Goal: Task Accomplishment & Management: Complete application form

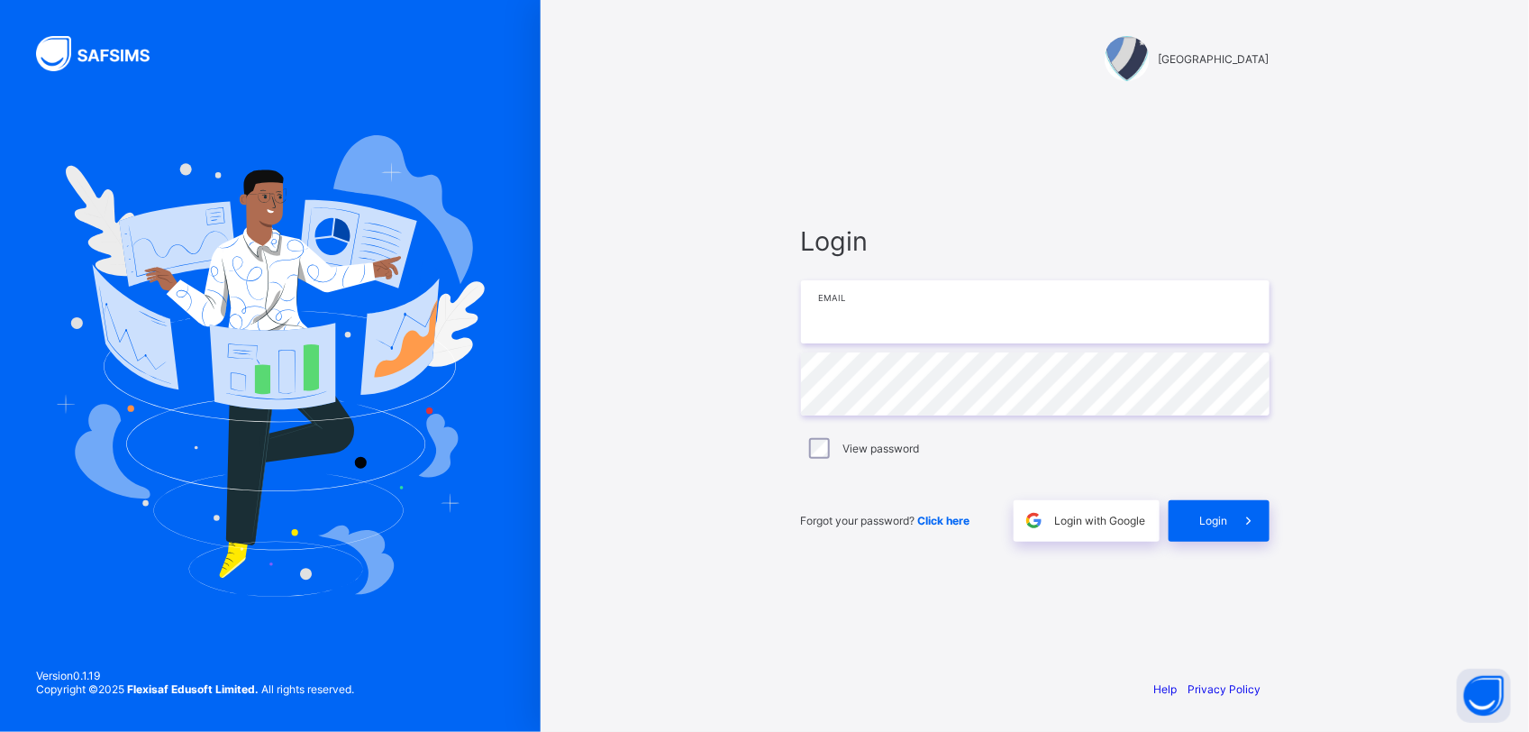
click at [931, 322] on input "email" at bounding box center [1035, 311] width 469 height 63
click at [874, 325] on input "email" at bounding box center [1035, 311] width 469 height 63
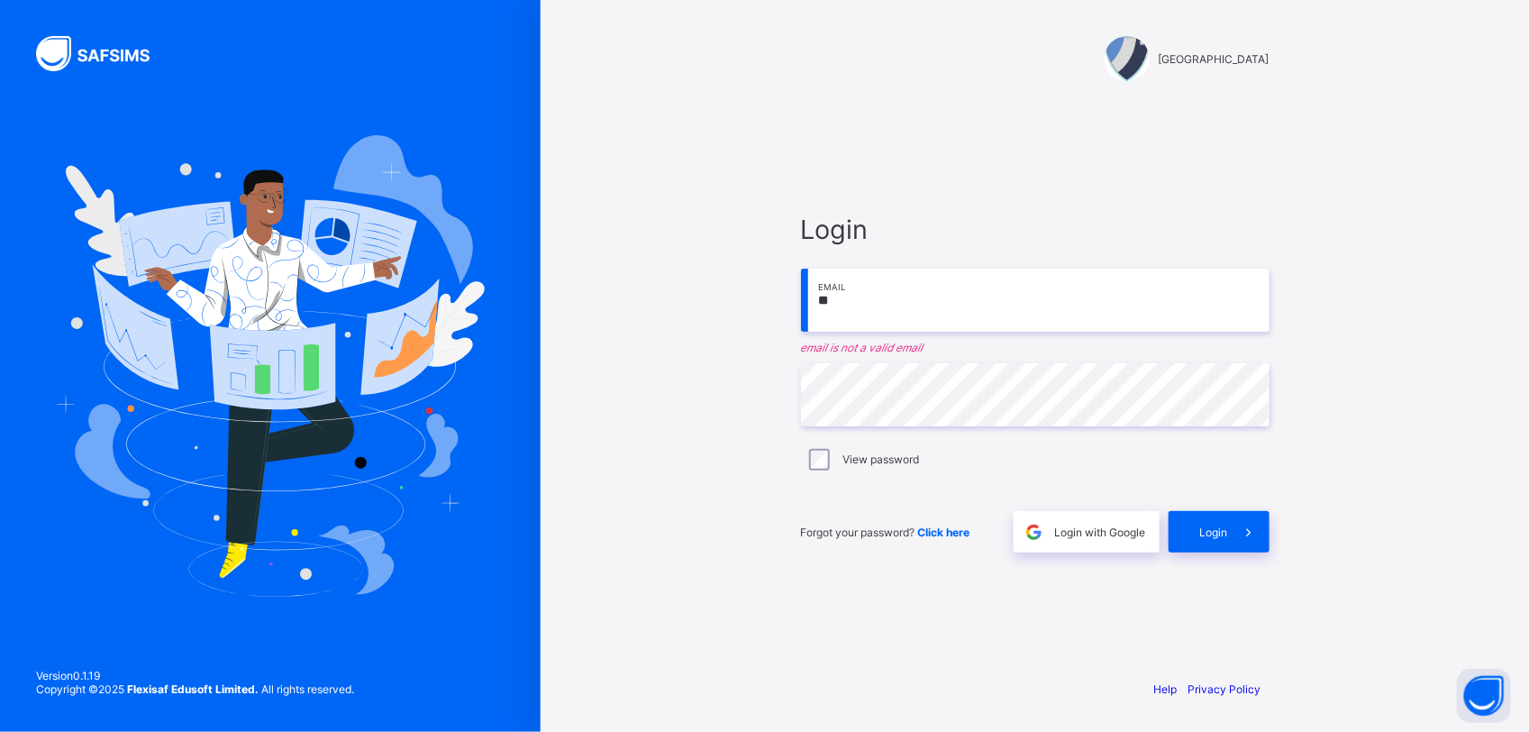
type input "*"
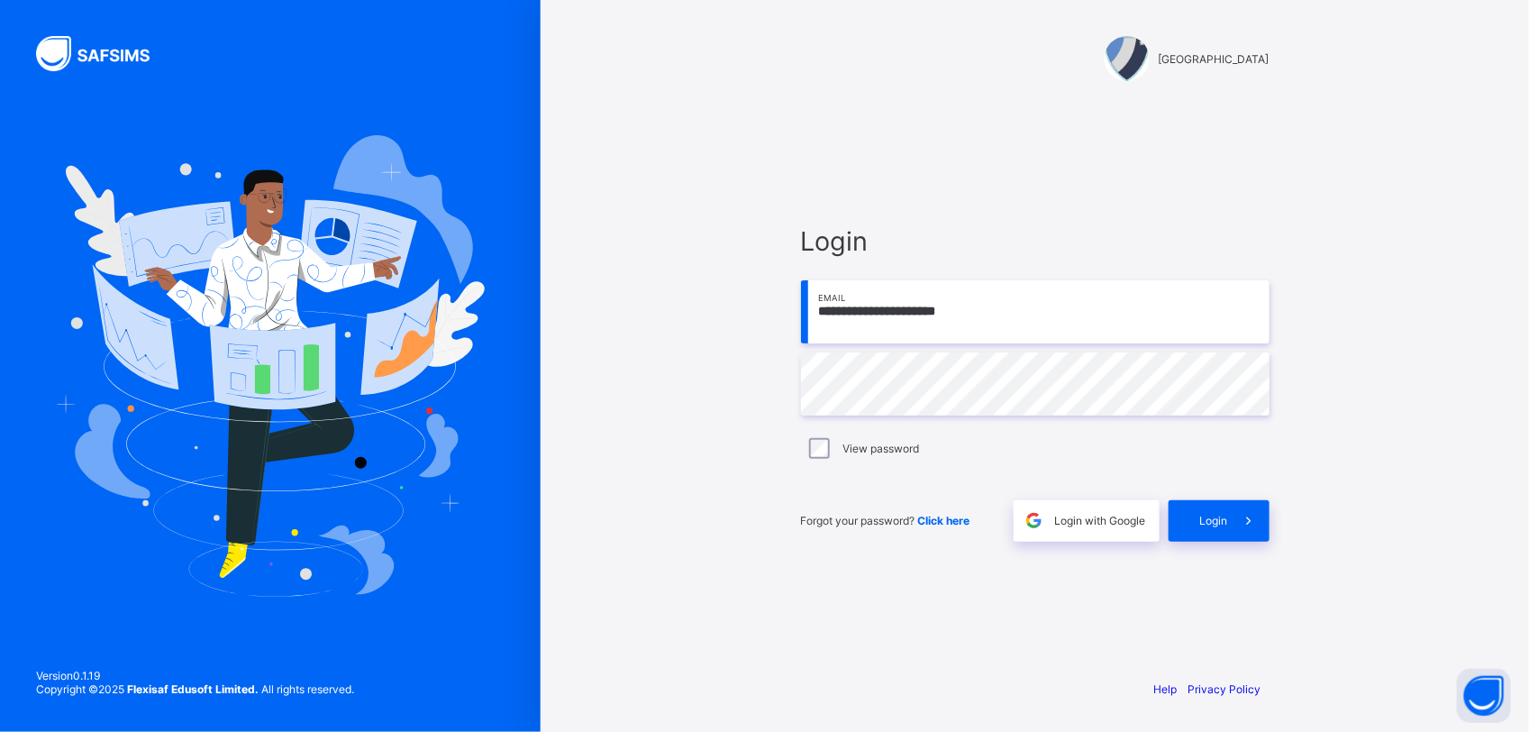
type input "**********"
click at [1230, 523] on span at bounding box center [1248, 520] width 41 height 41
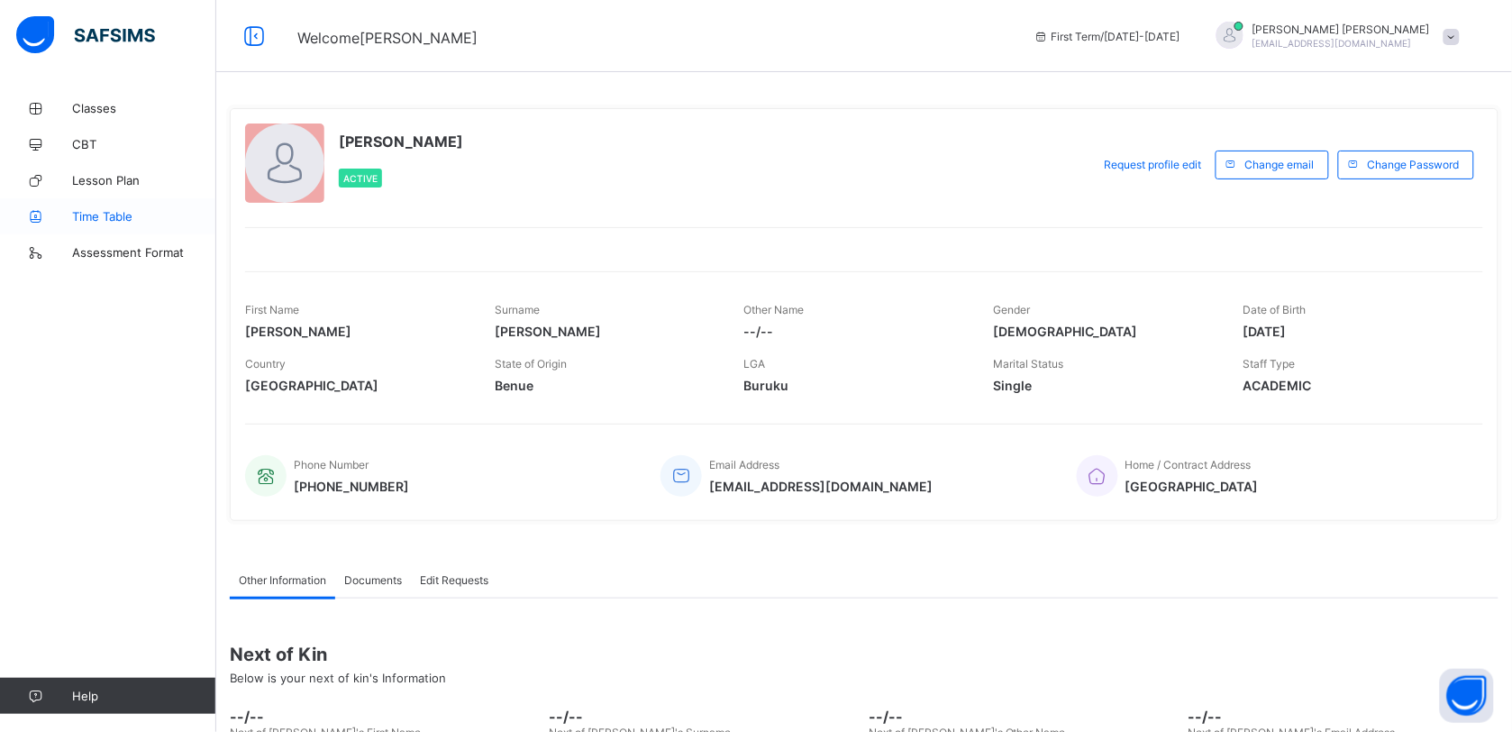
click at [114, 214] on span "Time Table" at bounding box center [144, 216] width 144 height 14
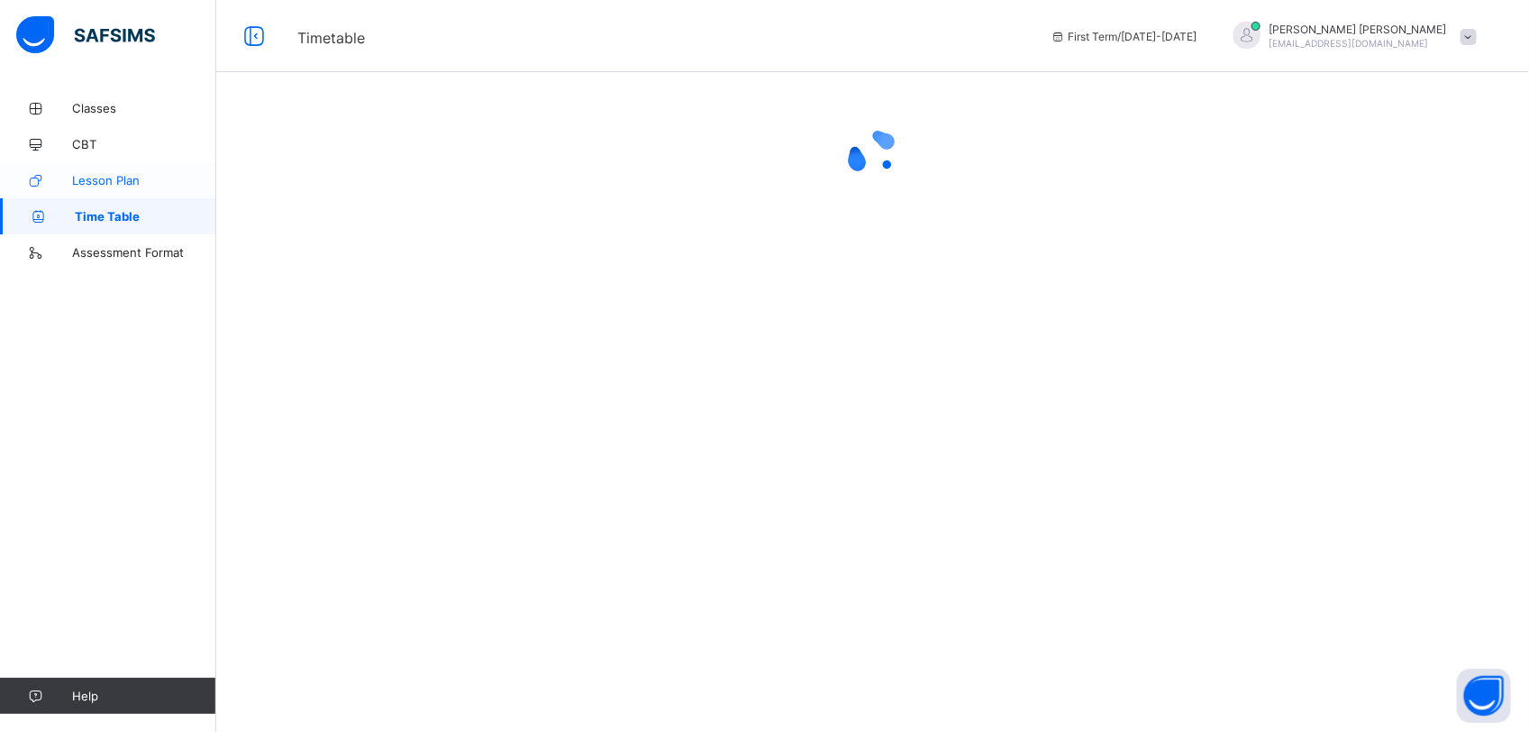
click at [122, 177] on span "Lesson Plan" at bounding box center [144, 180] width 144 height 14
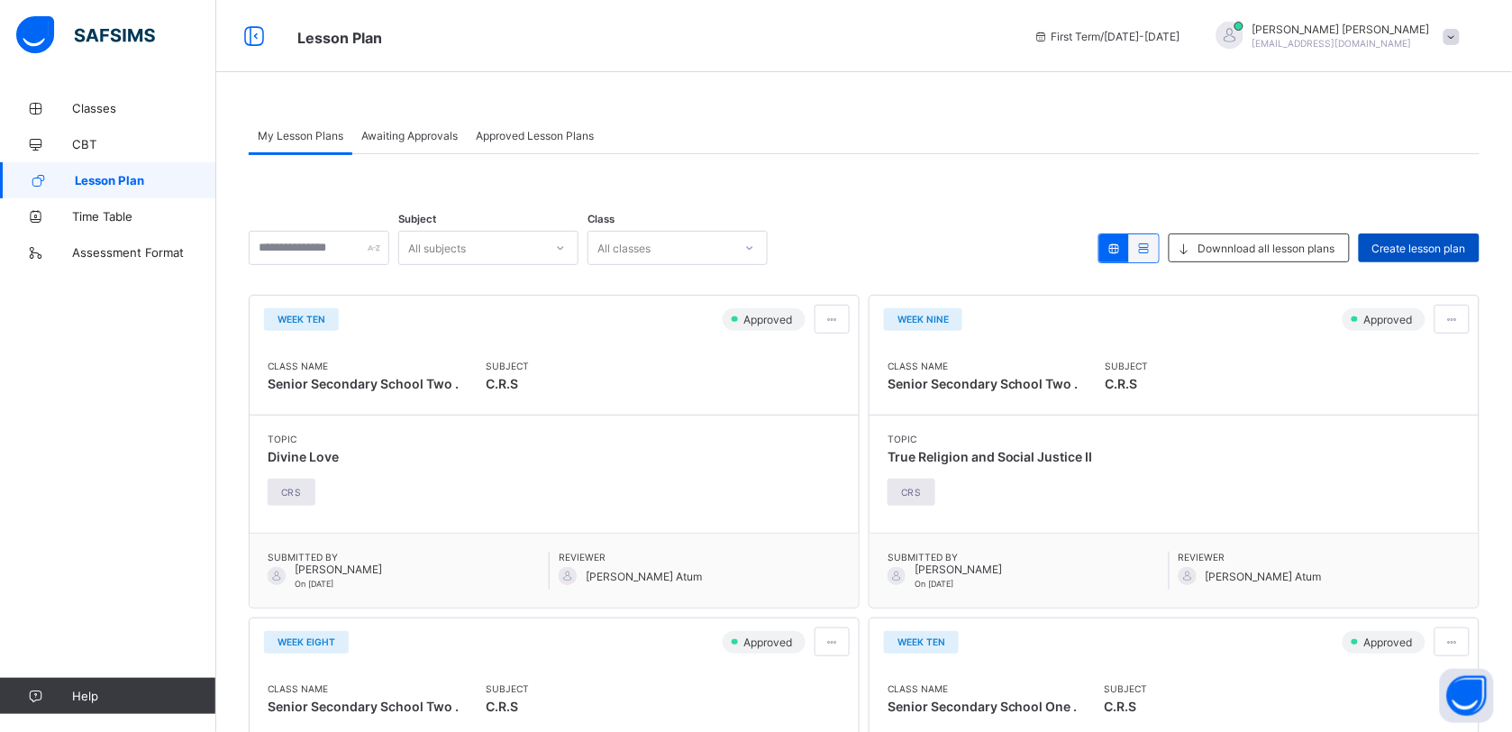
click at [1413, 245] on span "Create lesson plan" at bounding box center [1419, 248] width 94 height 14
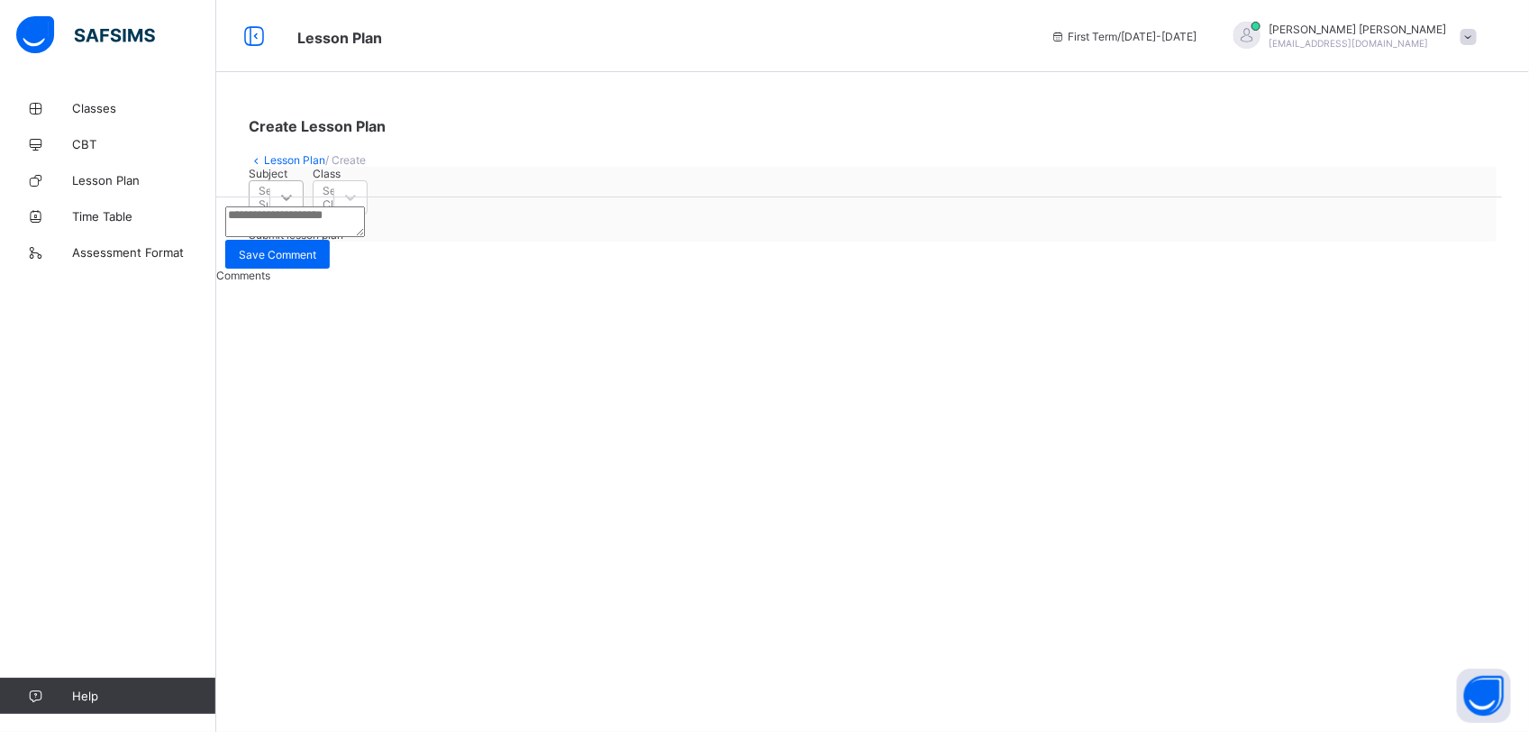
click at [303, 214] on div at bounding box center [286, 197] width 32 height 32
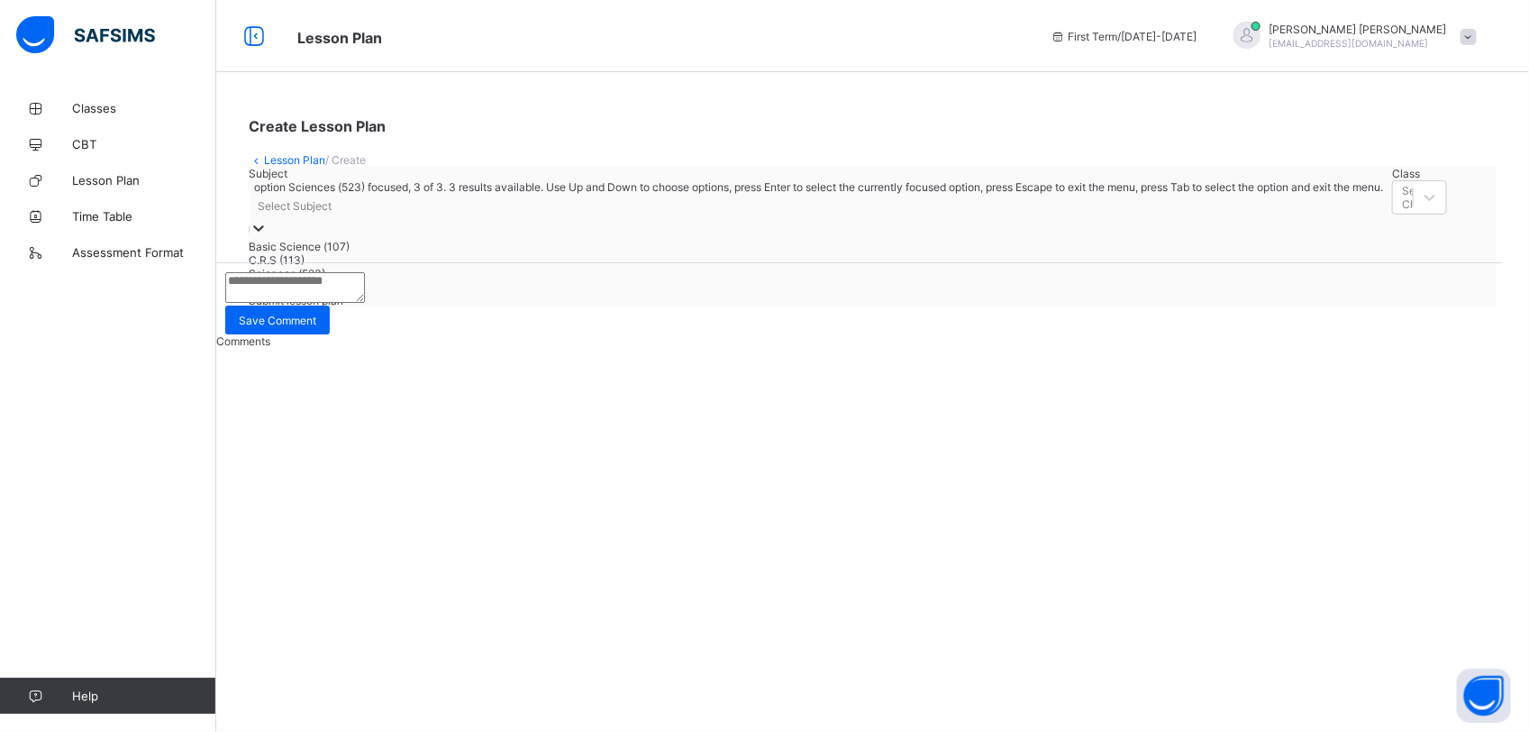
click at [378, 280] on div "Sciences (523)" at bounding box center [816, 274] width 1134 height 14
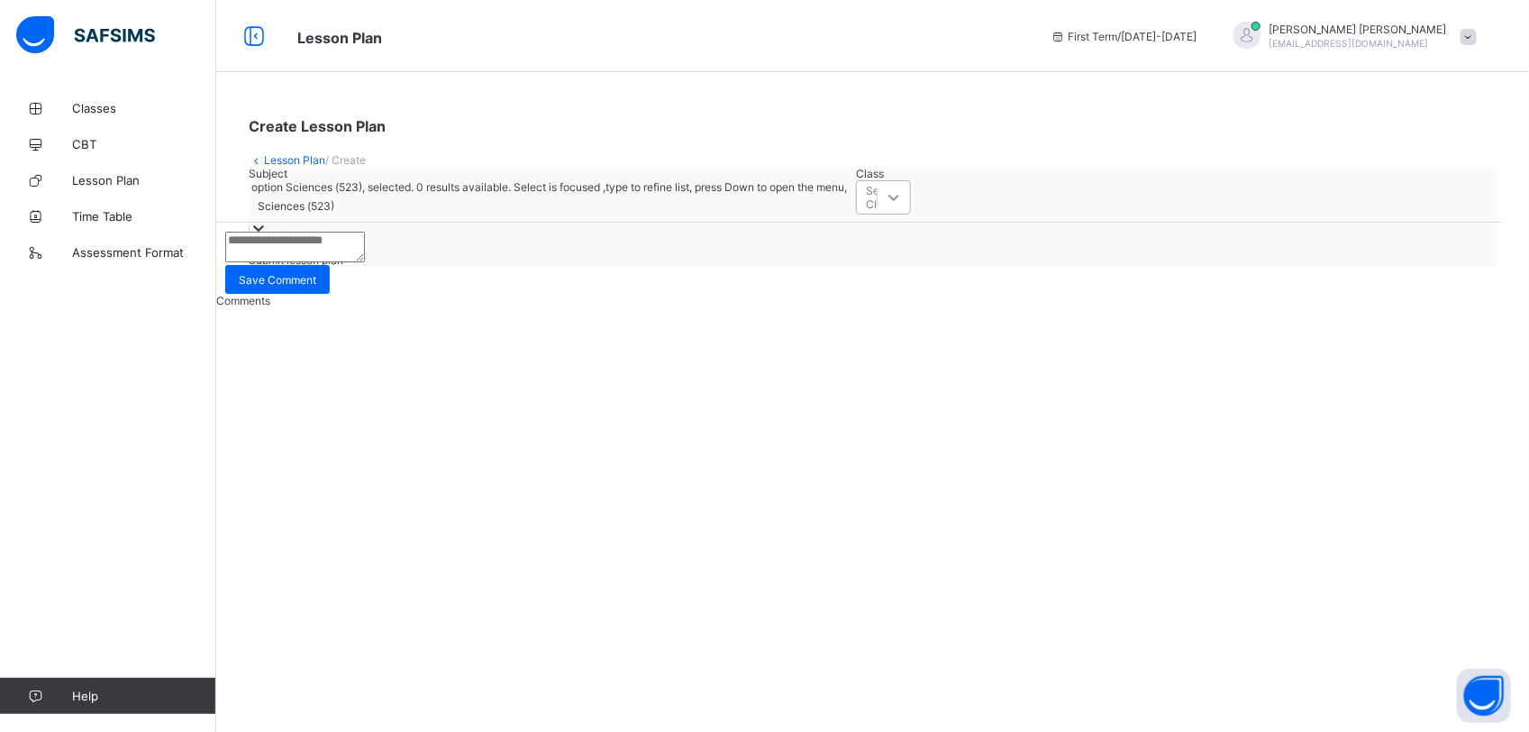
click at [878, 214] on div at bounding box center [894, 197] width 32 height 32
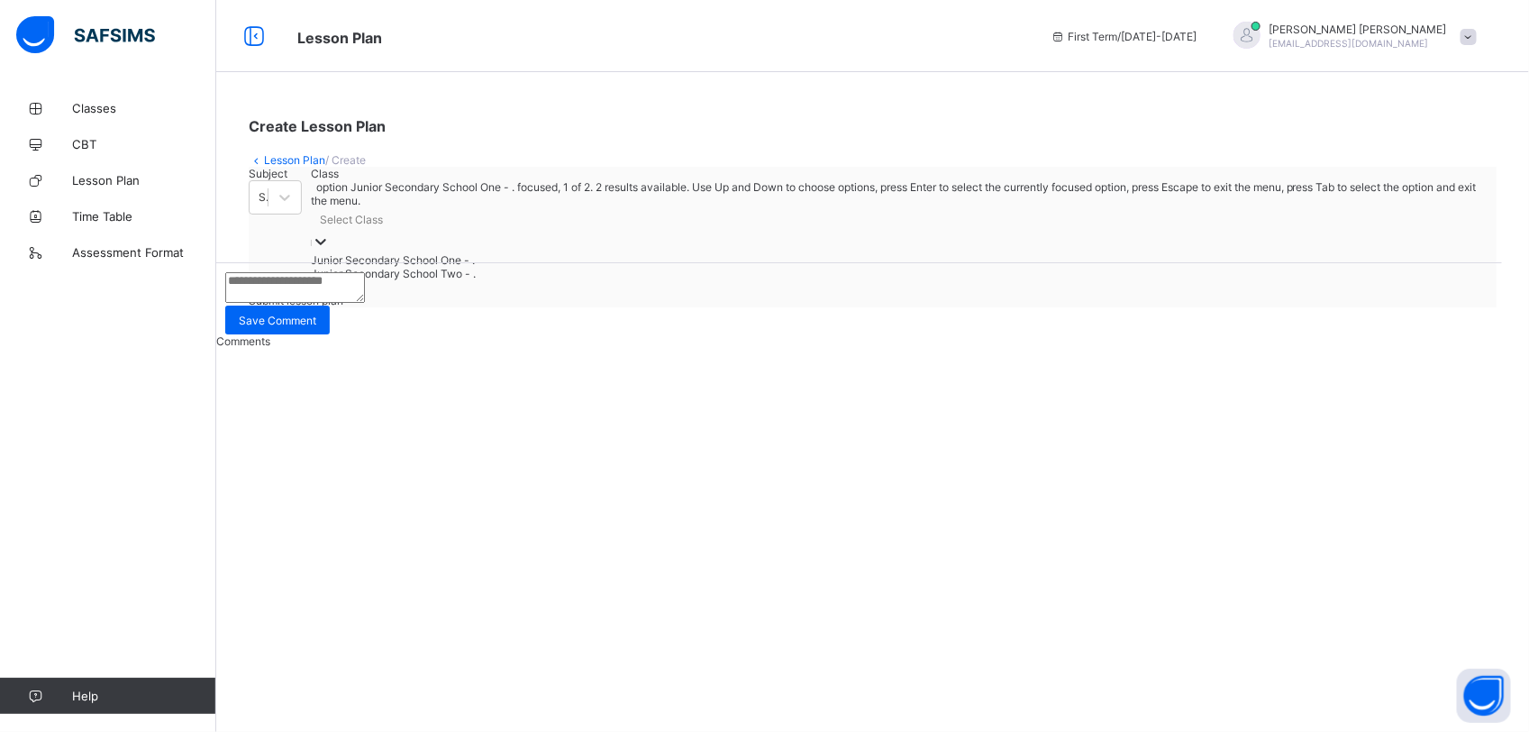
click at [519, 267] on div "Junior Secondary School One - ." at bounding box center [899, 260] width 1177 height 14
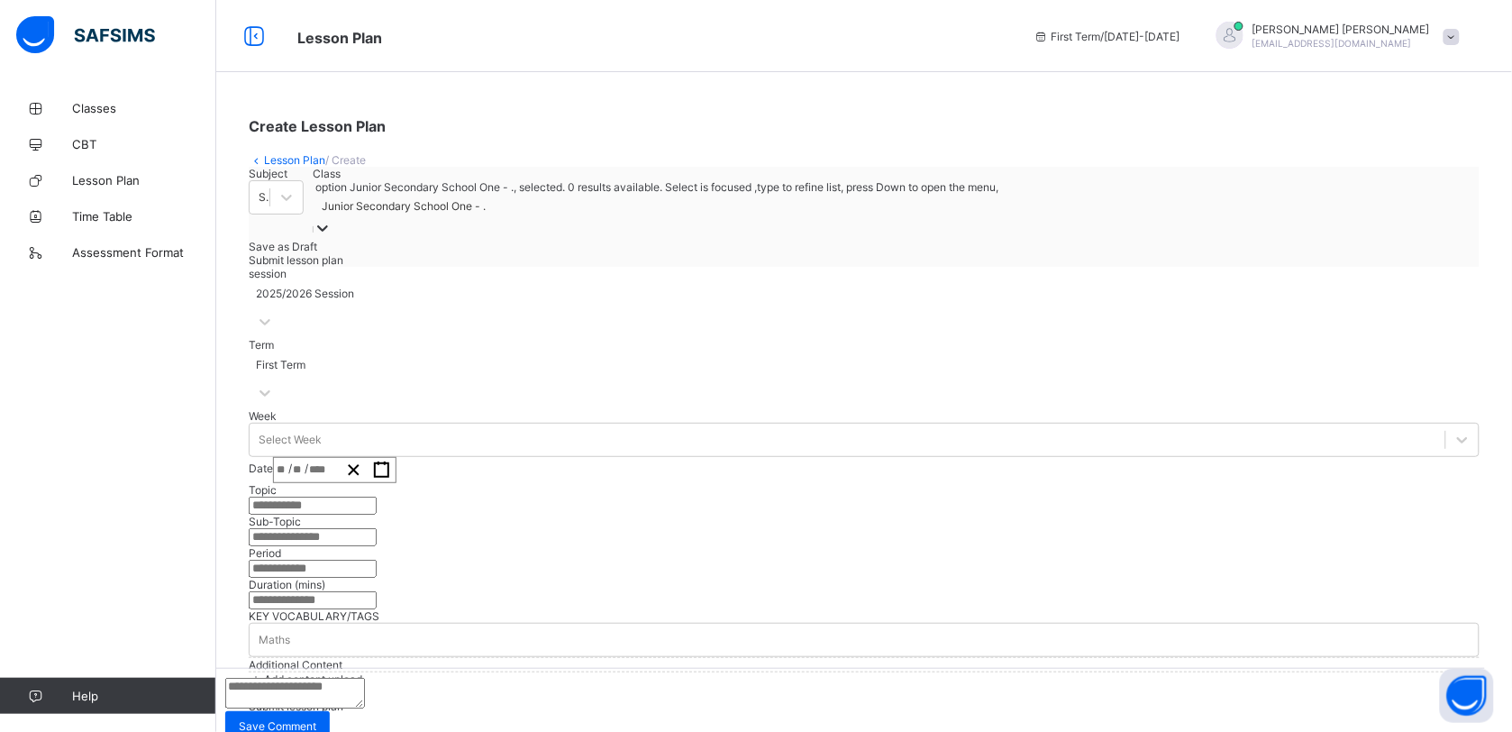
scroll to position [113, 0]
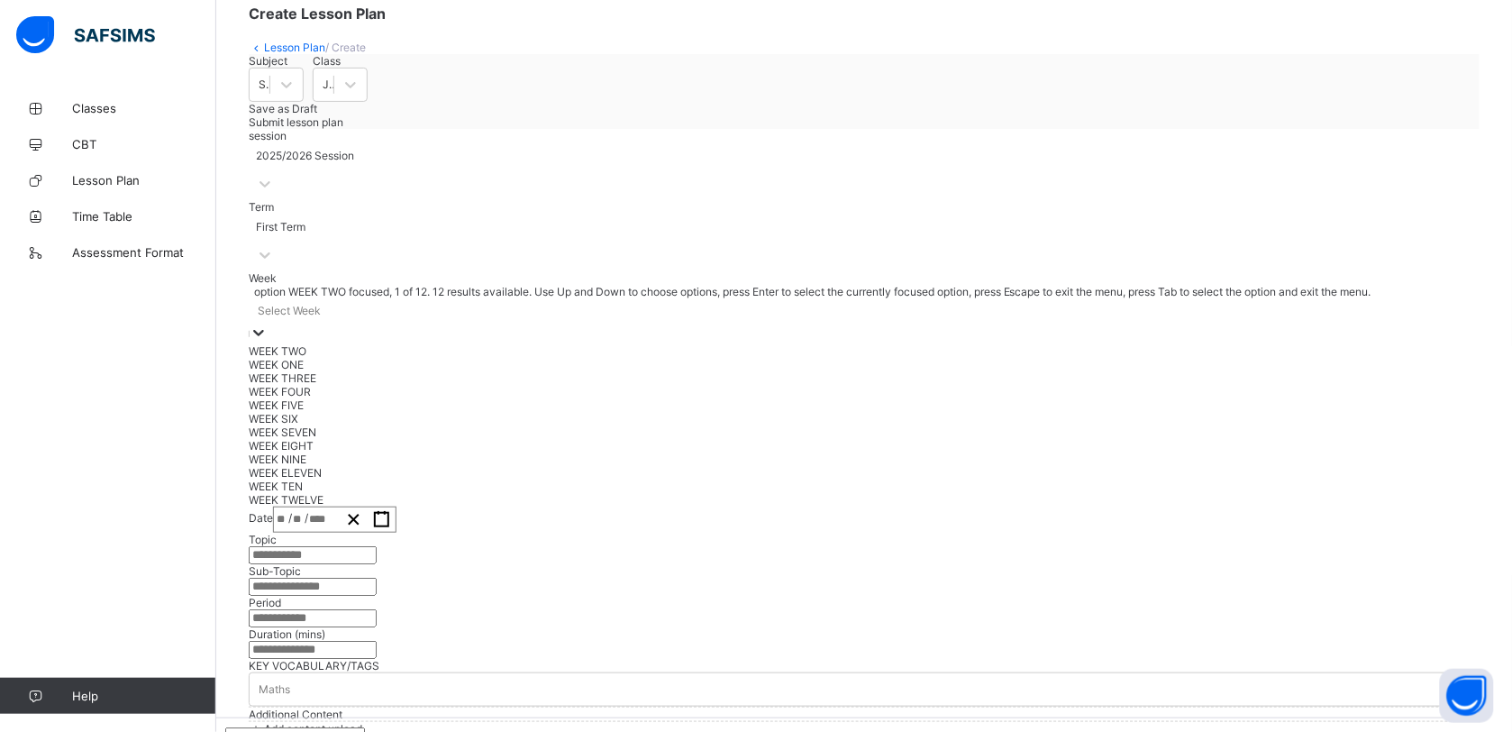
click at [268, 341] on icon at bounding box center [259, 332] width 18 height 18
click at [442, 371] on div "WEEK ONE" at bounding box center [864, 365] width 1231 height 14
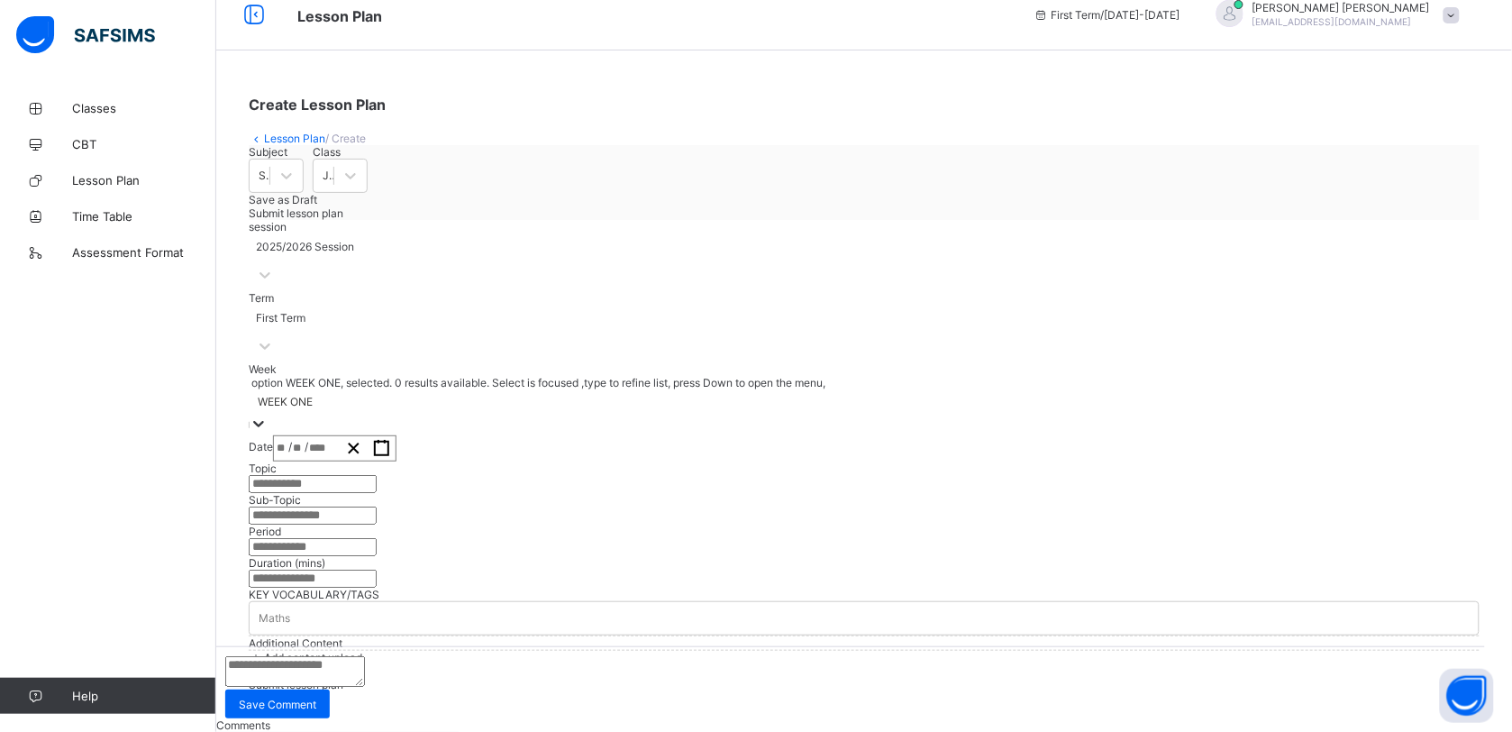
click at [331, 436] on input "number" at bounding box center [319, 448] width 23 height 24
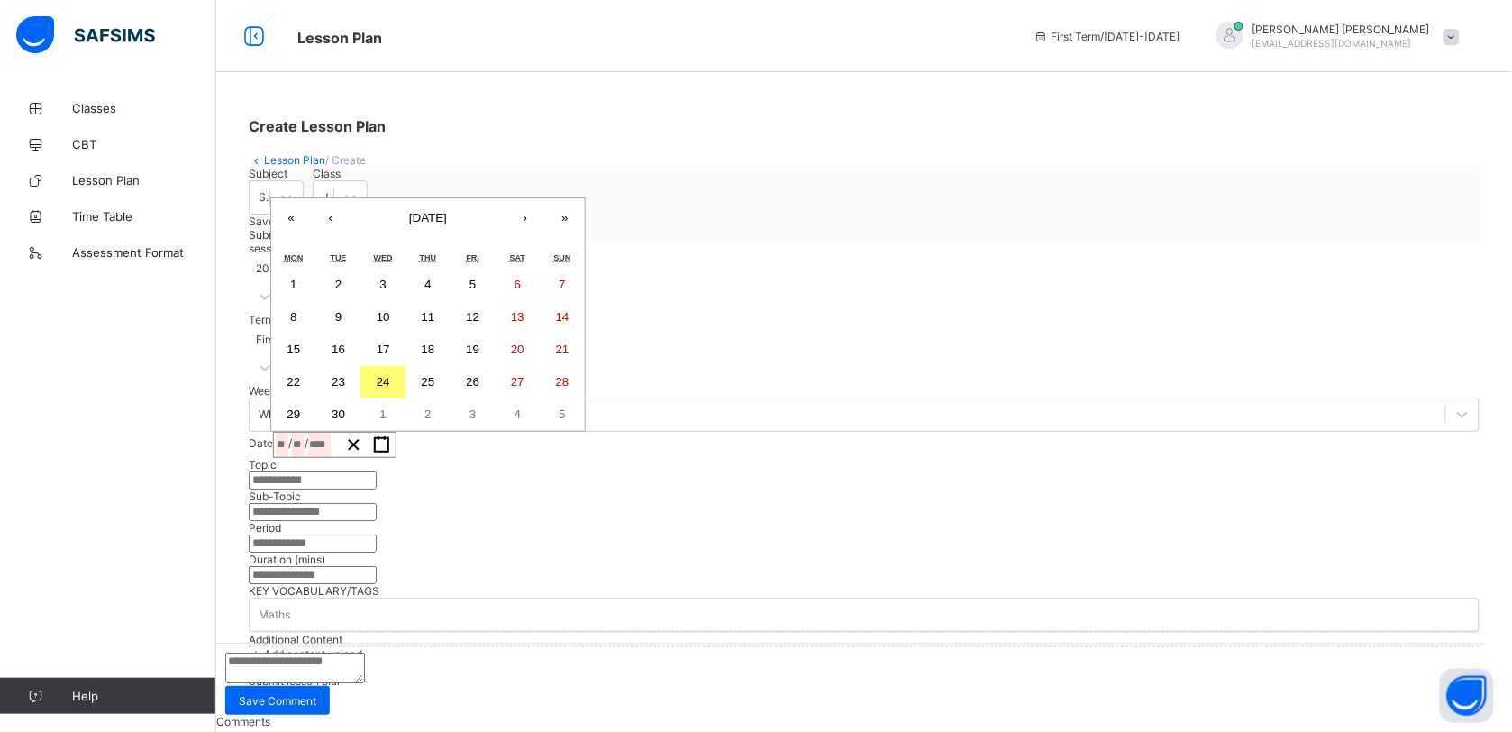
click at [390, 310] on abbr "10" at bounding box center [384, 317] width 14 height 14
type input "**********"
type input "*"
type input "**"
type input "****"
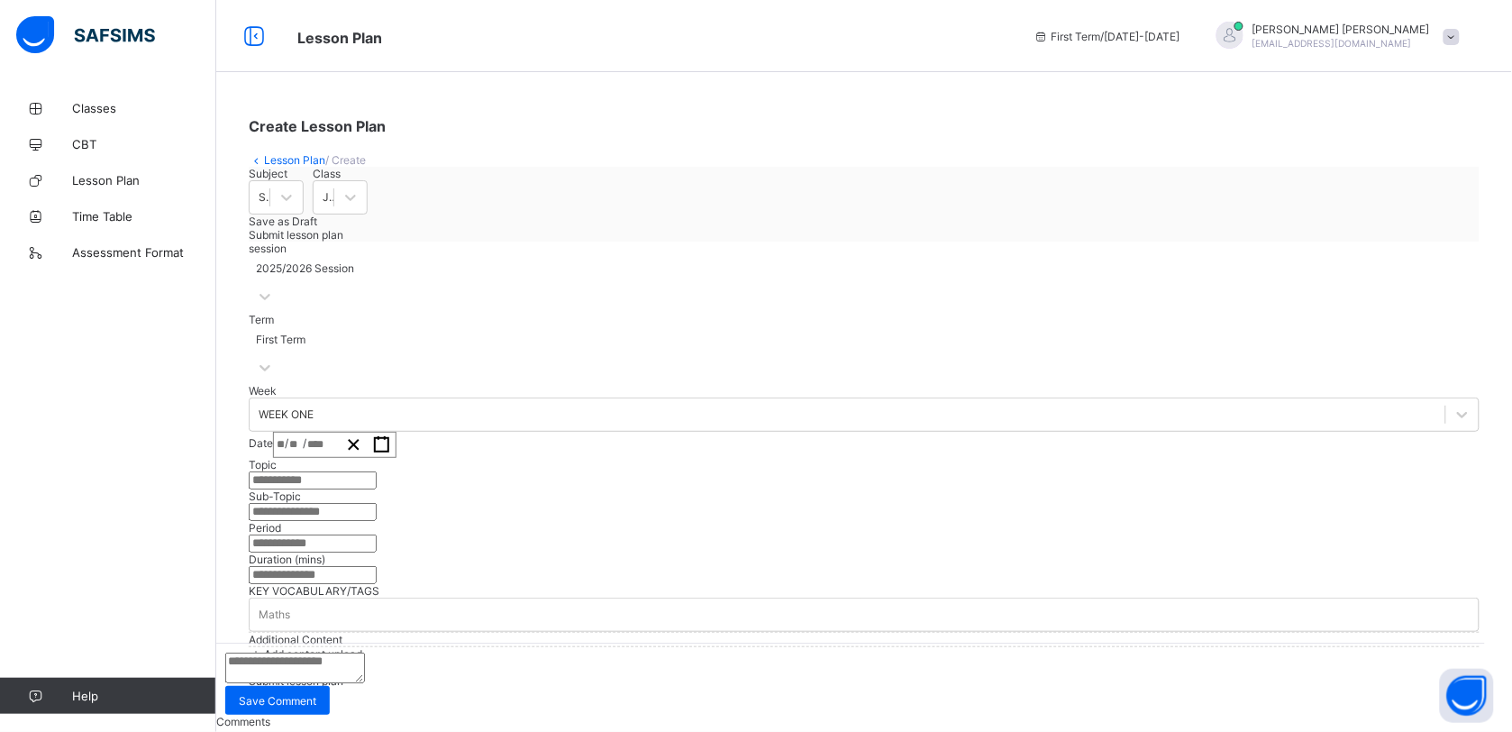
click at [377, 471] on input "text" at bounding box center [313, 480] width 128 height 18
type input "**********"
click at [377, 514] on input "text" at bounding box center [313, 512] width 128 height 18
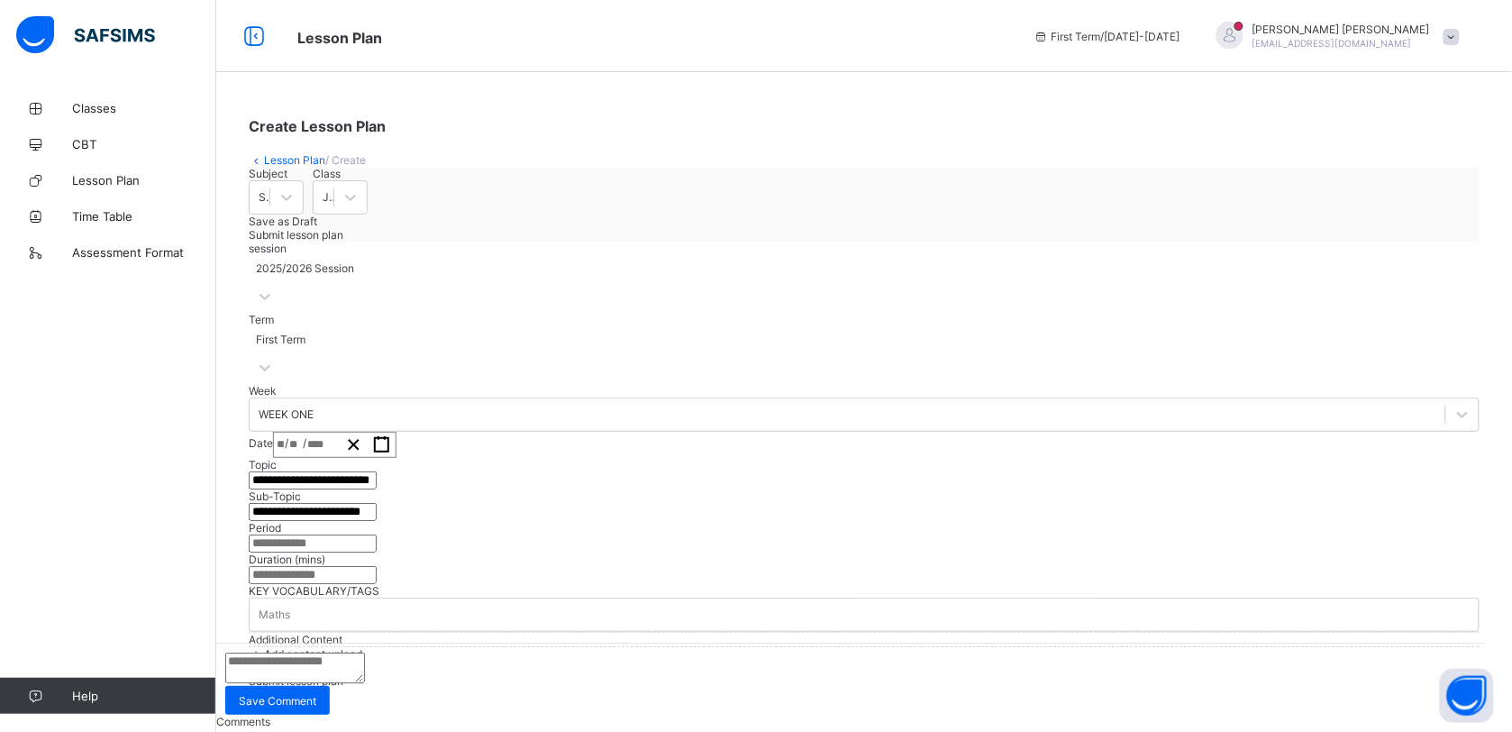
type input "**********"
click at [377, 534] on input "text" at bounding box center [313, 543] width 128 height 18
type input "***"
type input "*"
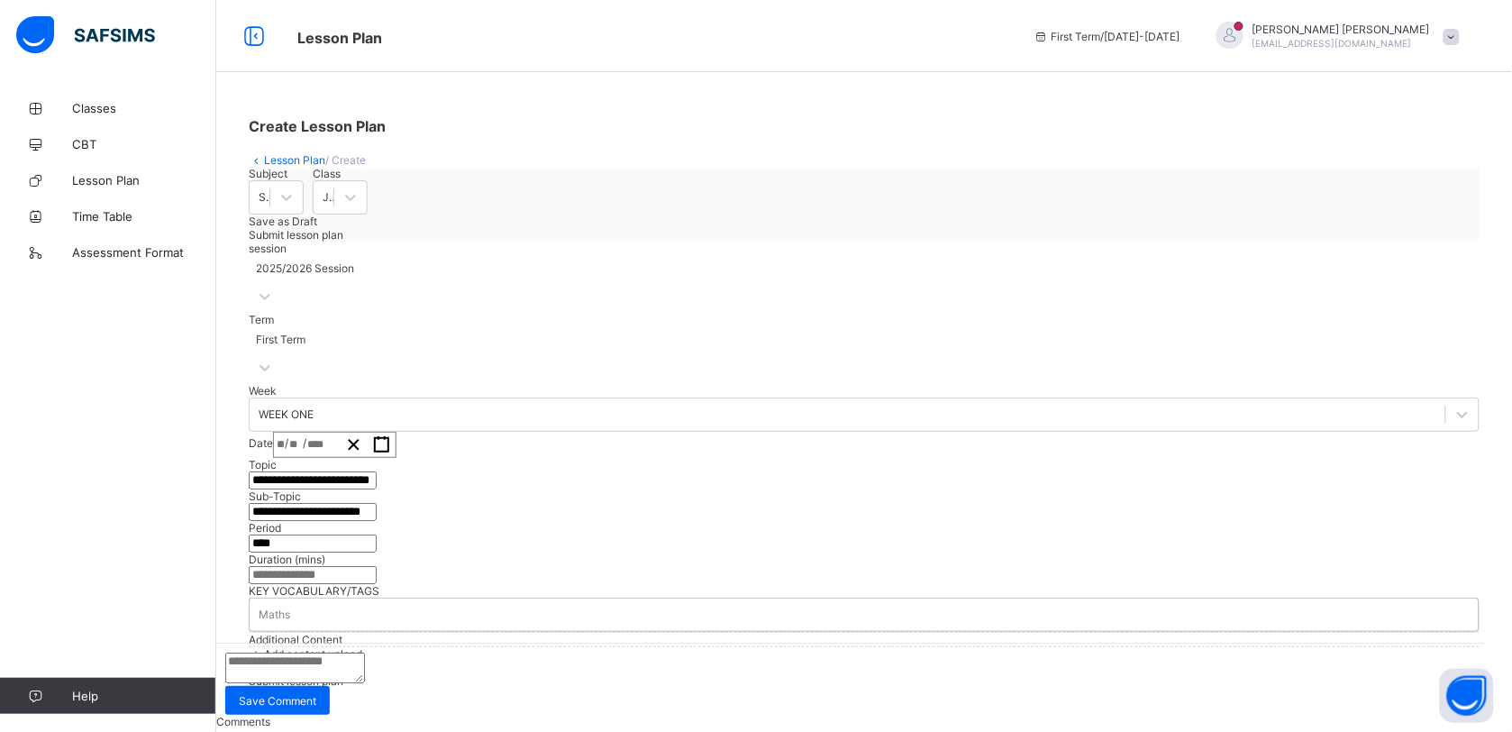
click at [404, 602] on div "Maths" at bounding box center [864, 614] width 1229 height 25
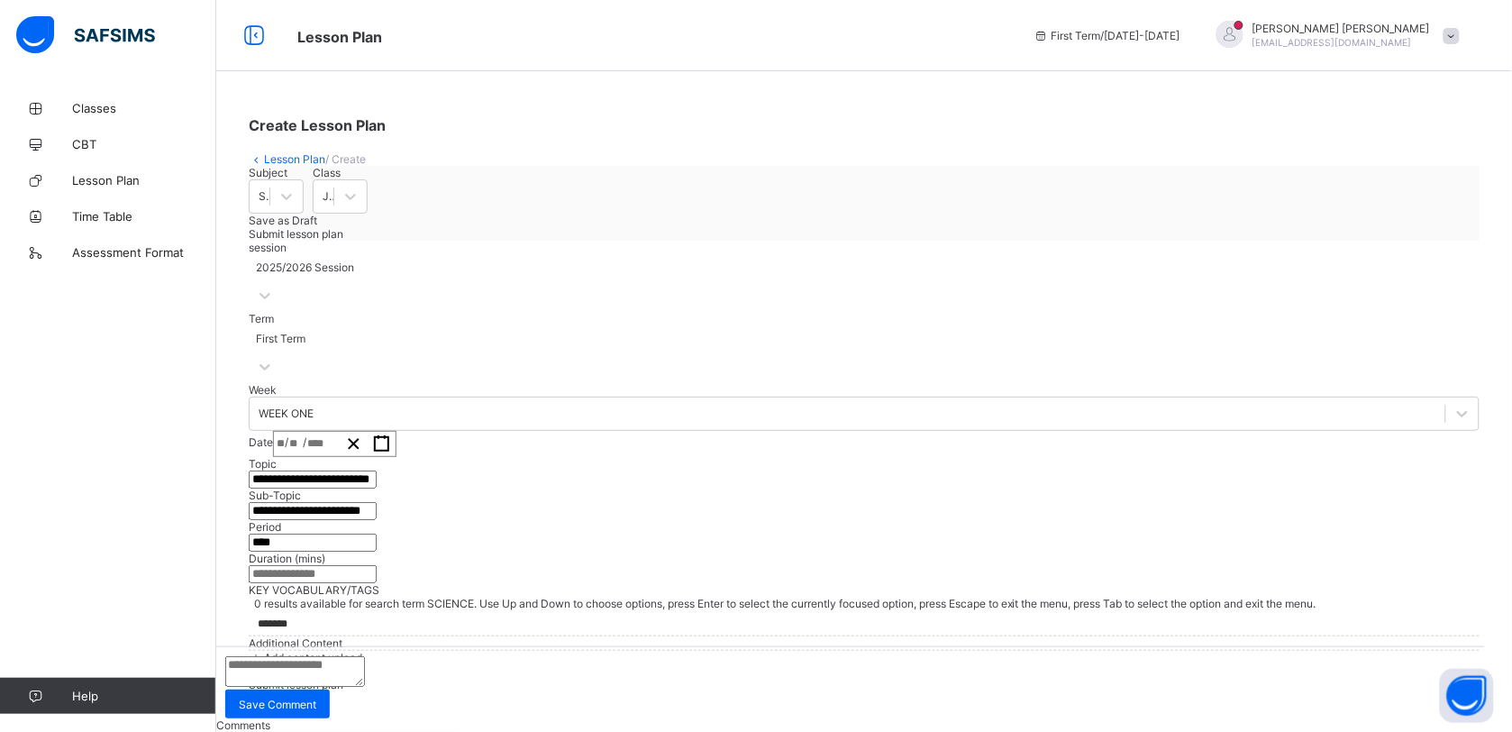
scroll to position [447, 0]
type input "*******"
click at [362, 651] on span "Add content upload" at bounding box center [313, 658] width 98 height 14
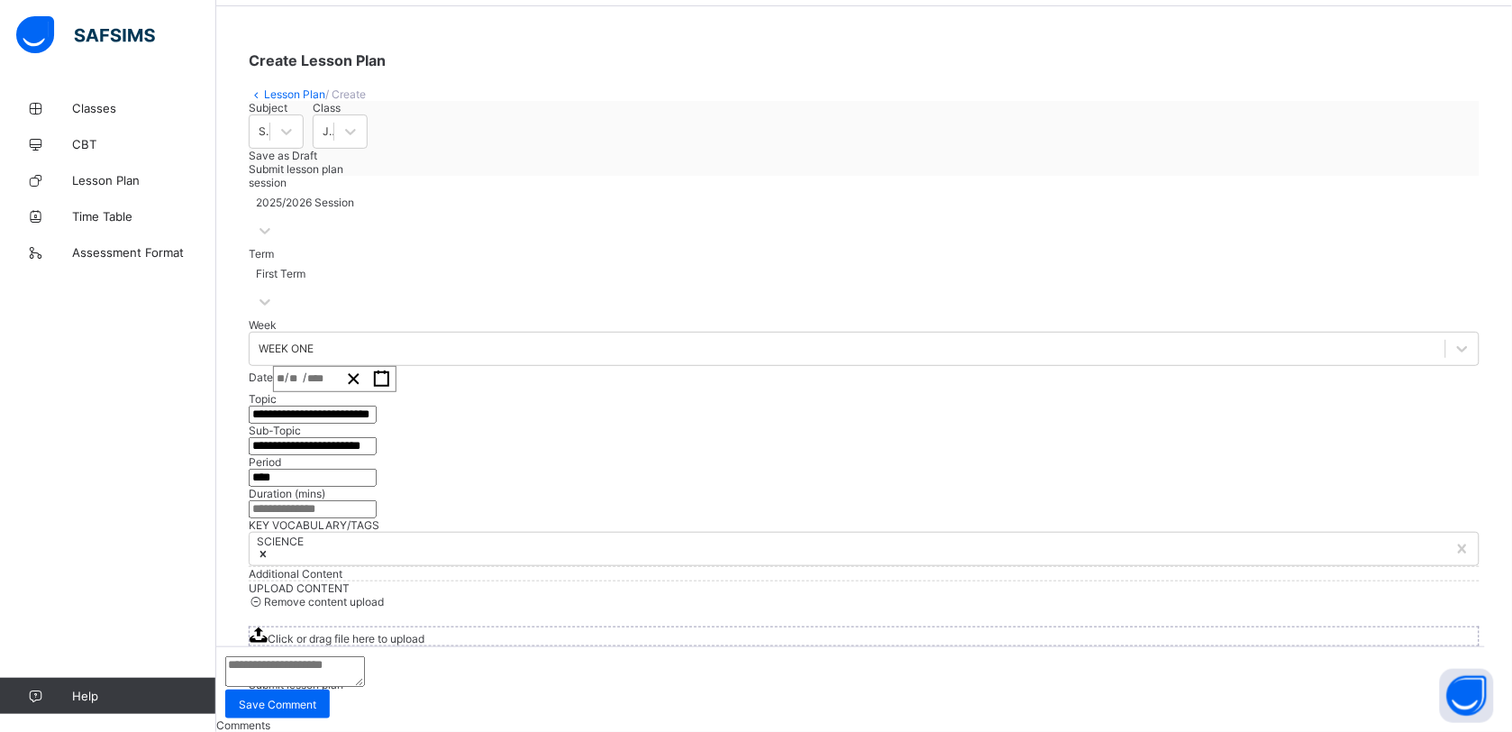
scroll to position [560, 0]
click at [424, 632] on span "Click or drag file here to upload" at bounding box center [346, 639] width 157 height 14
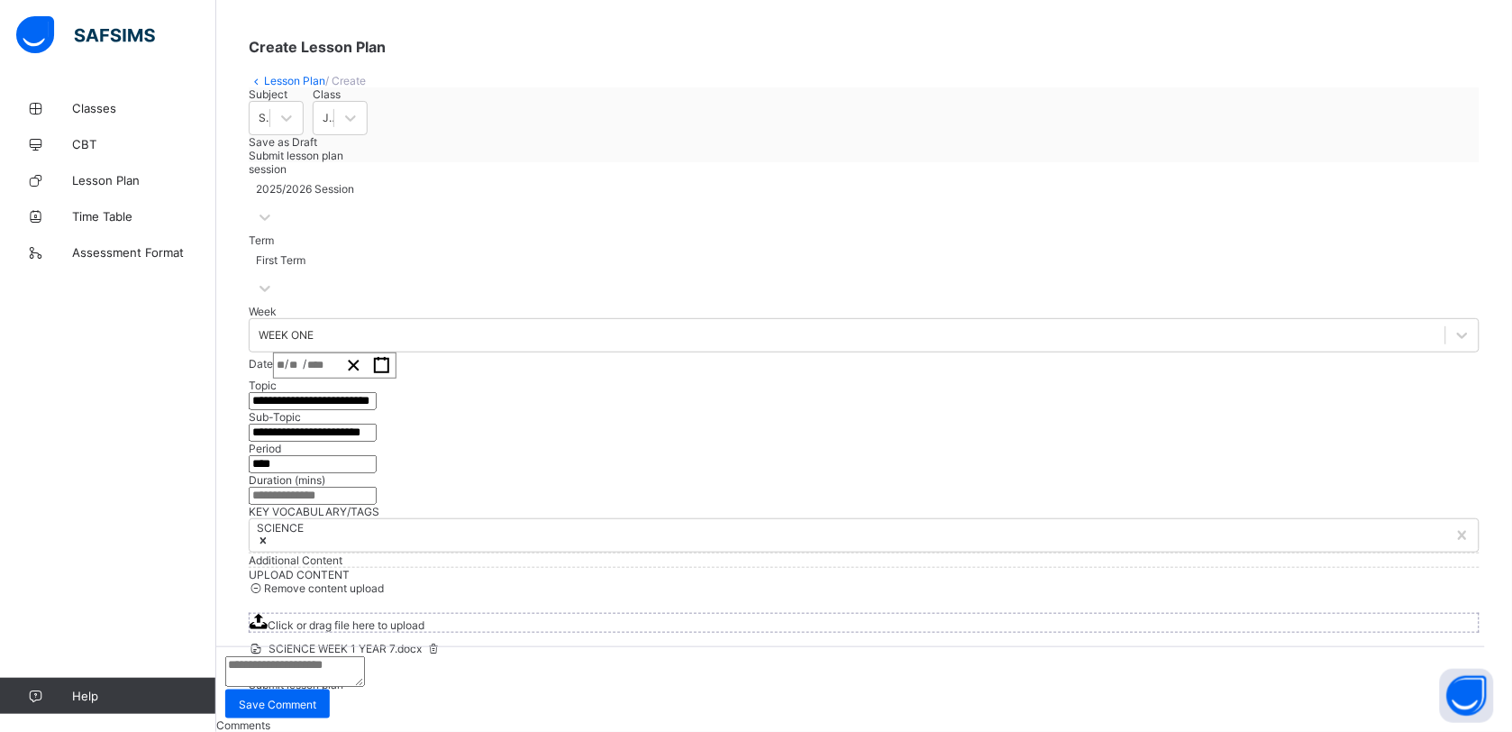
scroll to position [653, 0]
click at [343, 678] on span "Submit lesson plan" at bounding box center [296, 685] width 95 height 14
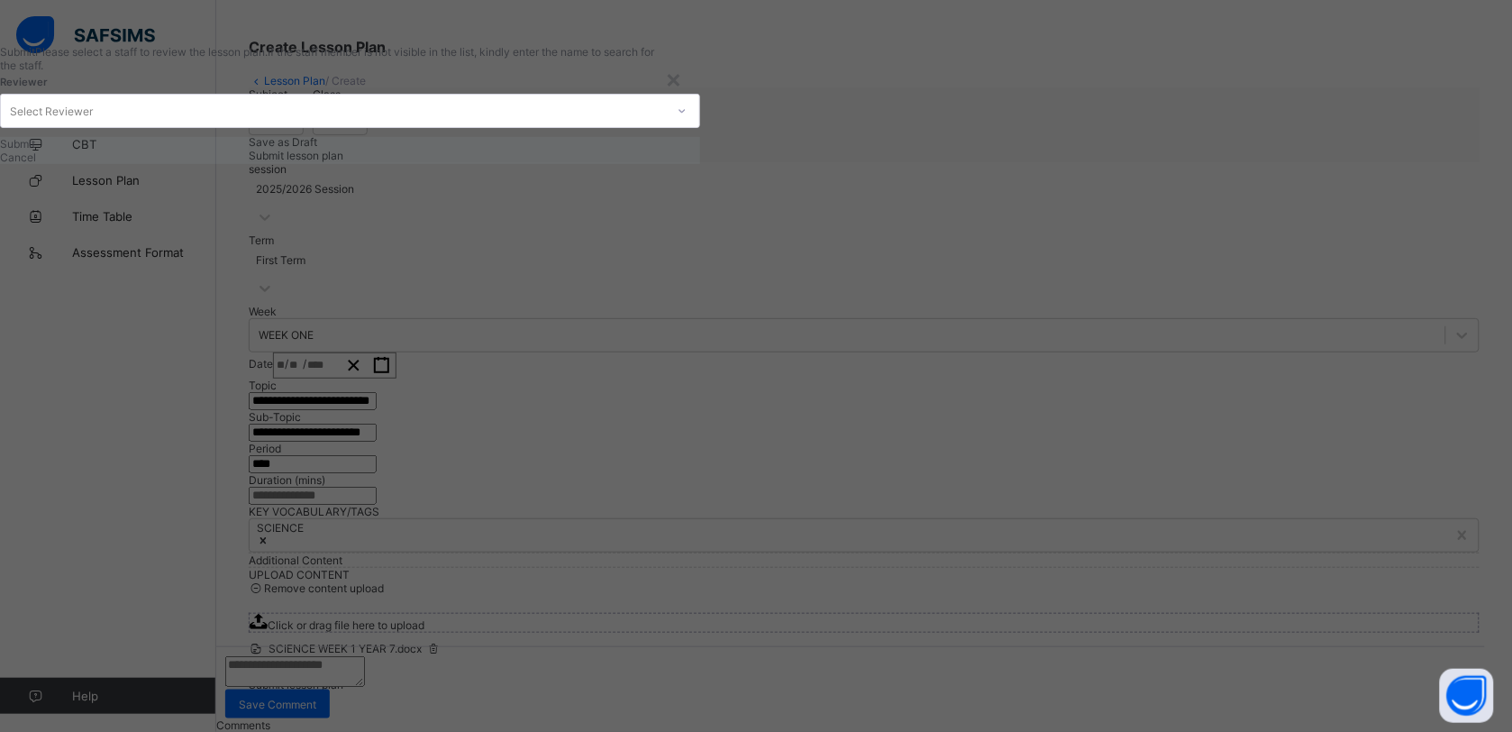
click at [626, 123] on div "Select Reviewer" at bounding box center [333, 110] width 664 height 25
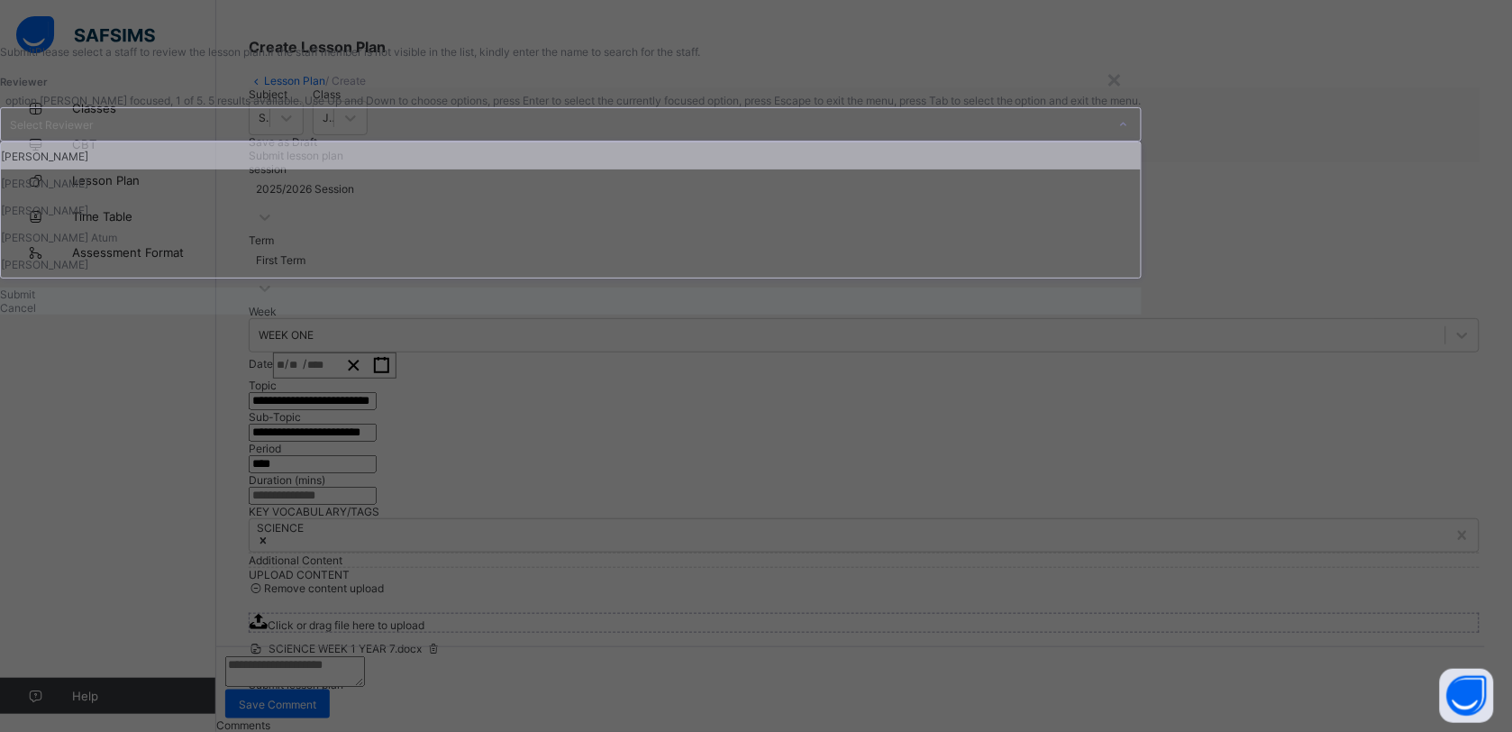
click at [596, 169] on div "[PERSON_NAME]" at bounding box center [571, 155] width 1140 height 27
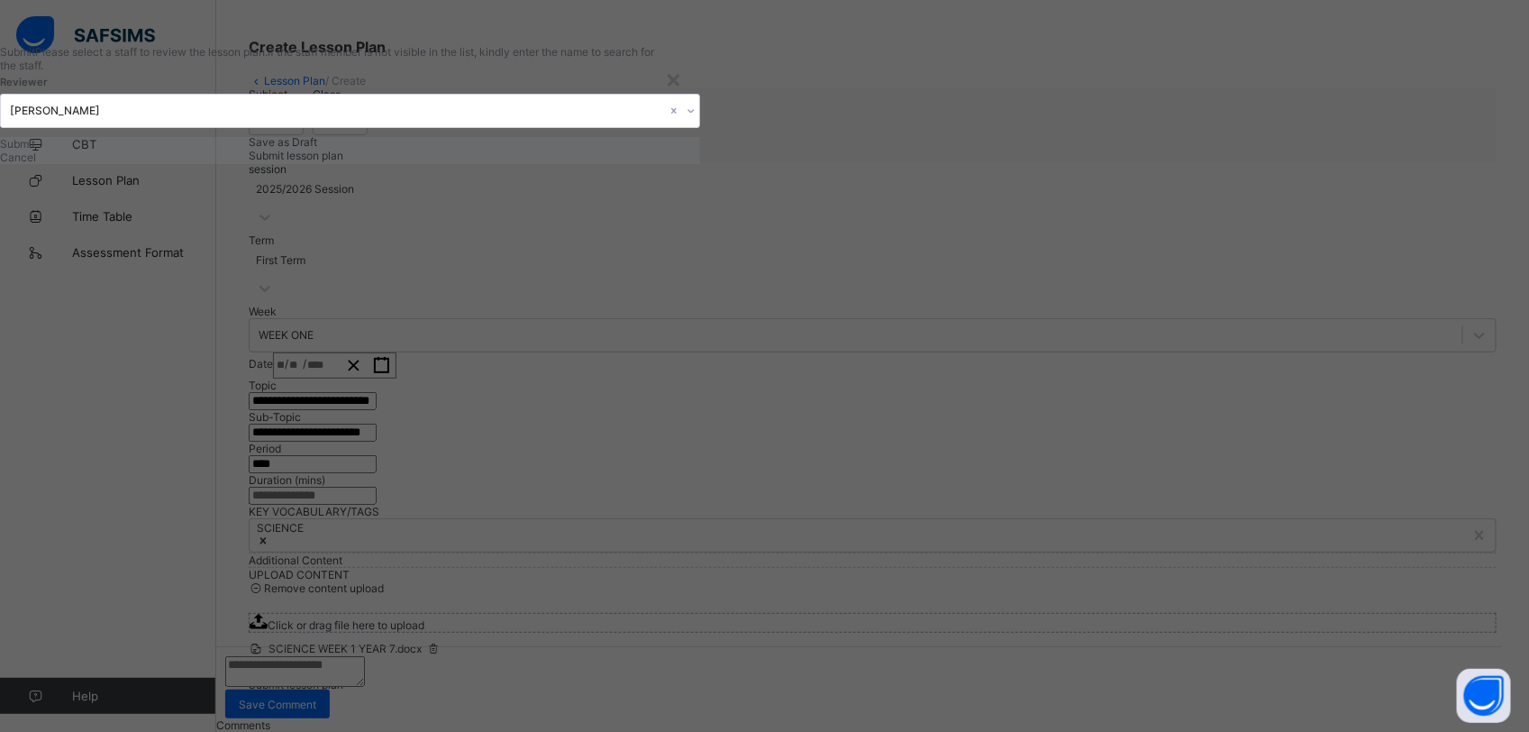
click at [35, 150] on span "Submit" at bounding box center [17, 144] width 35 height 14
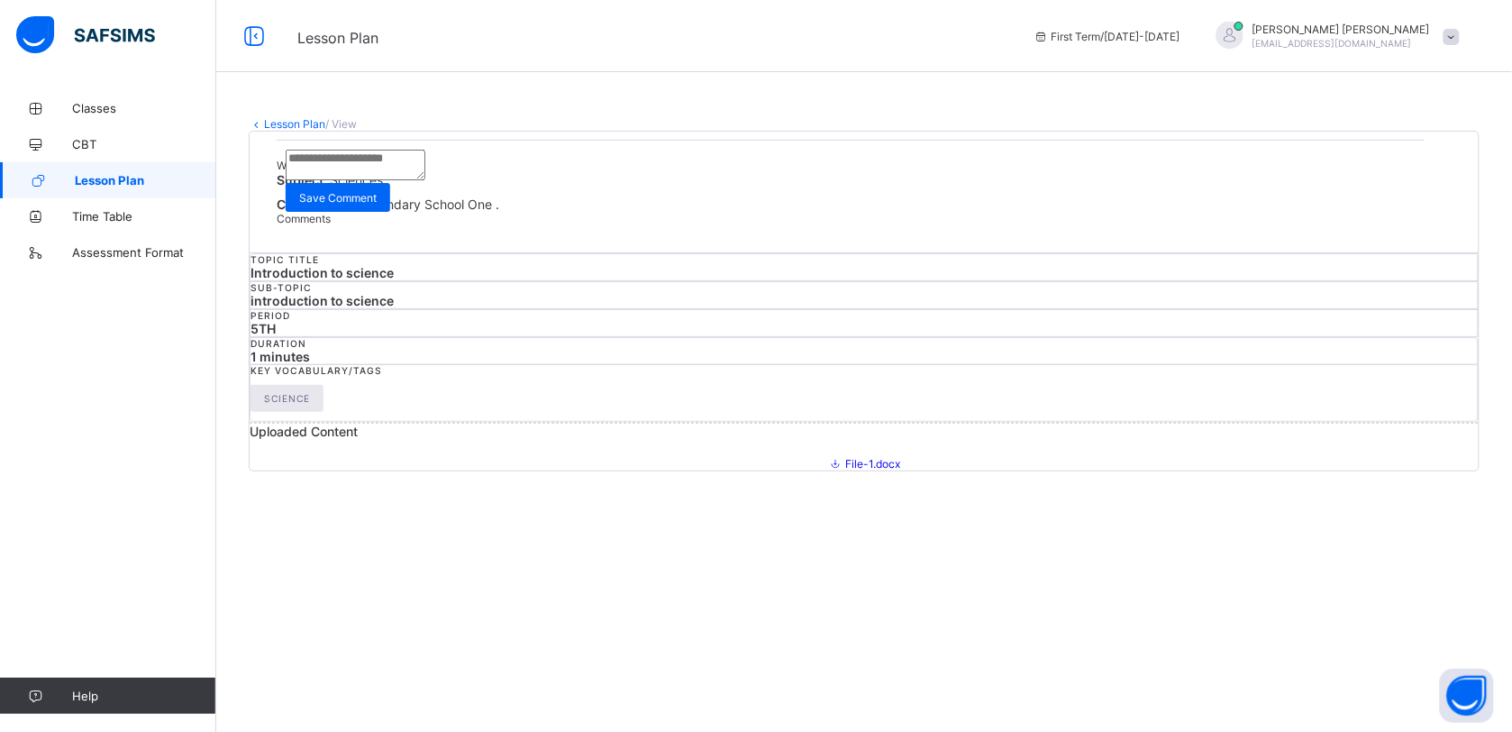
click at [136, 181] on span "Lesson Plan" at bounding box center [145, 180] width 141 height 14
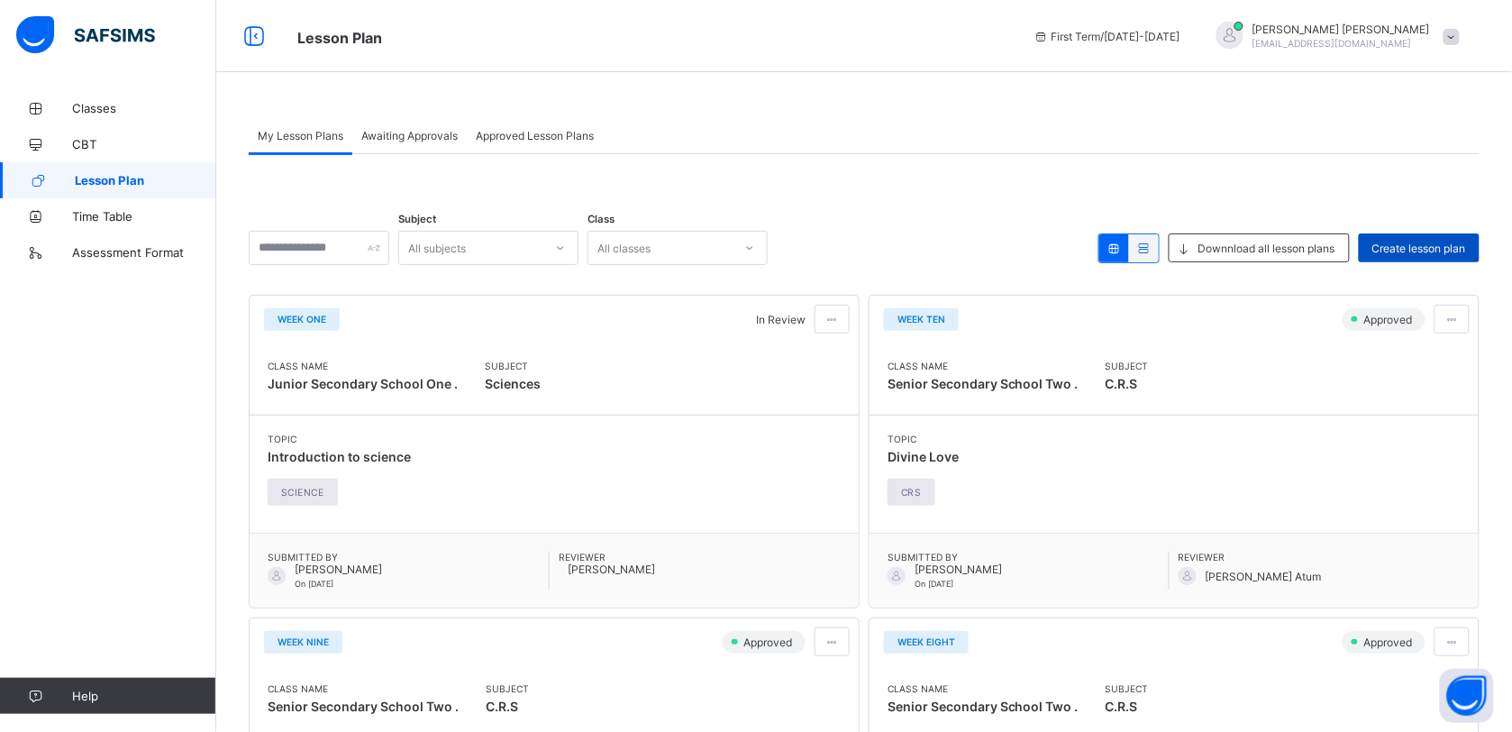
click at [1415, 241] on span "Create lesson plan" at bounding box center [1419, 248] width 94 height 14
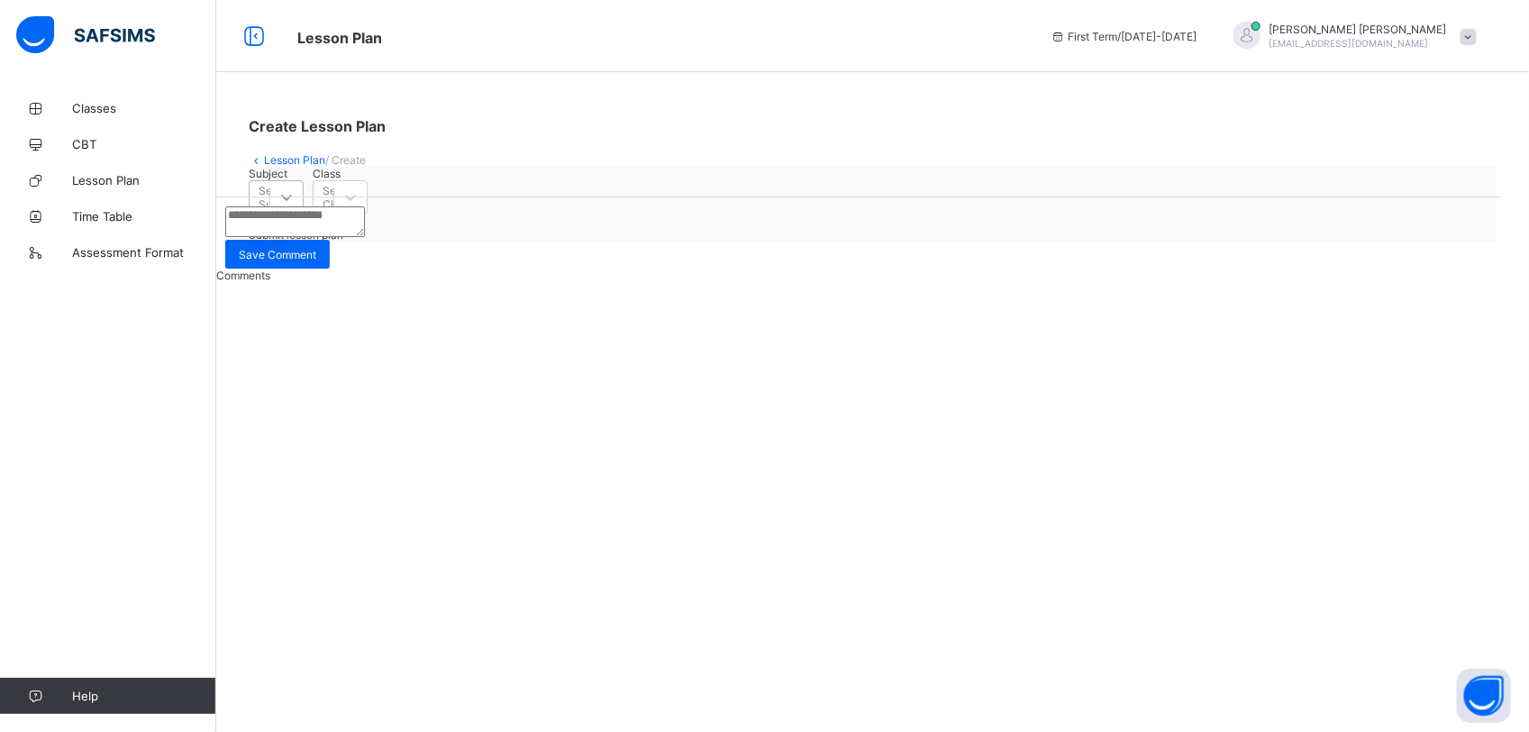
click at [296, 206] on icon at bounding box center [287, 197] width 18 height 18
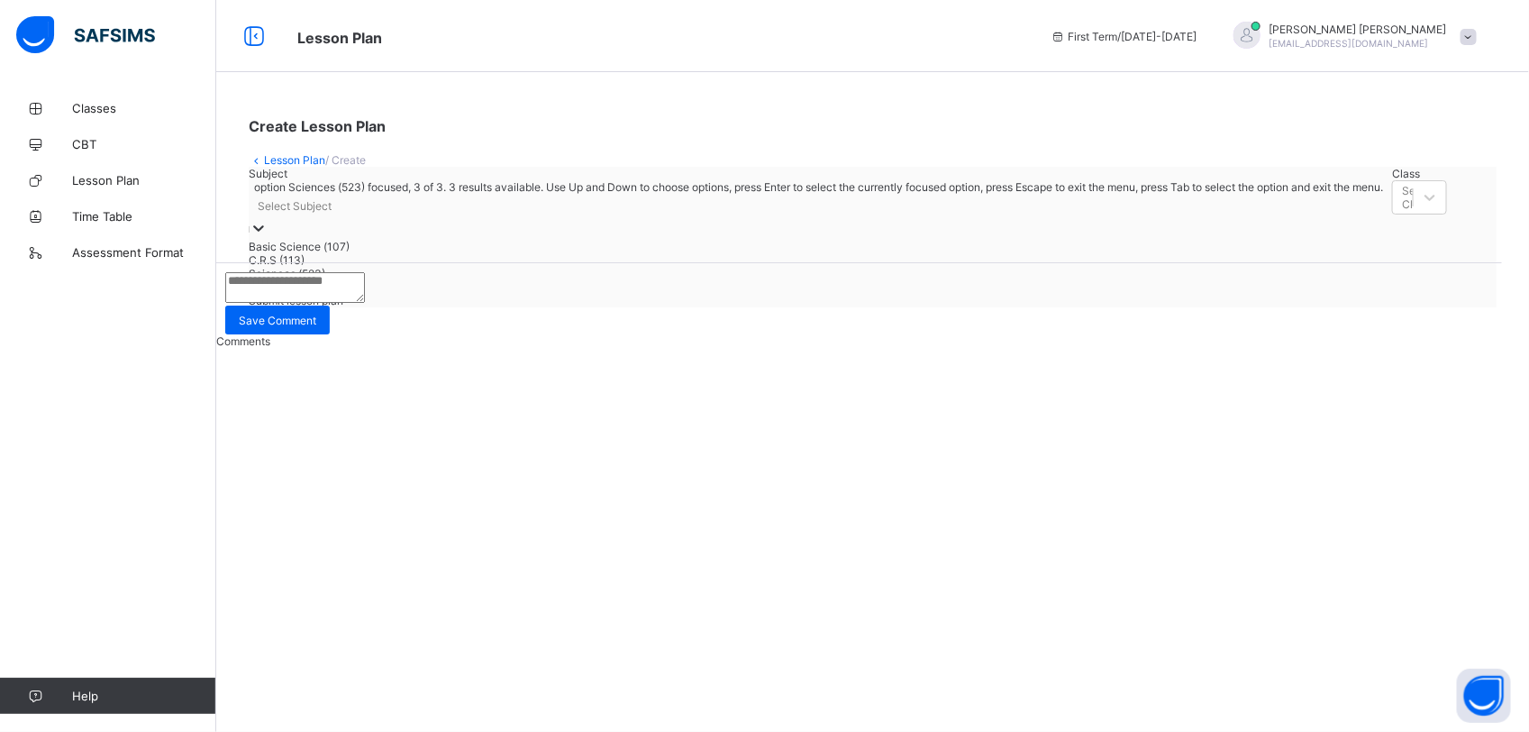
click at [401, 280] on div "Sciences (523)" at bounding box center [816, 274] width 1134 height 14
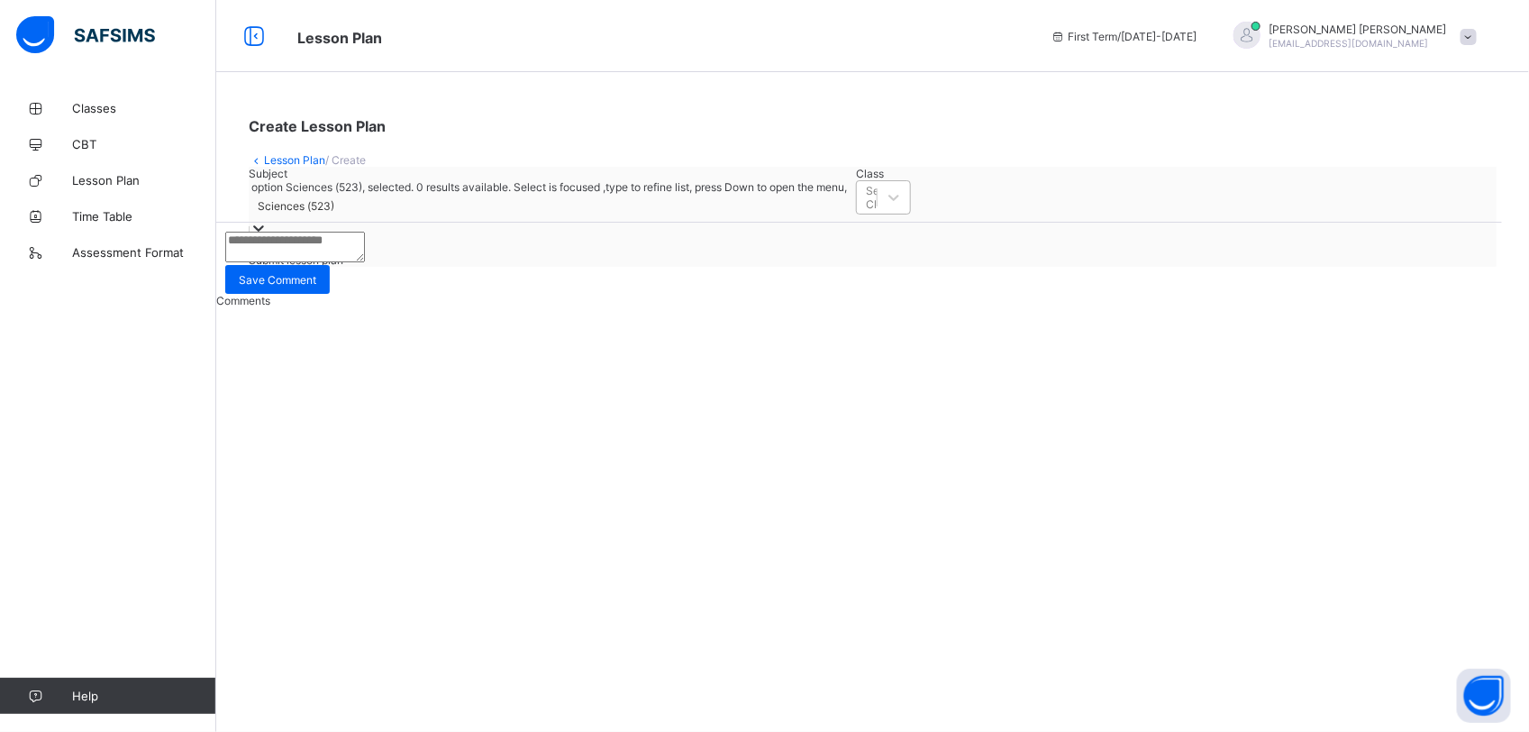
click at [856, 214] on div "Select Class" at bounding box center [883, 197] width 55 height 34
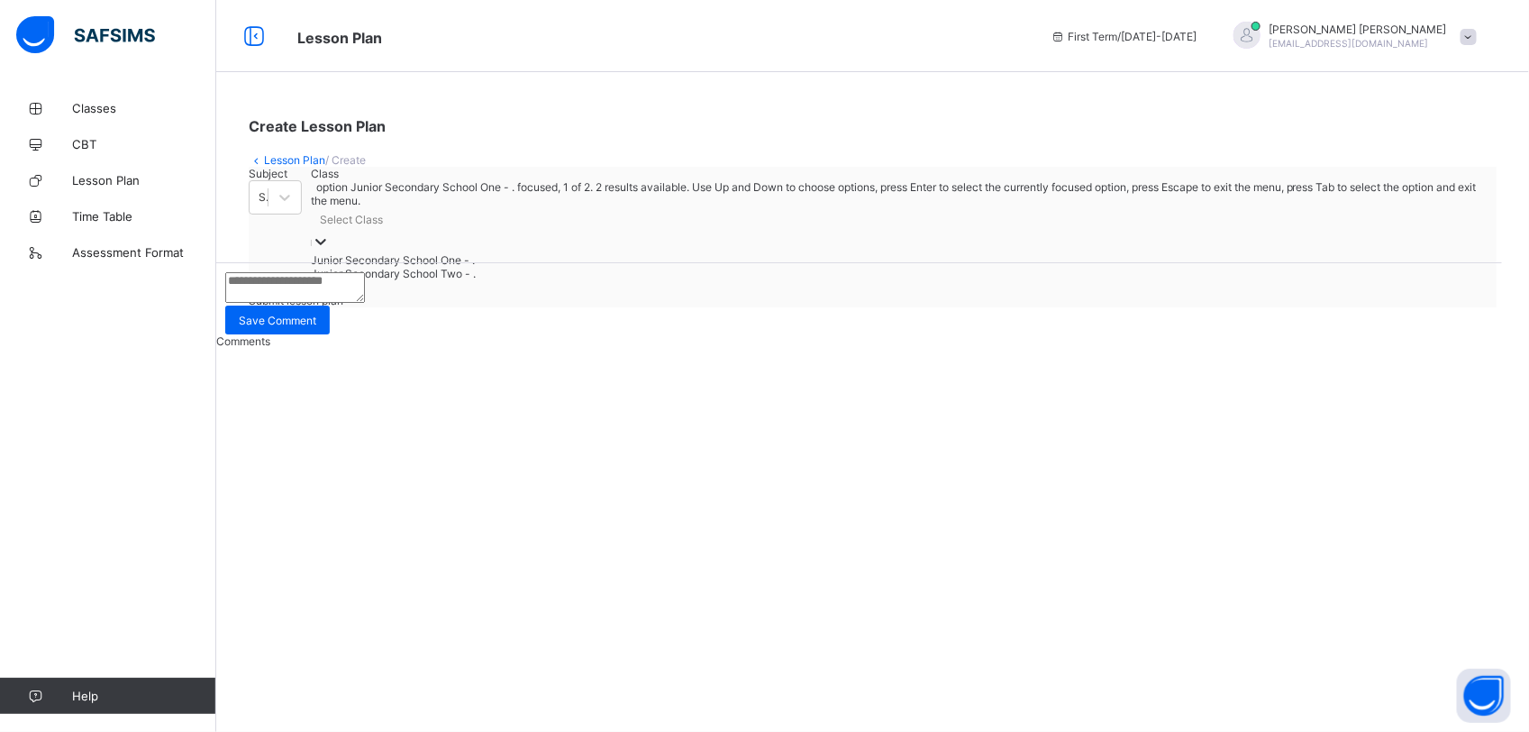
click at [542, 267] on div "Junior Secondary School One - ." at bounding box center [899, 260] width 1177 height 14
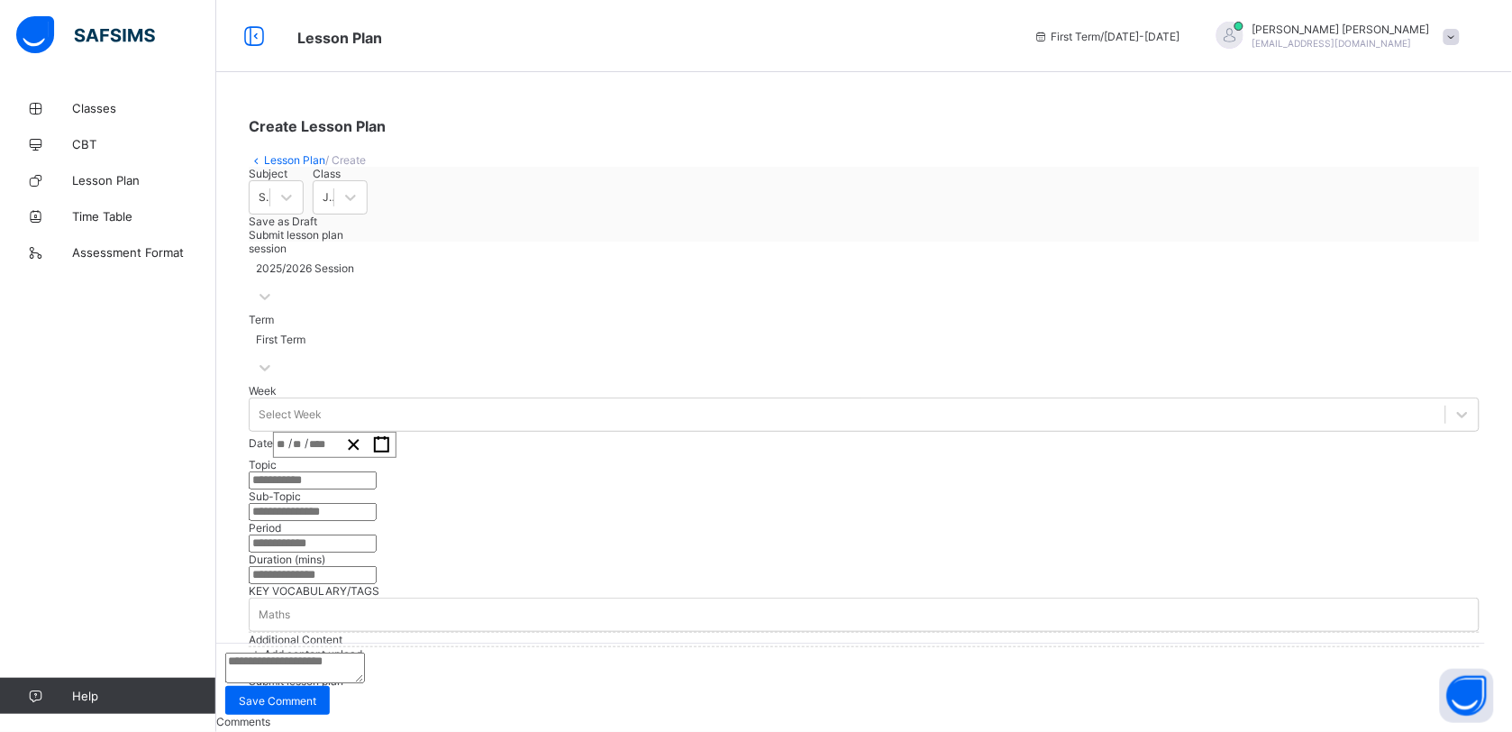
click at [509, 313] on div "session 2025/2026 Session" at bounding box center [864, 276] width 1231 height 71
click at [673, 384] on div "Term First Term" at bounding box center [864, 348] width 1231 height 71
click at [438, 432] on div "Select Week" at bounding box center [864, 414] width 1231 height 34
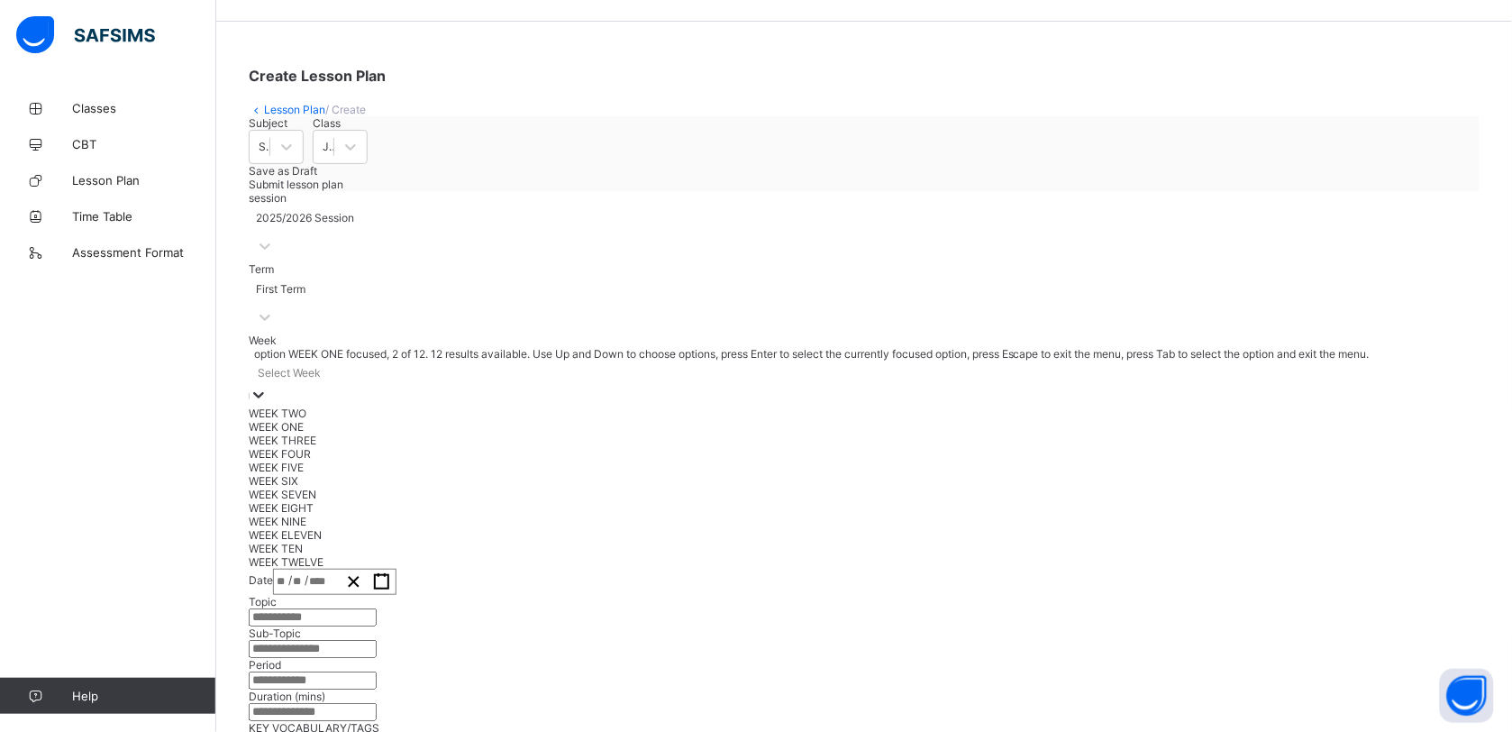
scroll to position [59, 0]
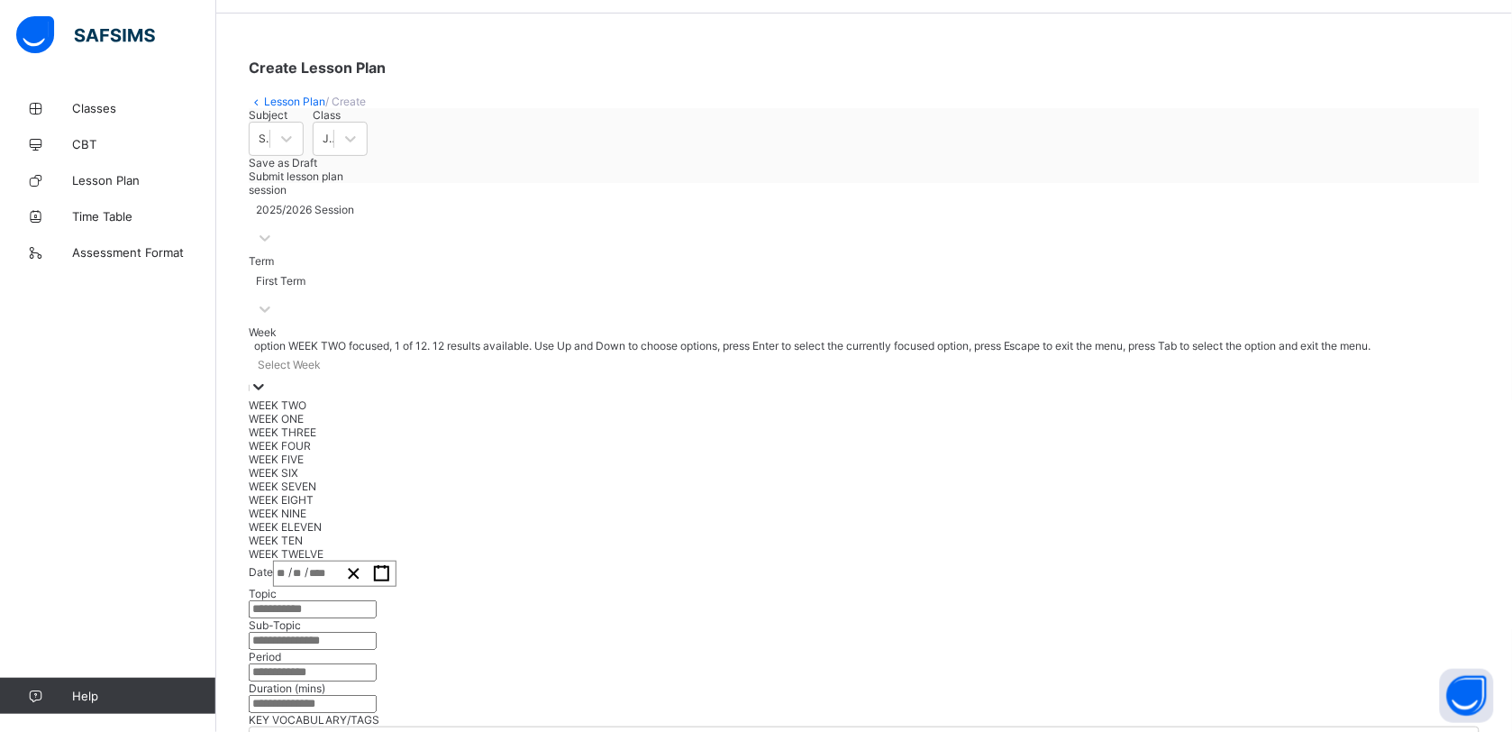
click at [419, 412] on div "WEEK TWO" at bounding box center [864, 405] width 1231 height 14
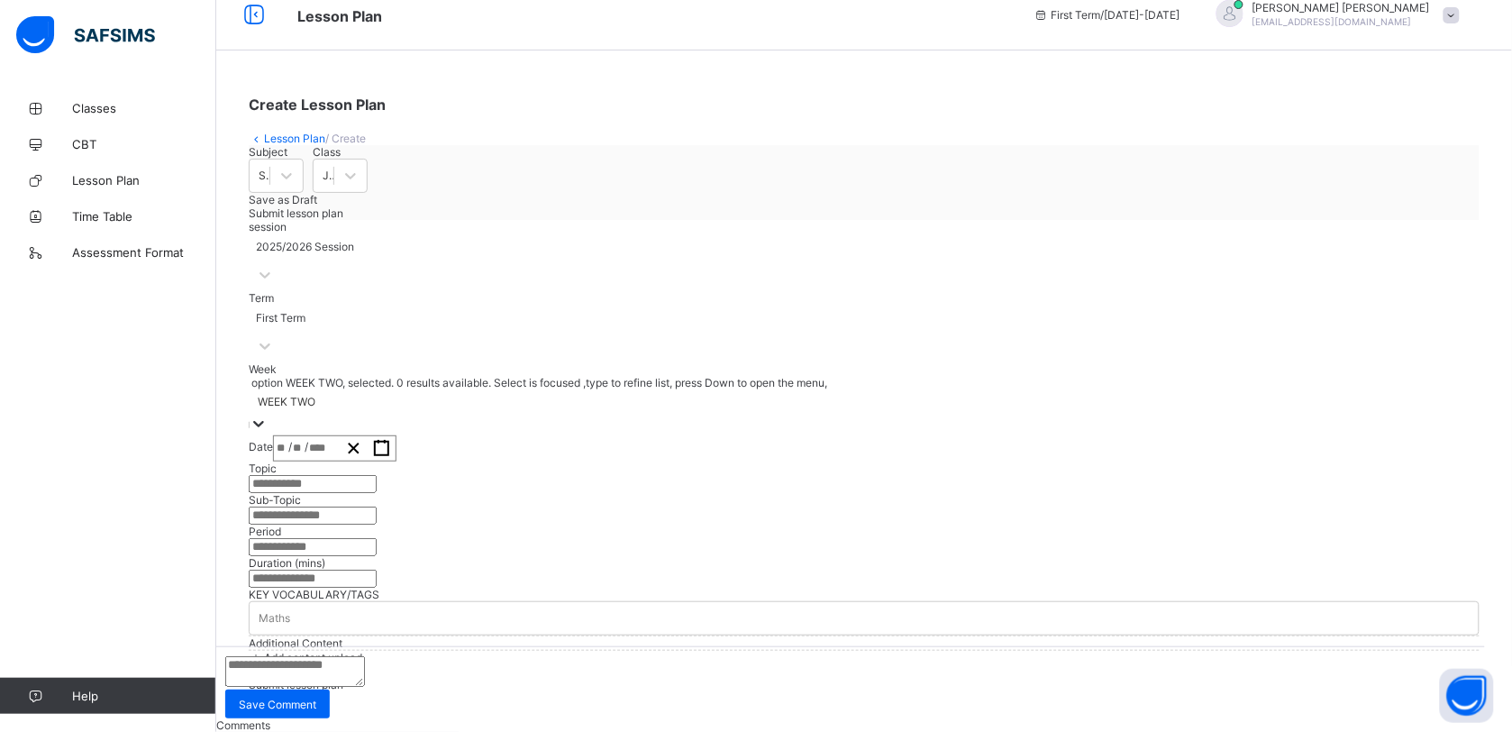
click at [331, 436] on input "number" at bounding box center [319, 448] width 23 height 24
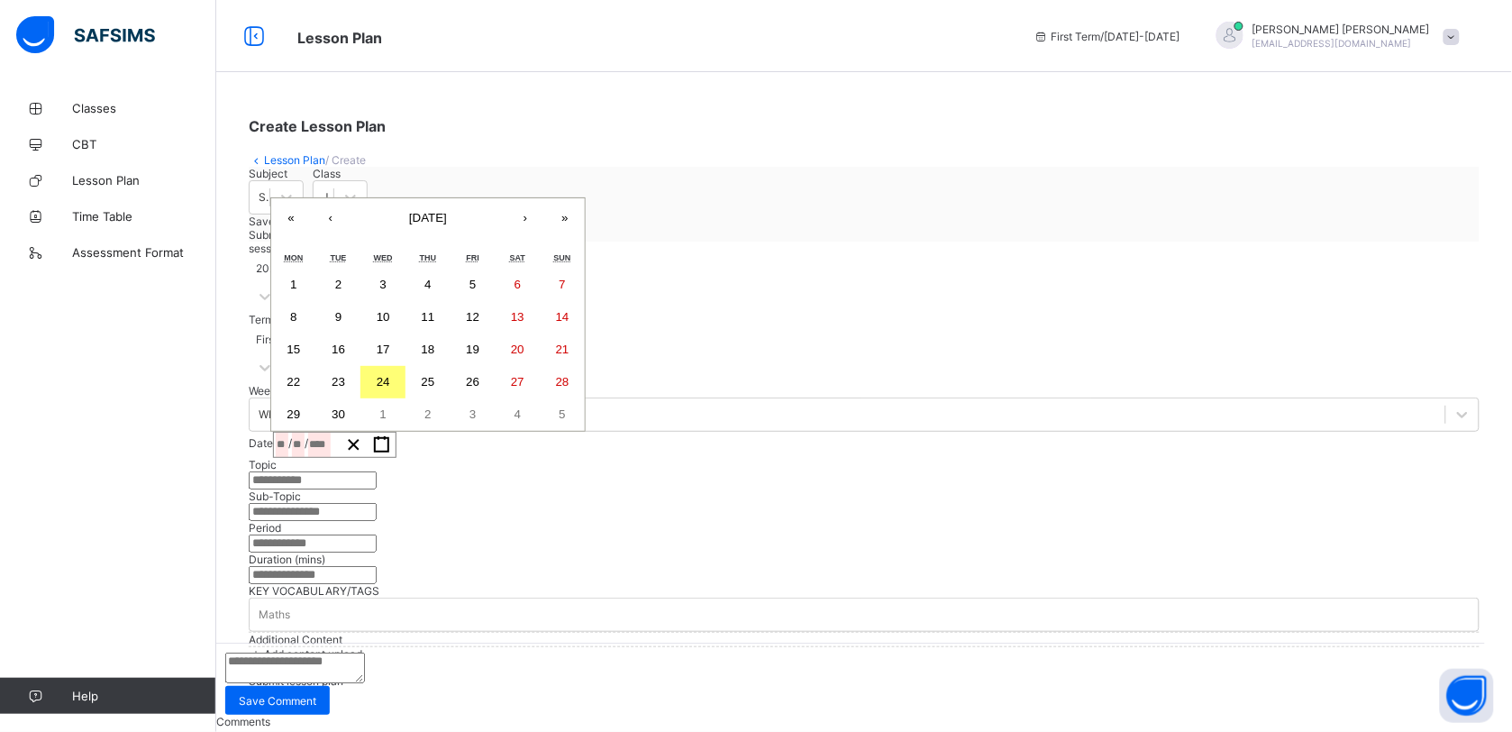
click at [435, 342] on abbr "18" at bounding box center [429, 349] width 14 height 14
type input "**********"
type input "*"
type input "**"
type input "****"
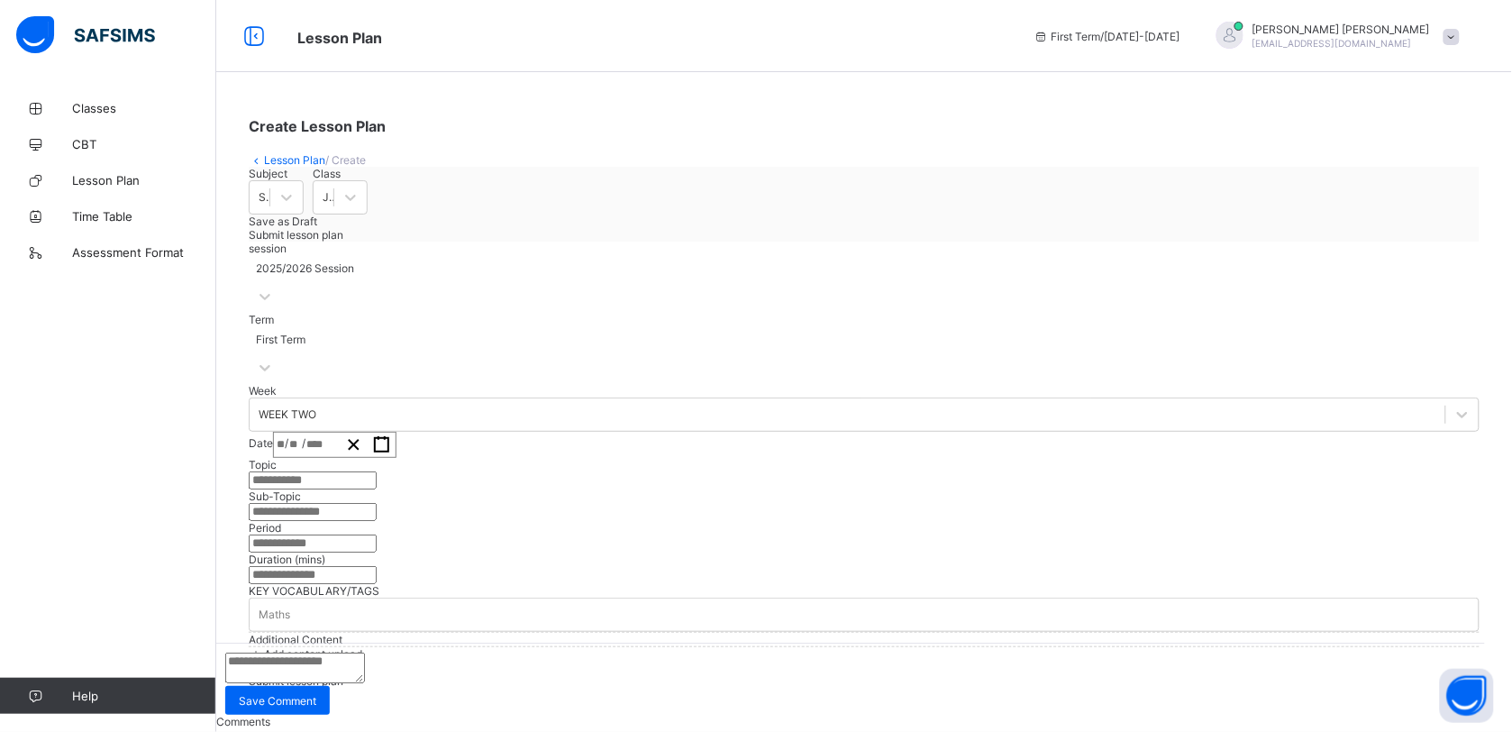
click at [377, 489] on input "text" at bounding box center [313, 480] width 128 height 18
paste input "**********"
type input "**********"
click at [372, 521] on input "text" at bounding box center [313, 512] width 128 height 18
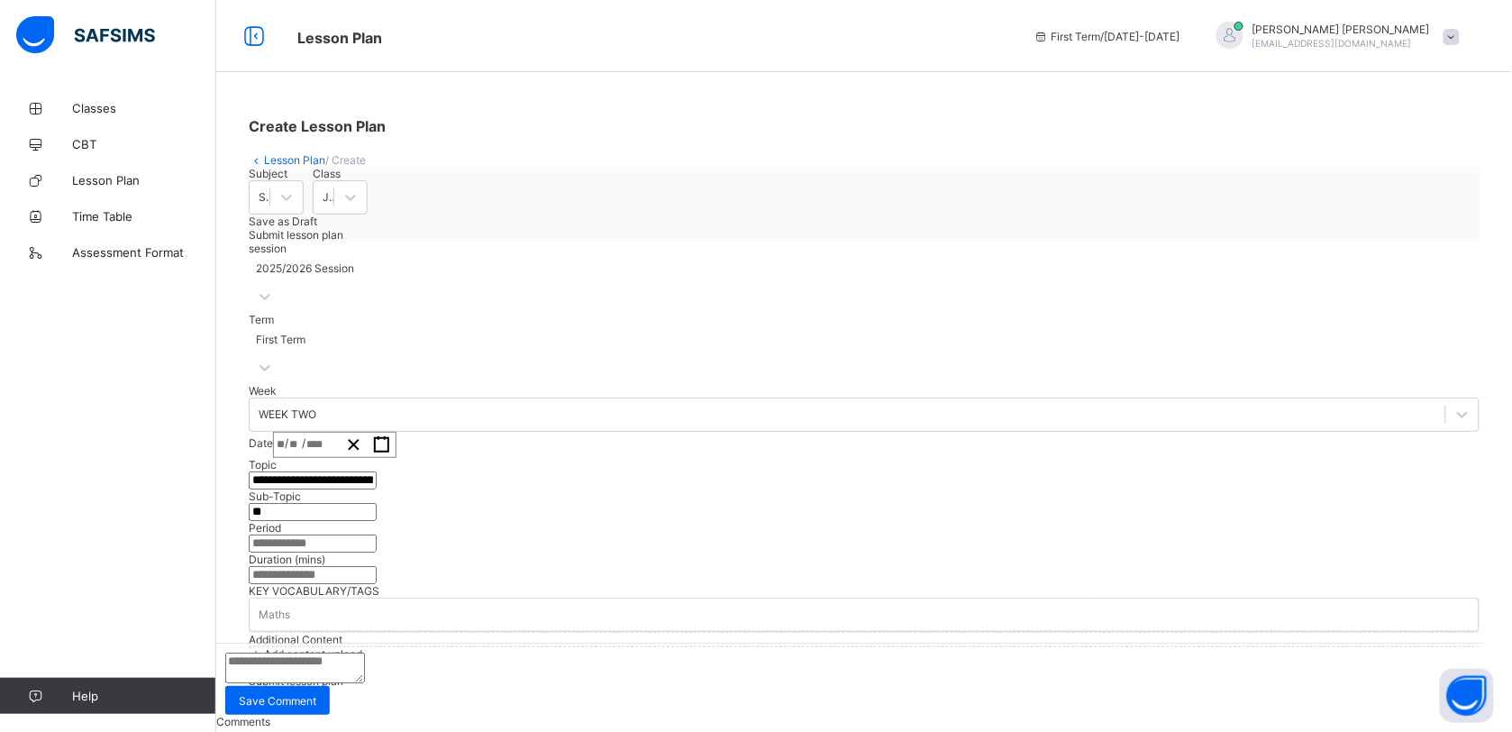
type input "*"
type input "**********"
click at [377, 534] on input "text" at bounding box center [313, 543] width 128 height 18
type input "*"
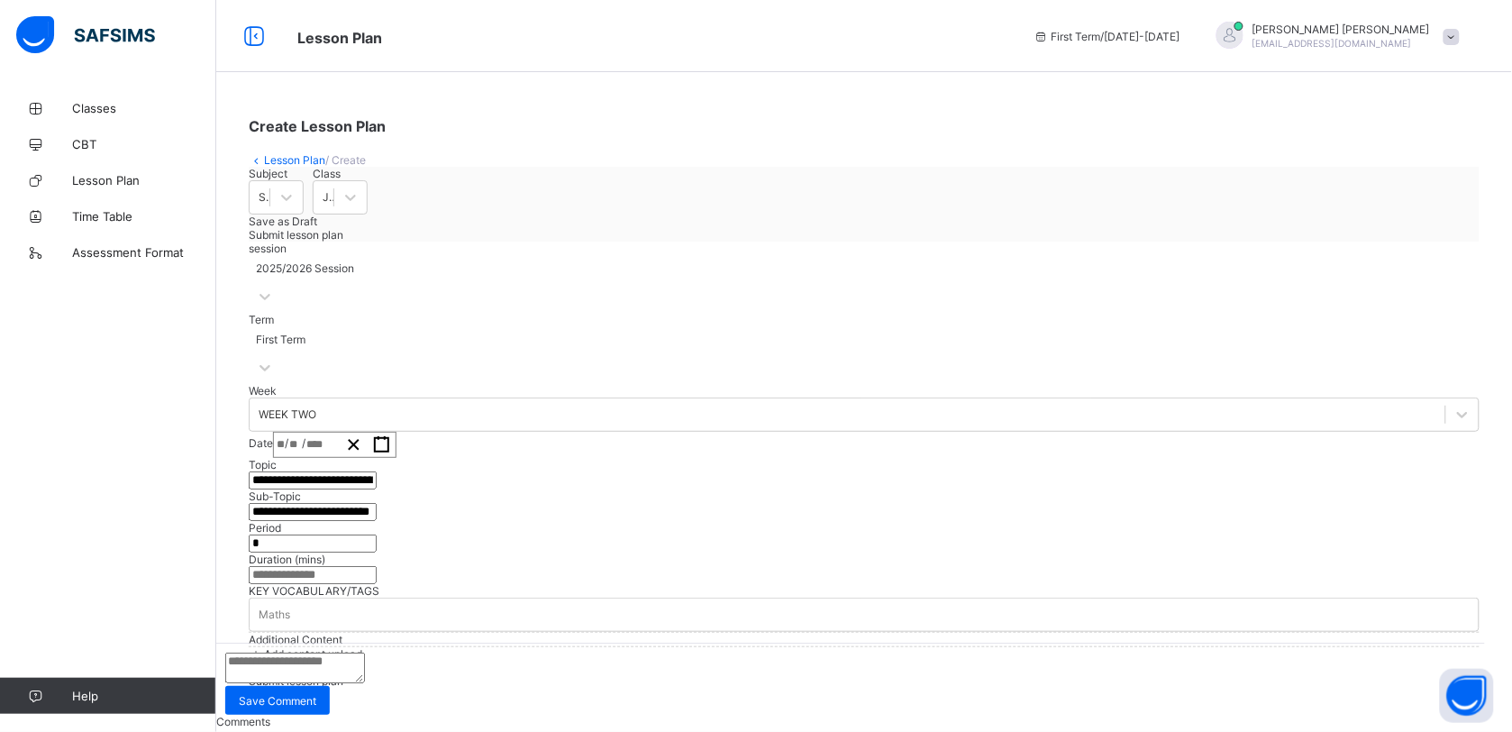
click at [377, 566] on input "number" at bounding box center [313, 575] width 128 height 18
type input "*"
click at [415, 602] on div "Maths" at bounding box center [864, 614] width 1229 height 25
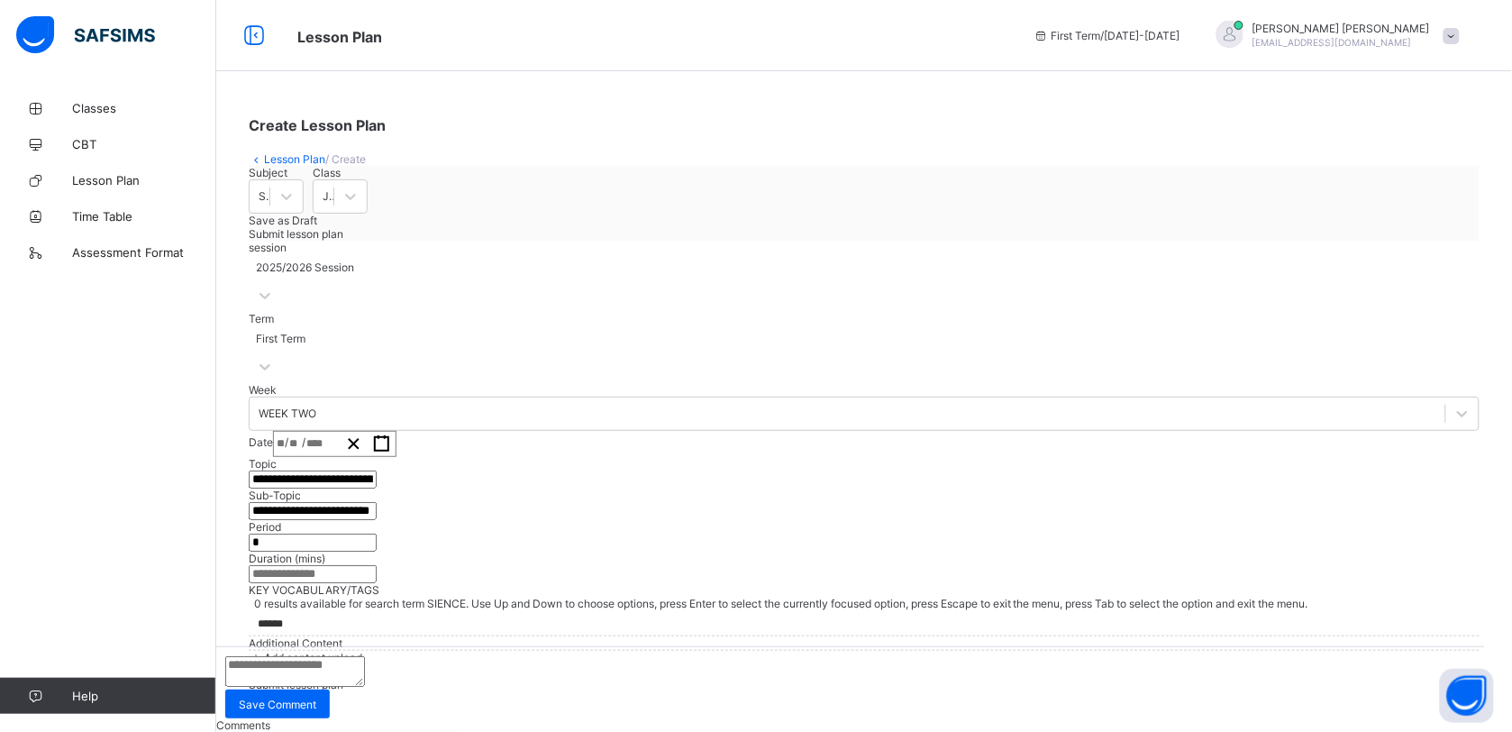
click at [300, 618] on input "******" at bounding box center [279, 624] width 42 height 12
type input "*******"
click at [362, 651] on span "Add content upload" at bounding box center [313, 658] width 98 height 14
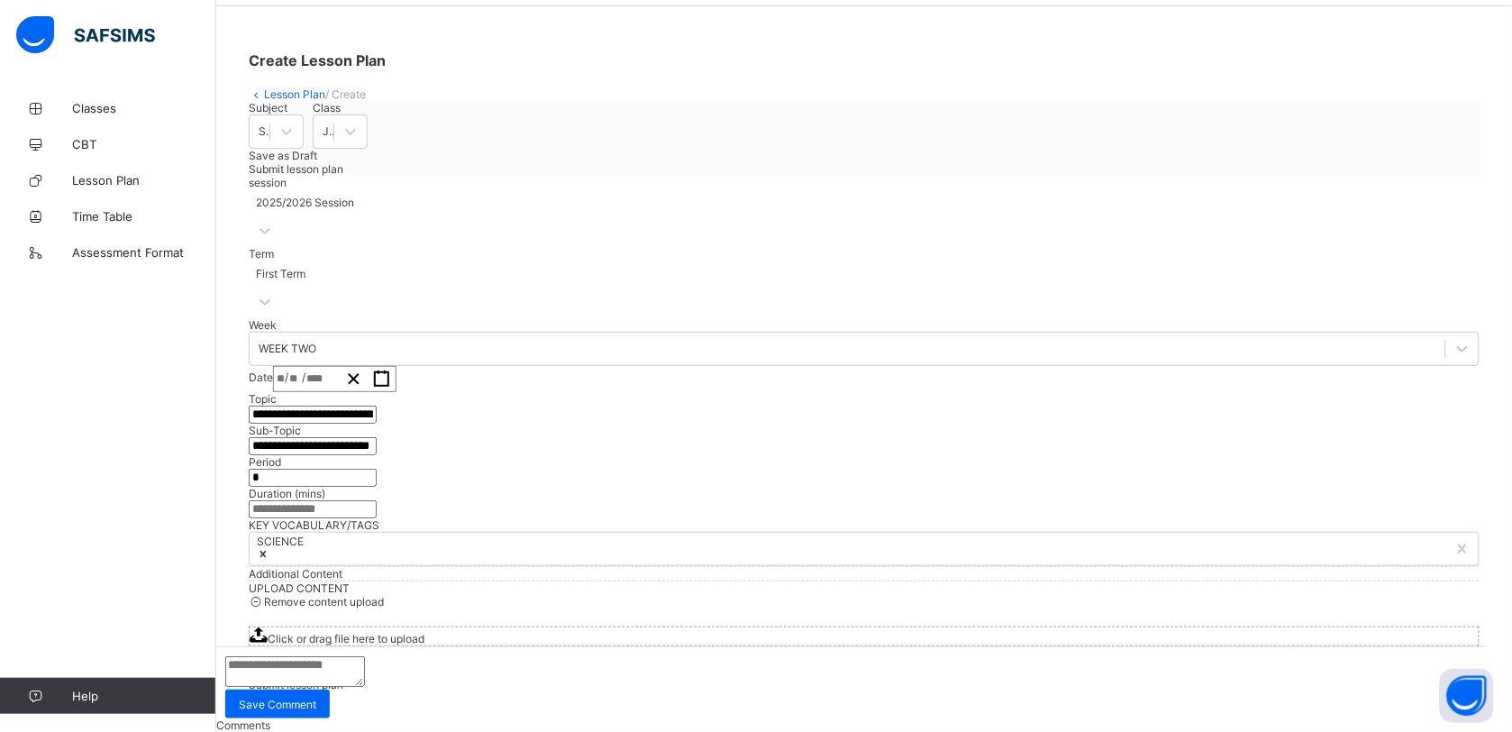
scroll to position [626, 0]
click at [823, 626] on div "Click or drag file here to upload" at bounding box center [864, 636] width 1231 height 20
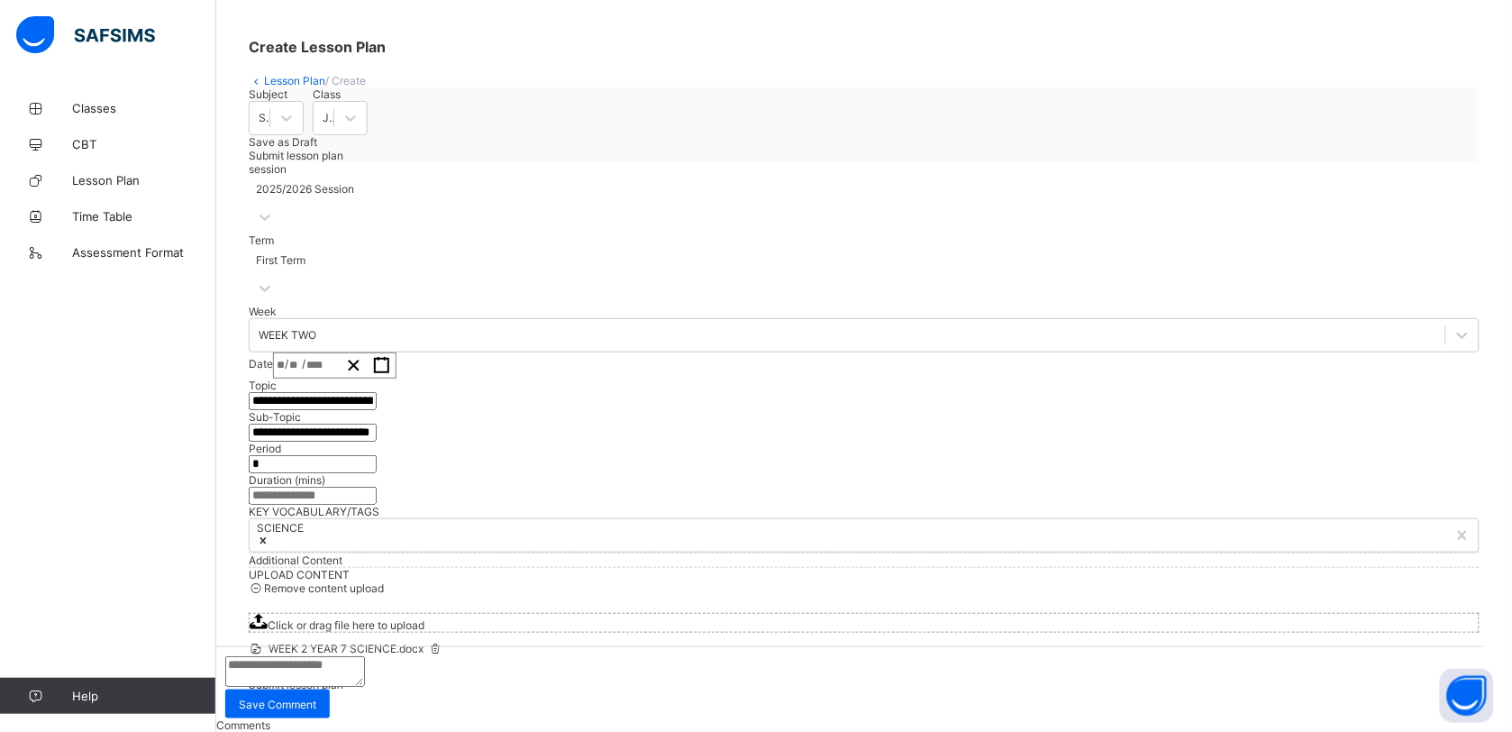
click at [343, 681] on span "Submit lesson plan" at bounding box center [296, 685] width 95 height 14
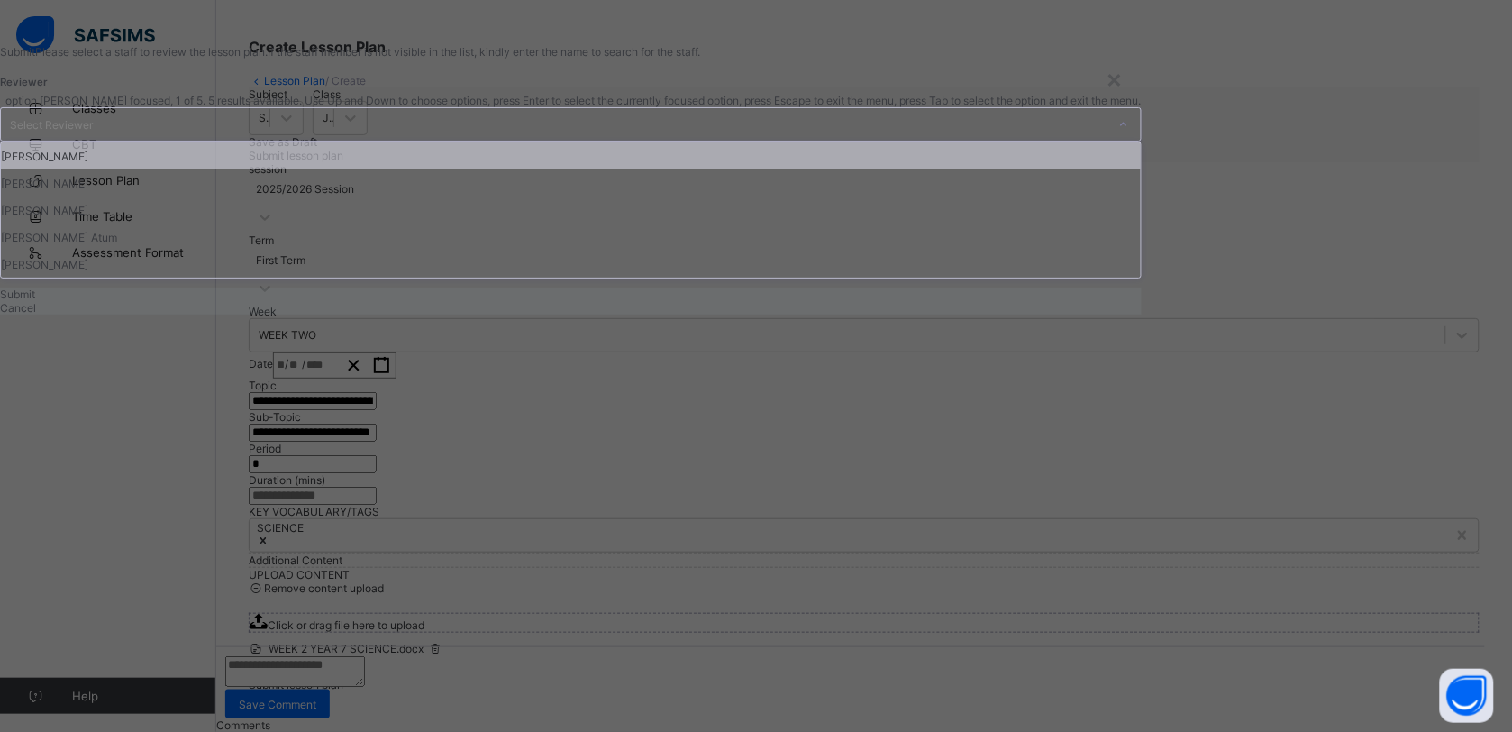
click at [642, 141] on div "Select Reviewer" at bounding box center [554, 124] width 1106 height 32
click at [601, 169] on div "[PERSON_NAME]" at bounding box center [571, 155] width 1140 height 27
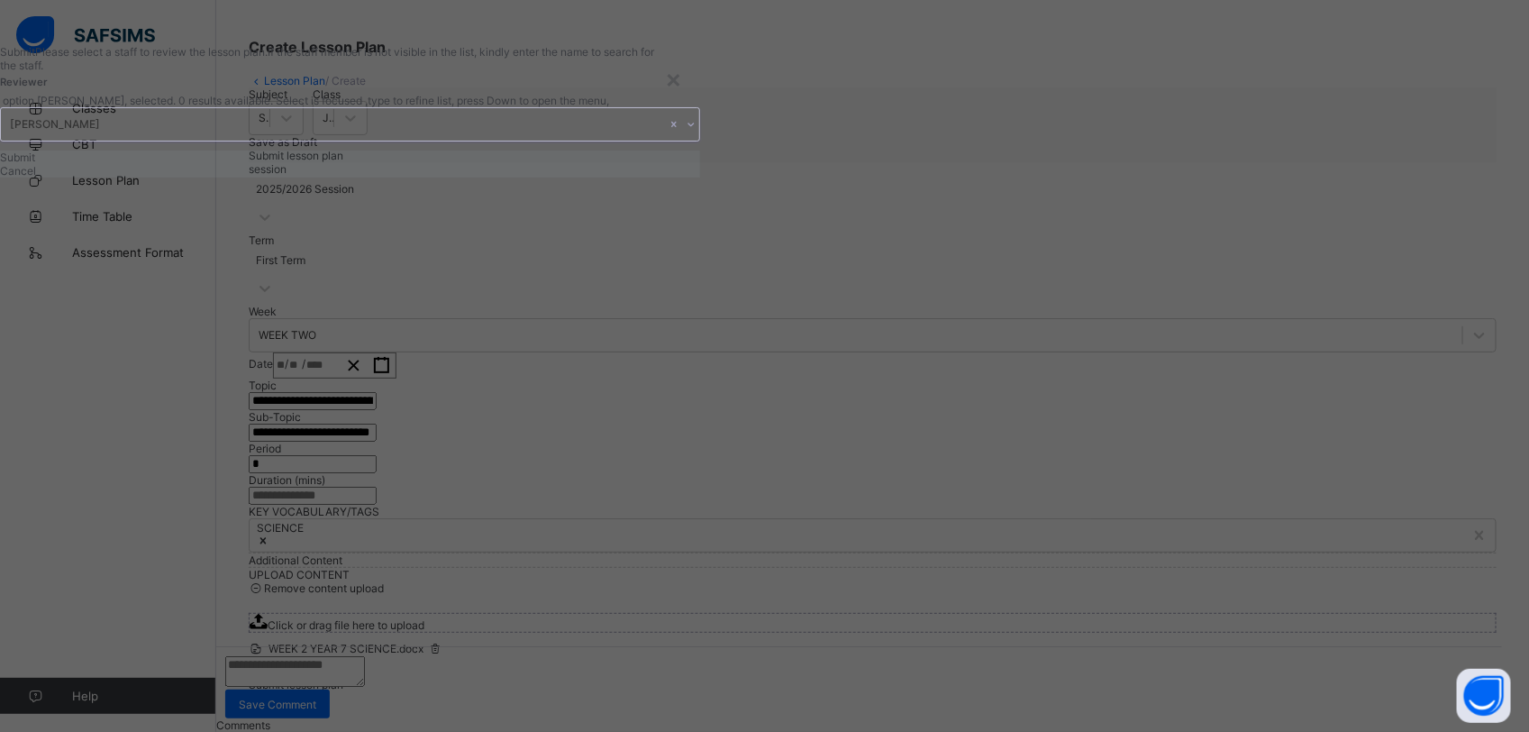
click at [35, 164] on span "Submit" at bounding box center [17, 157] width 35 height 14
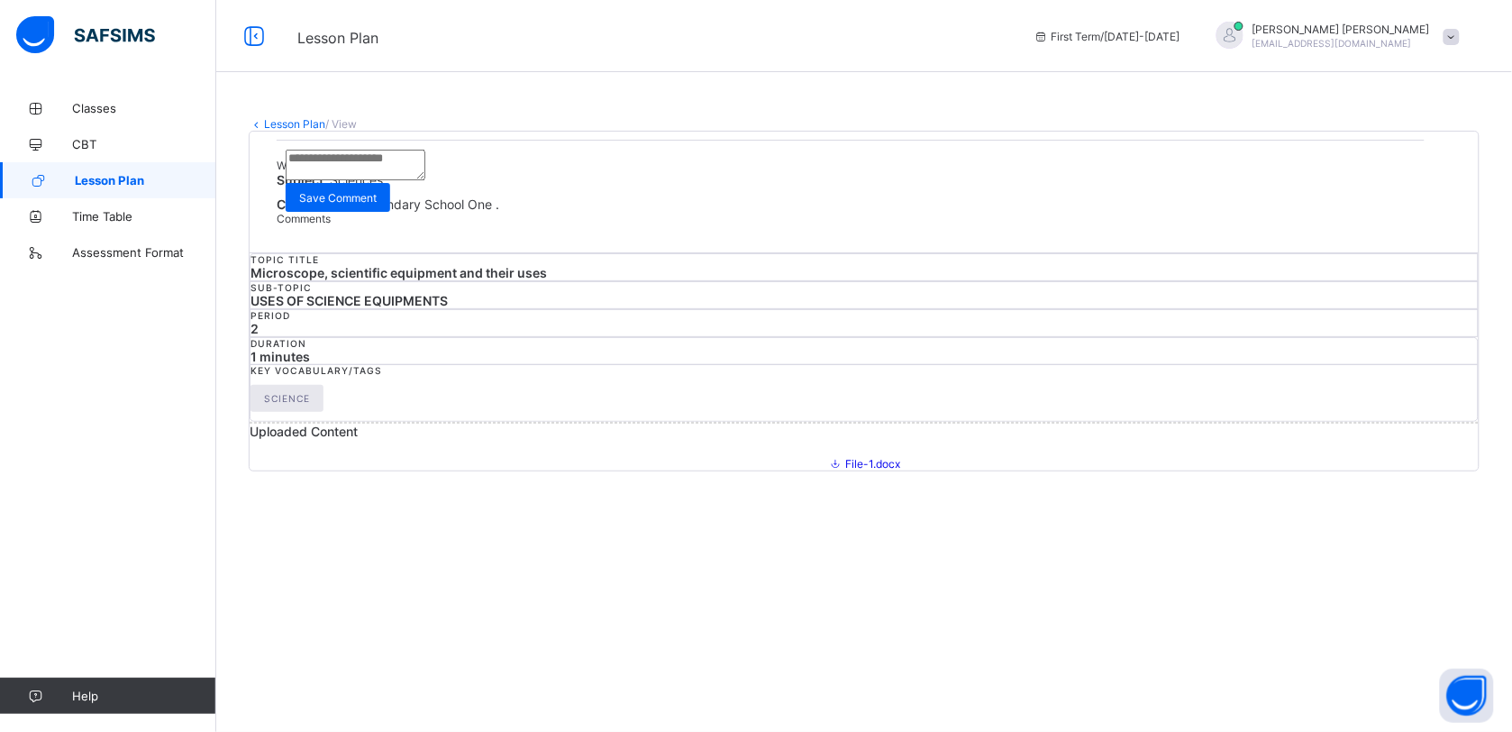
click at [137, 177] on span "Lesson Plan" at bounding box center [145, 180] width 141 height 14
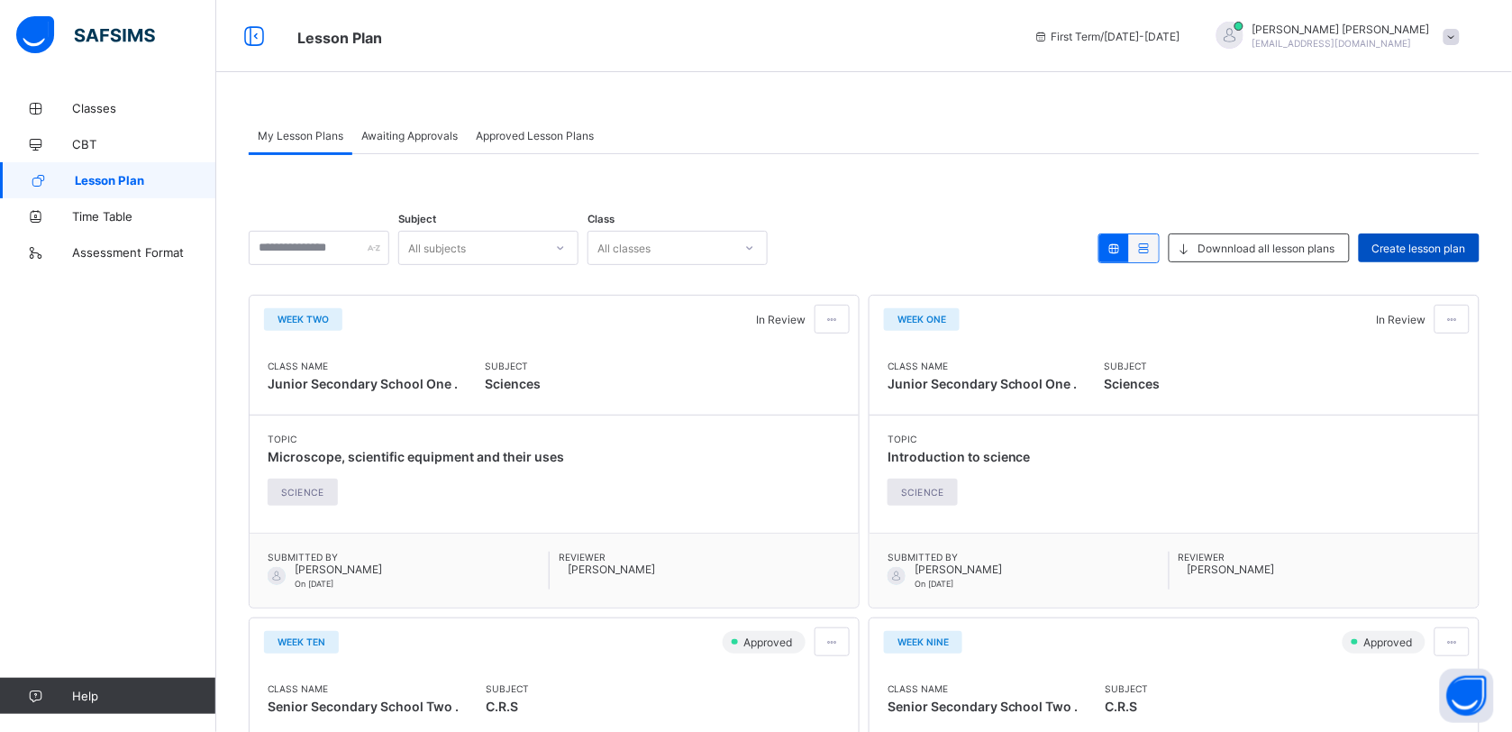
click at [1402, 244] on span "Create lesson plan" at bounding box center [1419, 248] width 94 height 14
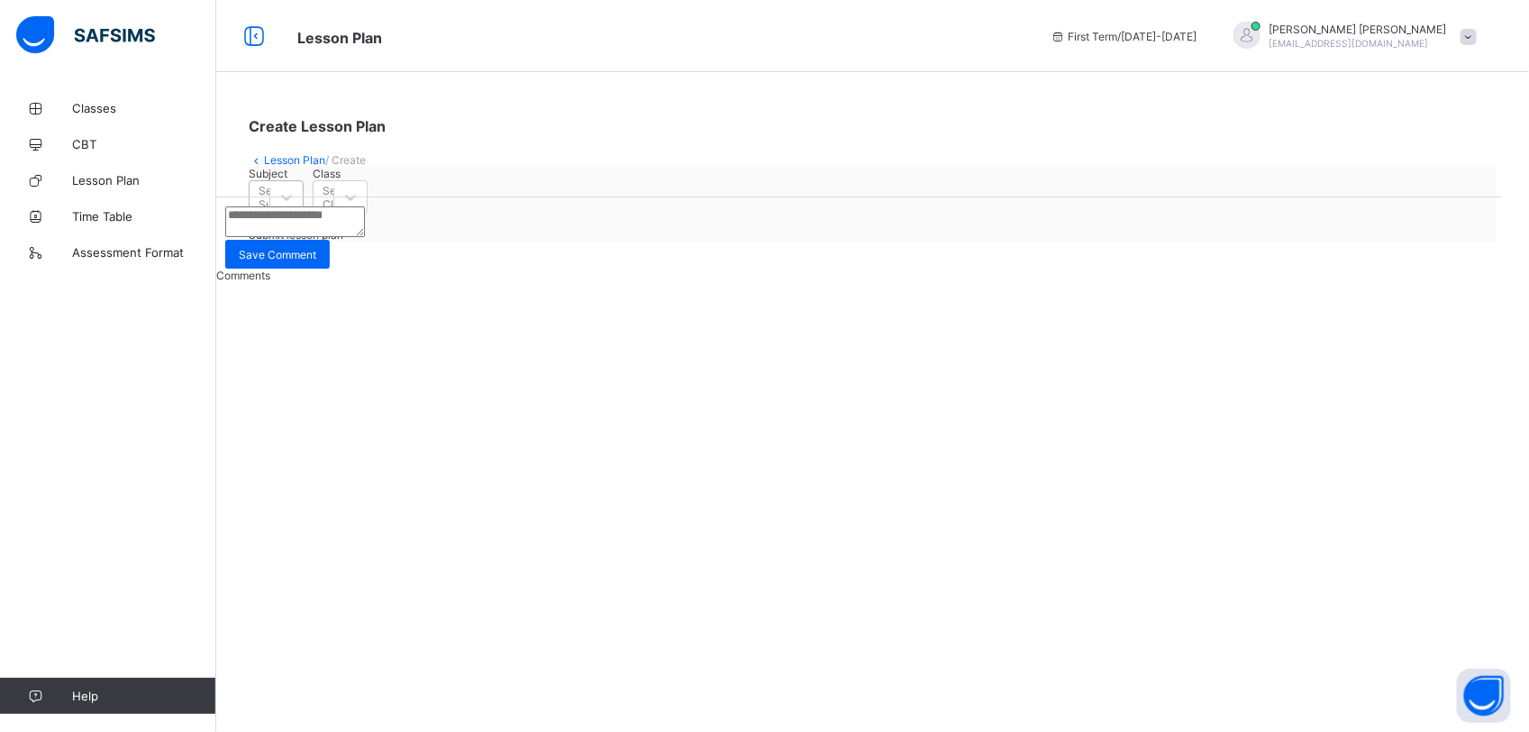
click at [303, 214] on div at bounding box center [285, 197] width 33 height 32
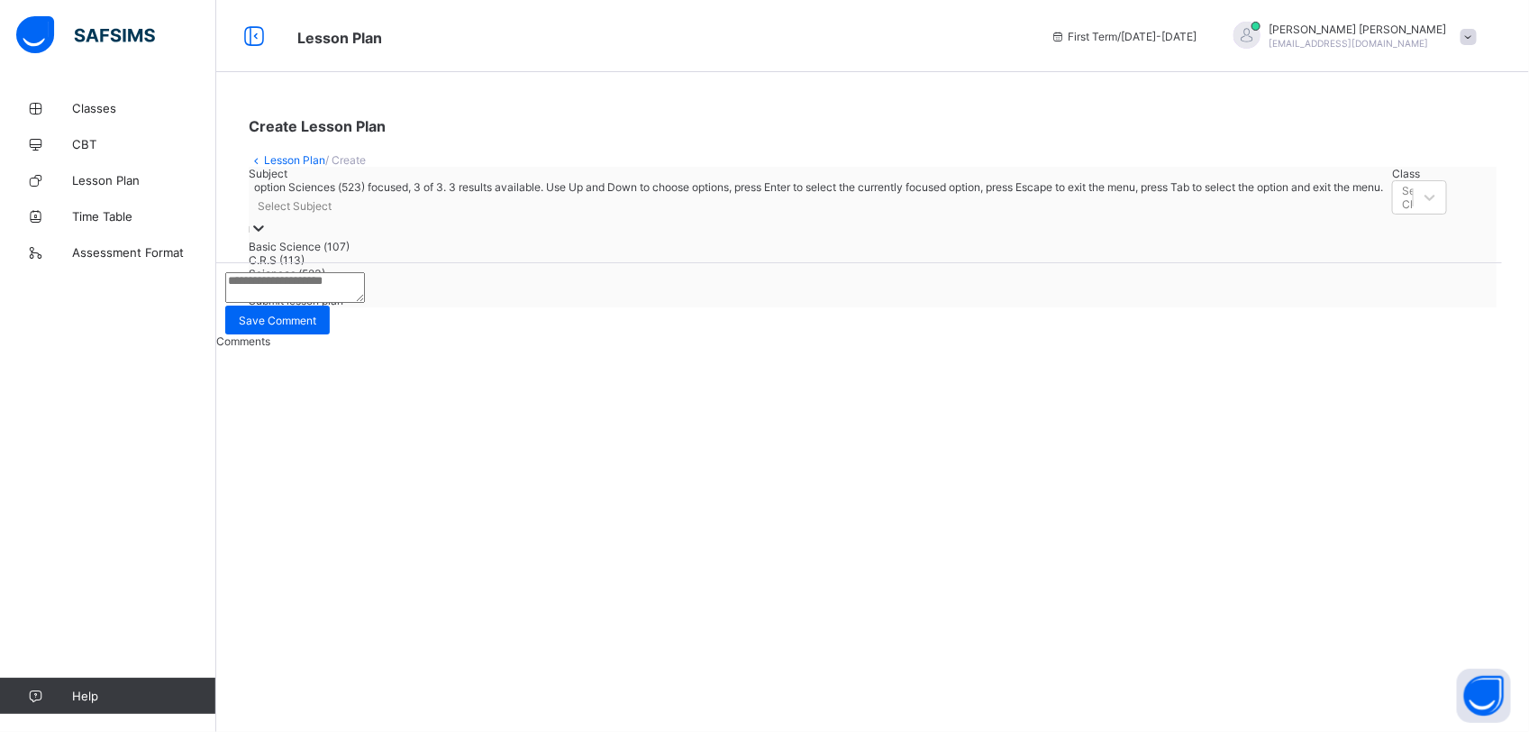
click at [401, 280] on div "Sciences (523)" at bounding box center [816, 274] width 1134 height 14
click at [543, 232] on div "Select Class" at bounding box center [899, 219] width 1177 height 25
click at [538, 267] on div "Junior Secondary School One - ." at bounding box center [899, 260] width 1177 height 14
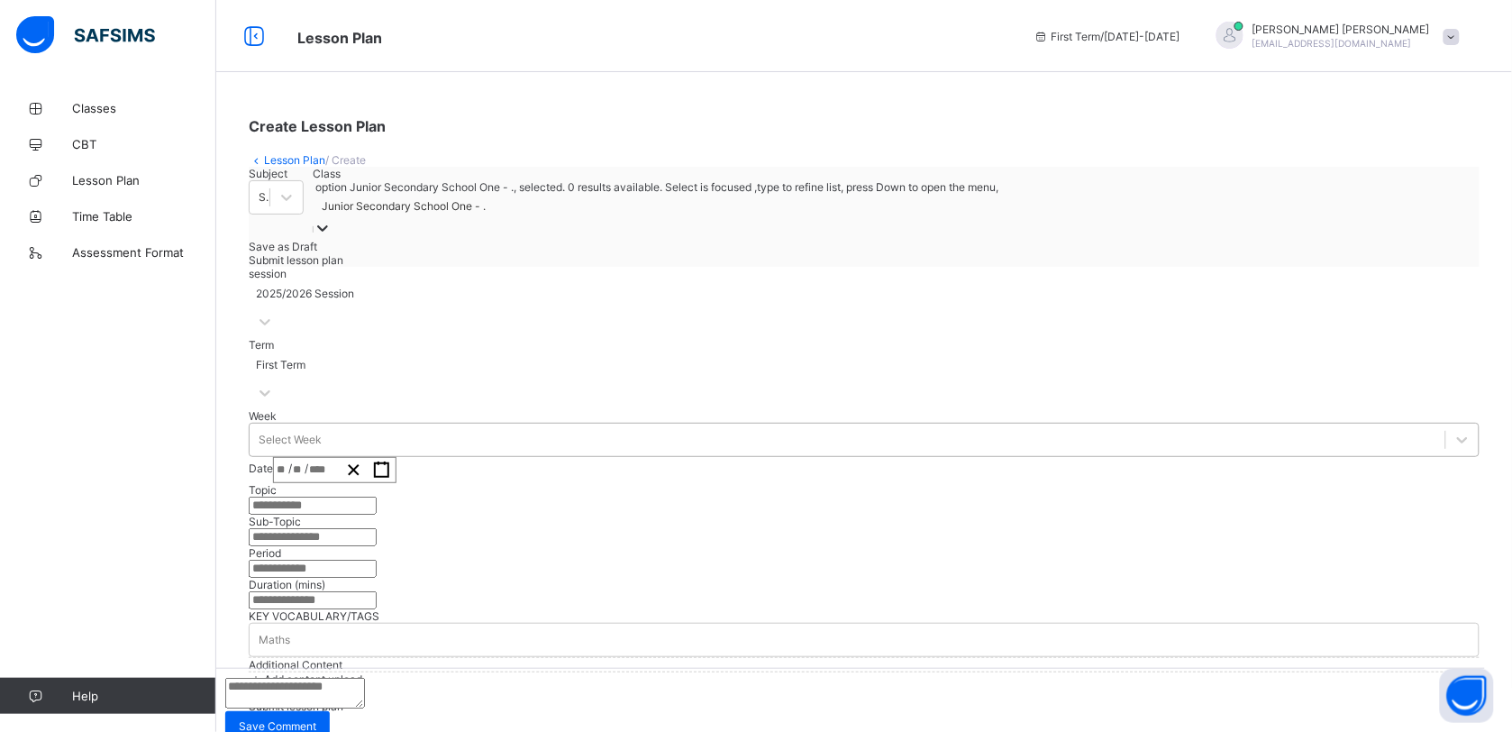
click at [451, 457] on div "Select Week" at bounding box center [864, 440] width 1231 height 34
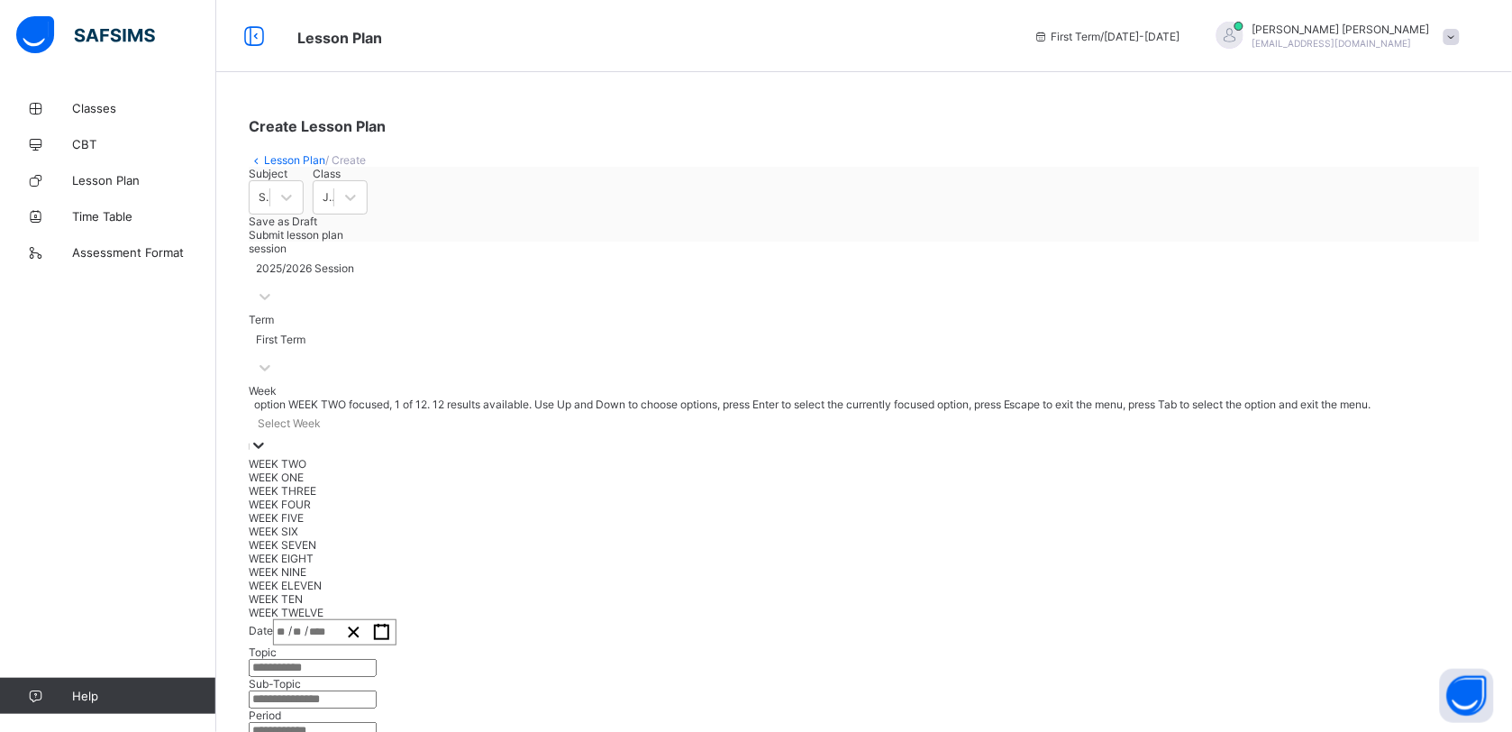
scroll to position [59, 0]
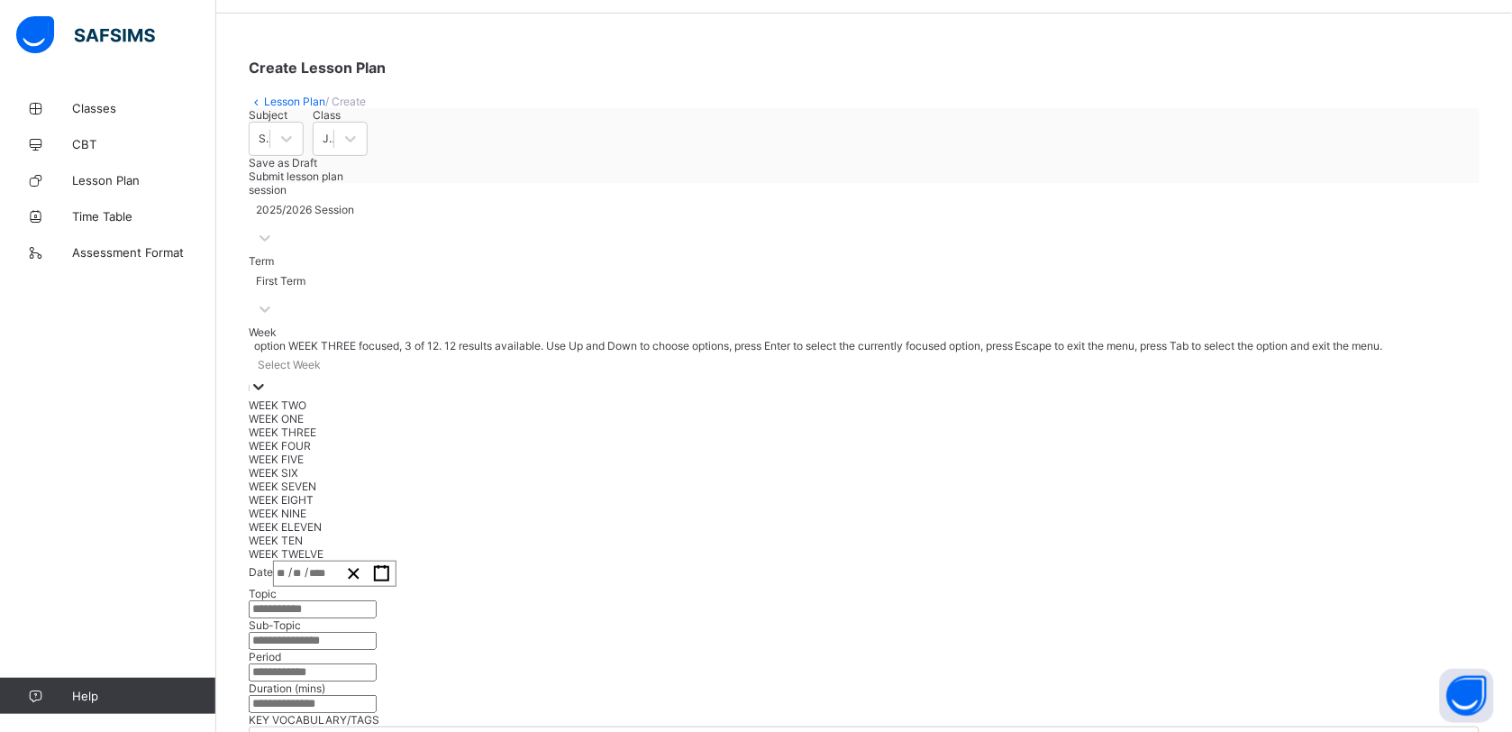
click at [447, 439] on div "WEEK THREE" at bounding box center [864, 432] width 1231 height 14
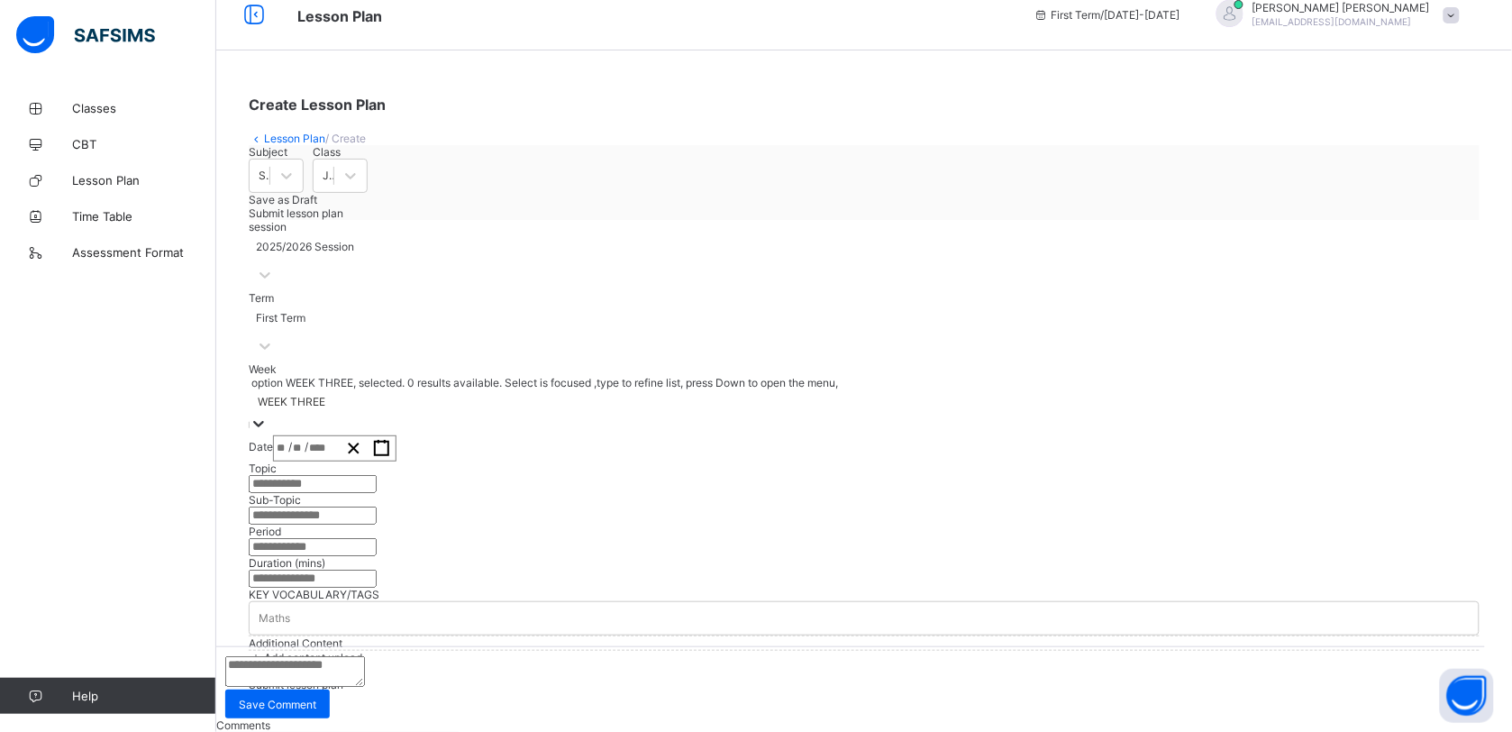
click at [331, 436] on input "number" at bounding box center [319, 448] width 23 height 24
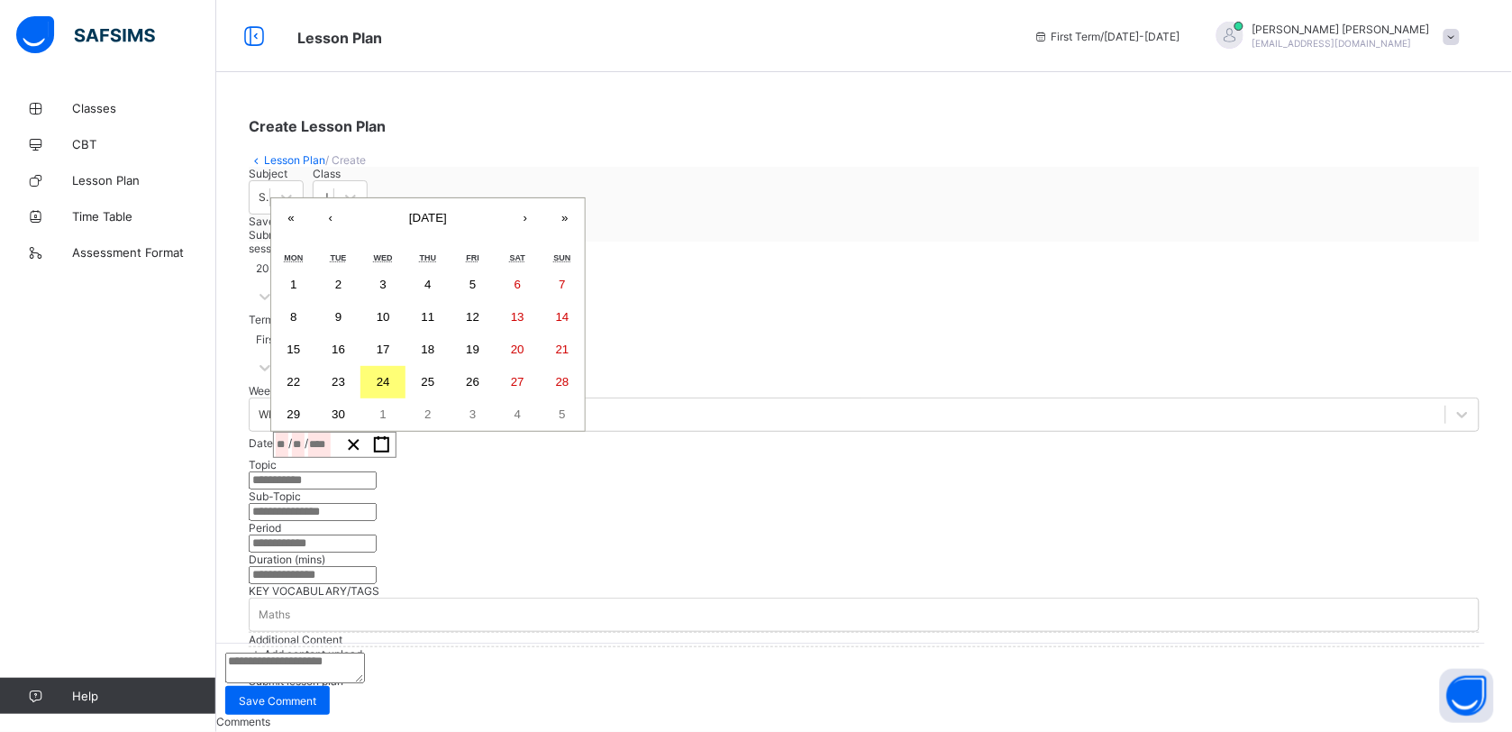
click at [345, 375] on abbr "23" at bounding box center [339, 382] width 14 height 14
type input "**********"
type input "*"
type input "**"
type input "****"
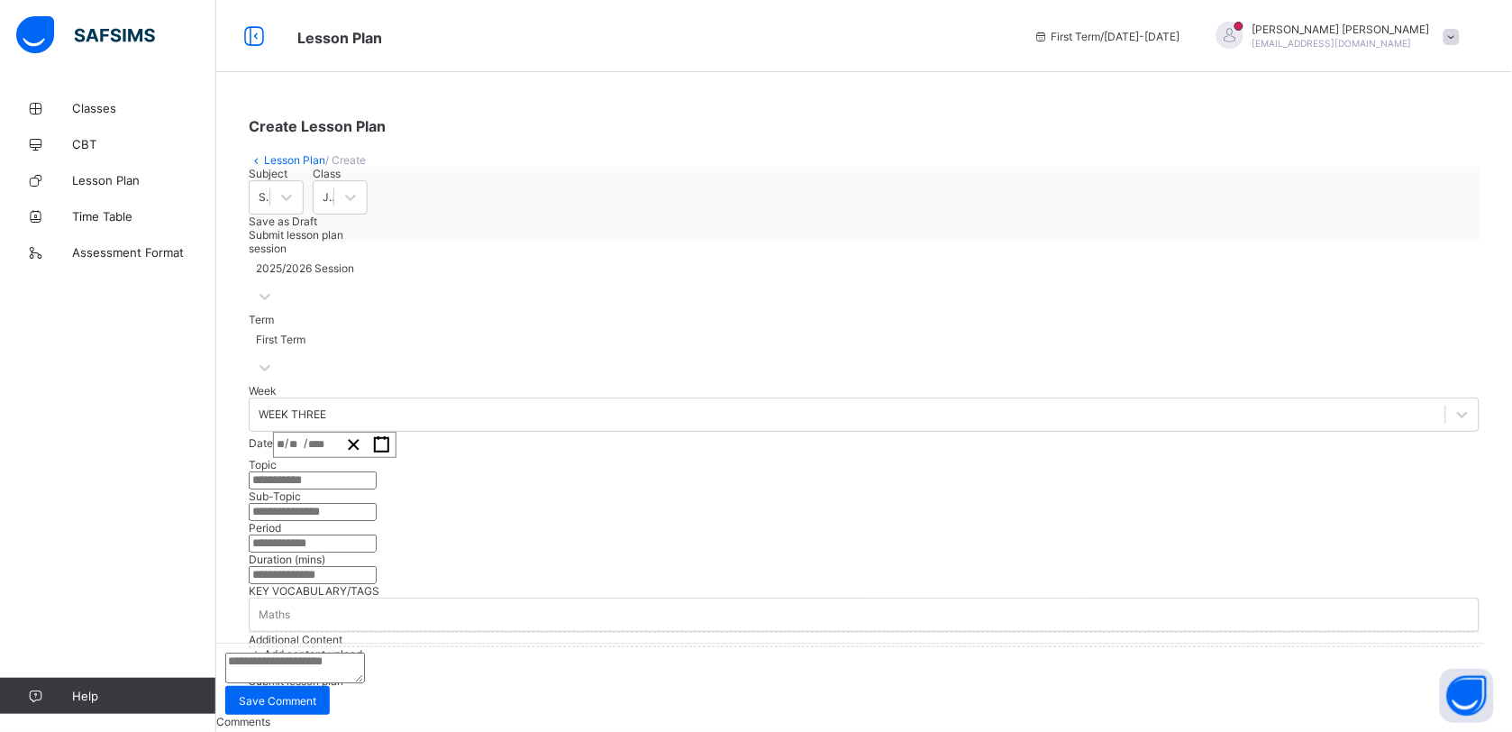
click at [377, 489] on input "text" at bounding box center [313, 480] width 128 height 18
type input "**********"
click at [377, 521] on input "text" at bounding box center [313, 512] width 128 height 18
type input "*****"
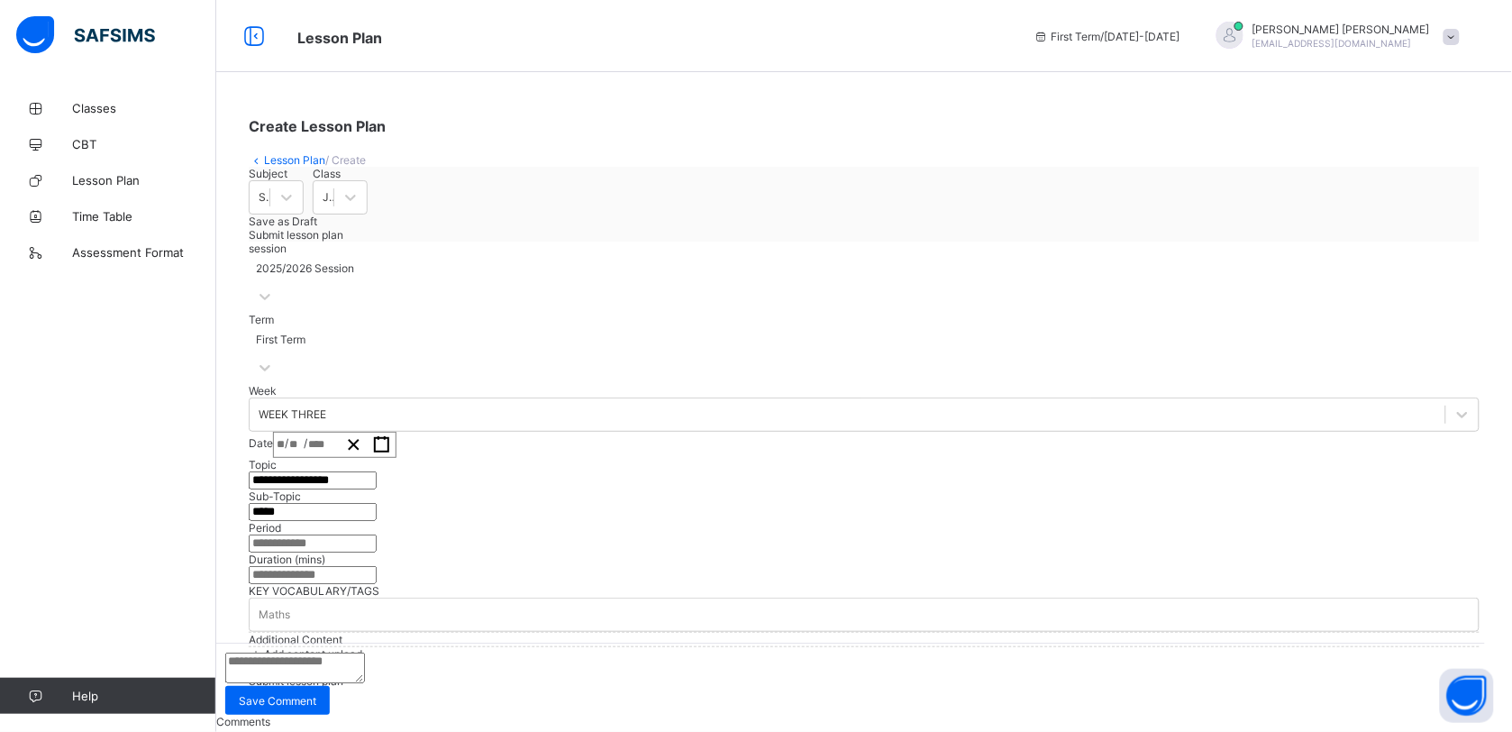
click at [377, 534] on input "text" at bounding box center [313, 543] width 128 height 18
type input "*"
click at [377, 566] on input "number" at bounding box center [313, 575] width 128 height 18
type input "*"
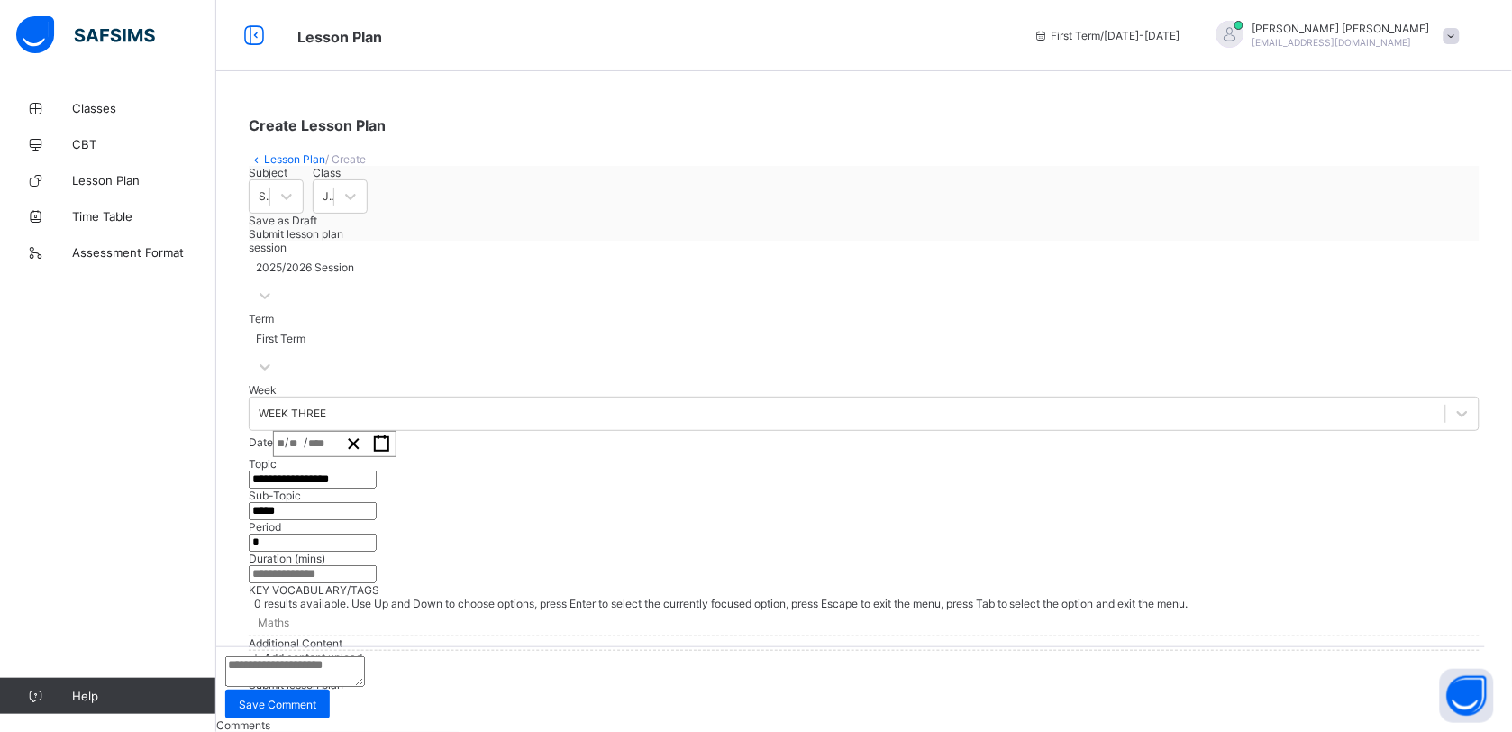
click at [289, 616] on div "Maths" at bounding box center [274, 623] width 32 height 14
click at [348, 610] on div "Maths" at bounding box center [864, 622] width 1231 height 25
drag, startPoint x: 333, startPoint y: 403, endPoint x: 333, endPoint y: 413, distance: 9.9
click at [333, 610] on div "Maths" at bounding box center [864, 622] width 1231 height 25
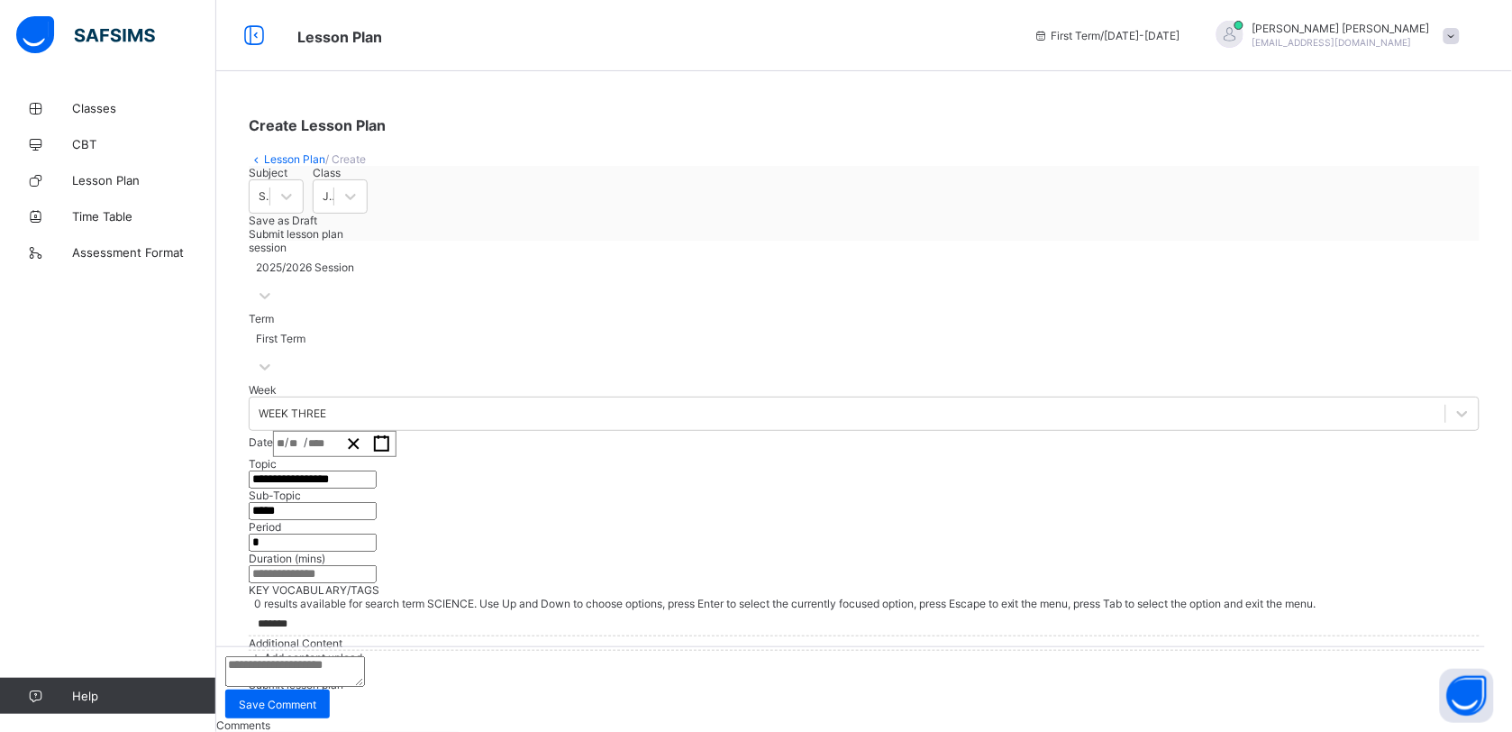
scroll to position [447, 0]
type input "*******"
click at [369, 651] on div "Add content upload" at bounding box center [864, 658] width 1231 height 14
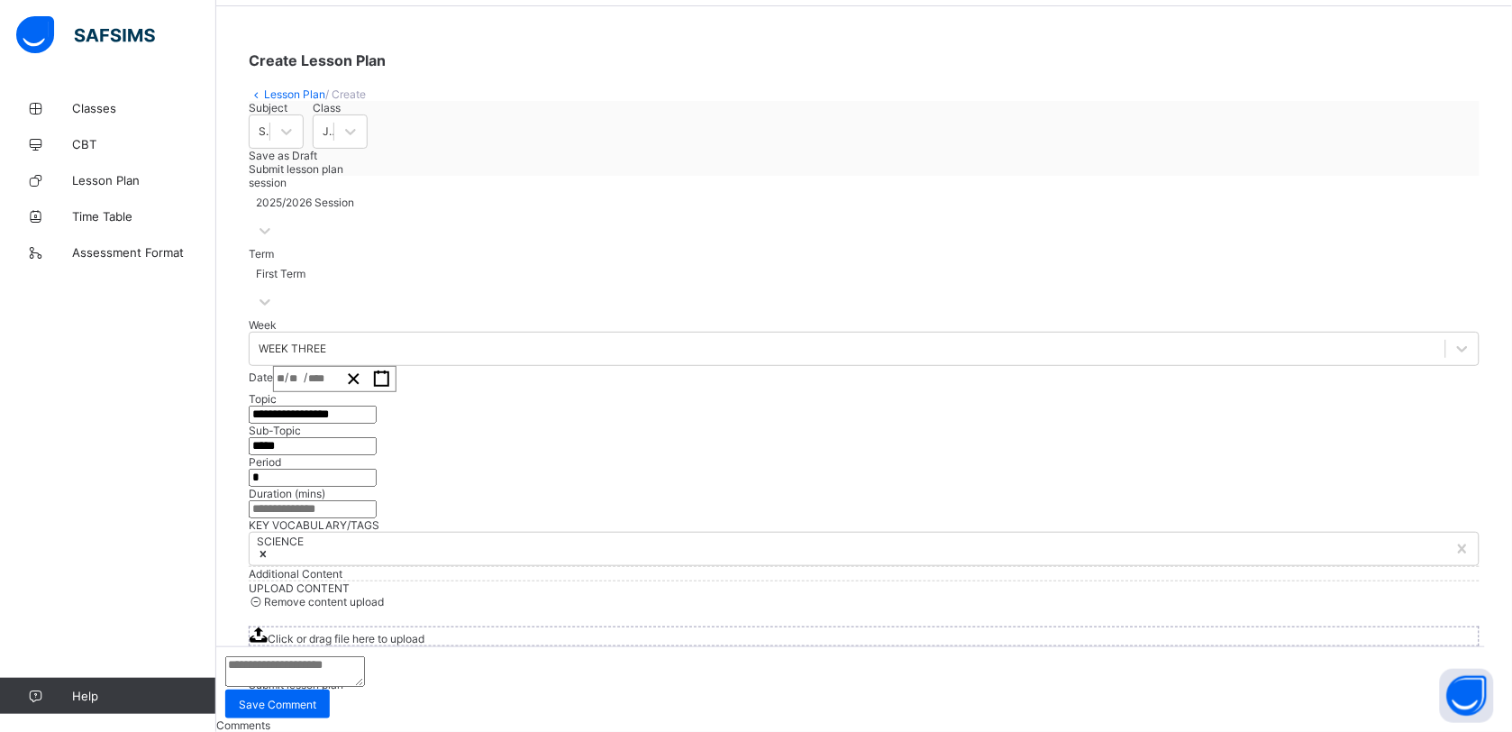
click at [424, 645] on span "Click or drag file here to upload" at bounding box center [346, 639] width 157 height 14
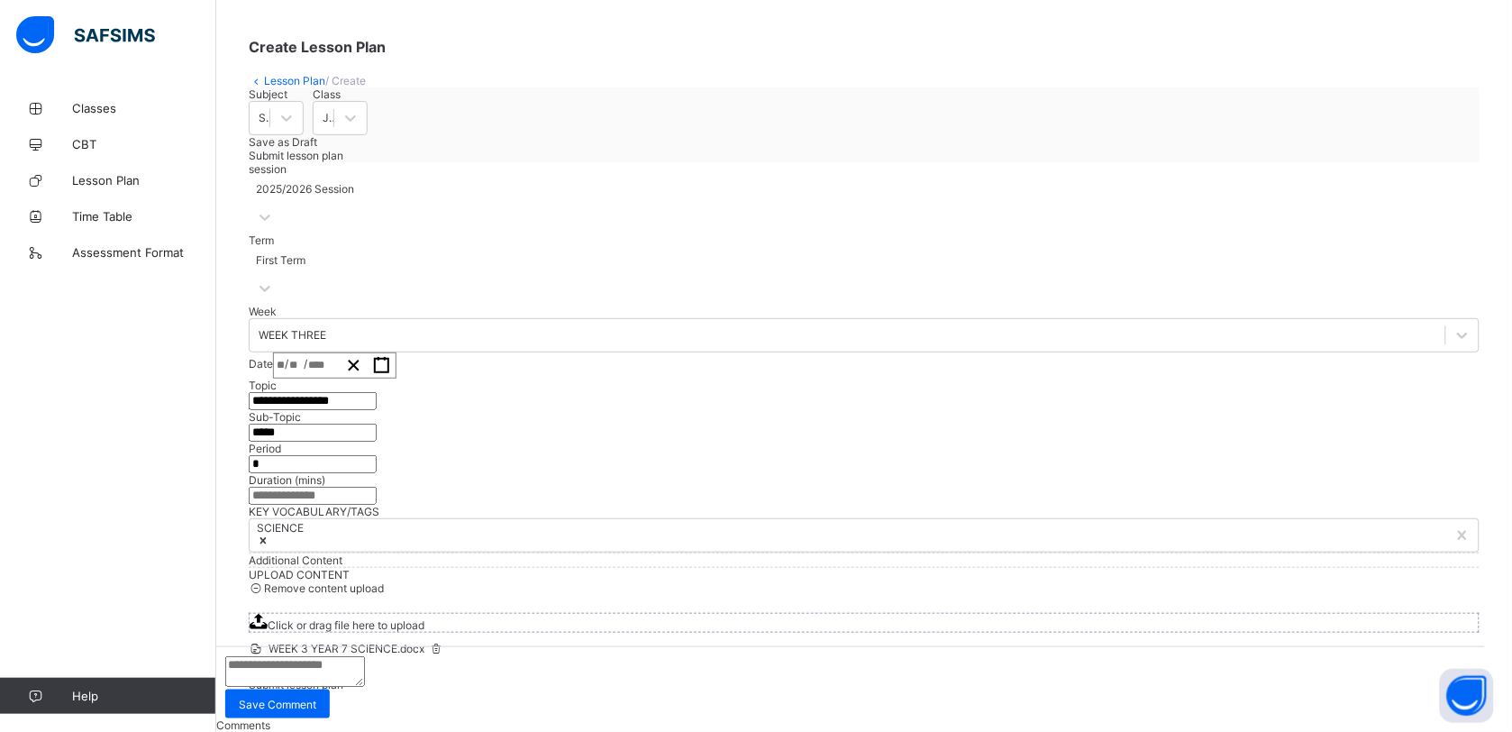
scroll to position [653, 0]
click at [343, 678] on span "Submit lesson plan" at bounding box center [296, 685] width 95 height 14
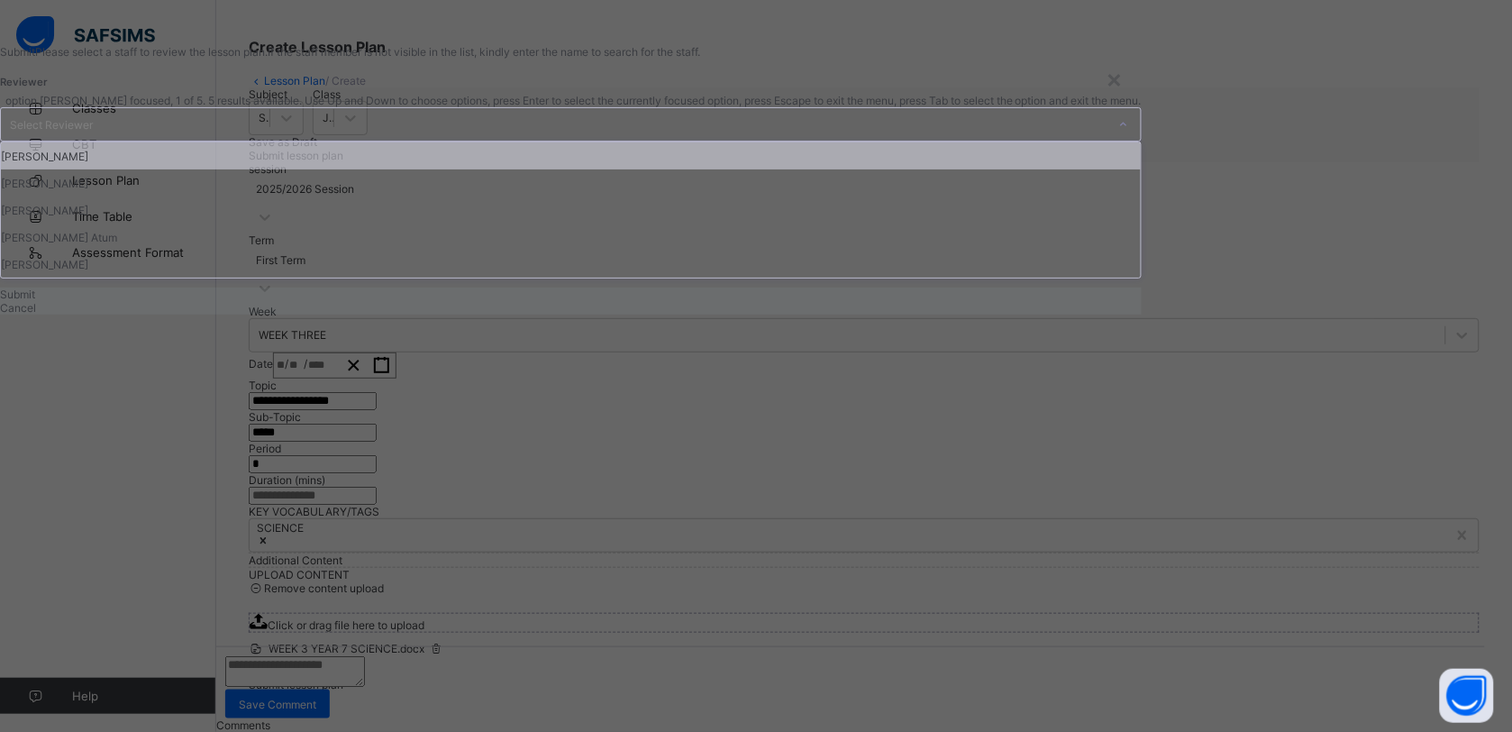
click at [699, 141] on div "Select Reviewer" at bounding box center [571, 124] width 1142 height 34
click at [672, 169] on div "[PERSON_NAME]" at bounding box center [571, 155] width 1140 height 27
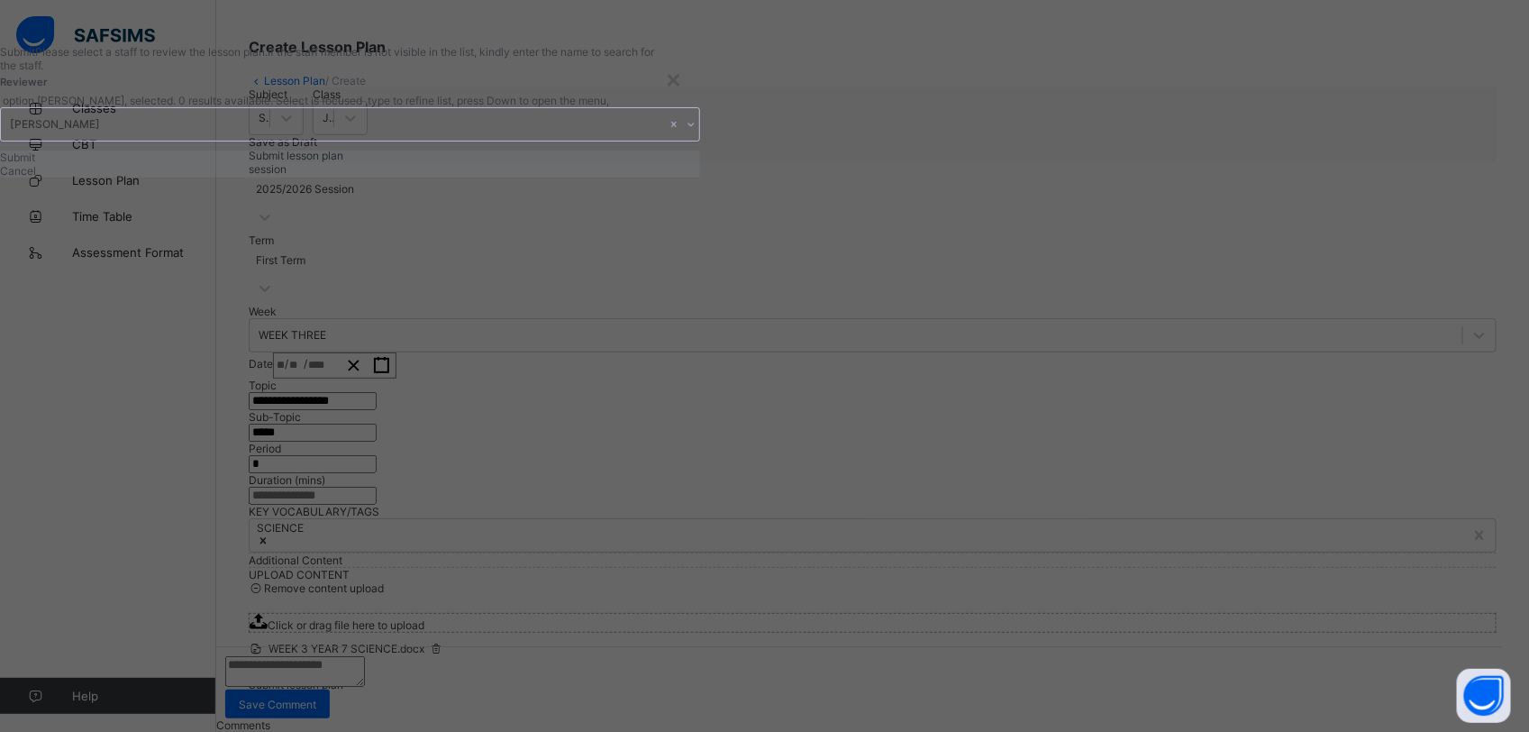
click at [35, 164] on span "Submit" at bounding box center [17, 157] width 35 height 14
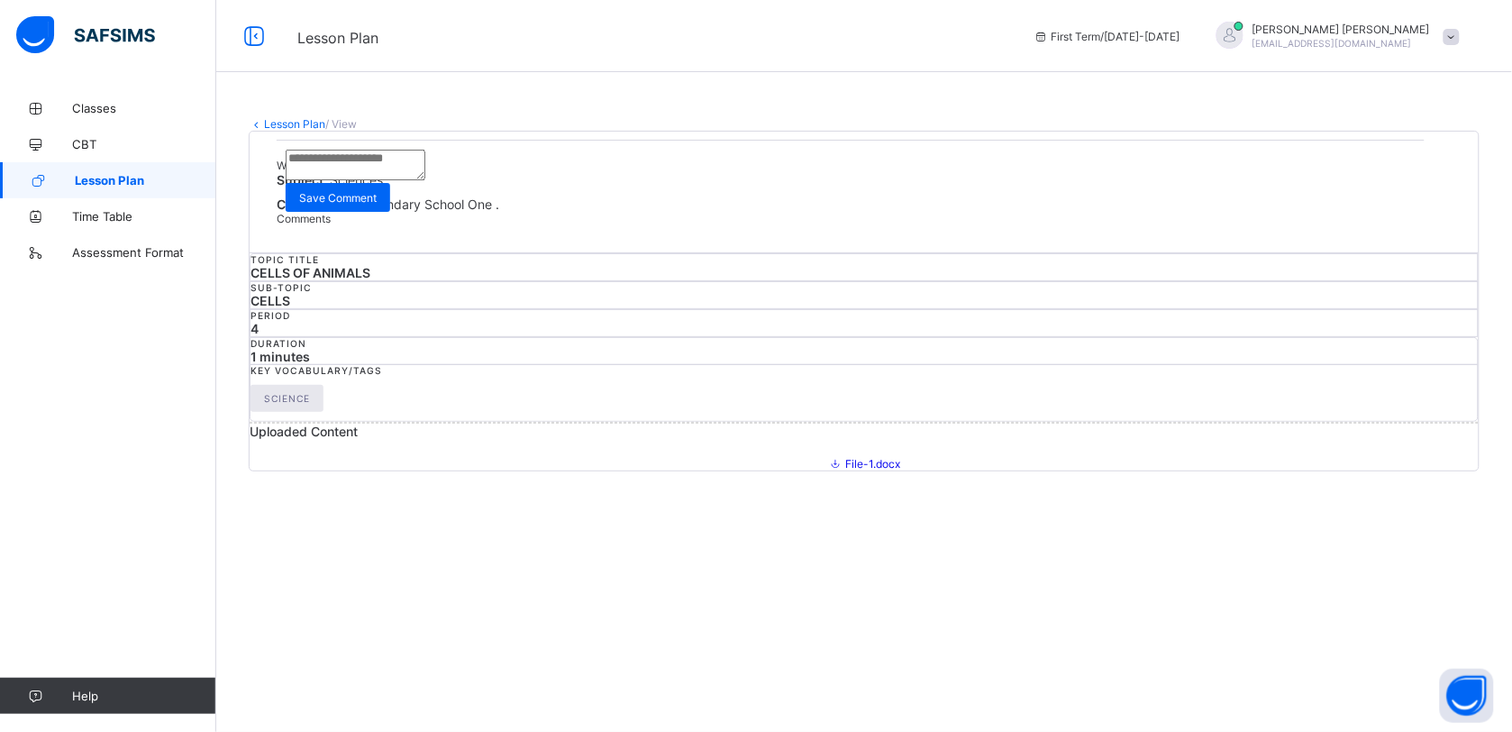
drag, startPoint x: 119, startPoint y: 176, endPoint x: 132, endPoint y: 176, distance: 13.5
click at [119, 176] on span "Lesson Plan" at bounding box center [145, 180] width 141 height 14
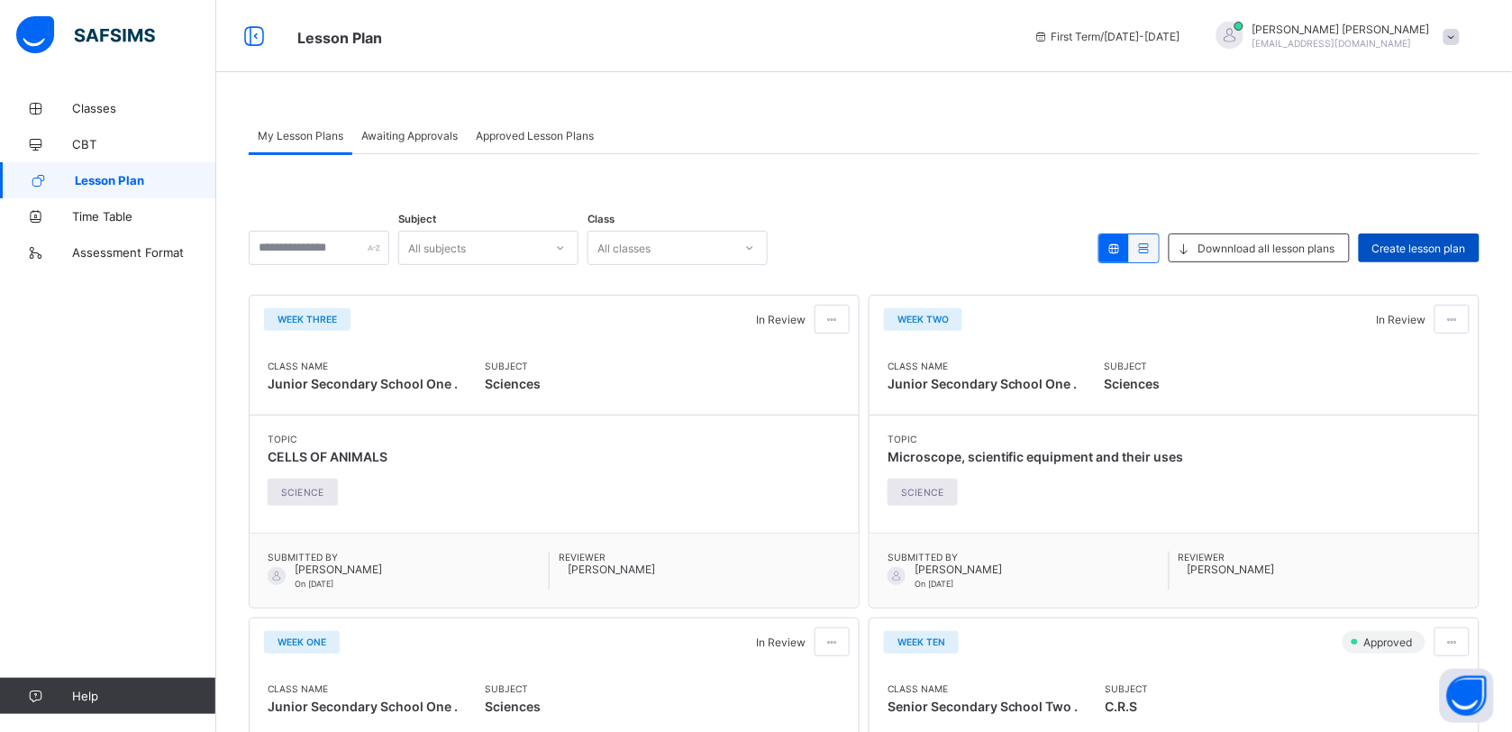
click at [1403, 241] on div "Create lesson plan" at bounding box center [1419, 247] width 121 height 29
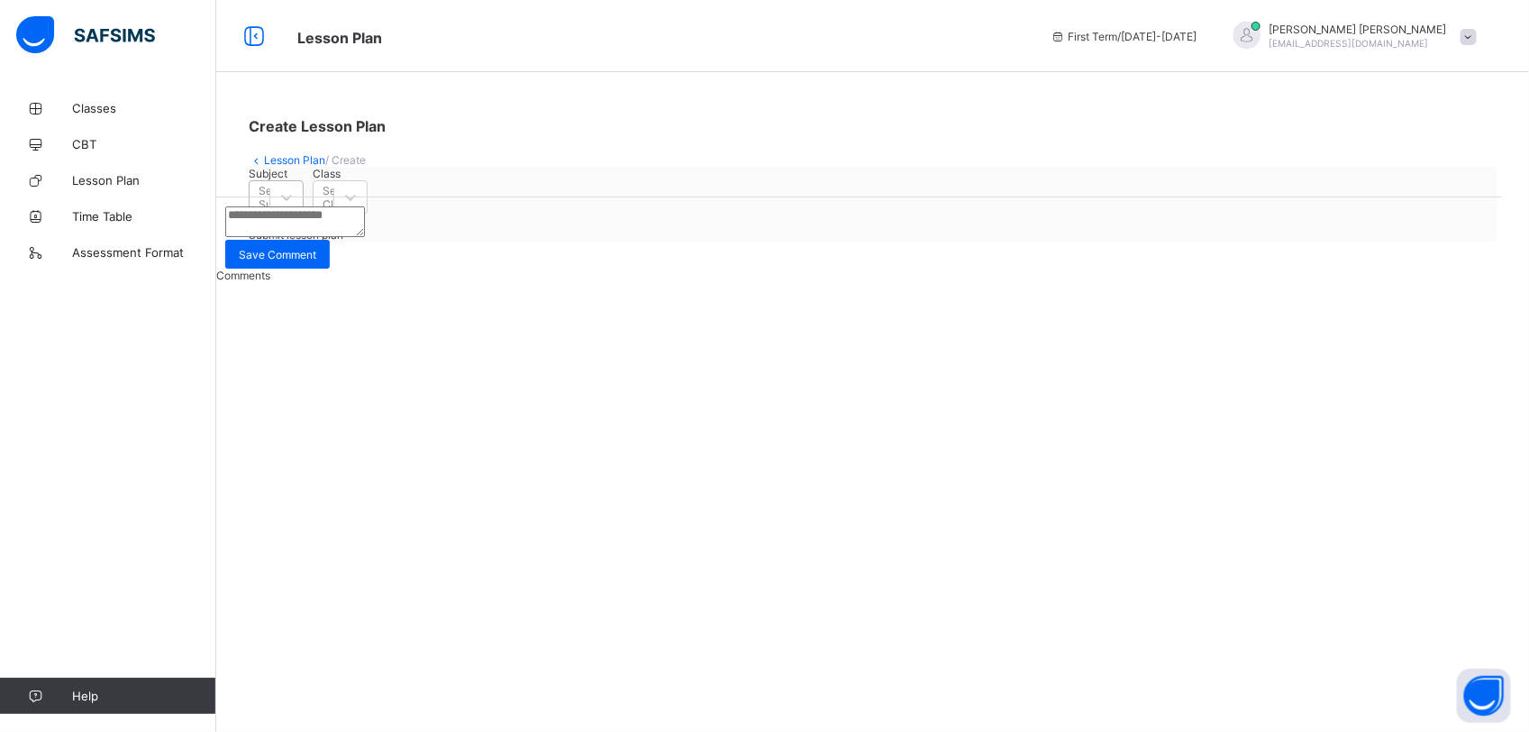
click at [297, 211] on div "Select Subject" at bounding box center [278, 197] width 39 height 27
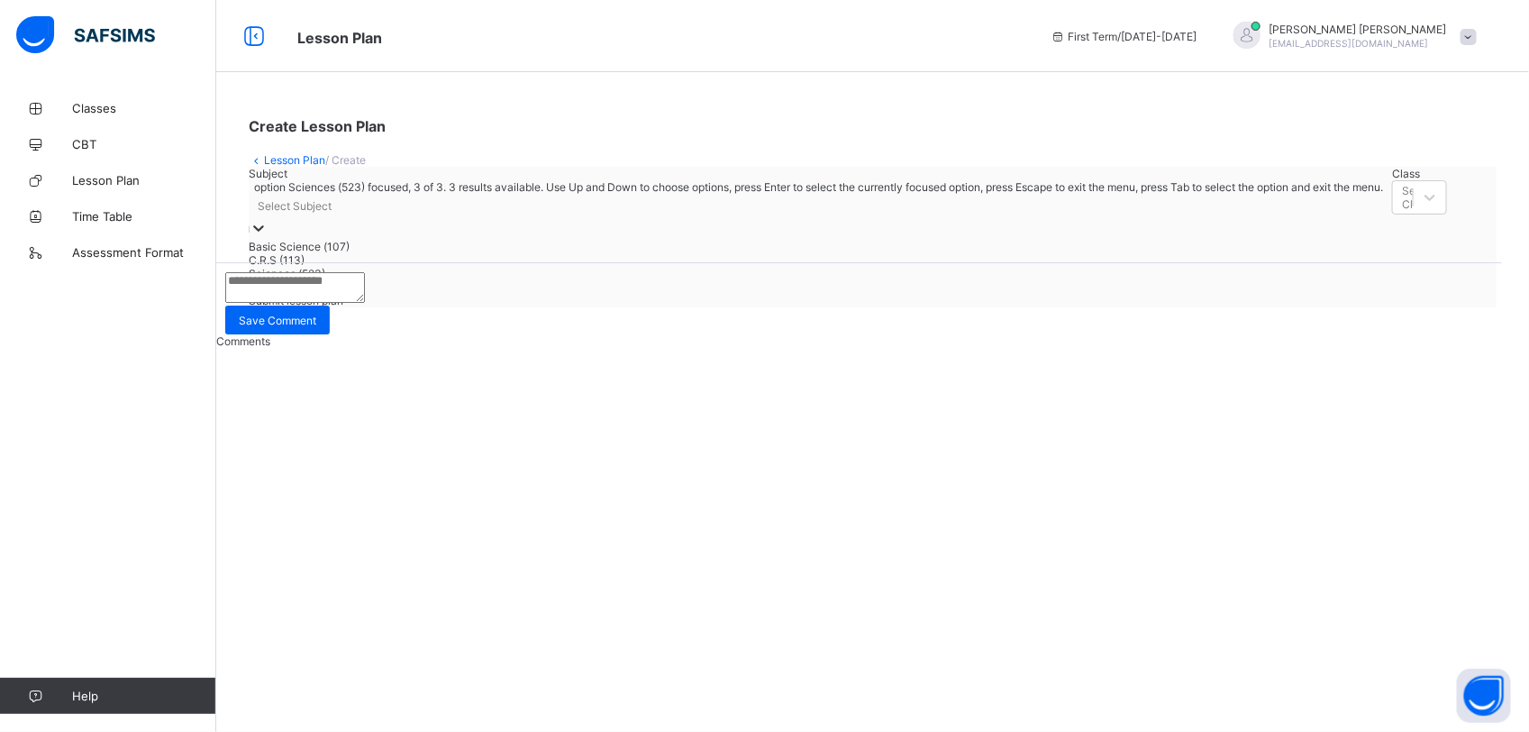
click at [367, 280] on div "Sciences (523)" at bounding box center [816, 274] width 1134 height 14
click at [572, 232] on div "Select Class" at bounding box center [899, 219] width 1177 height 25
click at [550, 280] on div "Junior Secondary School Two - ." at bounding box center [899, 274] width 1177 height 14
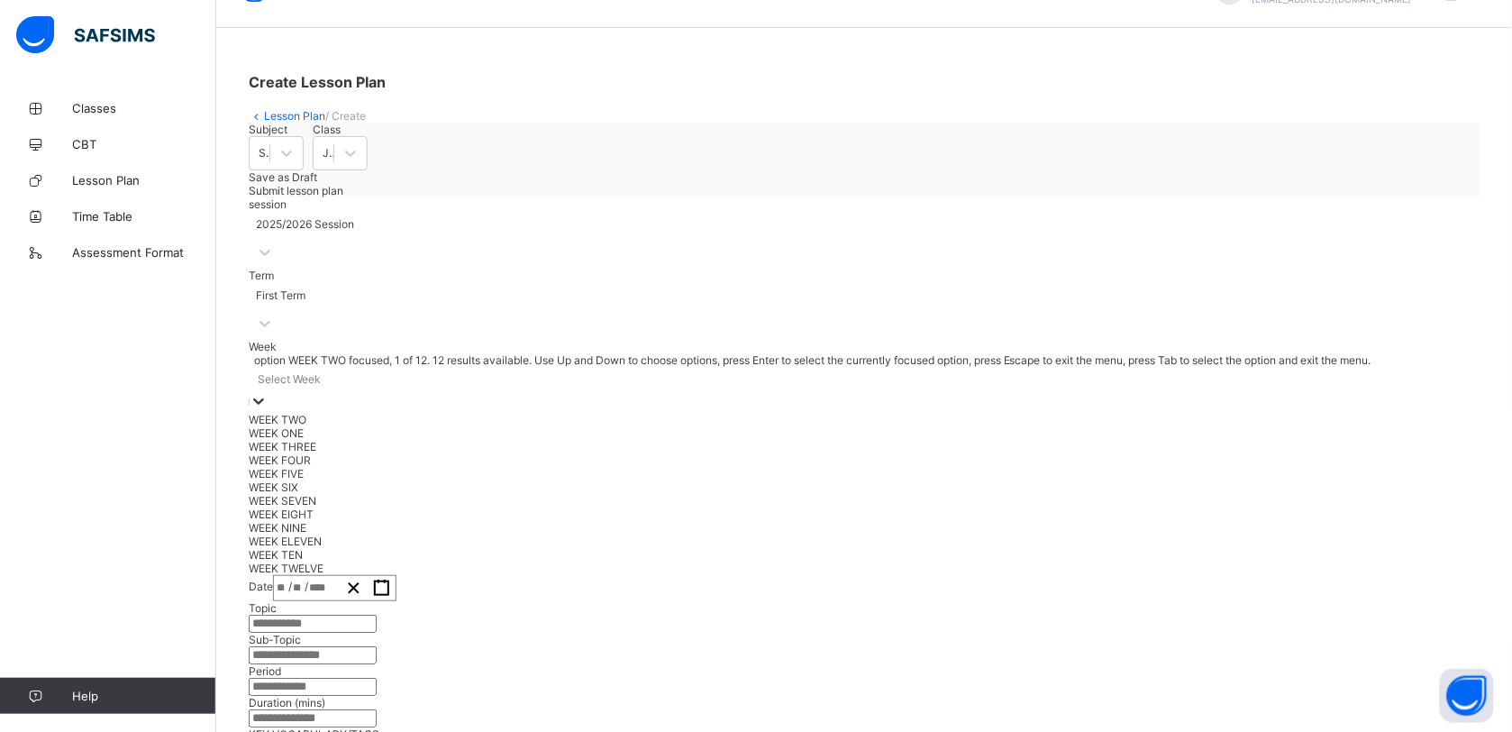
click at [466, 479] on div "option WEEK TWO focused, 1 of 12. 12 results available. Use Up and Down to choo…" at bounding box center [864, 464] width 1231 height 222
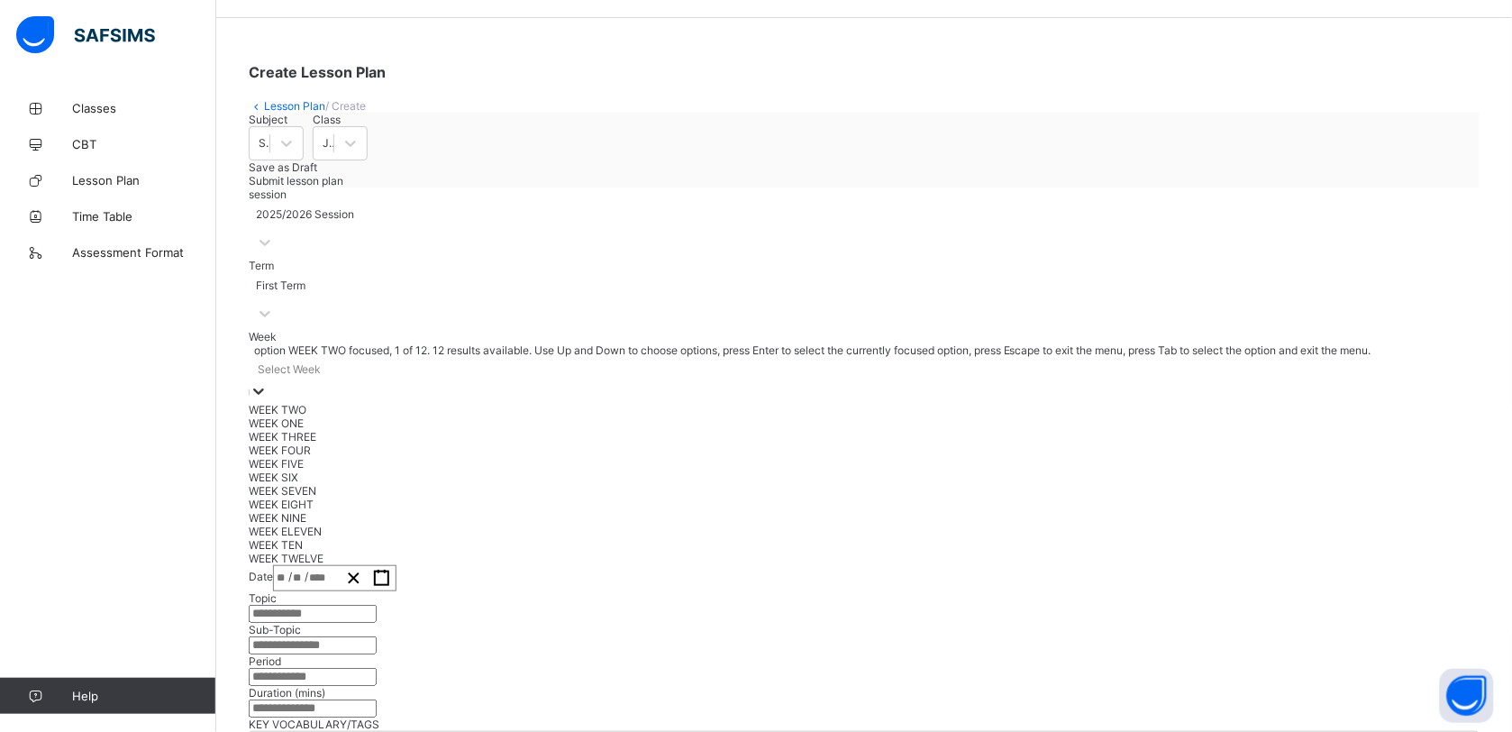
scroll to position [59, 0]
click at [426, 425] on div "WEEK ONE" at bounding box center [864, 419] width 1231 height 14
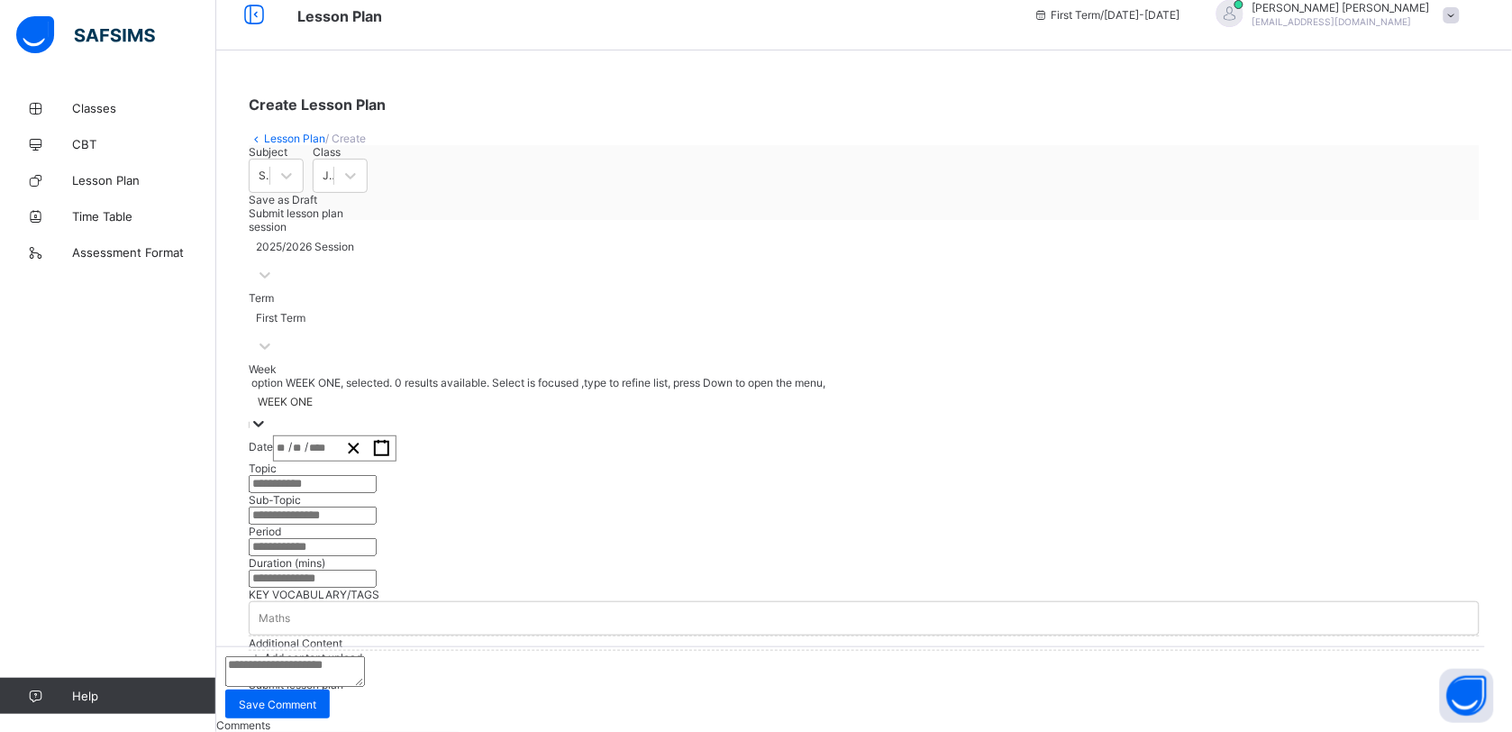
click at [340, 436] on div "/ /" at bounding box center [307, 448] width 66 height 24
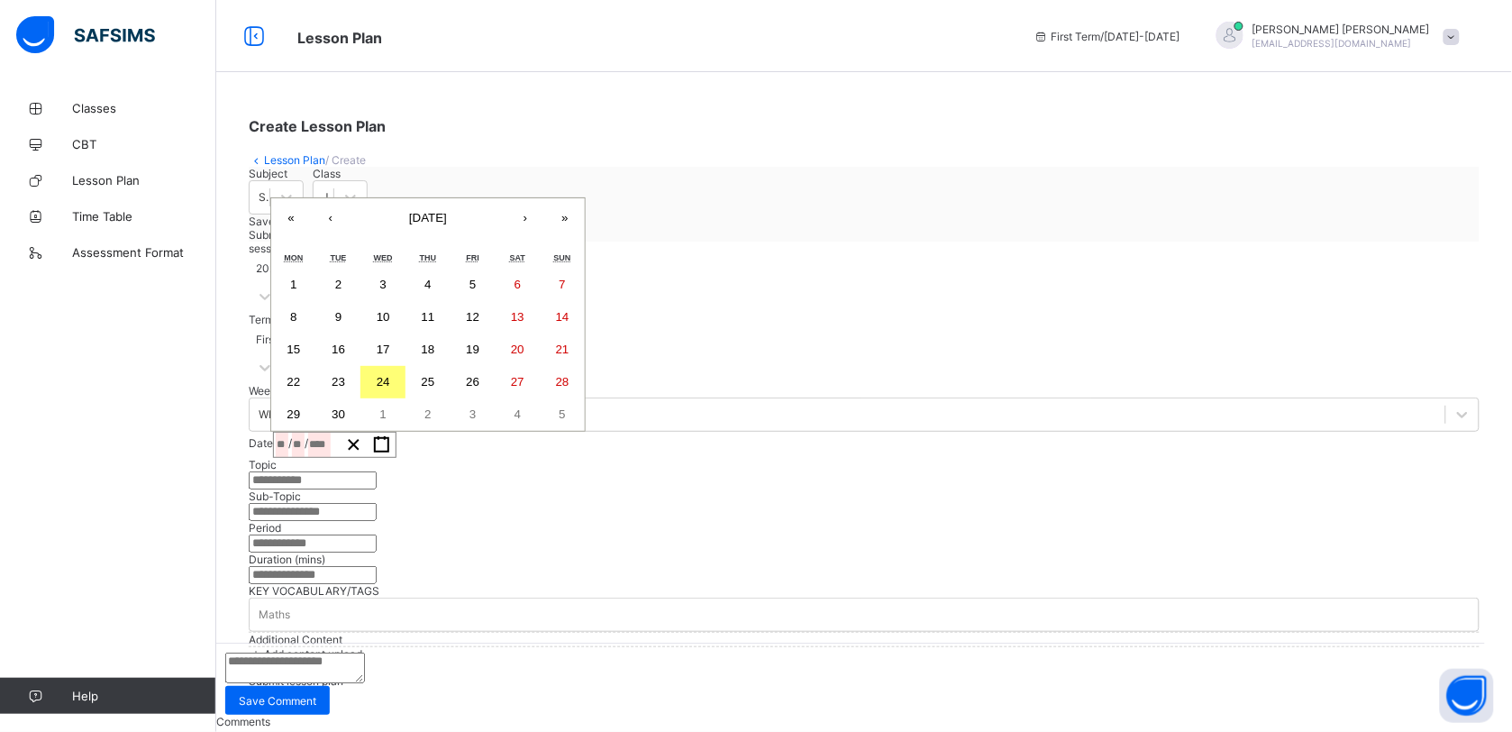
click at [496, 301] on button "12" at bounding box center [473, 317] width 45 height 32
type input "**********"
type input "*"
type input "**"
type input "****"
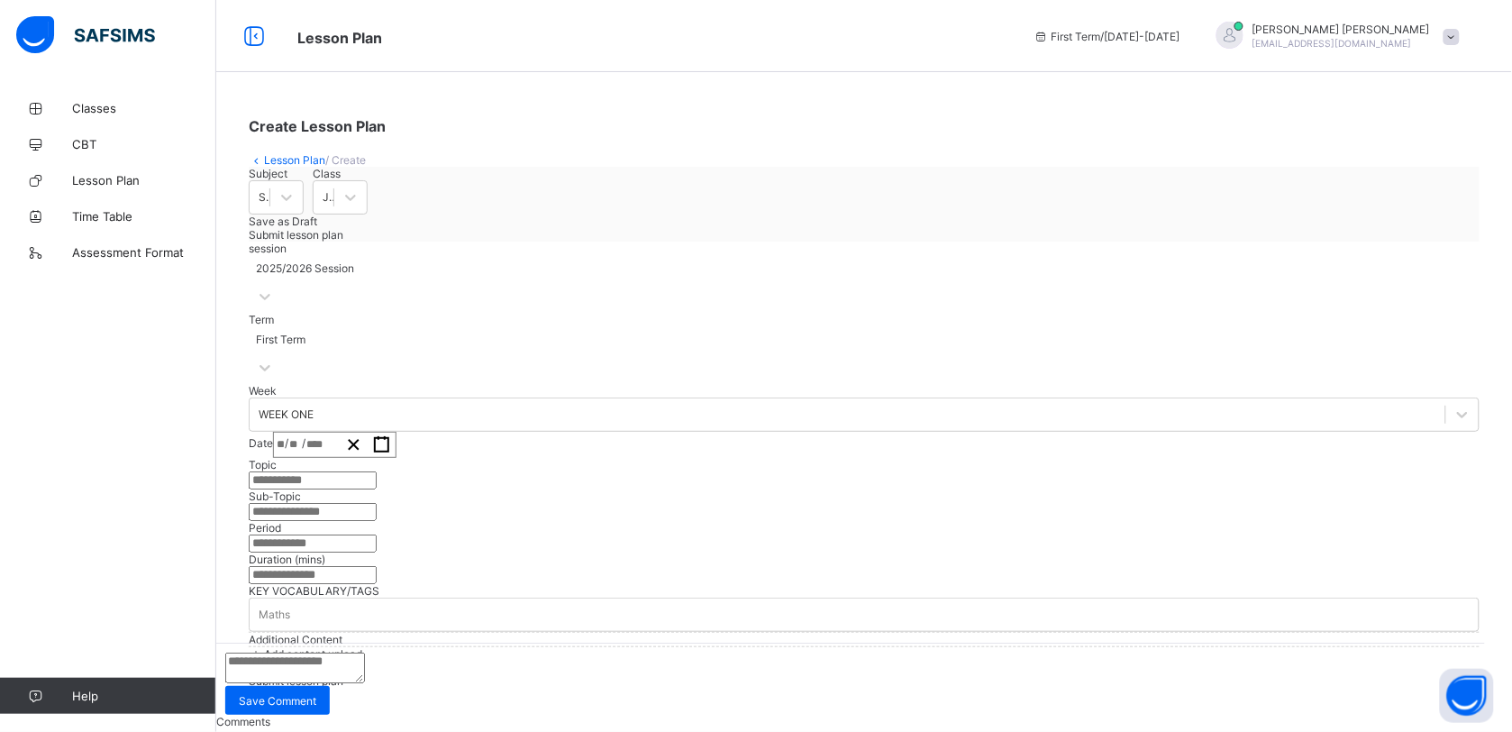
click at [377, 489] on input "text" at bounding box center [313, 480] width 128 height 18
paste input "**********"
type input "**********"
click at [377, 521] on input "text" at bounding box center [313, 512] width 128 height 18
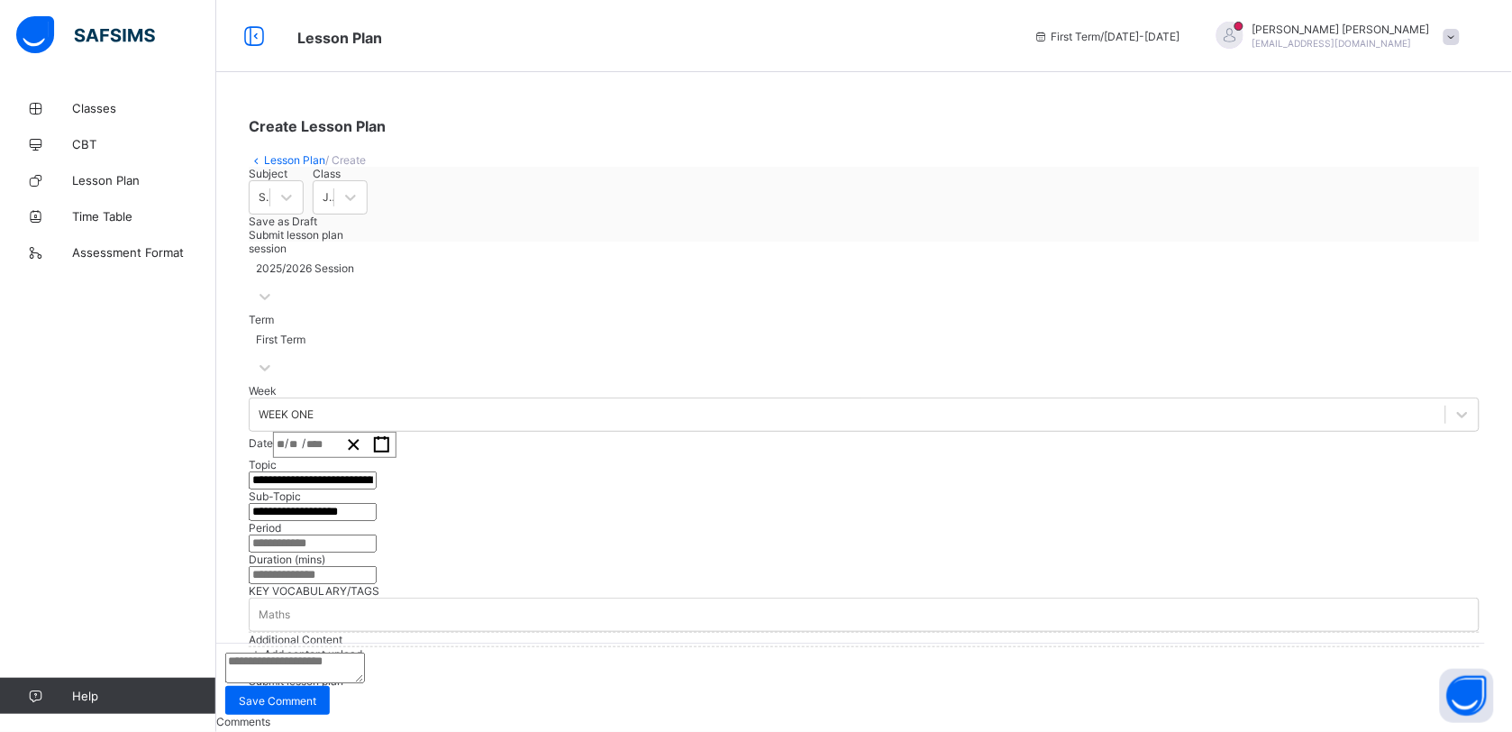
type input "**********"
click at [377, 534] on input "text" at bounding box center [313, 543] width 128 height 18
type input "***"
type input "*"
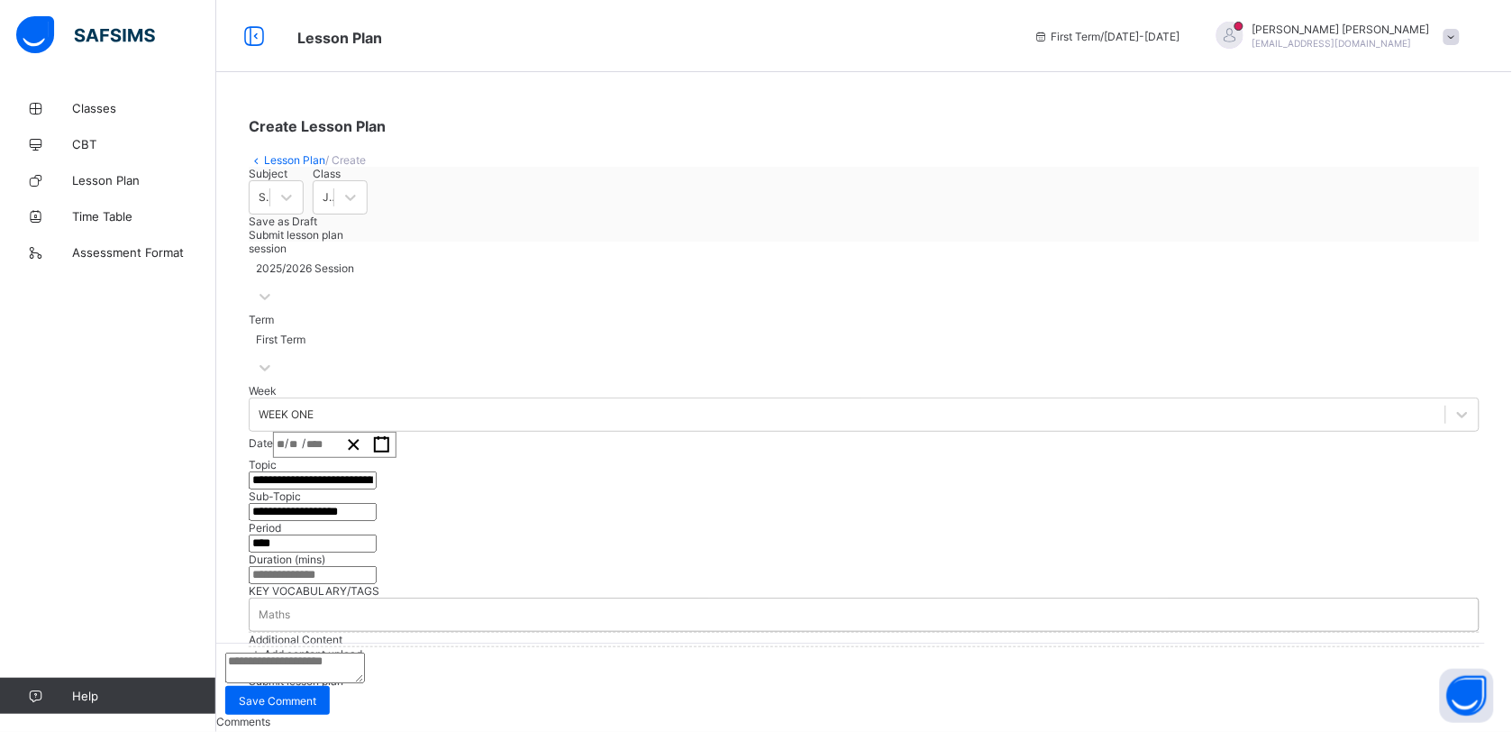
click at [392, 602] on div "Maths" at bounding box center [864, 614] width 1229 height 25
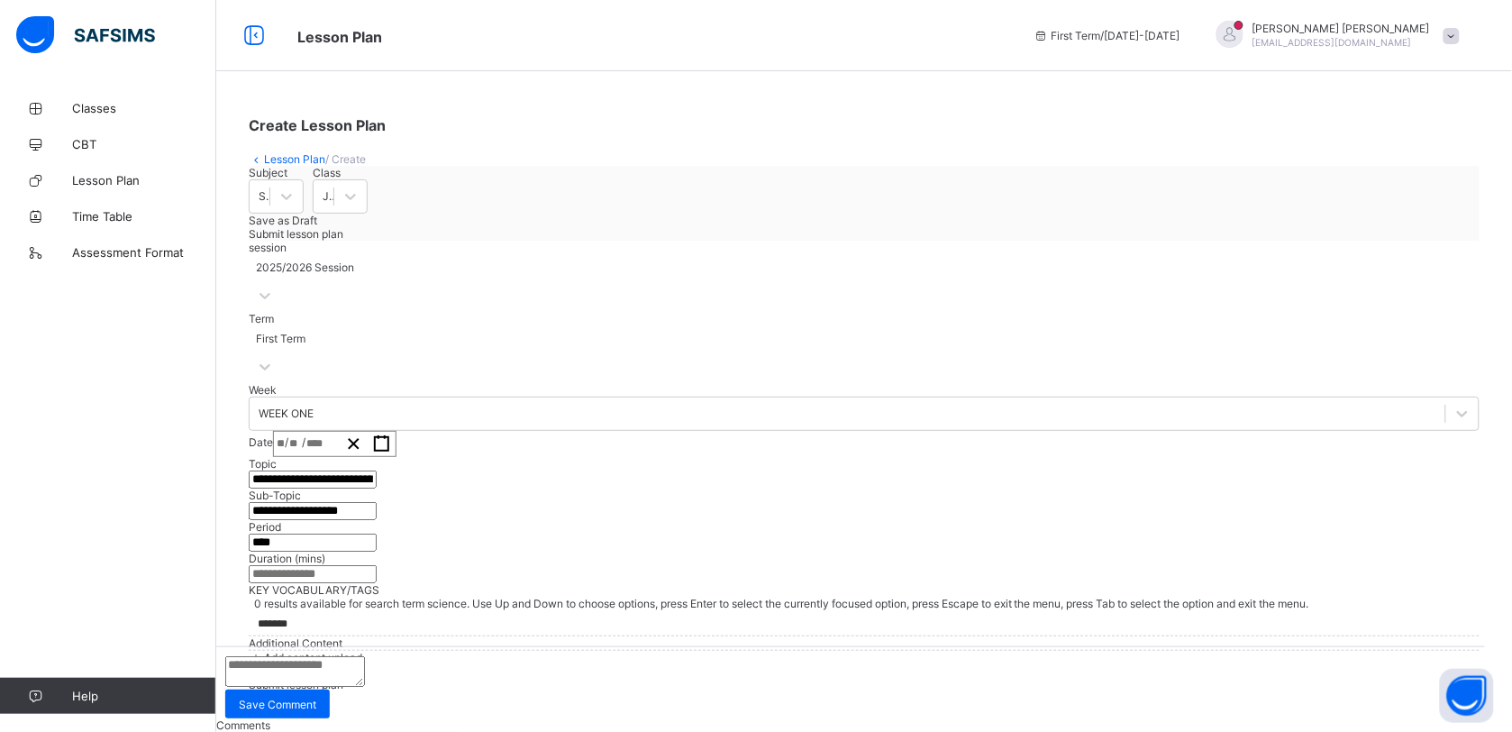
scroll to position [447, 0]
type input "*******"
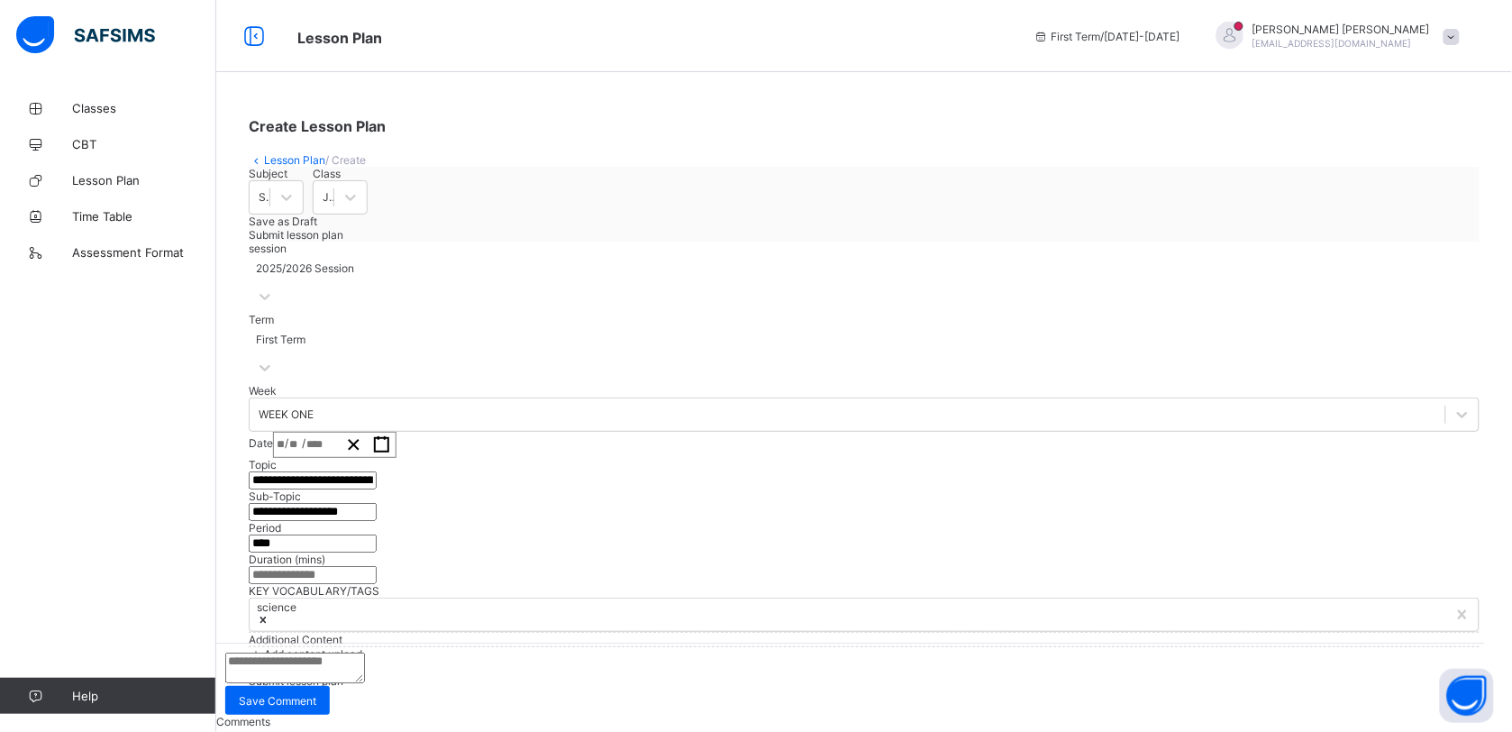
click at [354, 647] on span "Add content upload" at bounding box center [313, 654] width 98 height 14
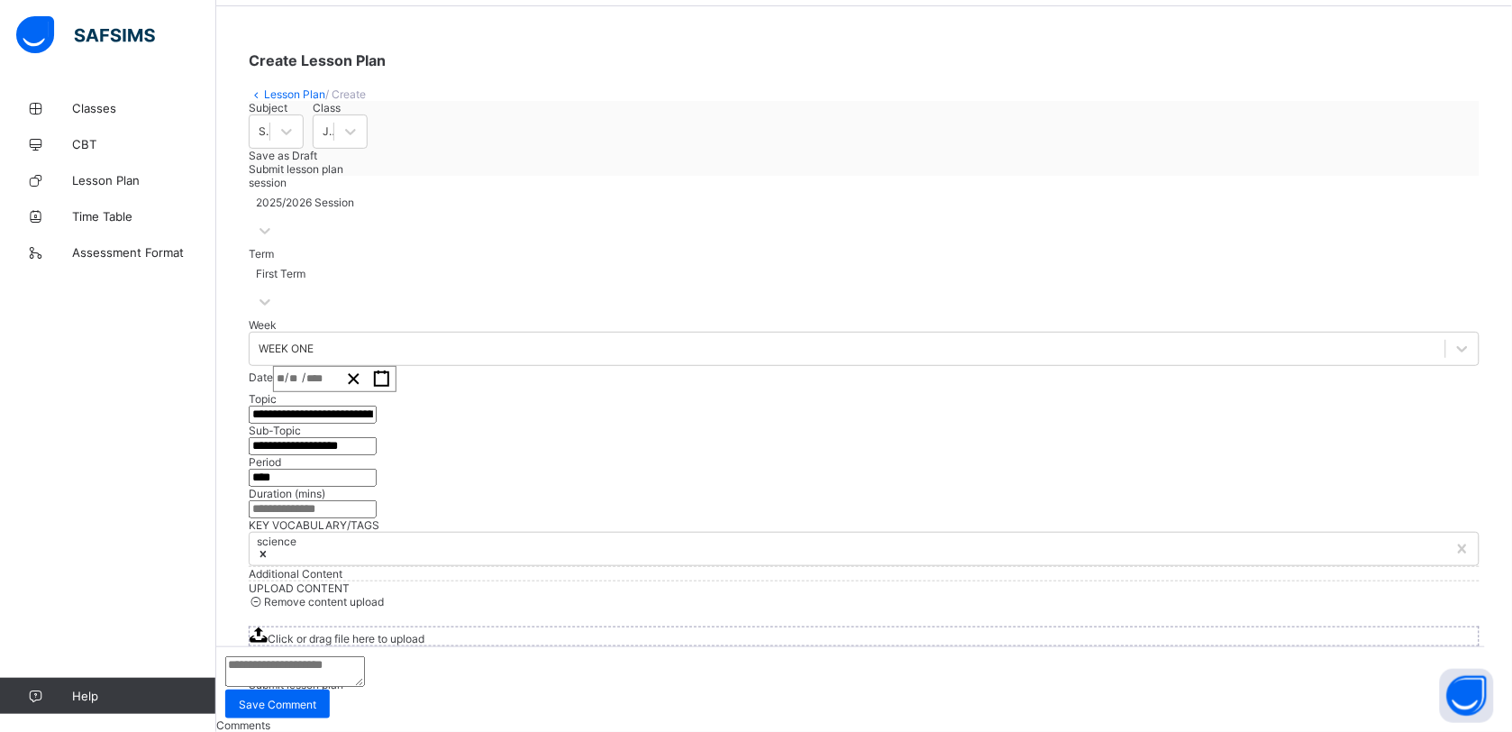
scroll to position [560, 0]
click at [822, 626] on div "Click or drag file here to upload" at bounding box center [864, 636] width 1231 height 20
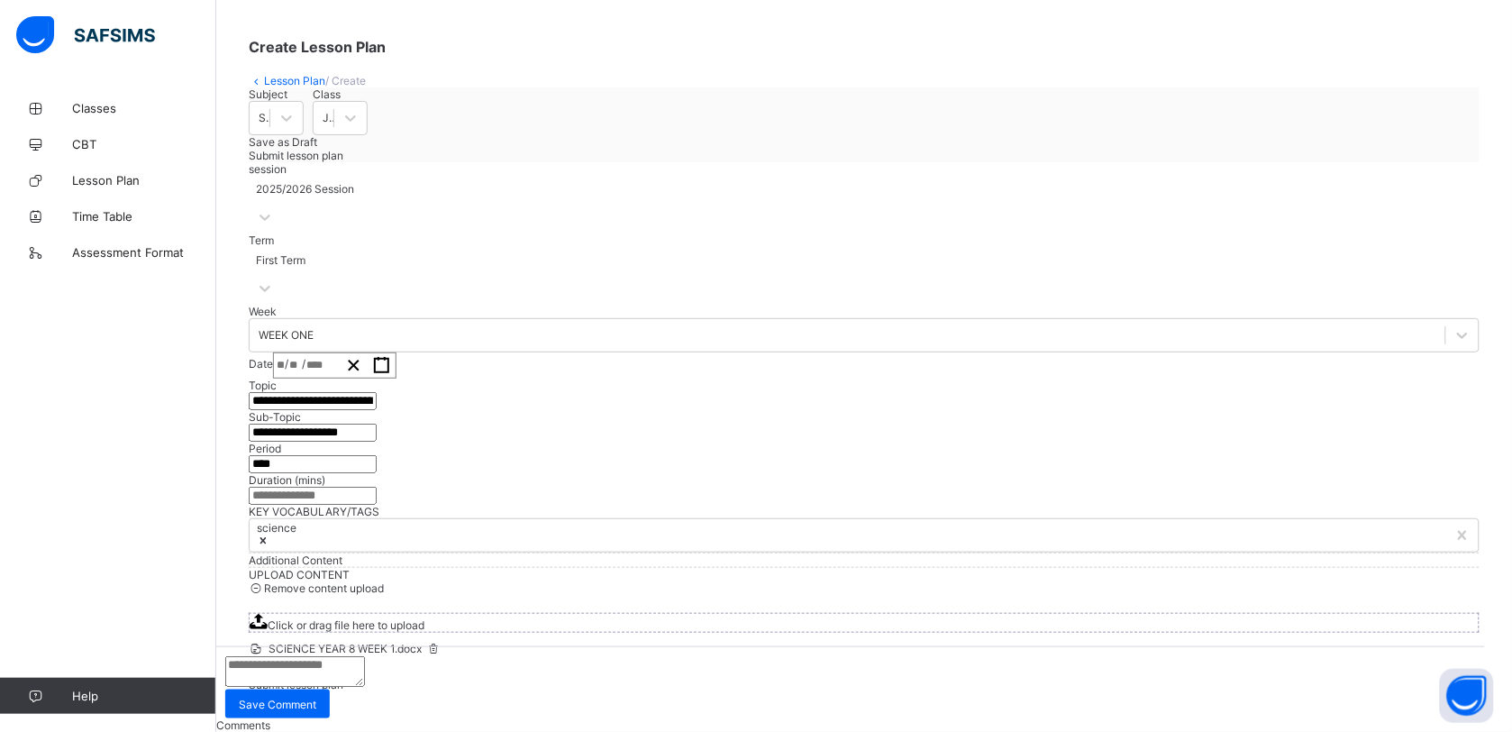
scroll to position [653, 0]
click at [343, 678] on span "Submit lesson plan" at bounding box center [296, 685] width 95 height 14
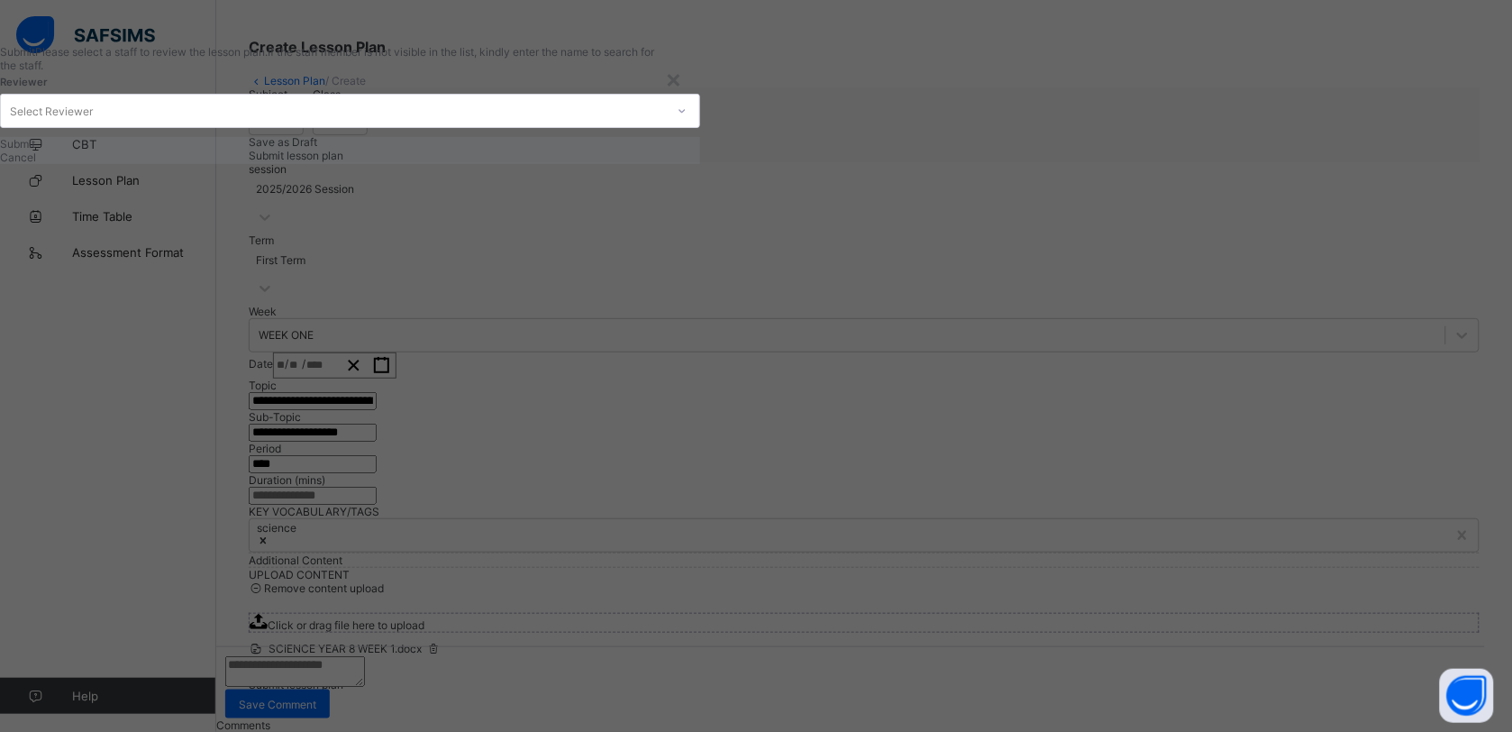
click at [700, 128] on div "Select Reviewer" at bounding box center [350, 111] width 700 height 34
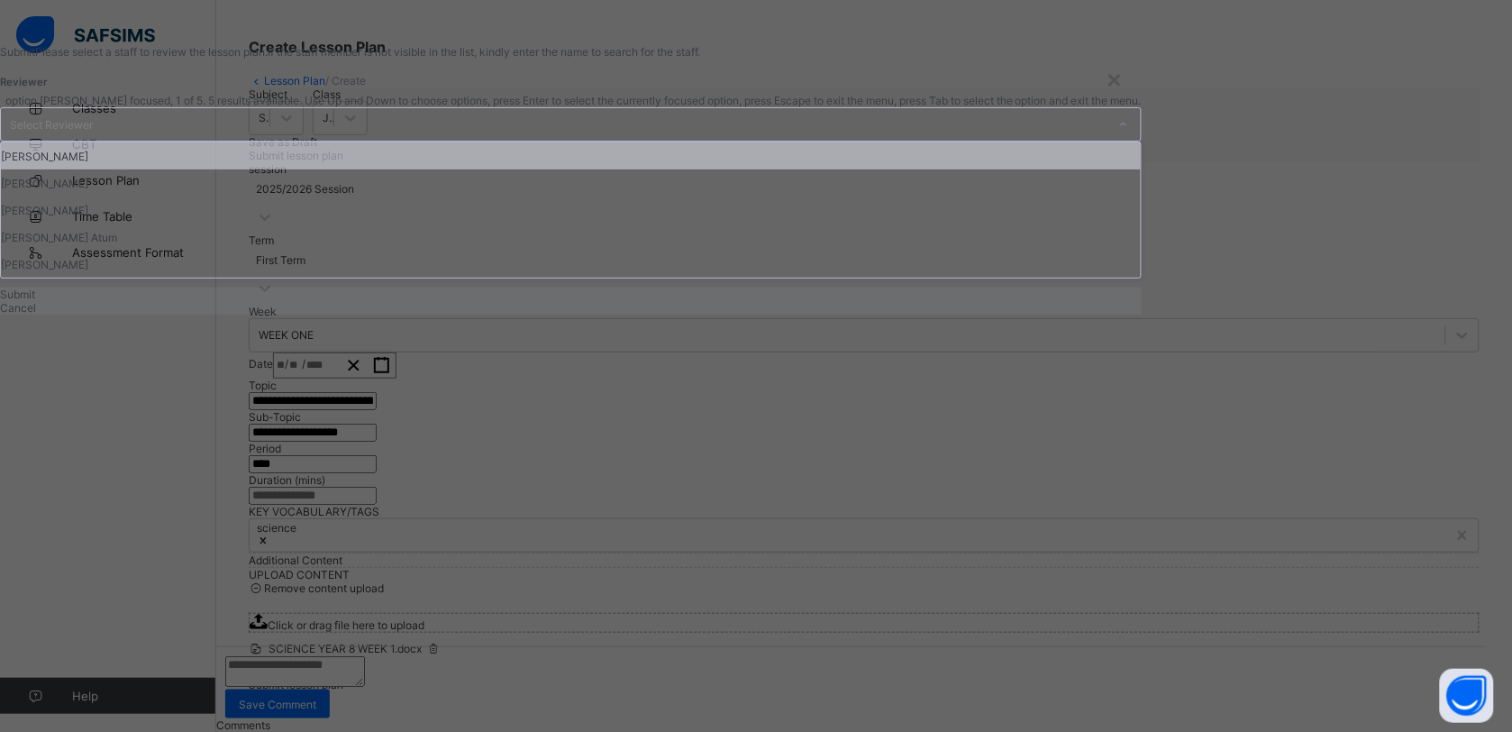
click at [640, 169] on div "[PERSON_NAME]" at bounding box center [571, 155] width 1140 height 27
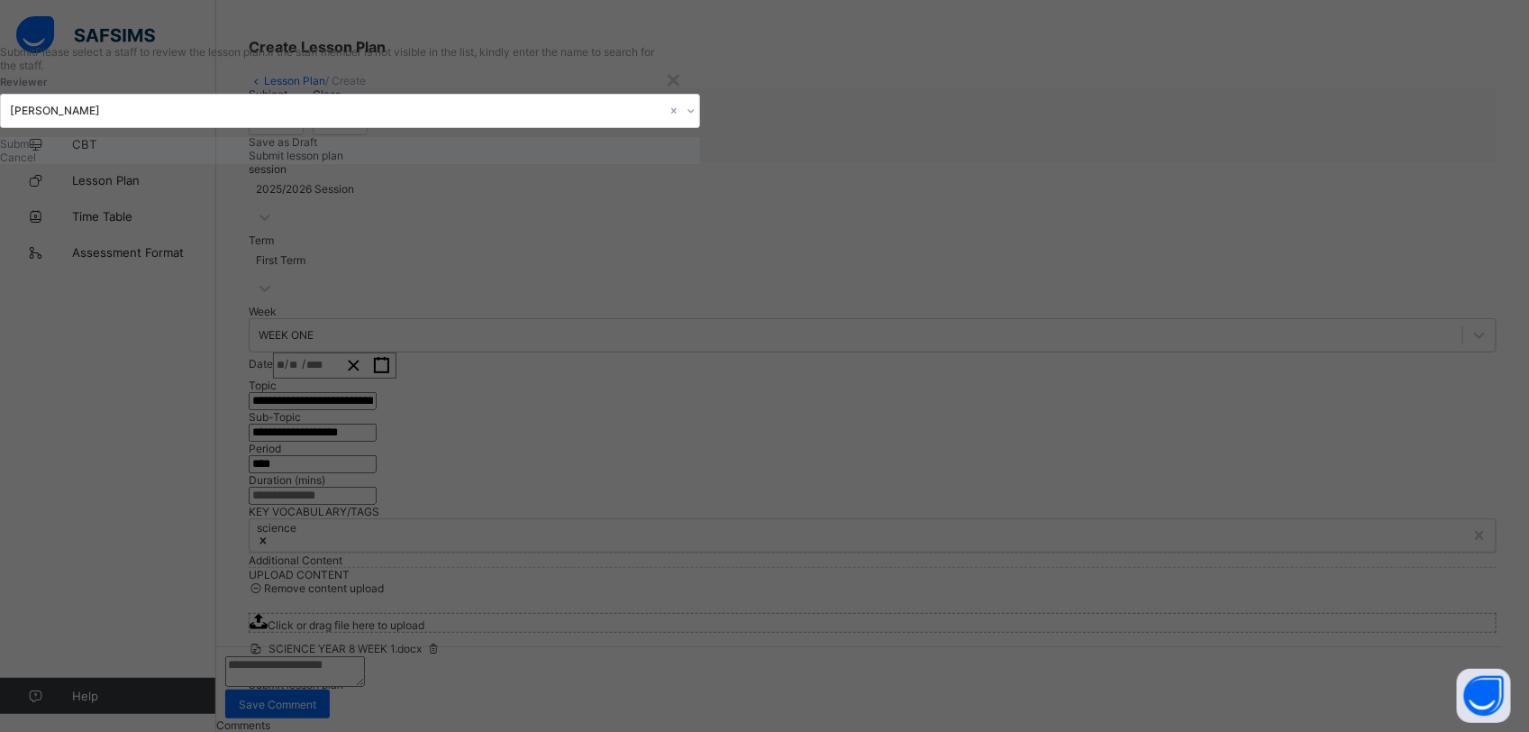
click at [35, 150] on span "Submit" at bounding box center [17, 144] width 35 height 14
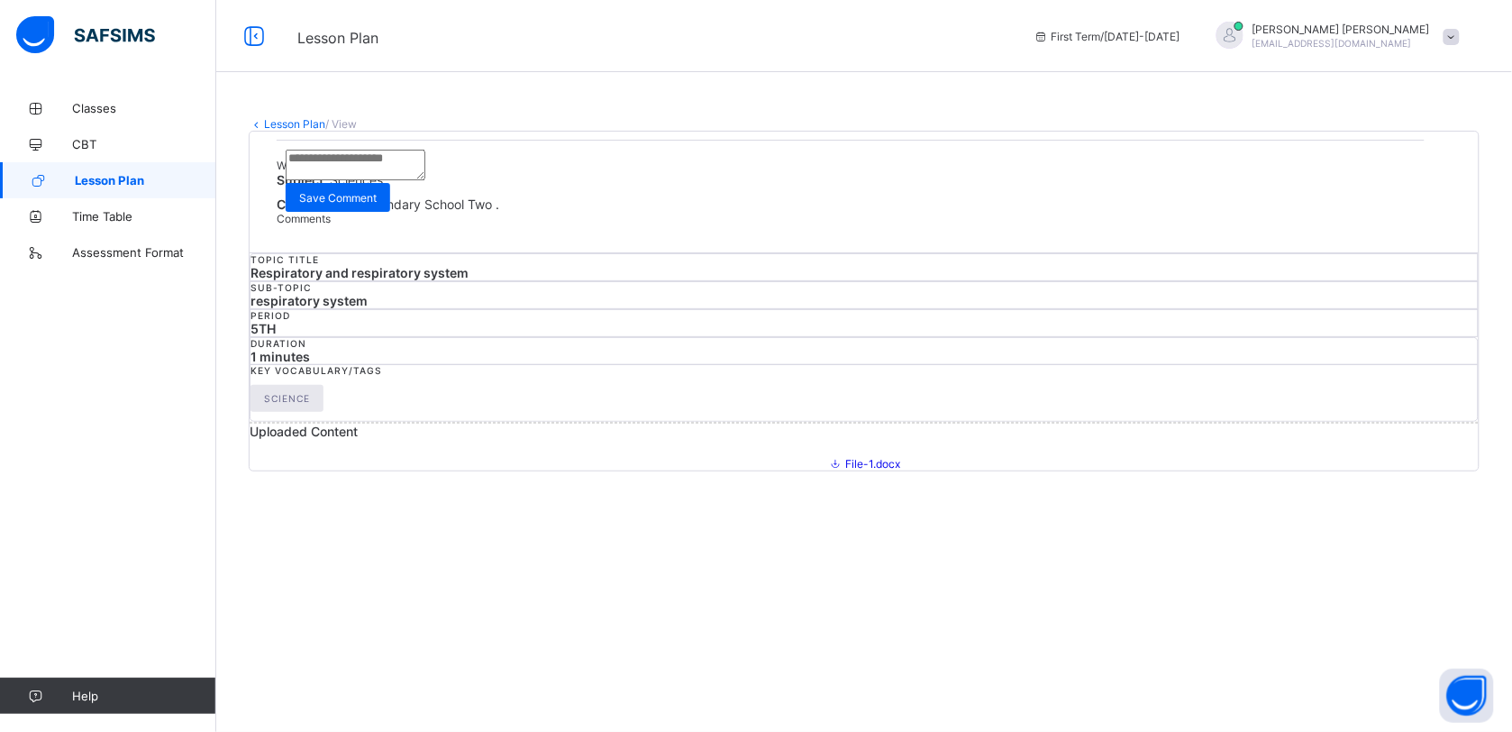
click at [127, 178] on span "Lesson Plan" at bounding box center [145, 180] width 141 height 14
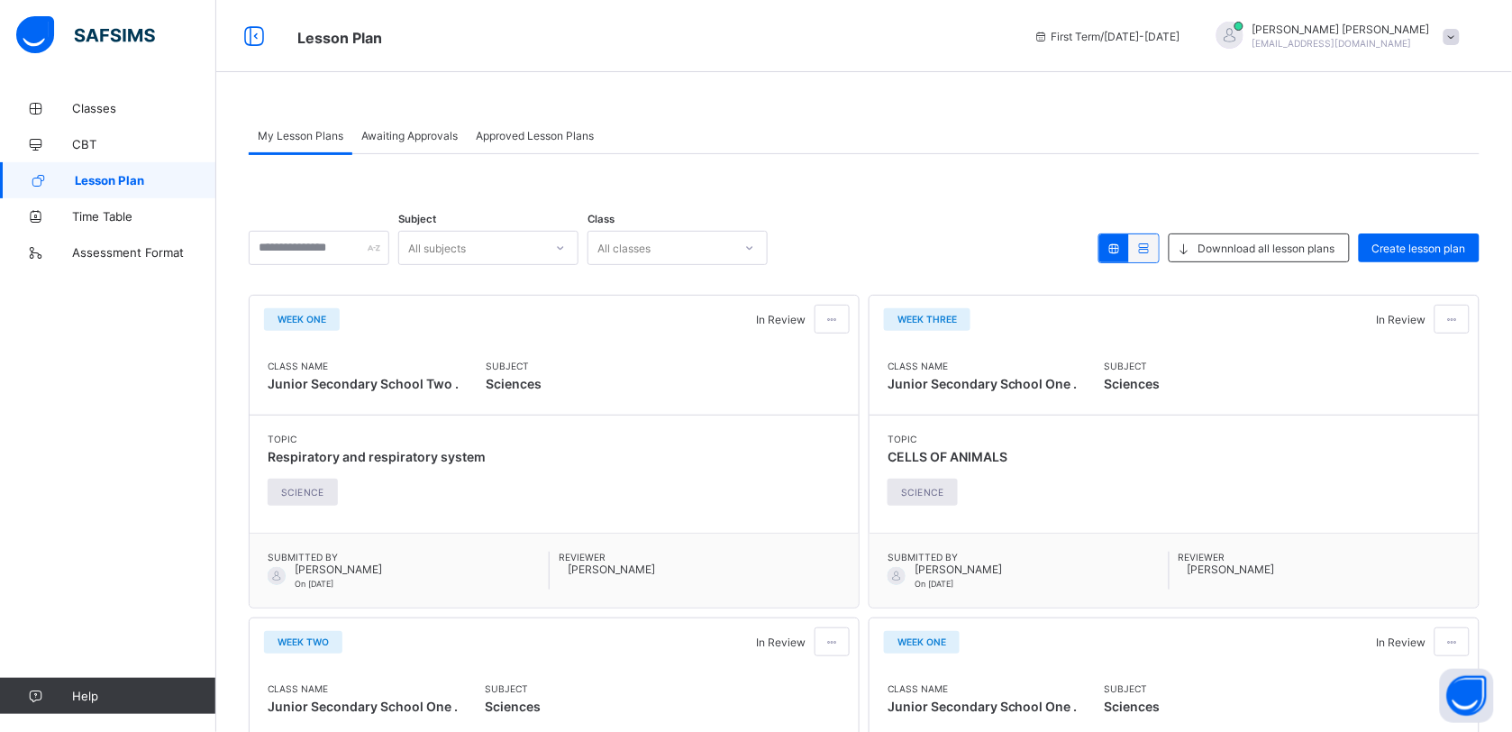
click at [145, 177] on span "Lesson Plan" at bounding box center [145, 180] width 141 height 14
click at [1398, 244] on span "Create lesson plan" at bounding box center [1419, 248] width 94 height 14
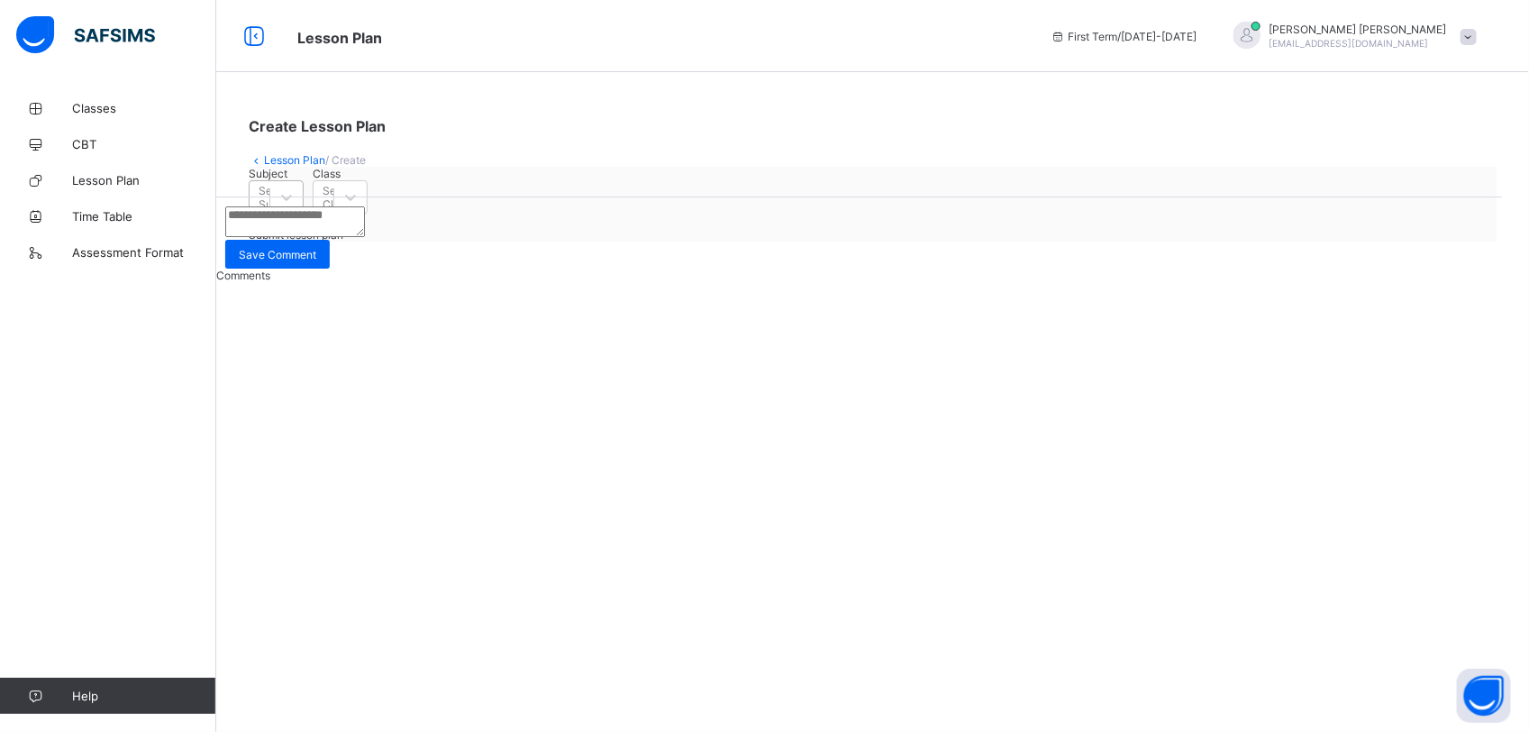
click at [269, 210] on div "Select Subject" at bounding box center [260, 197] width 20 height 25
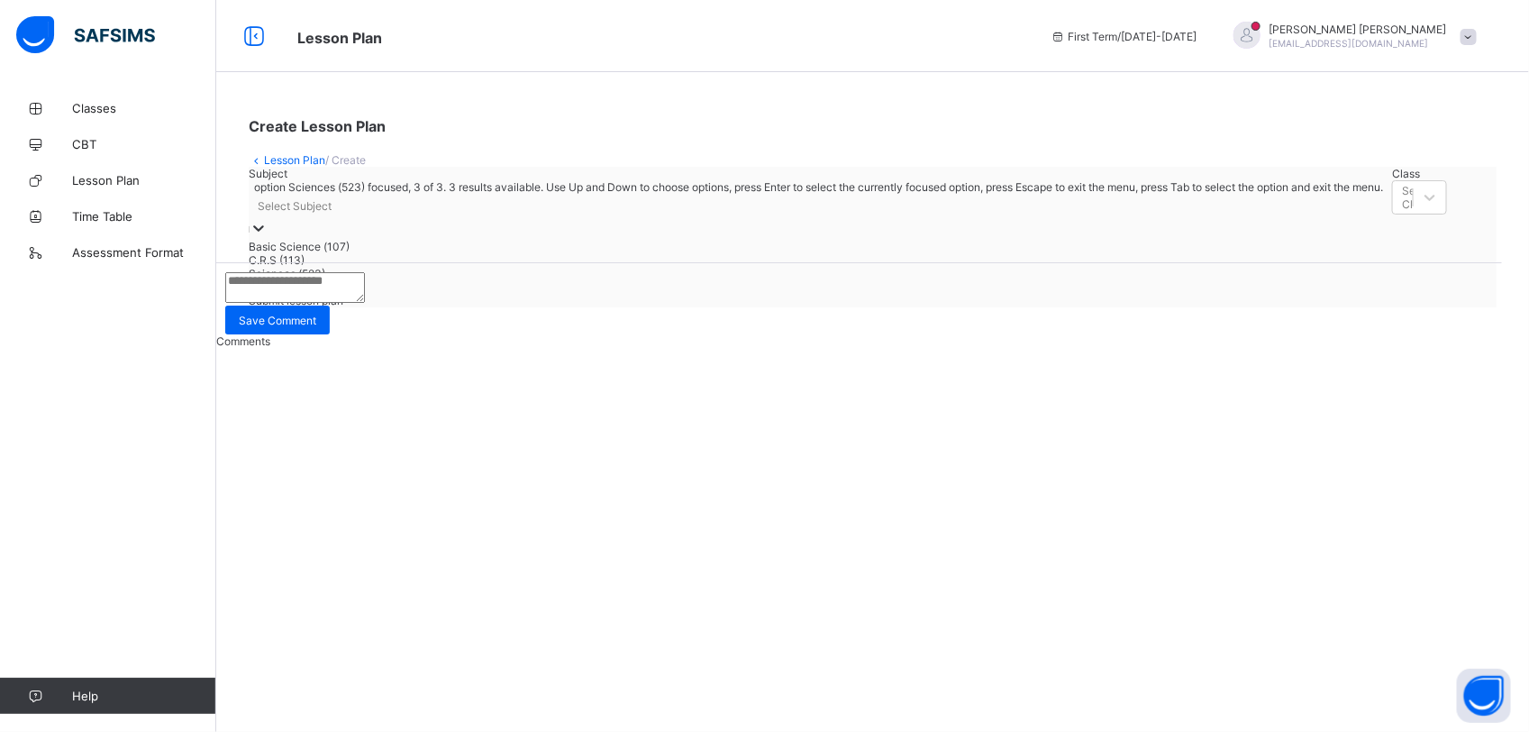
click at [384, 280] on div "Sciences (523)" at bounding box center [816, 274] width 1134 height 14
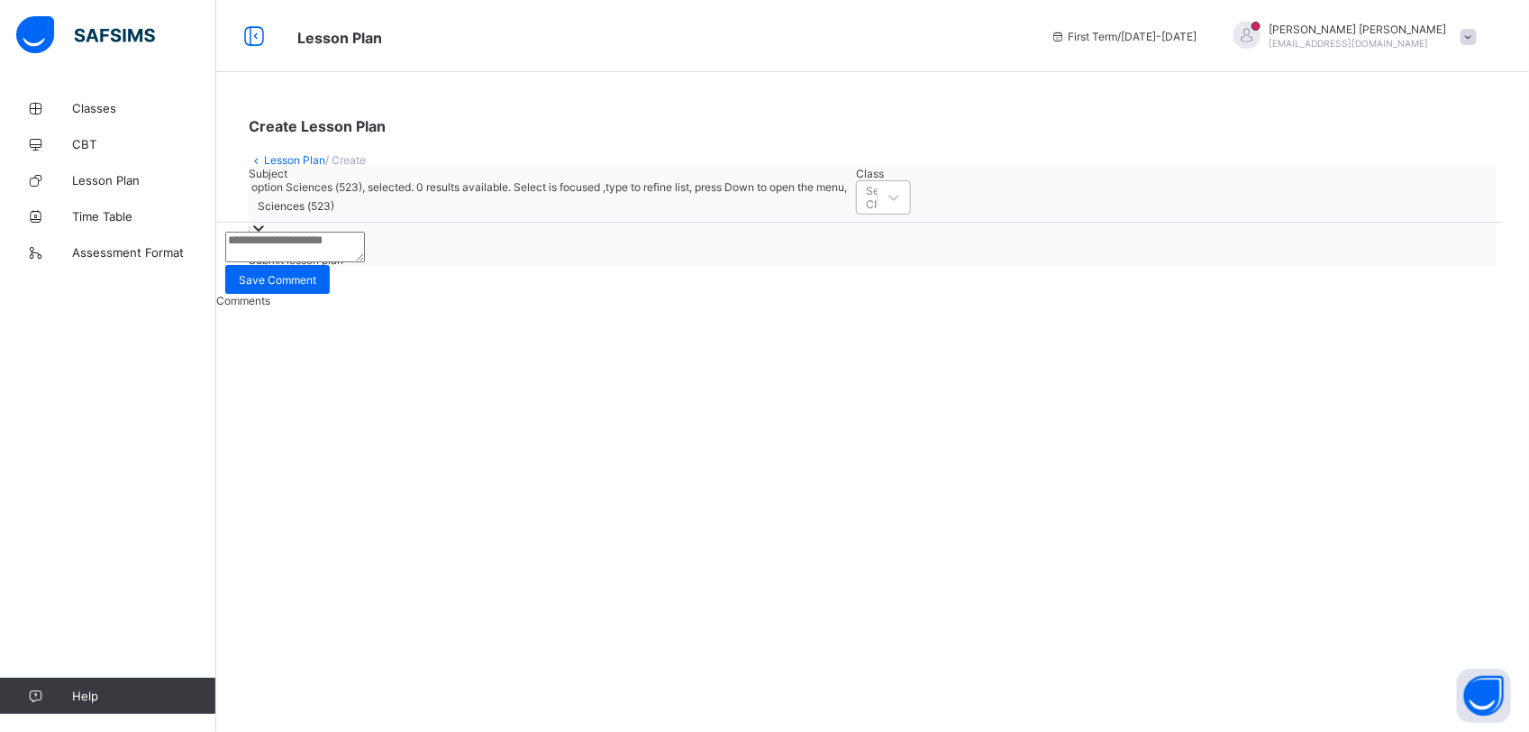
click at [857, 210] on div "Select Class" at bounding box center [867, 197] width 20 height 25
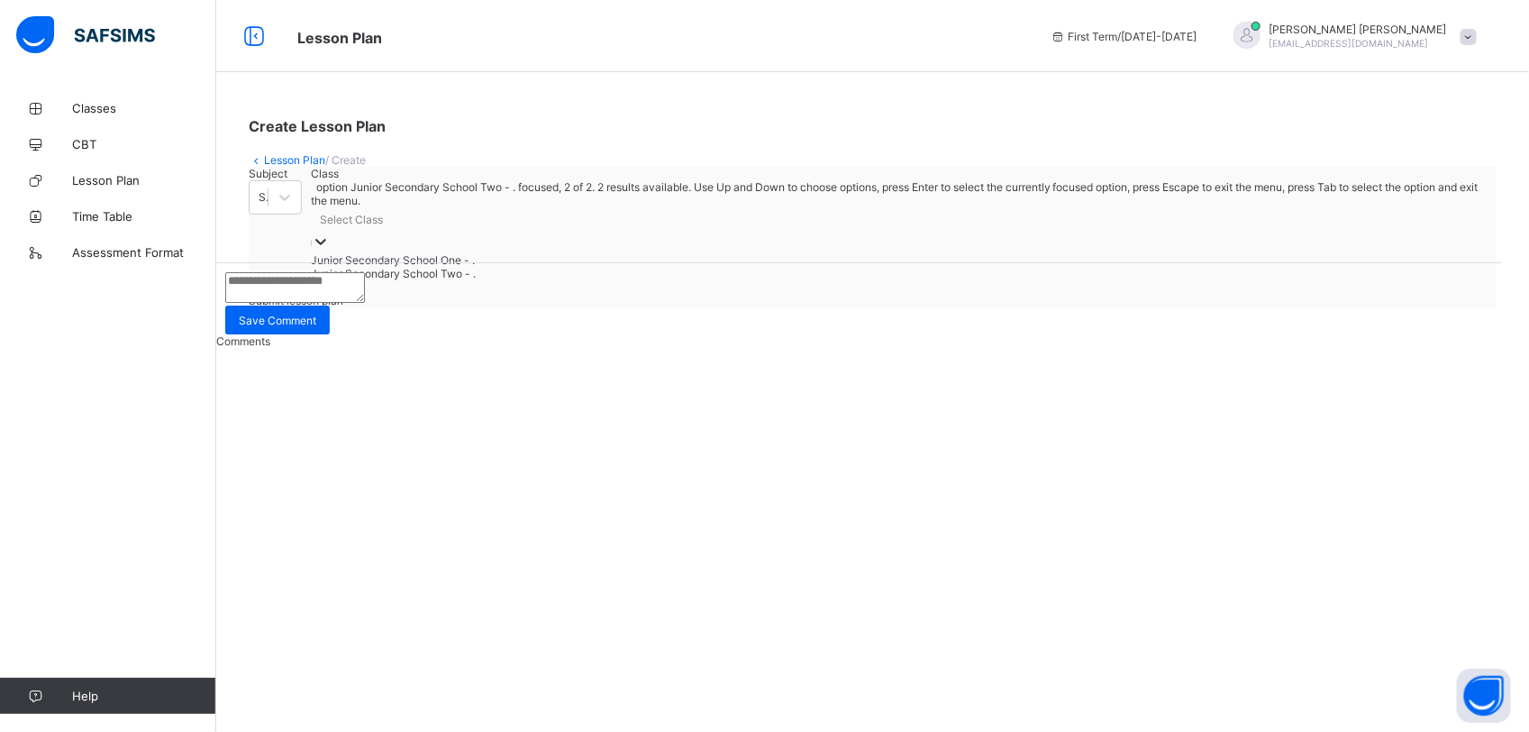
click at [542, 280] on div "Junior Secondary School Two - ." at bounding box center [899, 274] width 1177 height 14
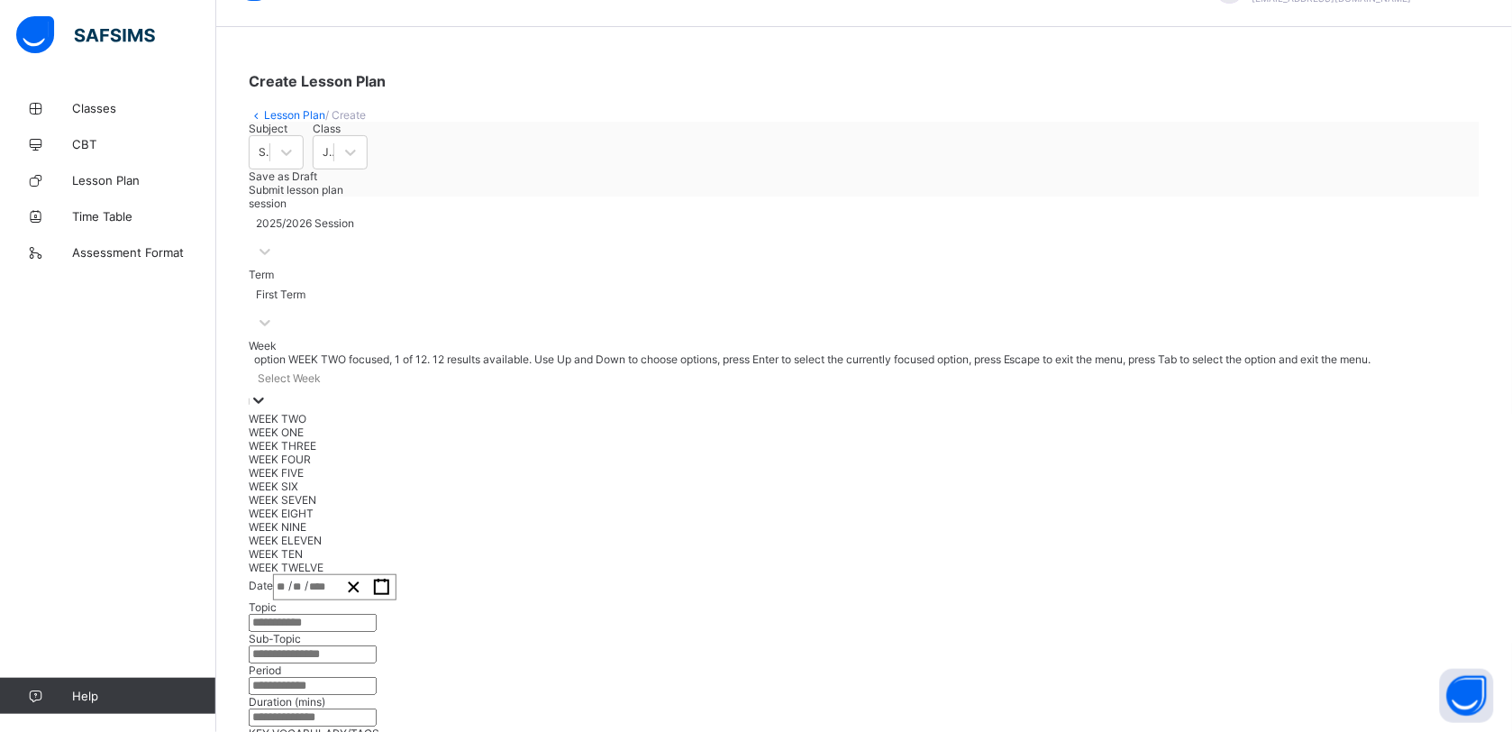
click at [494, 476] on div "option WEEK TWO focused, 1 of 12. 12 results available. Use Up and Down to choo…" at bounding box center [864, 463] width 1231 height 222
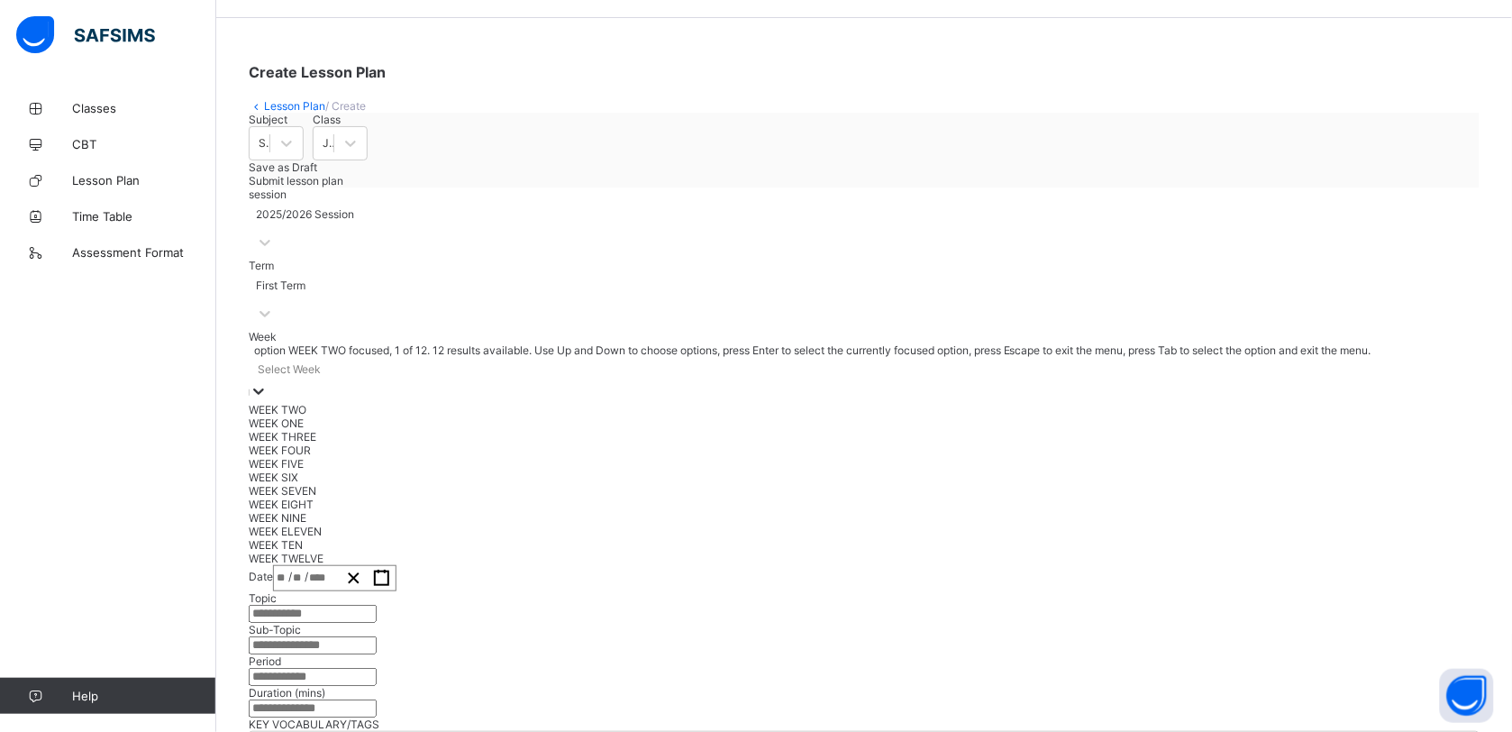
scroll to position [59, 0]
click at [476, 412] on div "WEEK TWO" at bounding box center [864, 405] width 1231 height 14
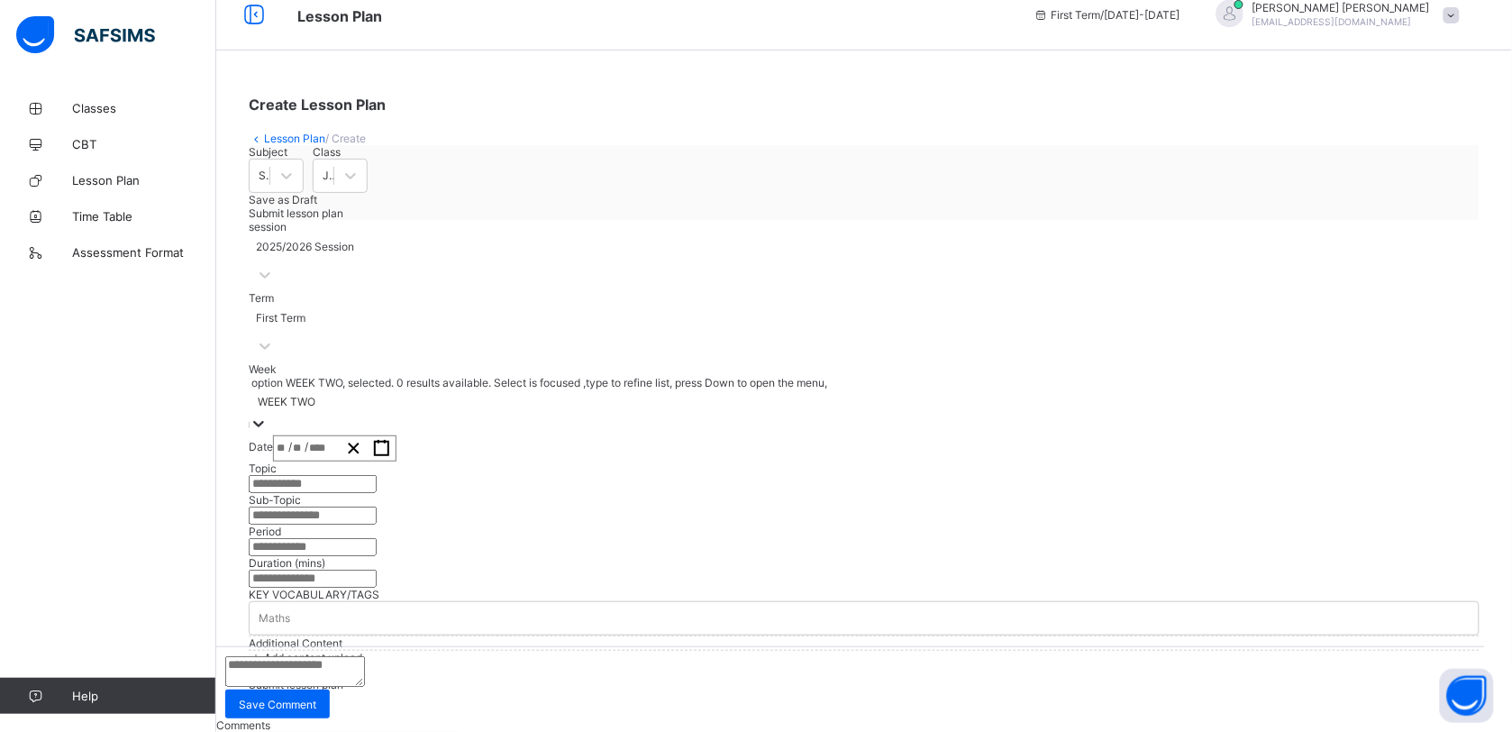
click at [340, 436] on div "/ /" at bounding box center [307, 448] width 66 height 24
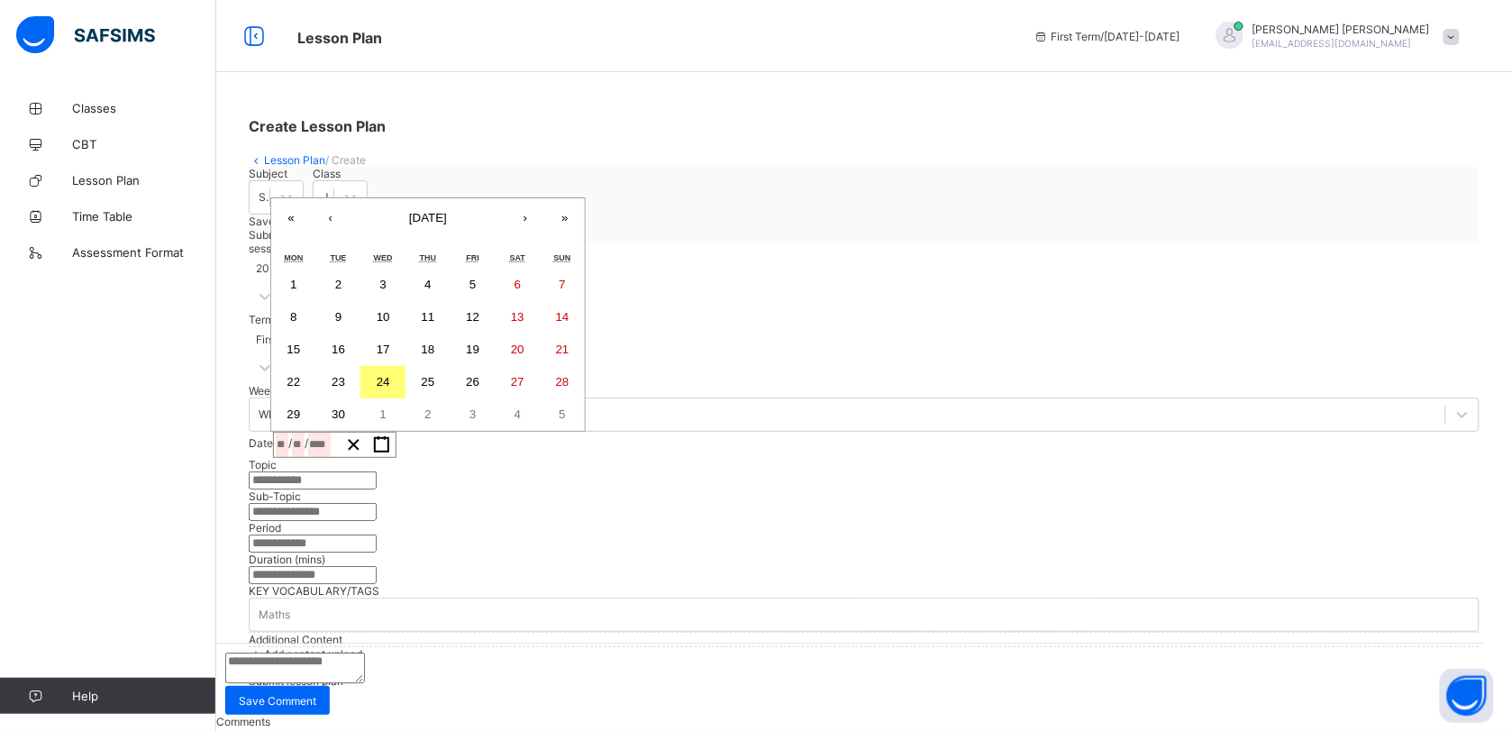
click at [390, 342] on abbr "17" at bounding box center [384, 349] width 14 height 14
type input "**********"
type input "*"
type input "**"
type input "****"
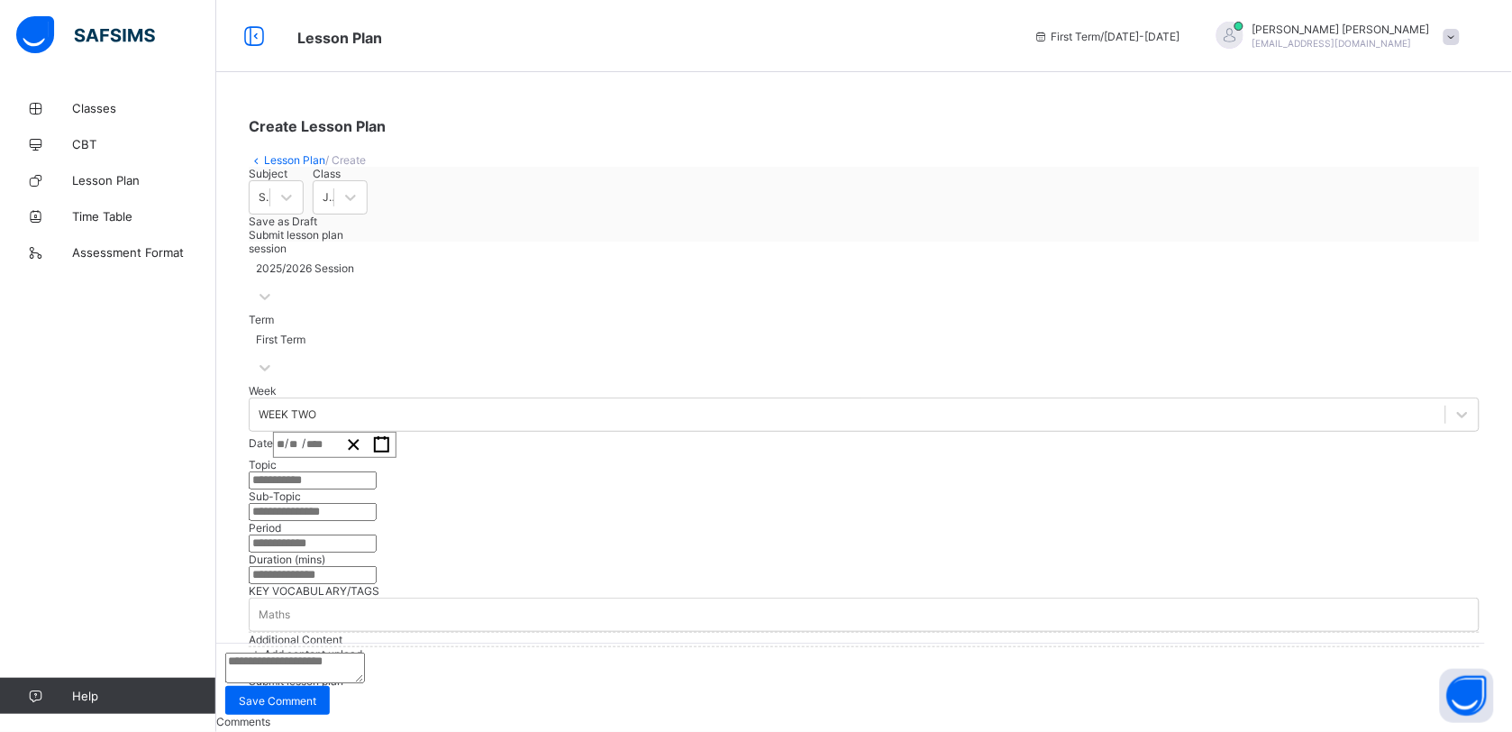
scroll to position [171, 0]
click at [375, 471] on input "text" at bounding box center [313, 480] width 128 height 18
paste input "**********"
type input "**********"
click at [377, 503] on input "text" at bounding box center [313, 512] width 128 height 18
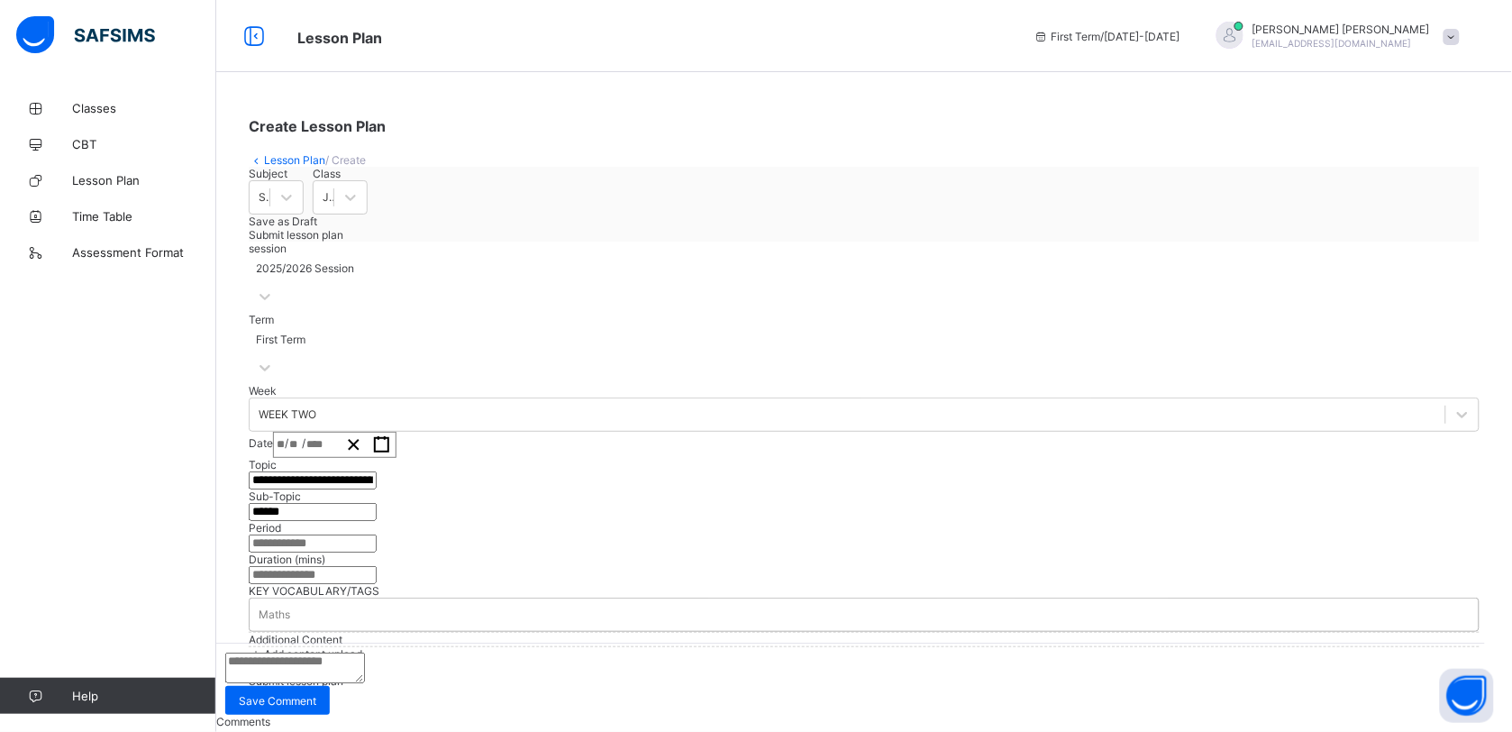
scroll to position [284, 0]
type input "******"
click at [377, 534] on input "text" at bounding box center [313, 543] width 128 height 18
type input "***"
type input "*"
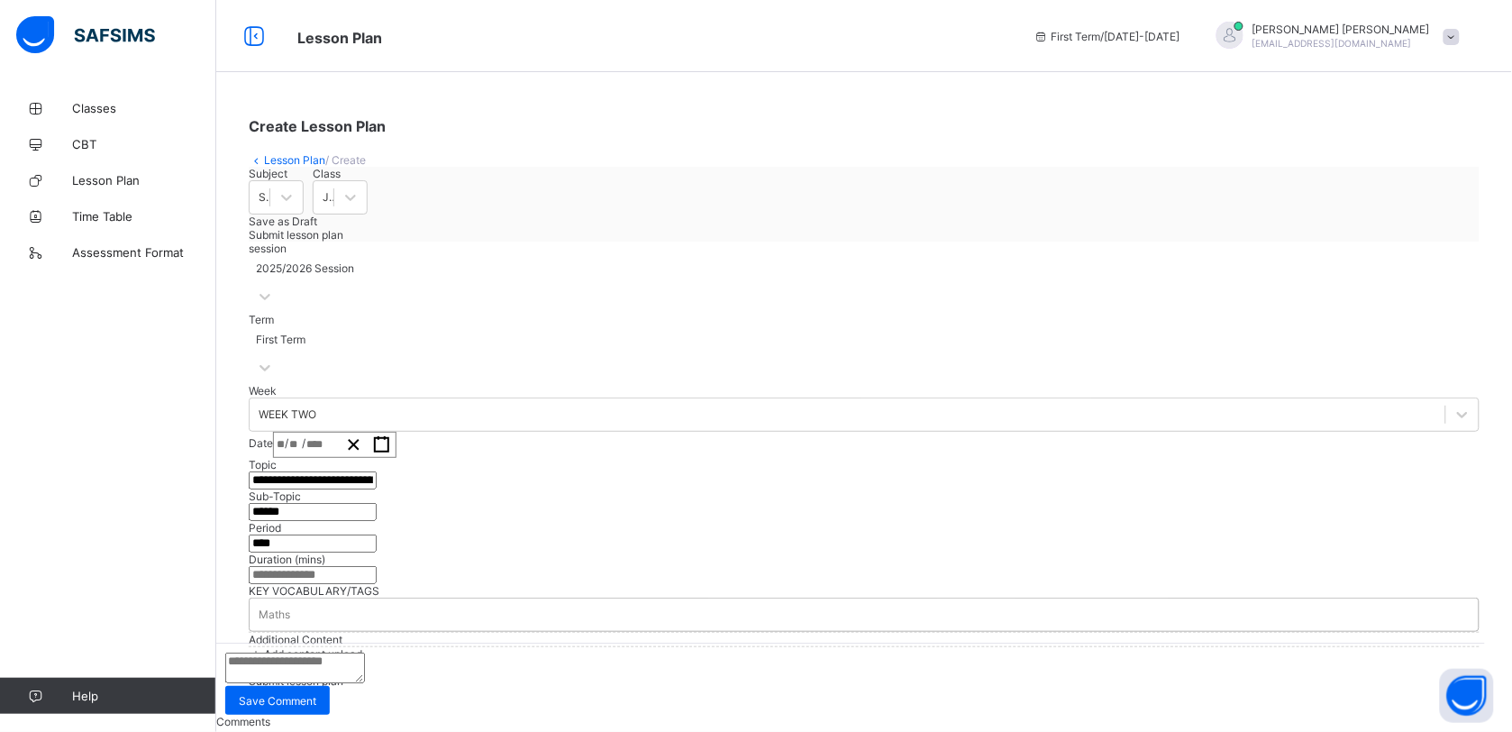
click at [386, 602] on div "Maths" at bounding box center [864, 614] width 1229 height 25
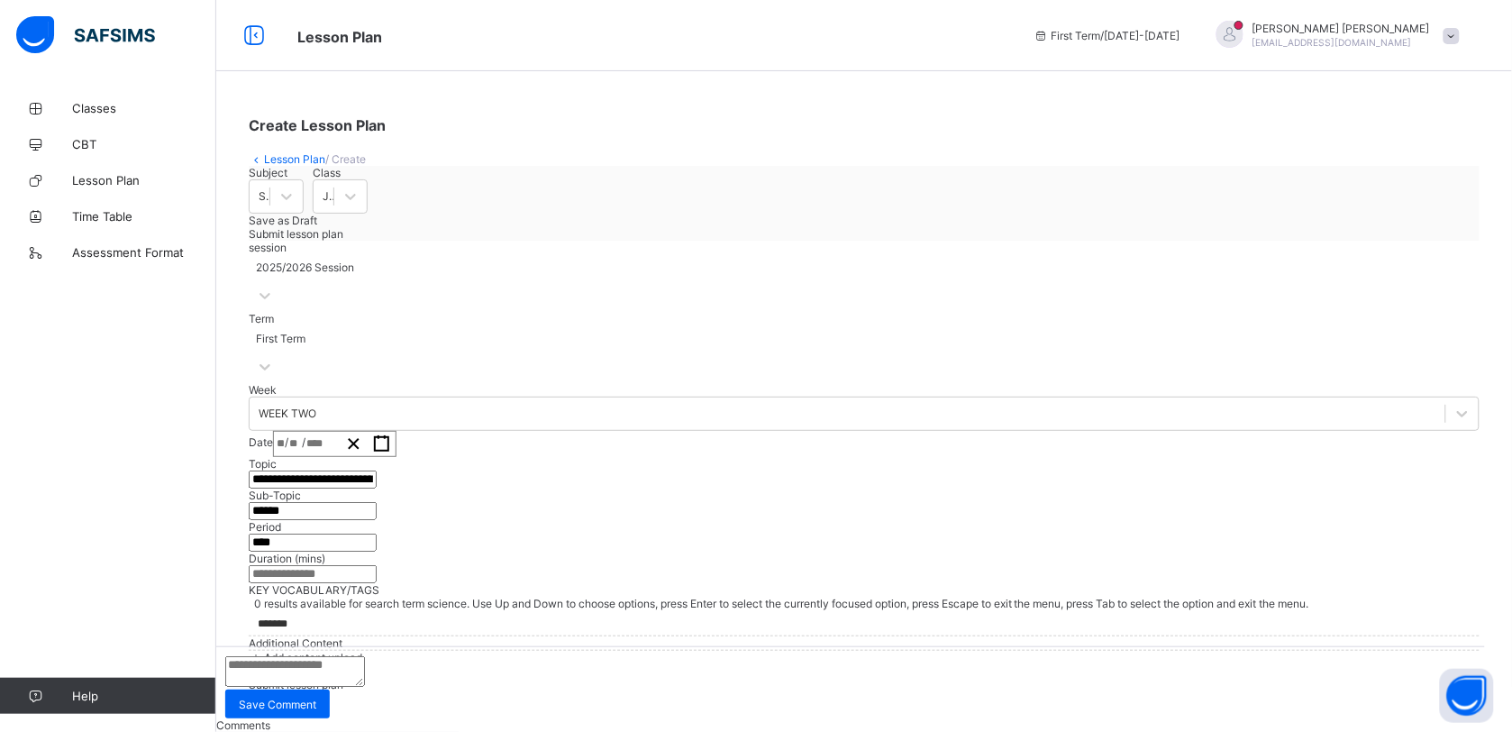
scroll to position [447, 0]
type input "*******"
click at [367, 651] on div "Add content upload" at bounding box center [864, 658] width 1231 height 14
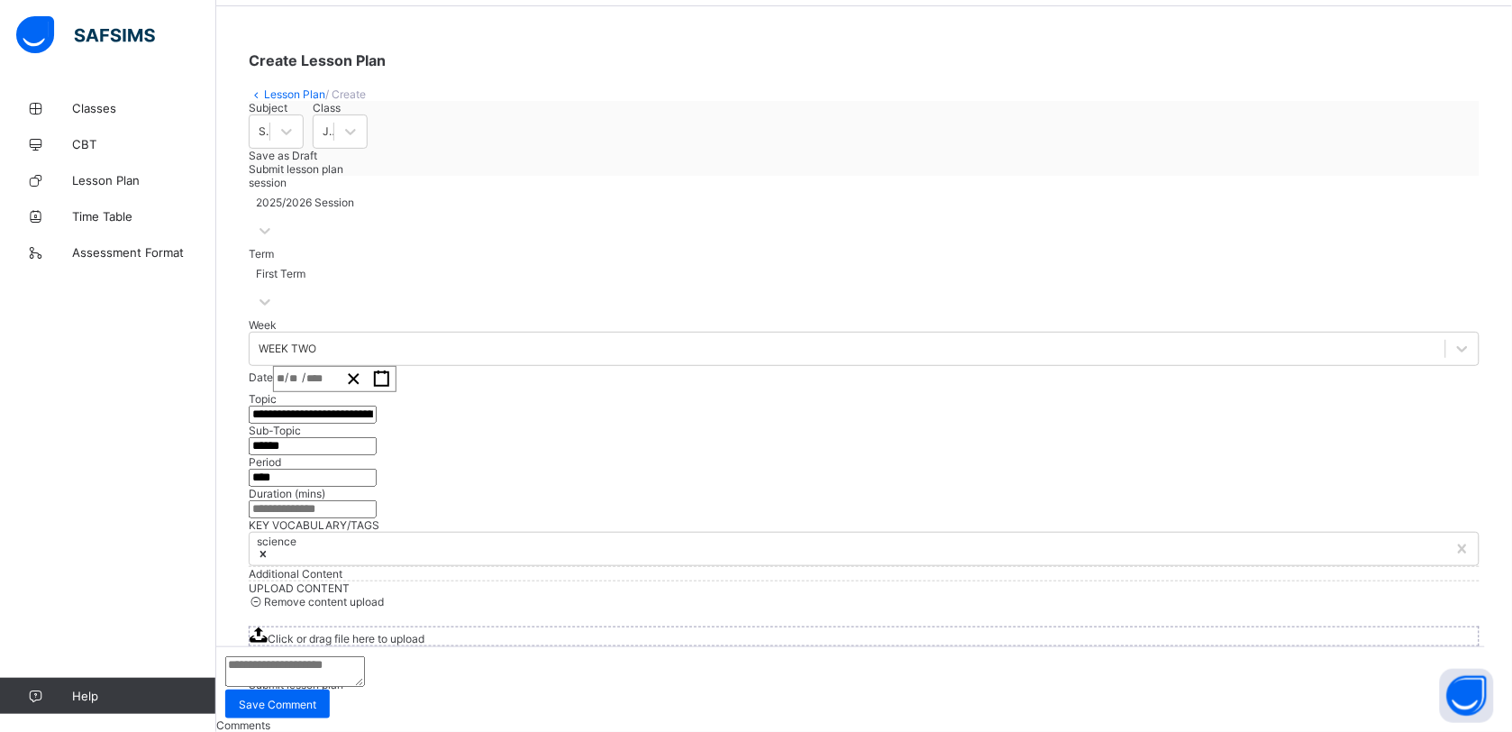
scroll to position [626, 0]
click at [825, 626] on div "Click or drag file here to upload" at bounding box center [864, 636] width 1231 height 20
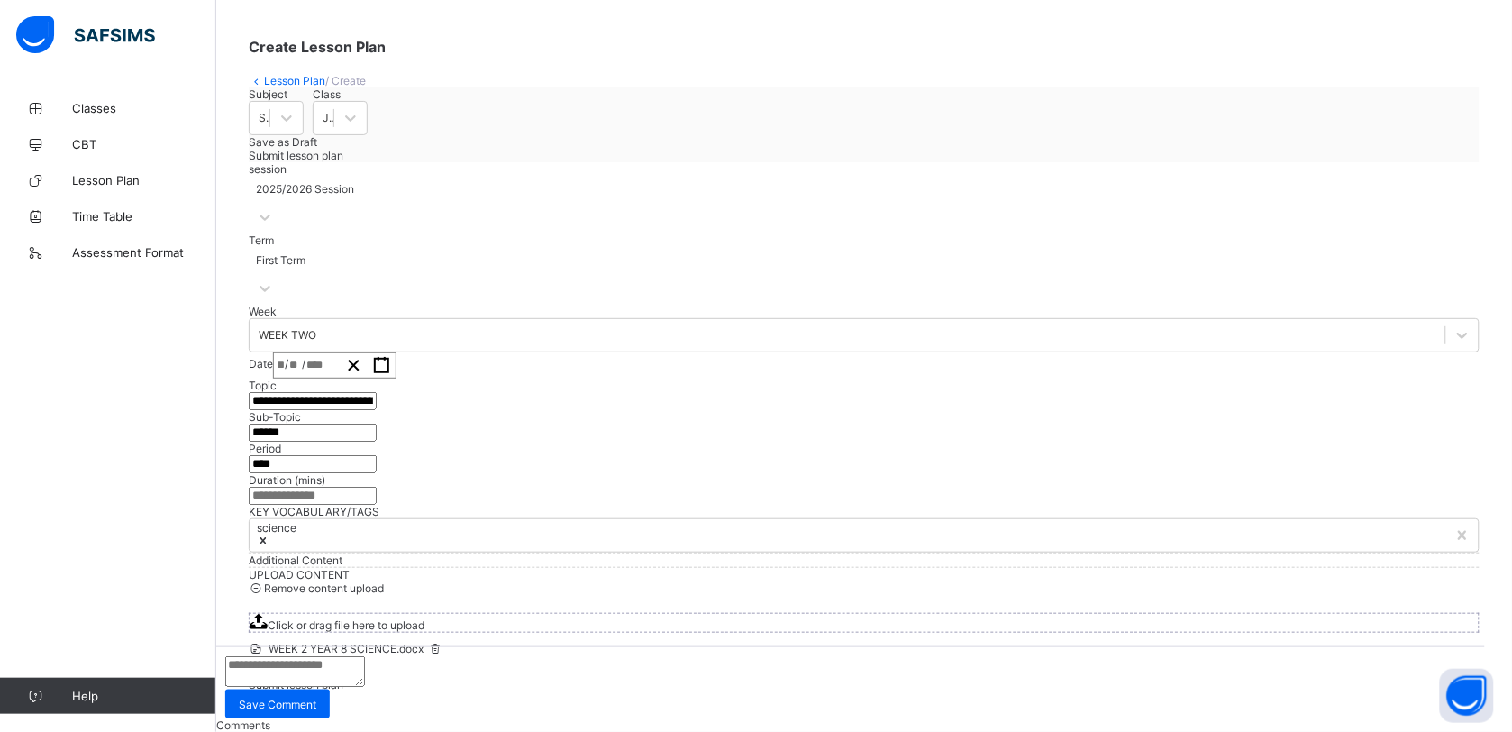
click at [343, 678] on span "Submit lesson plan" at bounding box center [296, 685] width 95 height 14
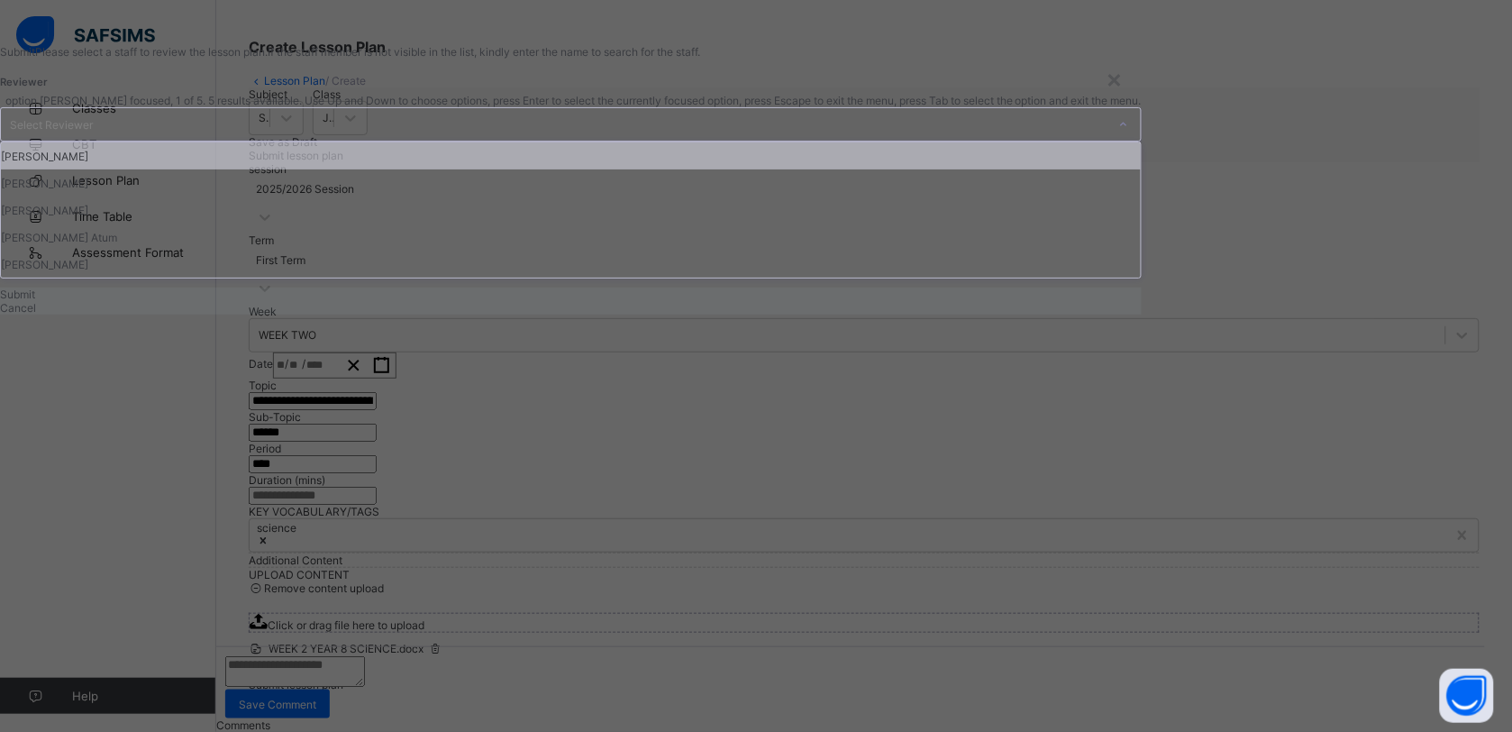
click at [847, 141] on div "Select Reviewer" at bounding box center [554, 124] width 1106 height 32
click at [667, 169] on div "[PERSON_NAME]" at bounding box center [571, 155] width 1140 height 27
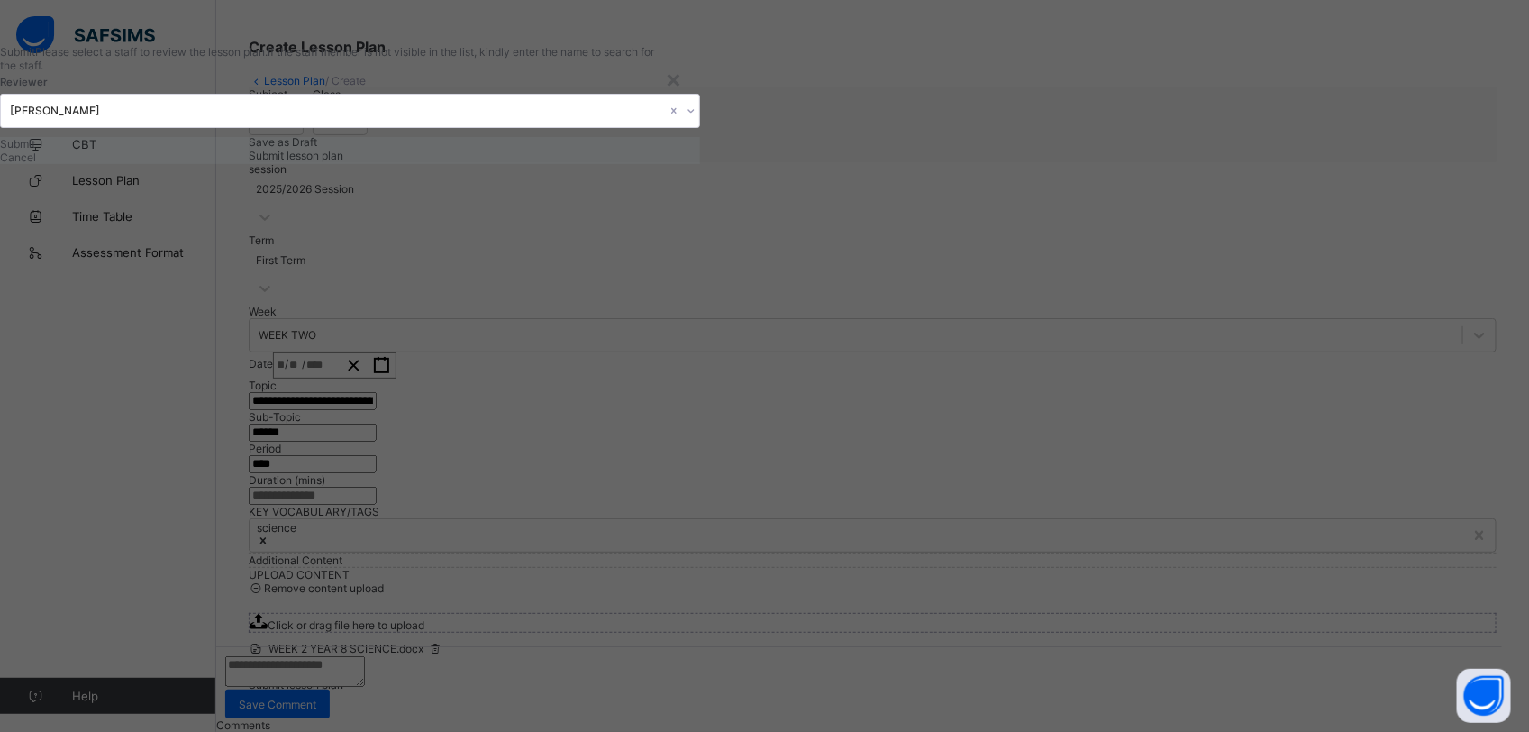
click at [35, 150] on span "Submit" at bounding box center [17, 144] width 35 height 14
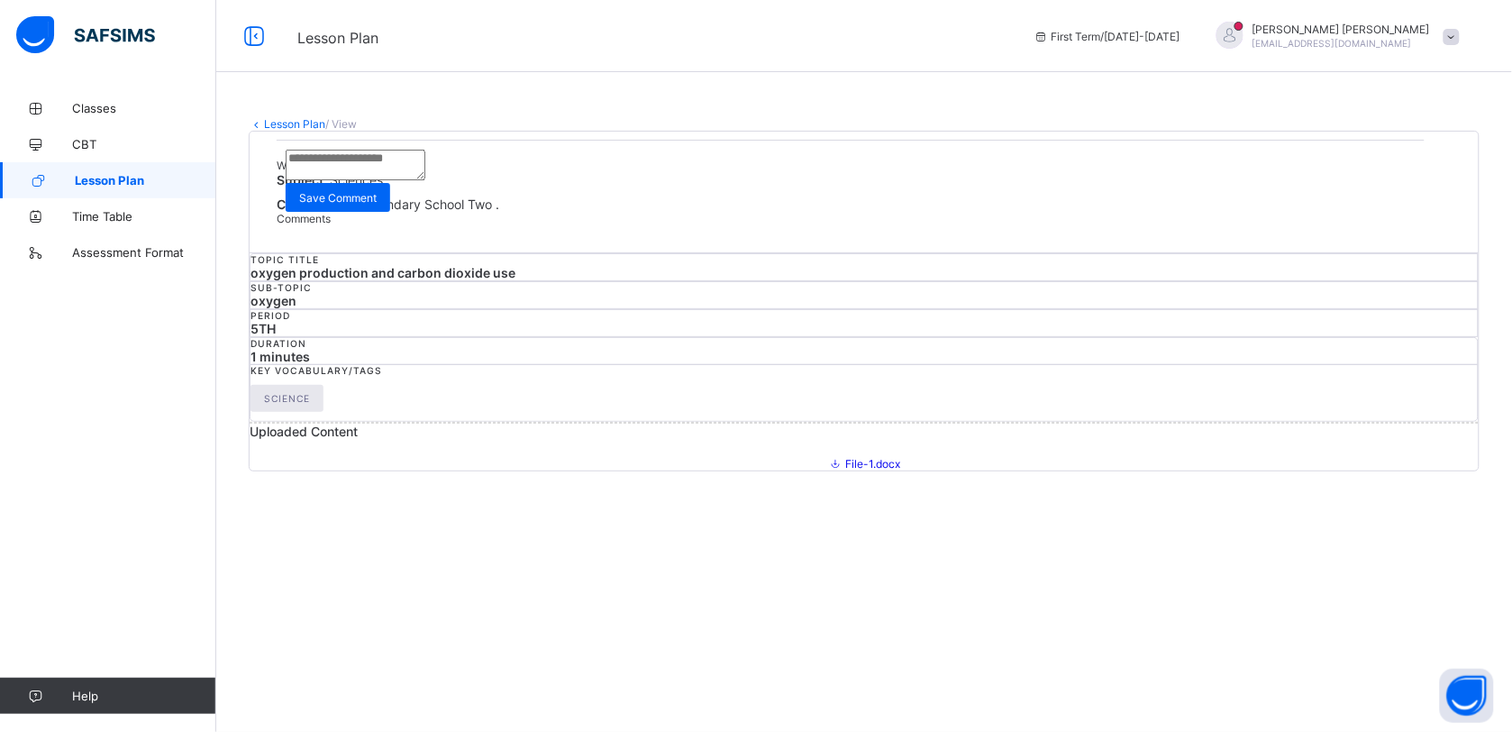
click at [126, 180] on span "Lesson Plan" at bounding box center [145, 180] width 141 height 14
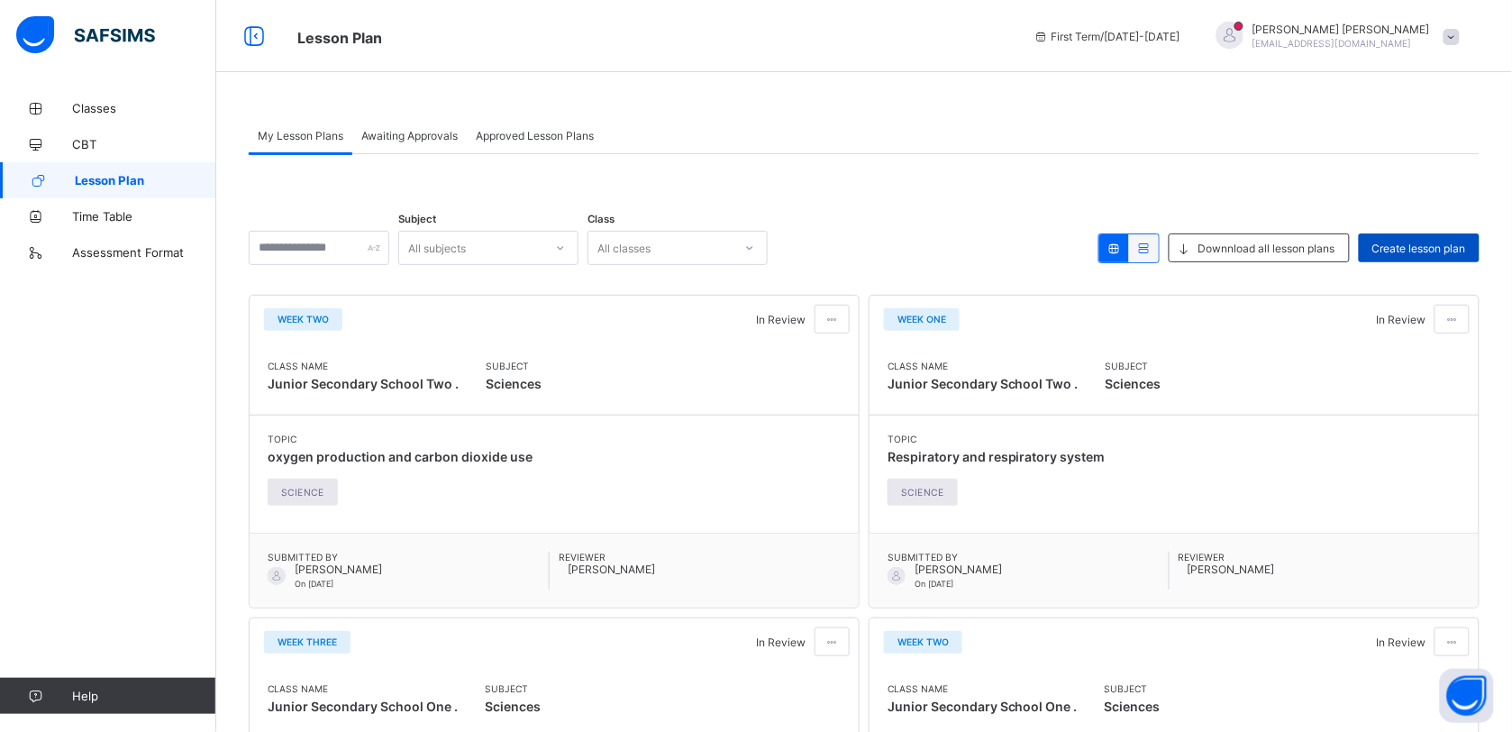
click at [1424, 246] on span "Create lesson plan" at bounding box center [1419, 248] width 94 height 14
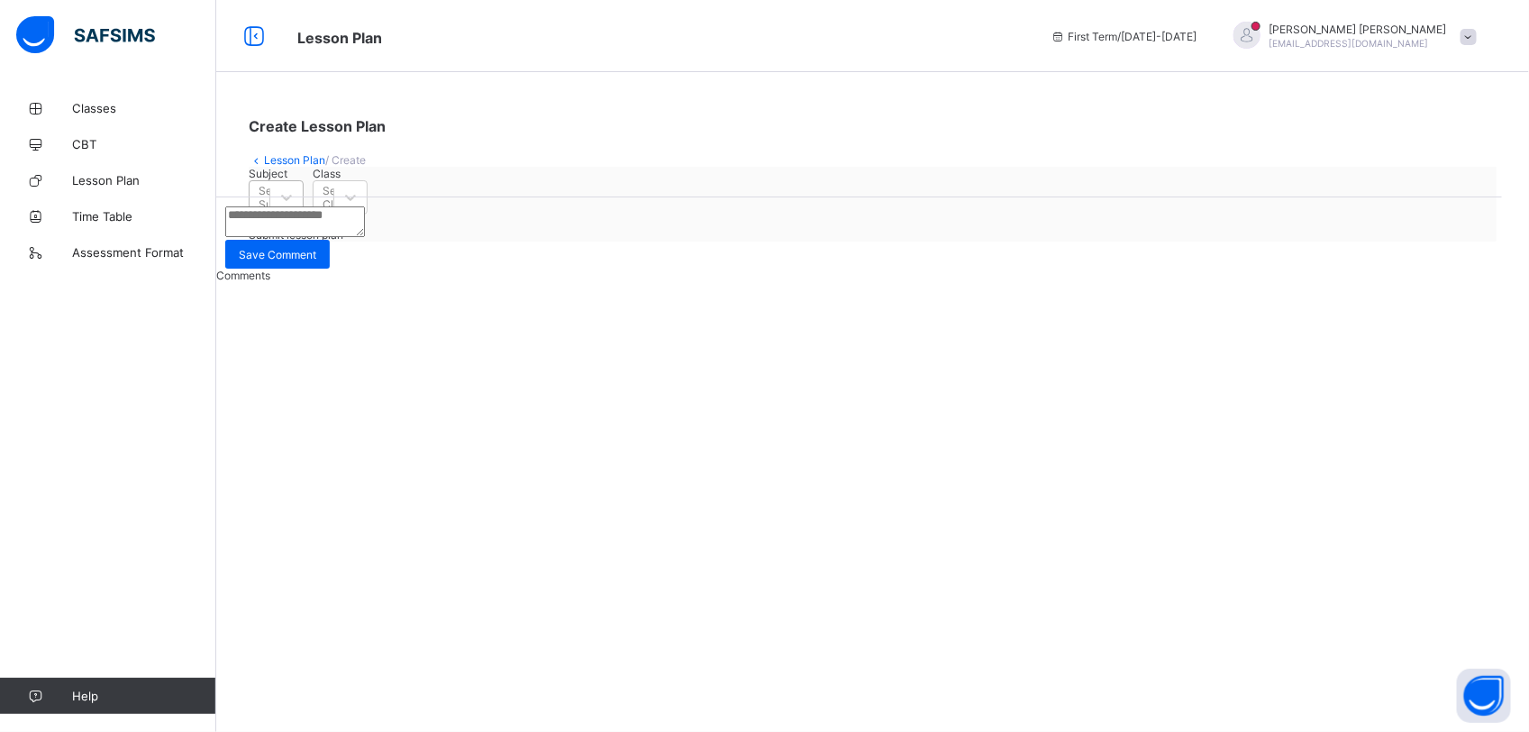
click at [269, 210] on div "Select Subject" at bounding box center [260, 197] width 20 height 25
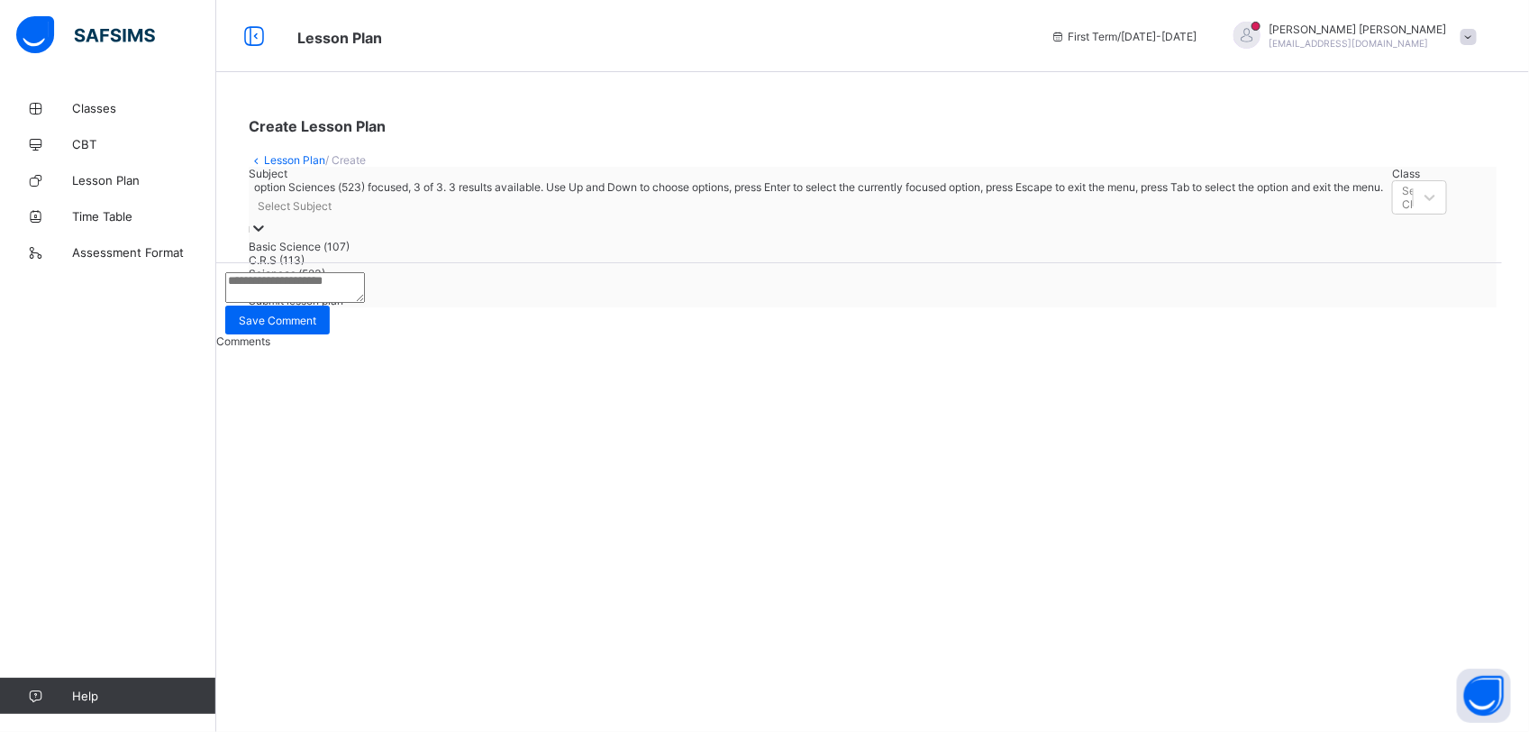
click at [378, 280] on div "Sciences (523)" at bounding box center [816, 274] width 1134 height 14
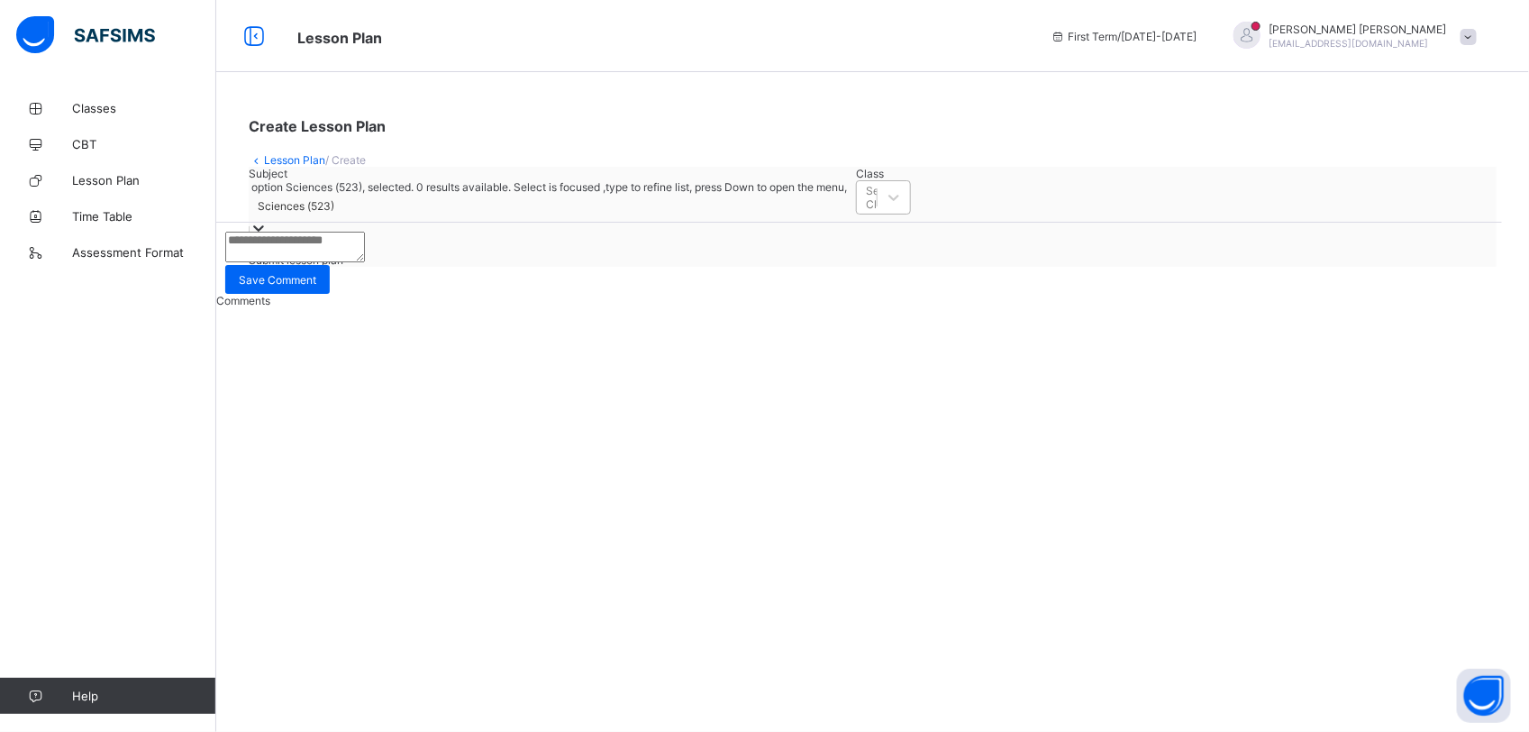
click at [857, 210] on div "Select Class" at bounding box center [867, 197] width 20 height 25
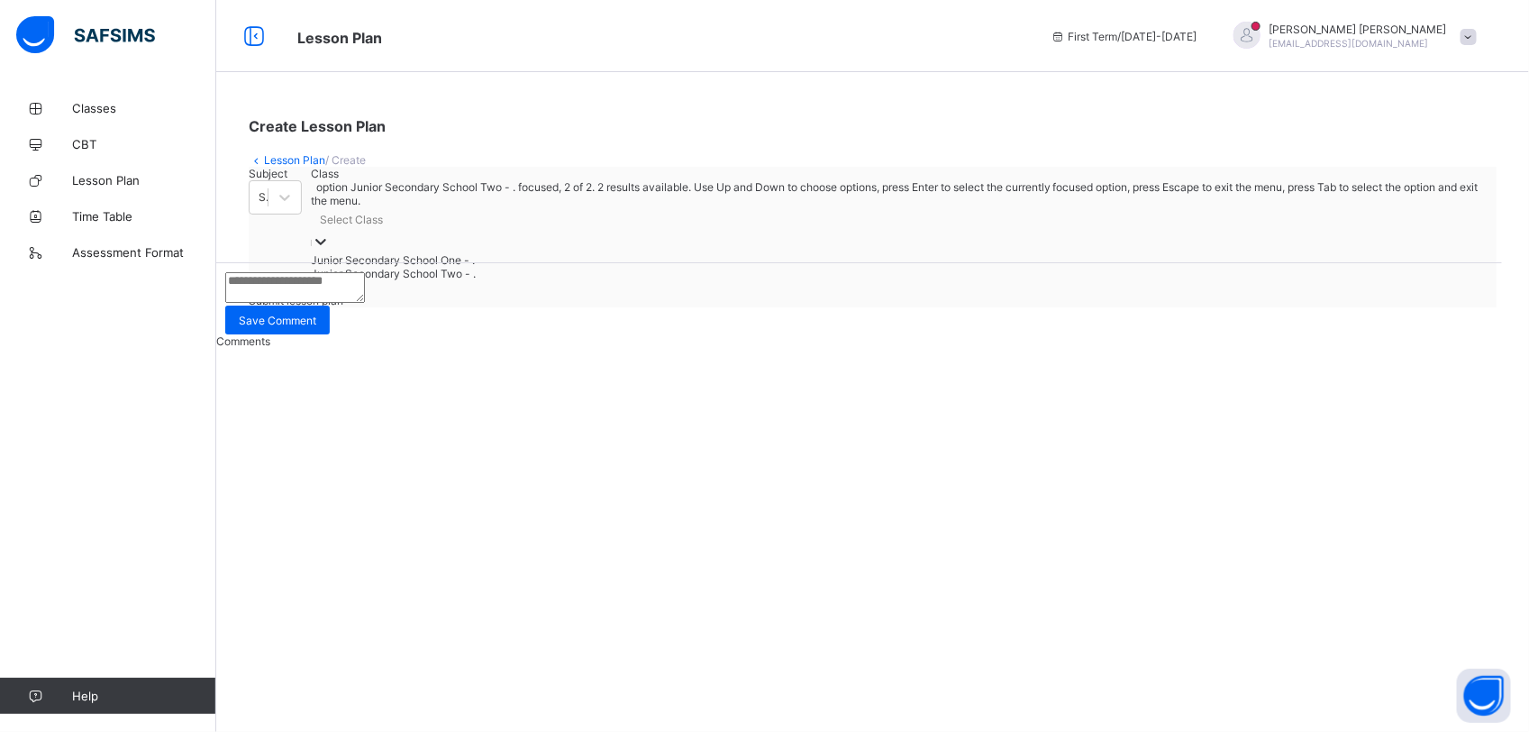
click at [546, 280] on div "Junior Secondary School Two - ." at bounding box center [899, 274] width 1177 height 14
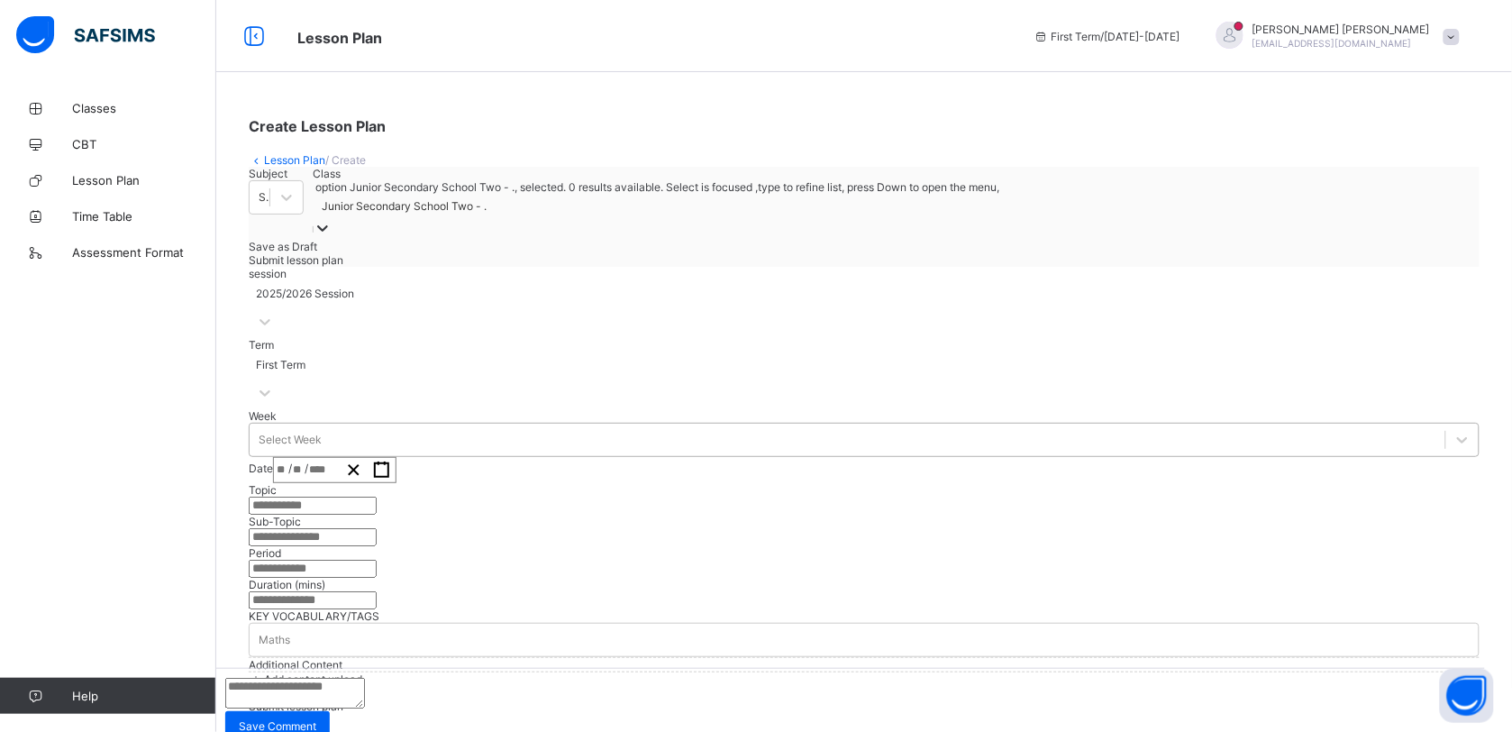
click at [458, 457] on div "Select Week" at bounding box center [864, 440] width 1231 height 34
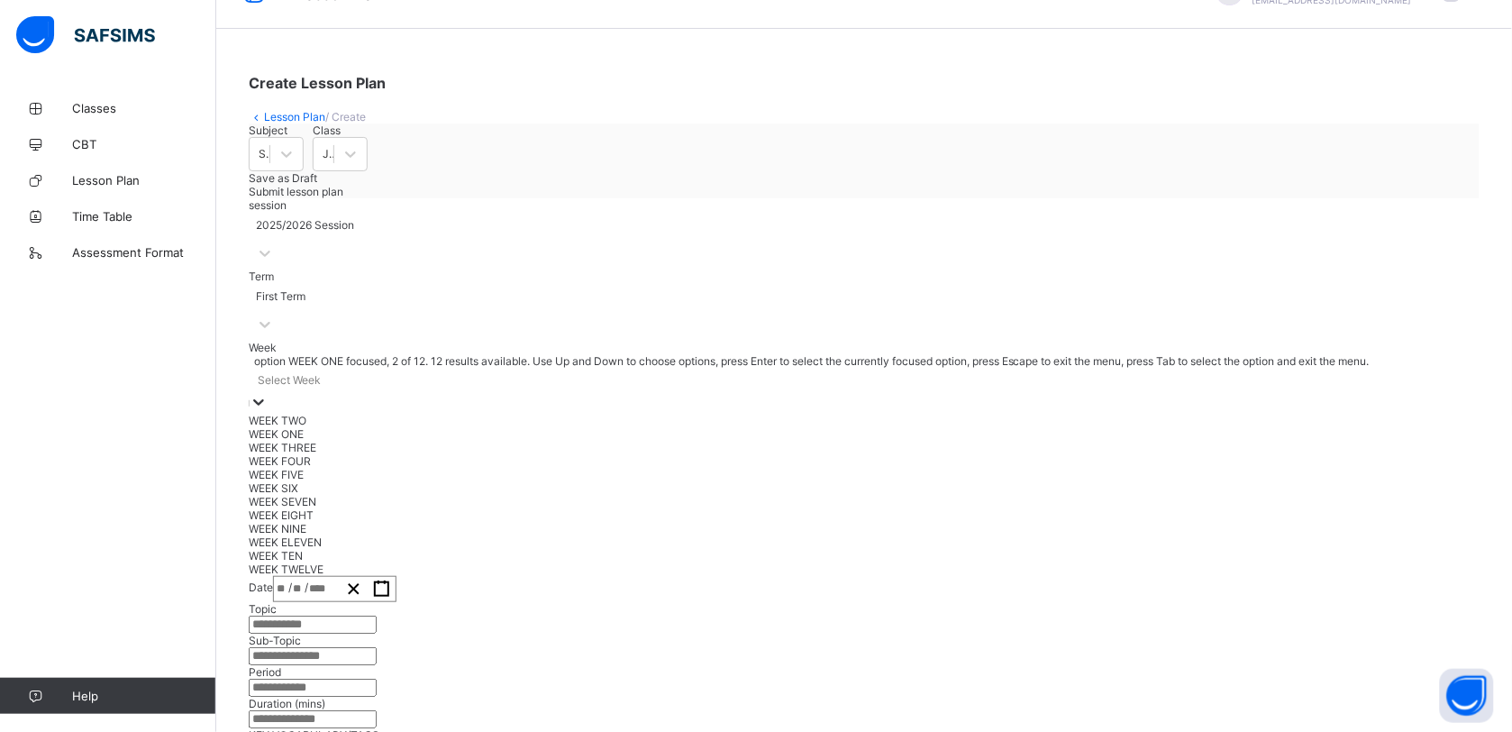
scroll to position [59, 0]
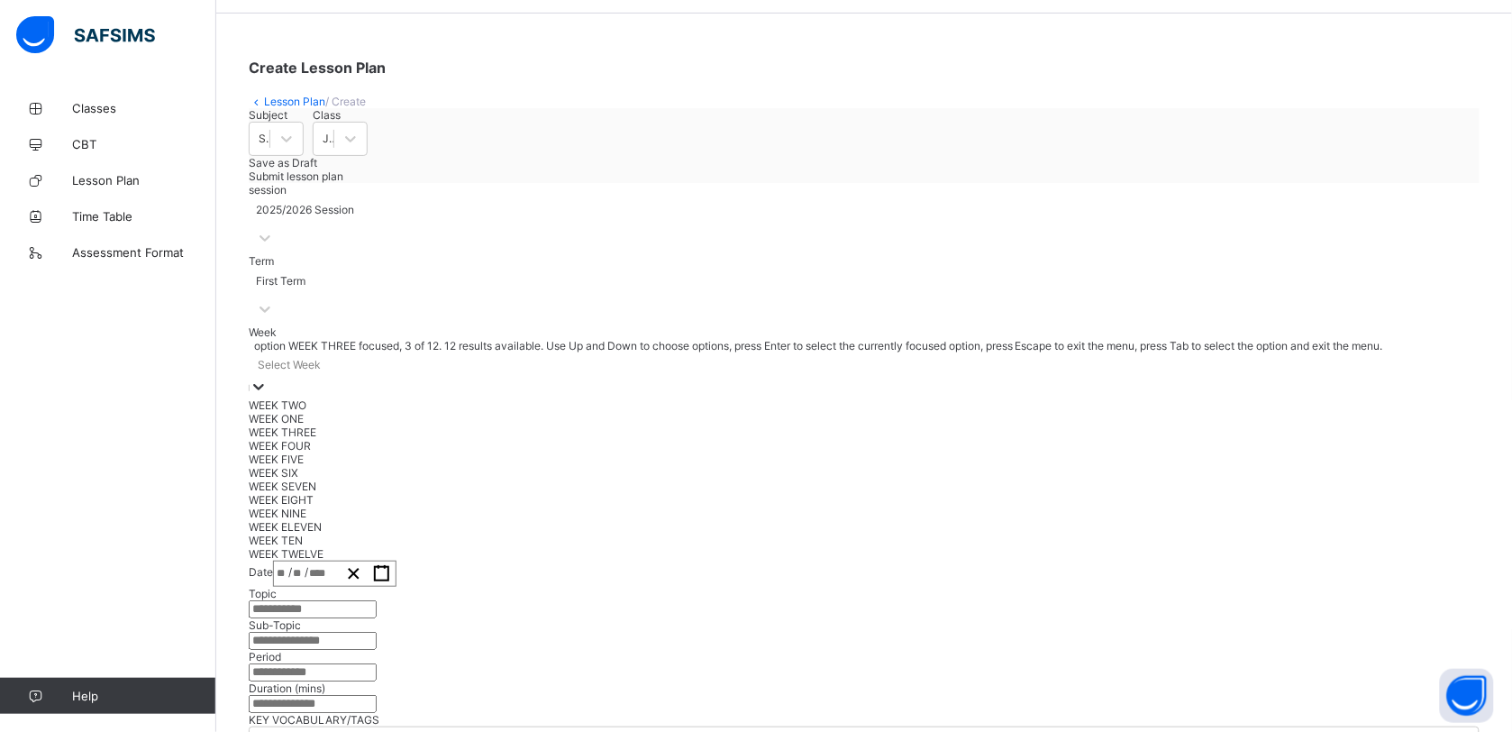
click at [456, 439] on div "WEEK THREE" at bounding box center [864, 432] width 1231 height 14
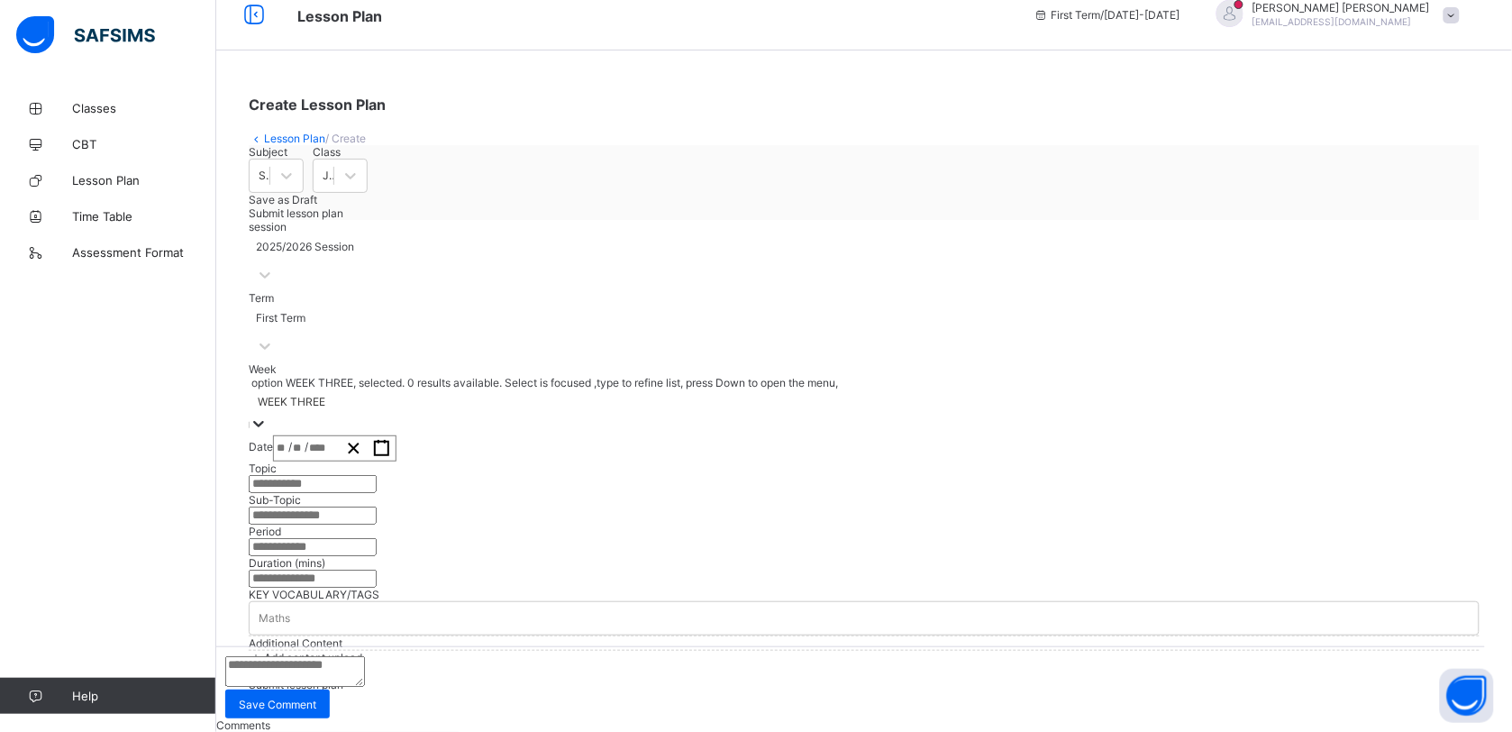
click at [308, 439] on span "/" at bounding box center [307, 446] width 4 height 15
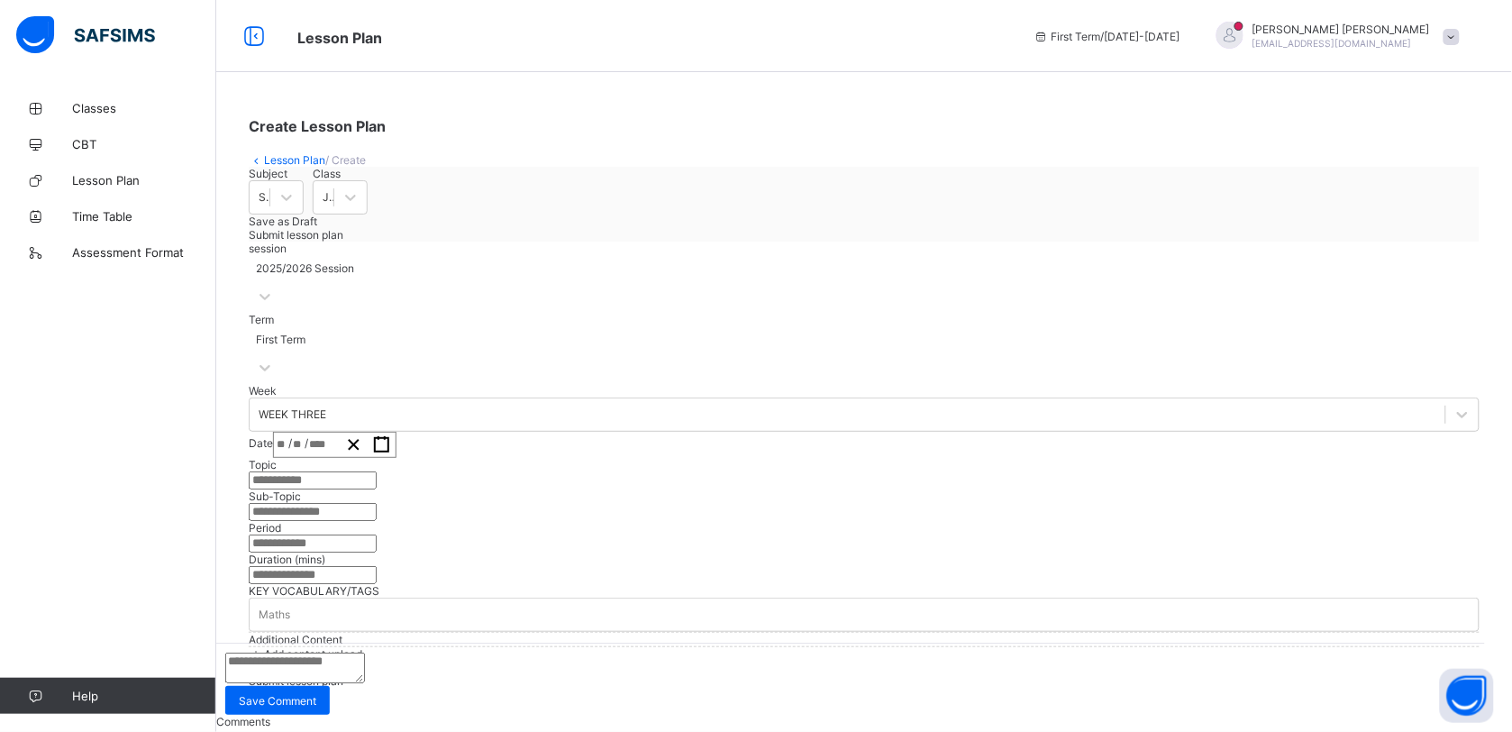
click at [340, 432] on div "/ /" at bounding box center [307, 444] width 66 height 24
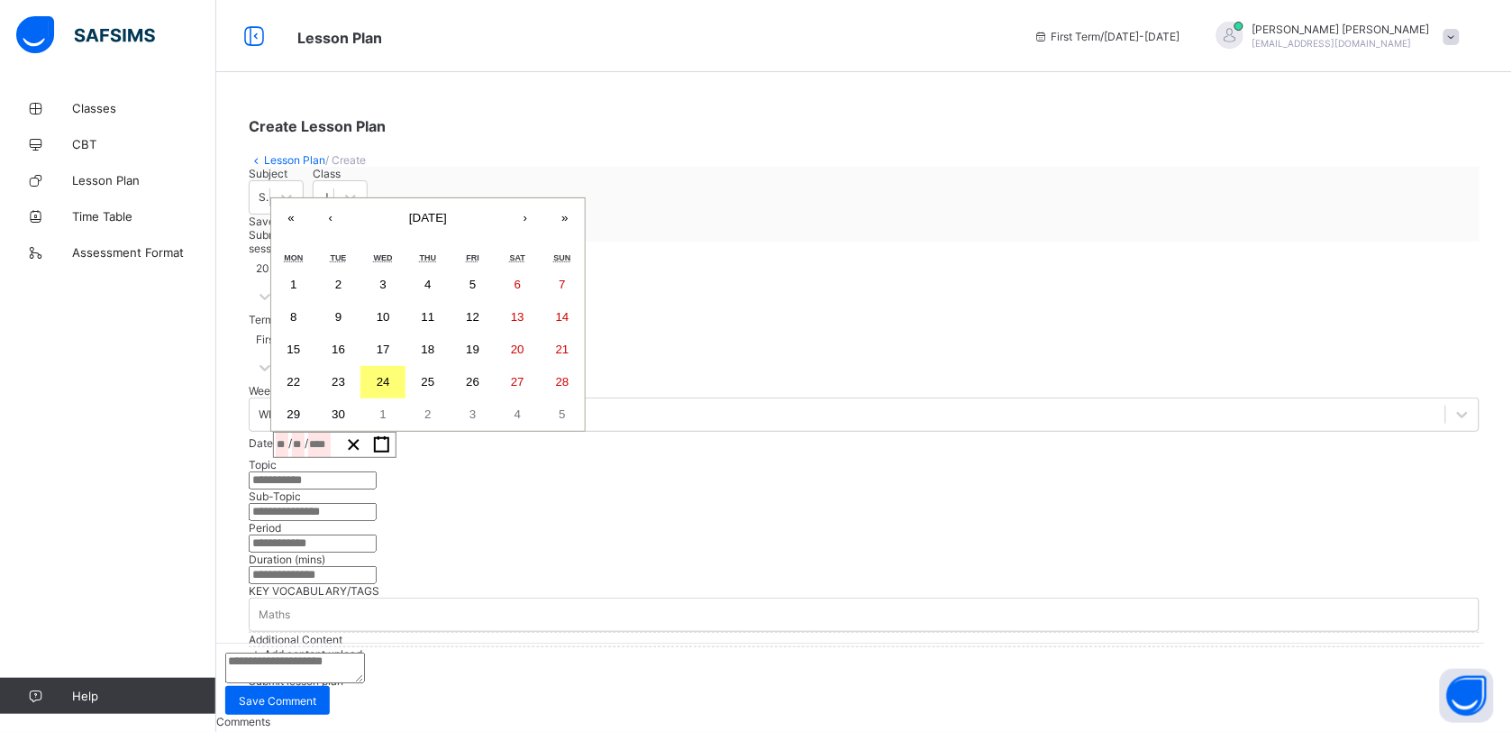
click at [345, 375] on abbr "23" at bounding box center [339, 382] width 14 height 14
type input "**********"
type input "*"
type input "**"
type input "****"
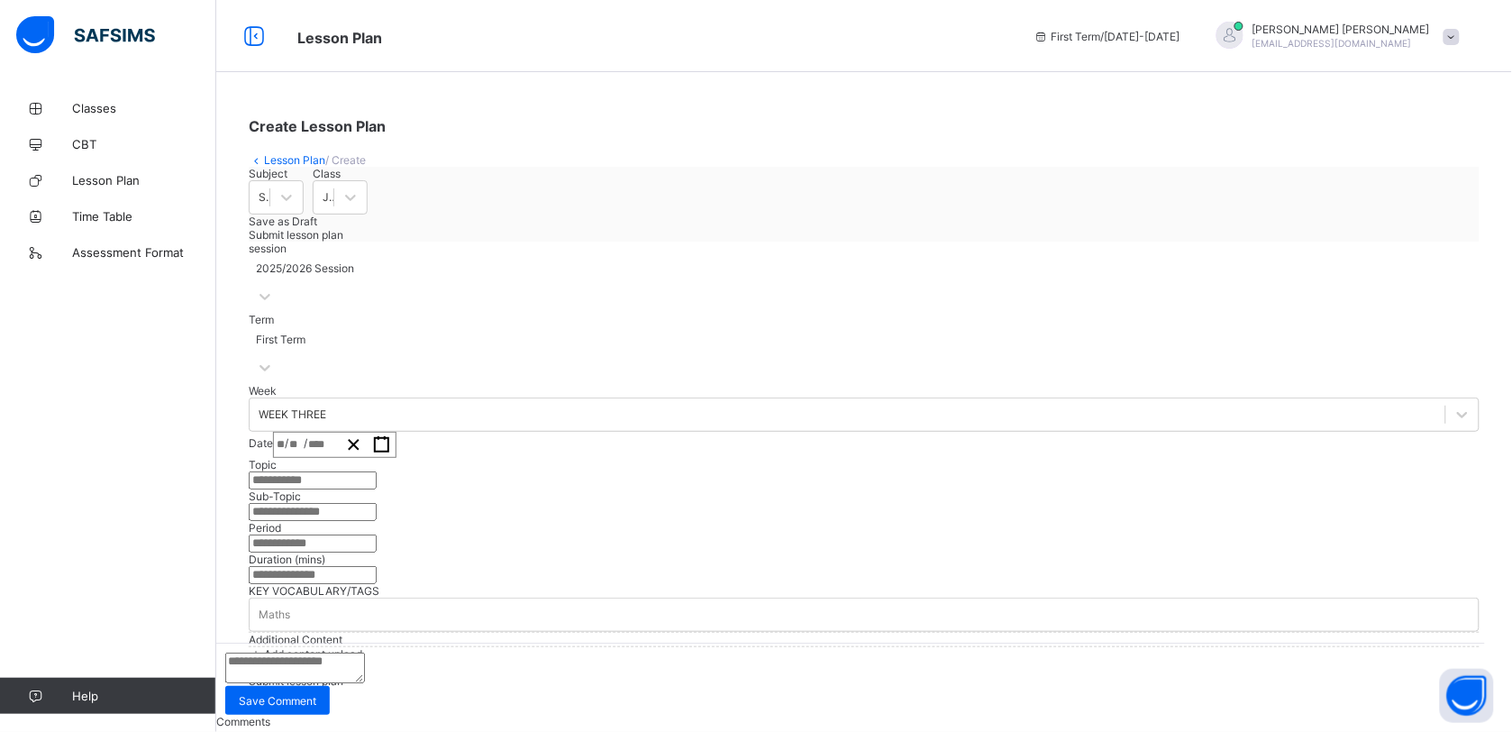
click at [377, 489] on input "text" at bounding box center [313, 480] width 128 height 18
paste input "**********"
type input "**********"
click at [366, 521] on input "text" at bounding box center [313, 512] width 128 height 18
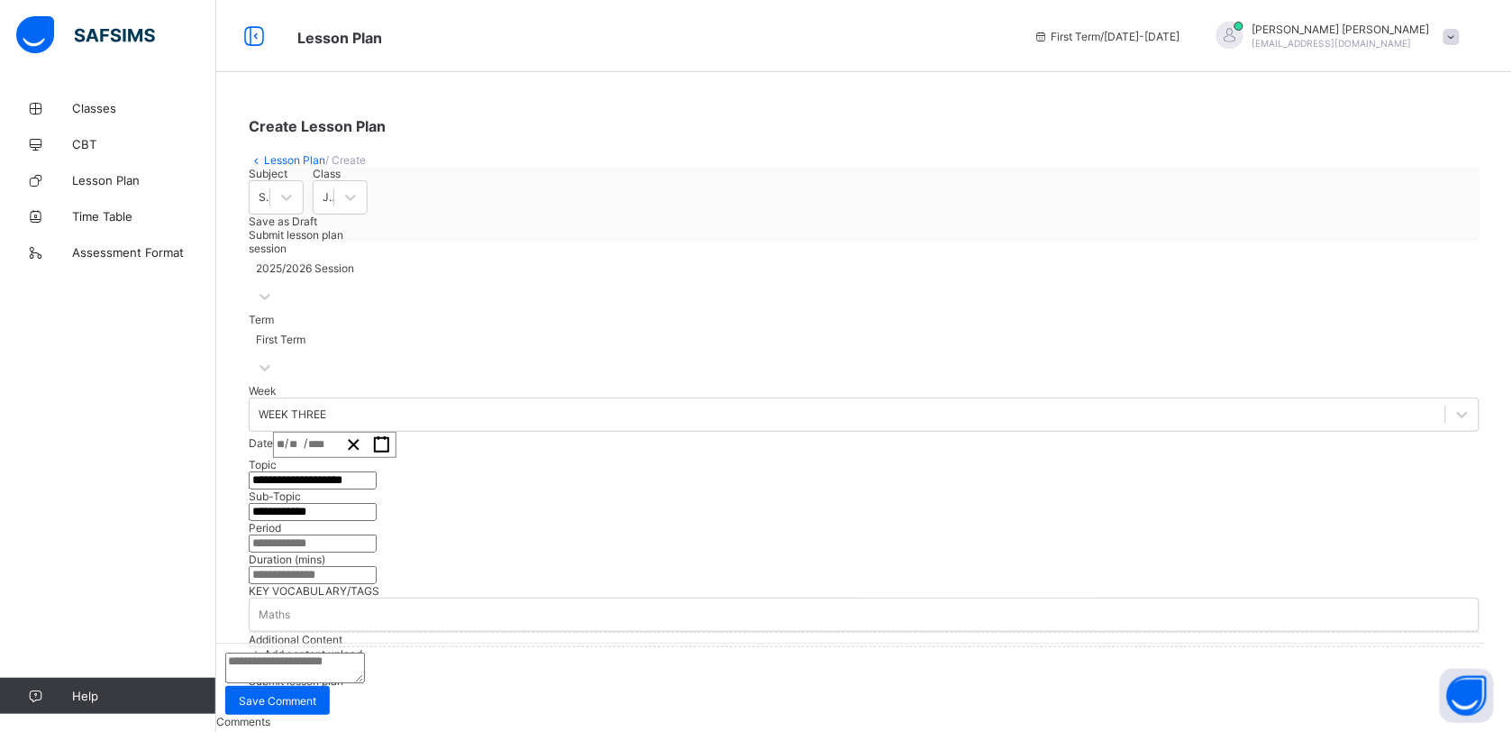
type input "**********"
click at [377, 534] on input "text" at bounding box center [313, 543] width 128 height 18
type input "*"
click at [377, 566] on input "number" at bounding box center [313, 575] width 128 height 18
type input "*"
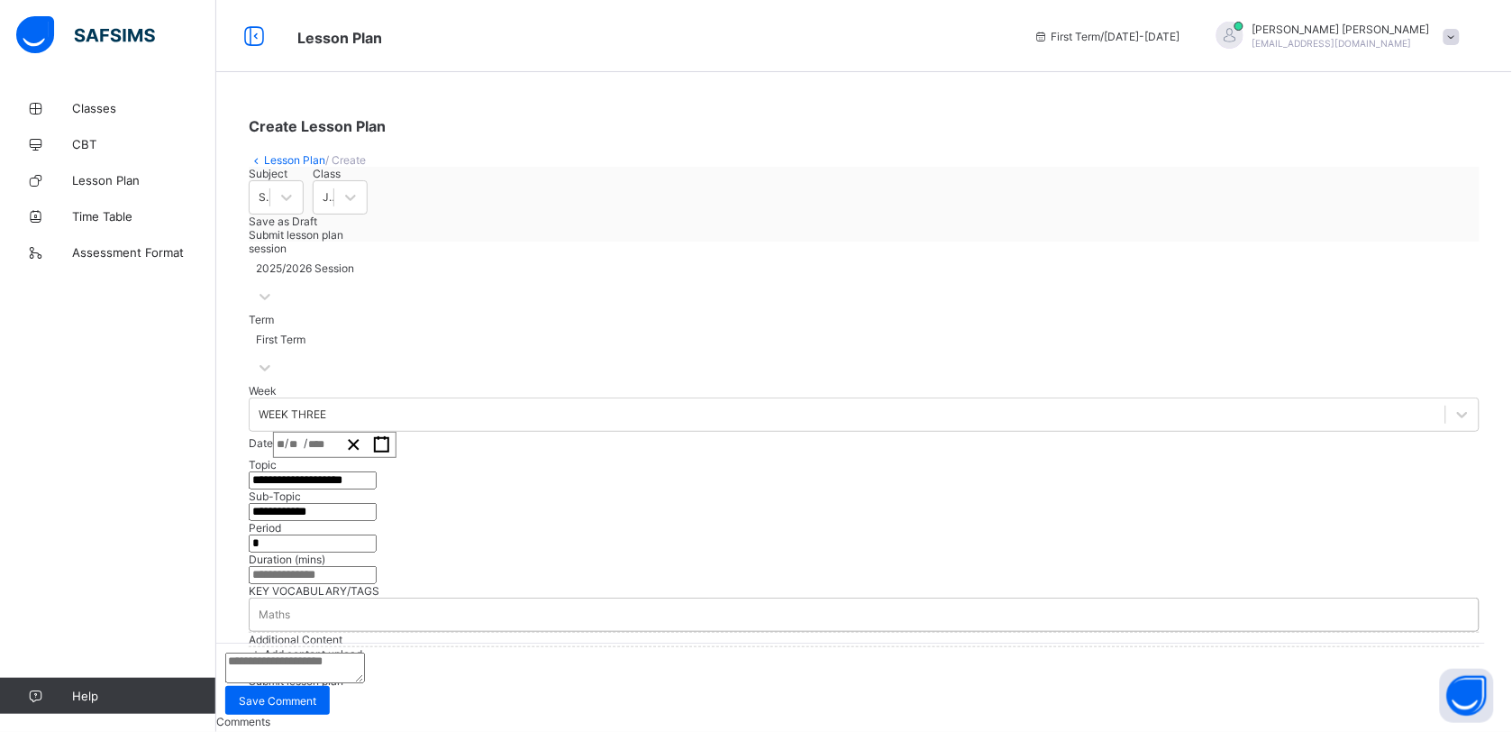
click at [379, 602] on div "Maths" at bounding box center [864, 614] width 1229 height 25
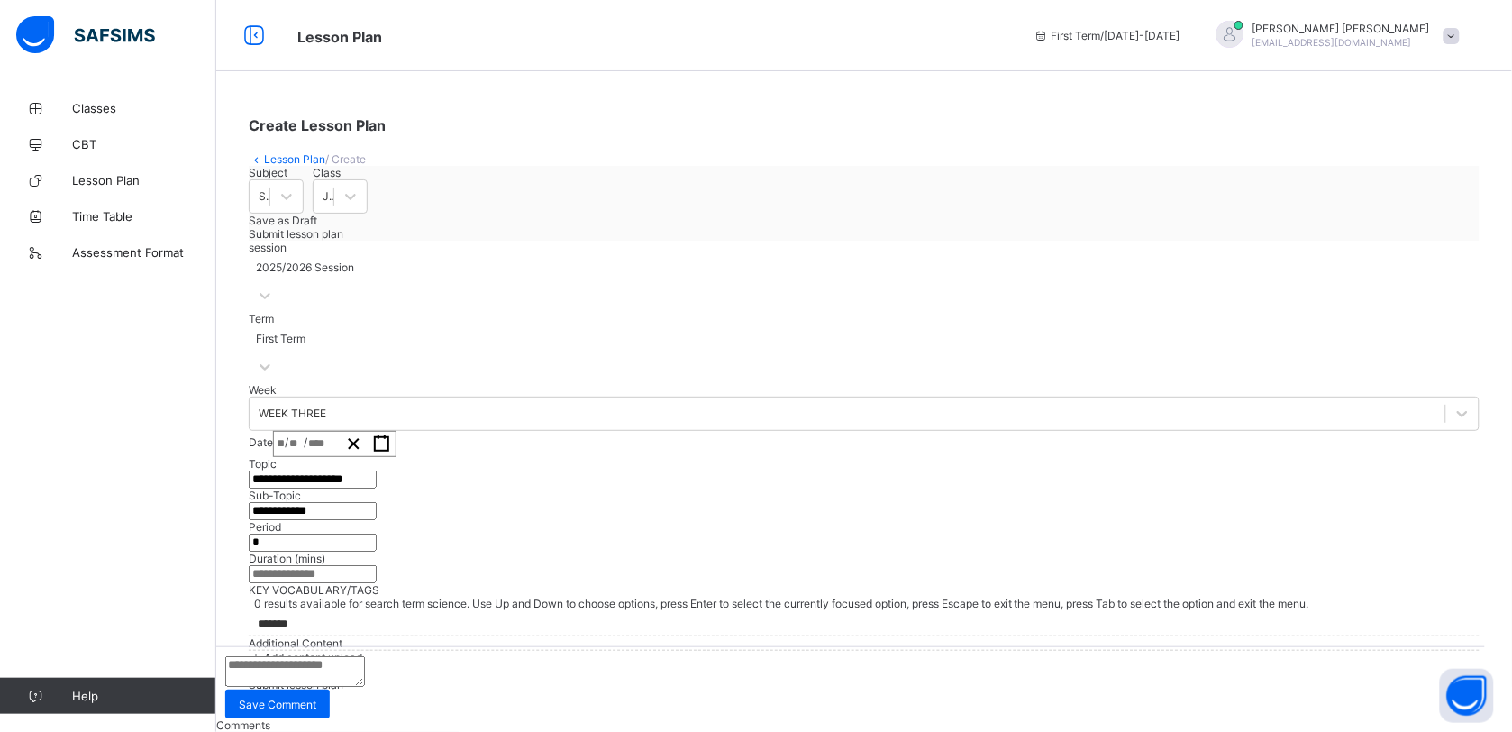
scroll to position [447, 0]
type input "*******"
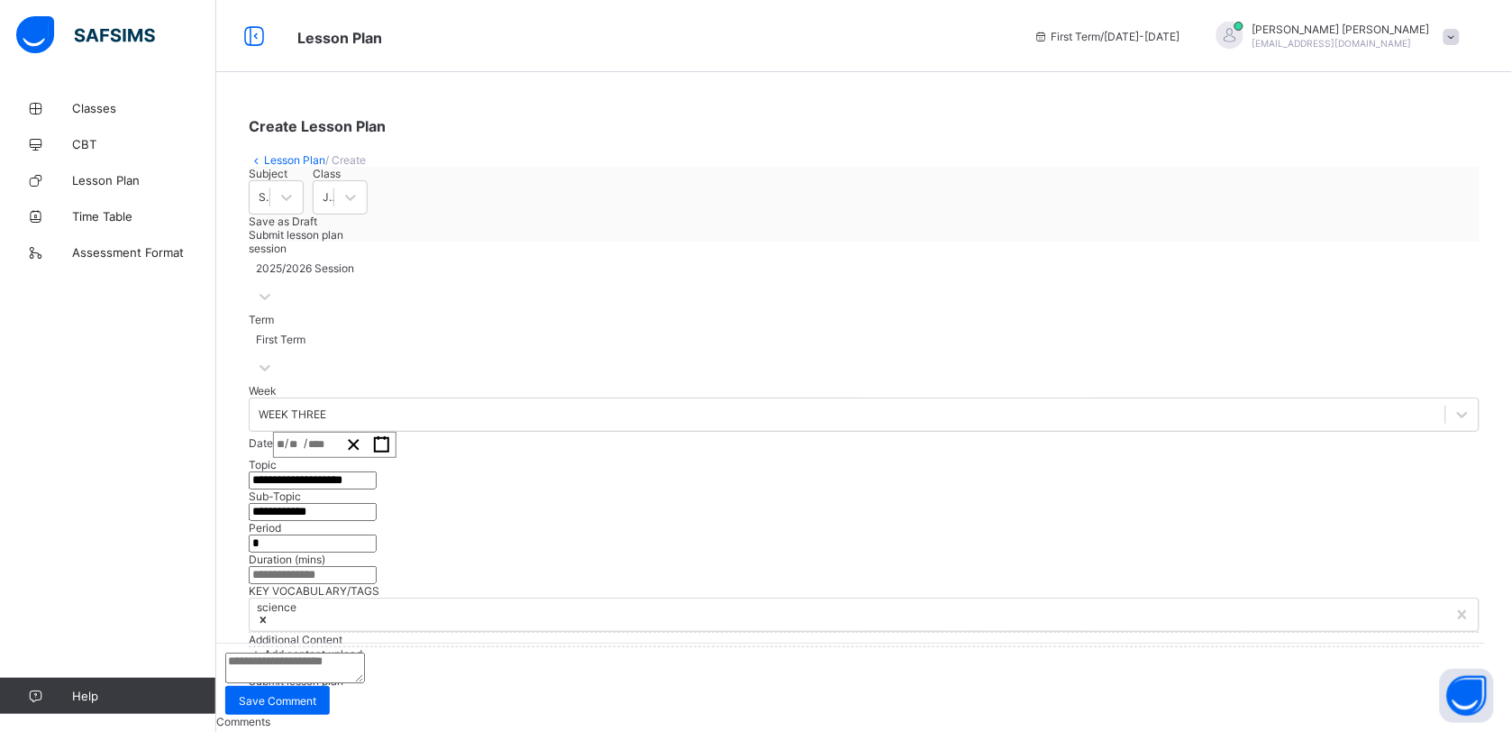
click at [367, 647] on div "Add content upload" at bounding box center [864, 654] width 1231 height 14
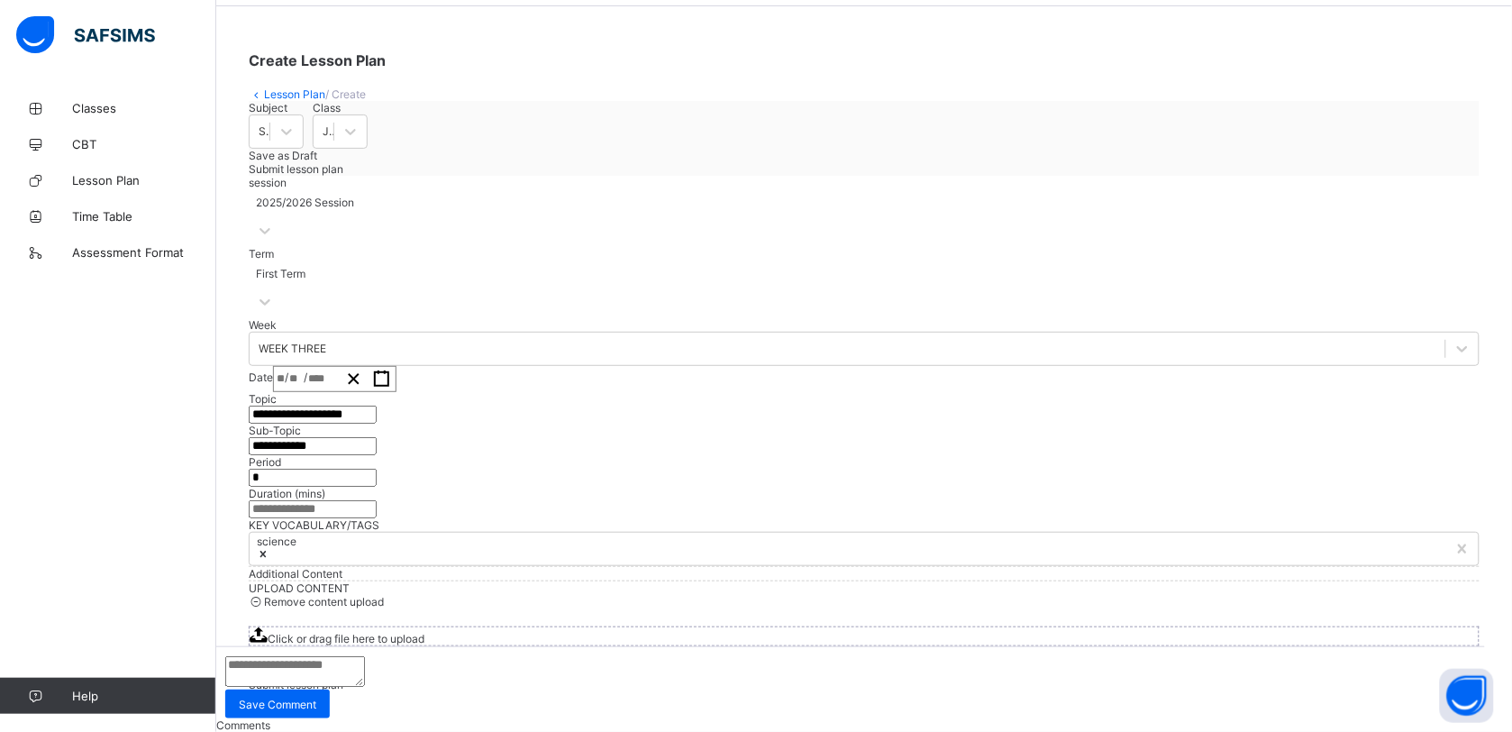
scroll to position [626, 0]
click at [878, 626] on div "Click or drag file here to upload" at bounding box center [864, 636] width 1231 height 20
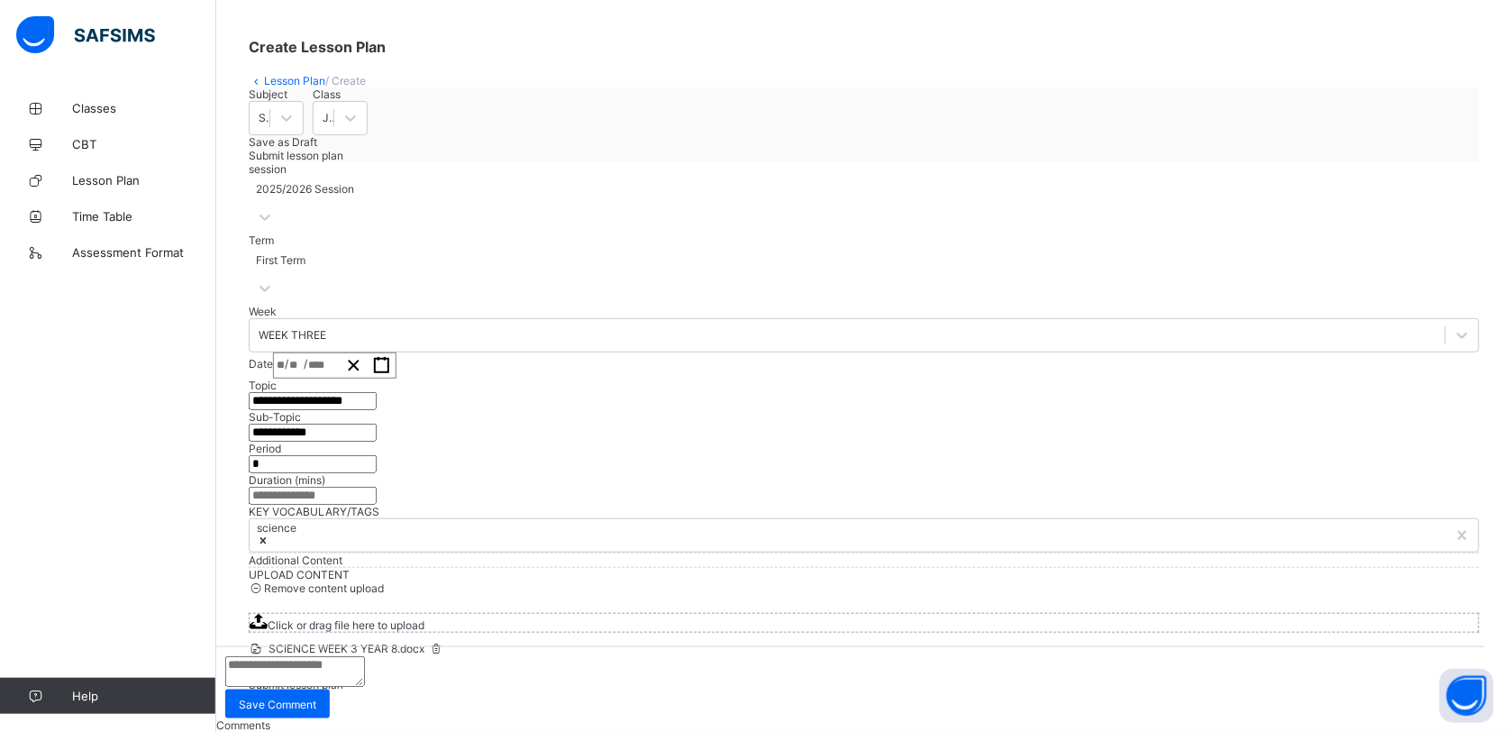
click at [343, 678] on span "Submit lesson plan" at bounding box center [296, 685] width 95 height 14
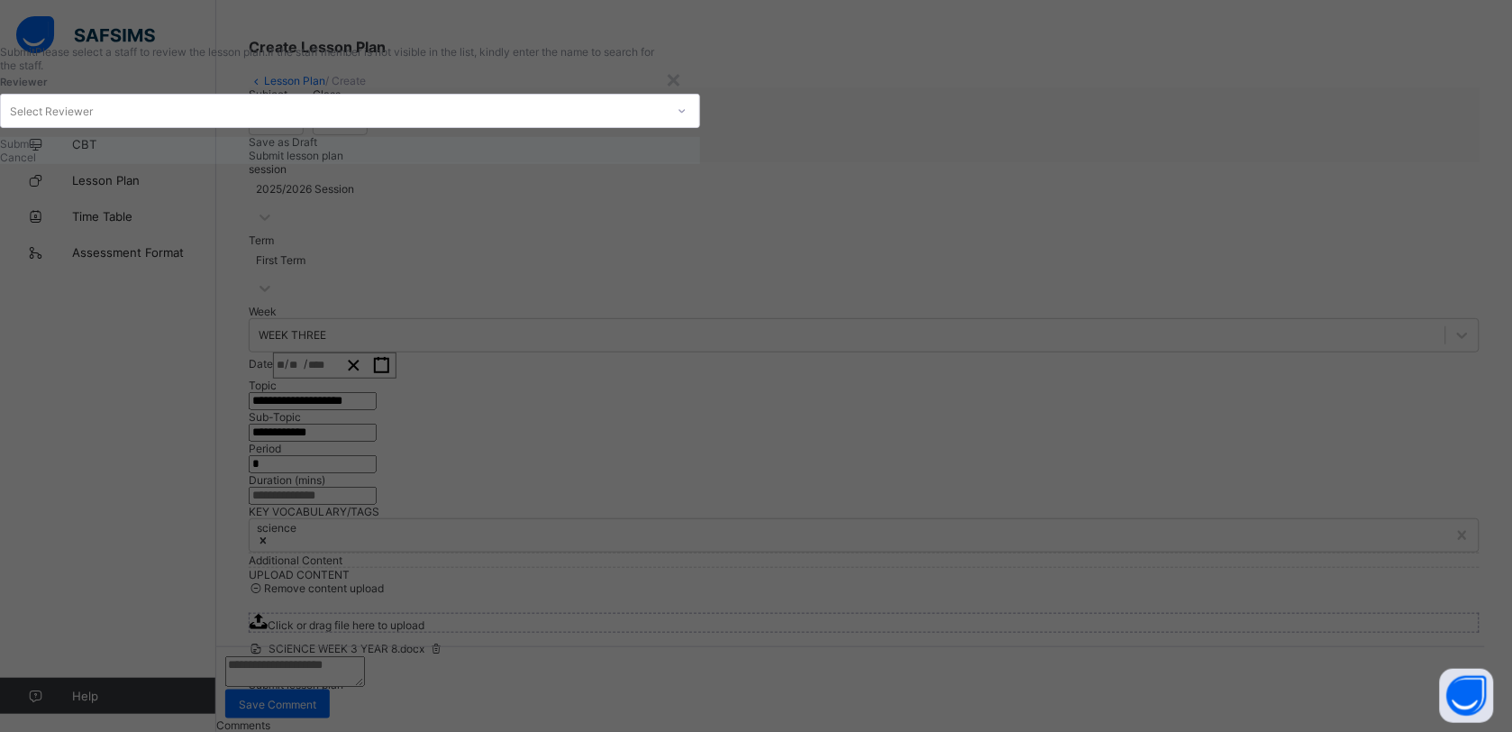
click at [651, 123] on div "Select Reviewer" at bounding box center [333, 110] width 664 height 25
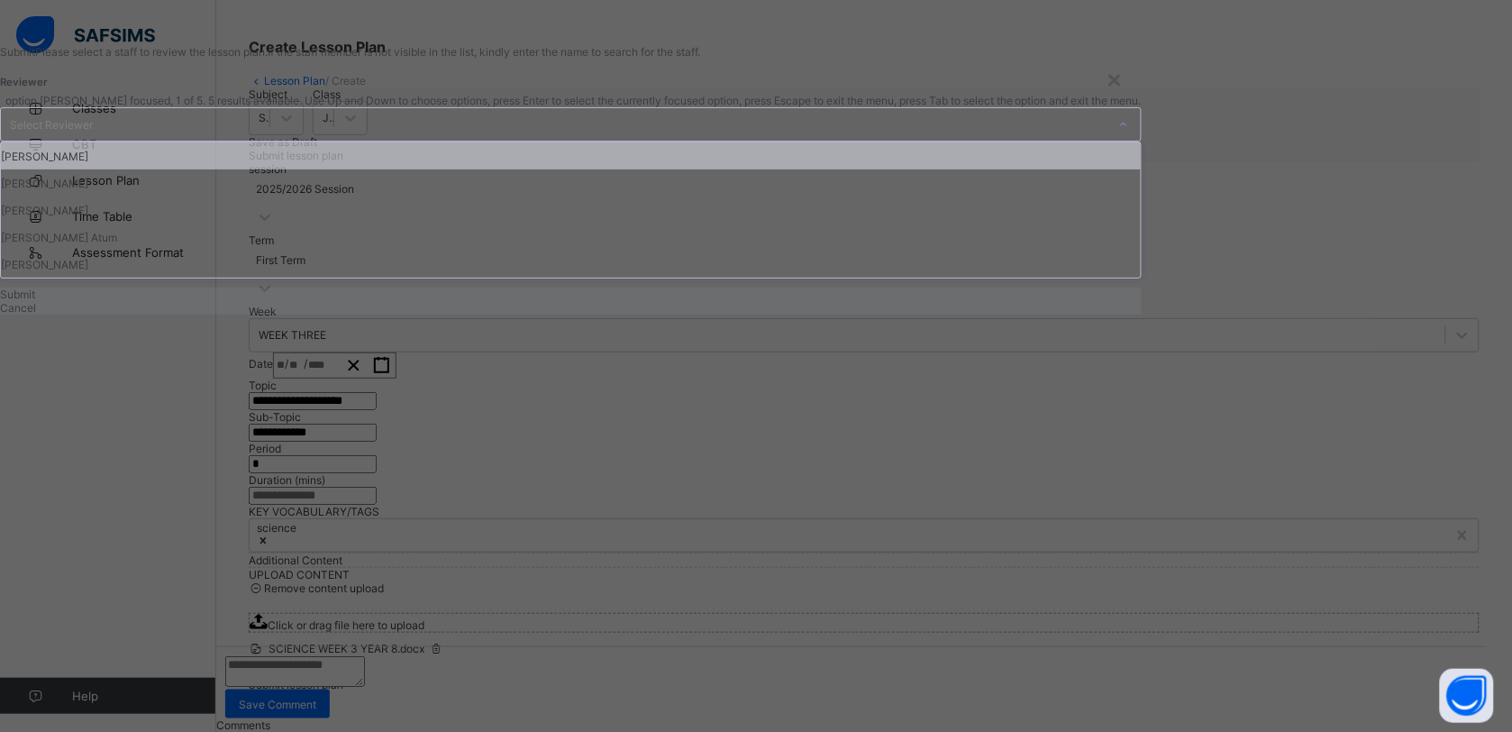
click at [640, 169] on div "[PERSON_NAME]" at bounding box center [571, 155] width 1140 height 27
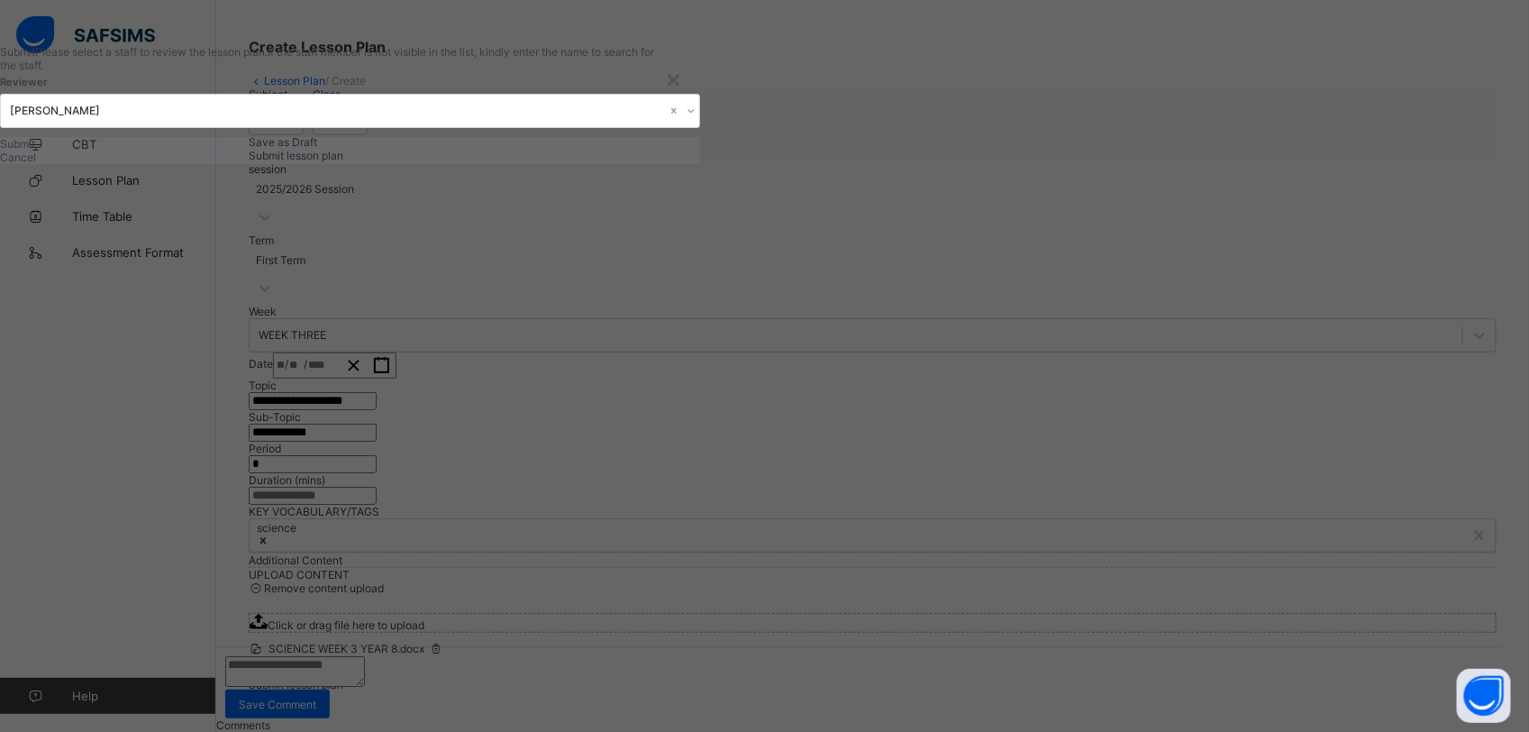
click at [35, 150] on span "Submit" at bounding box center [17, 144] width 35 height 14
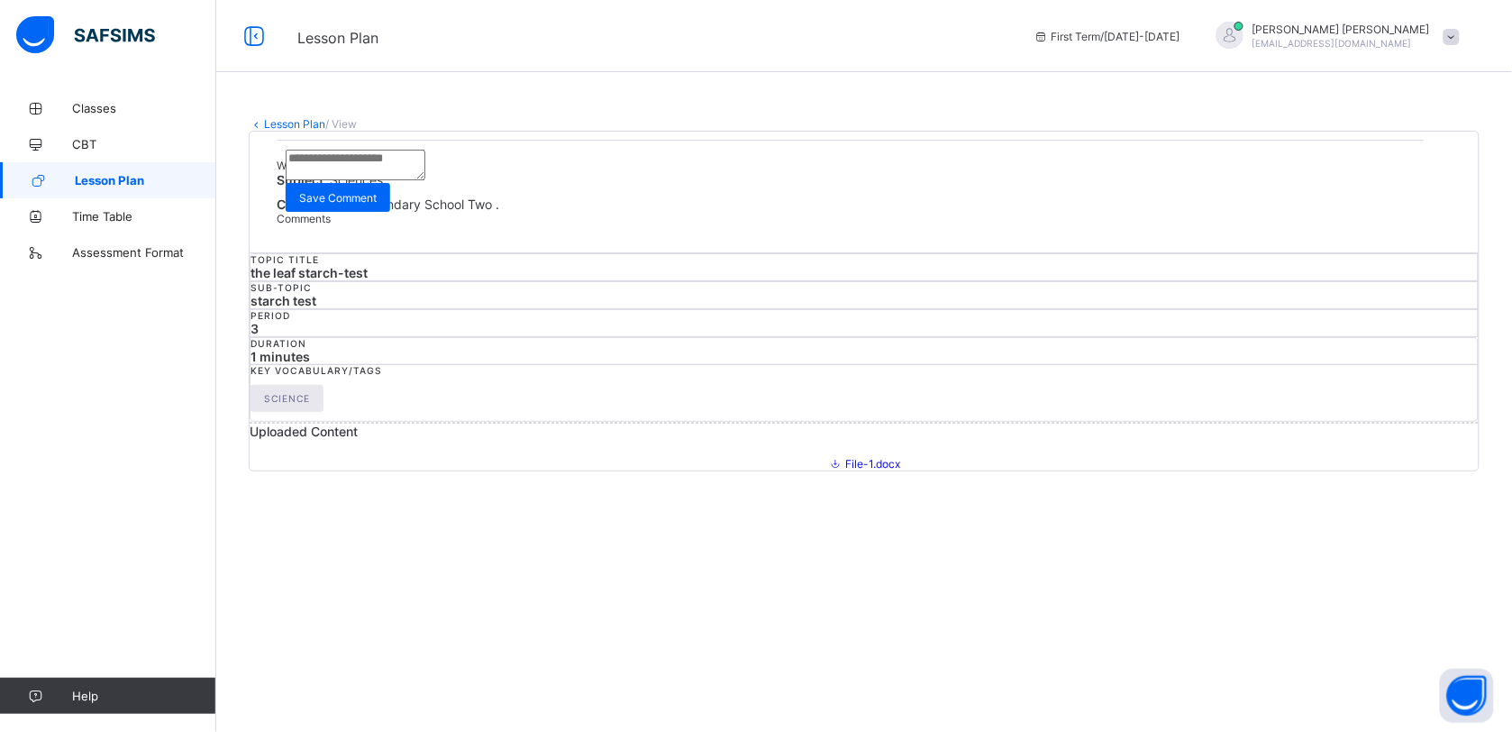
click at [133, 178] on span "Lesson Plan" at bounding box center [145, 180] width 141 height 14
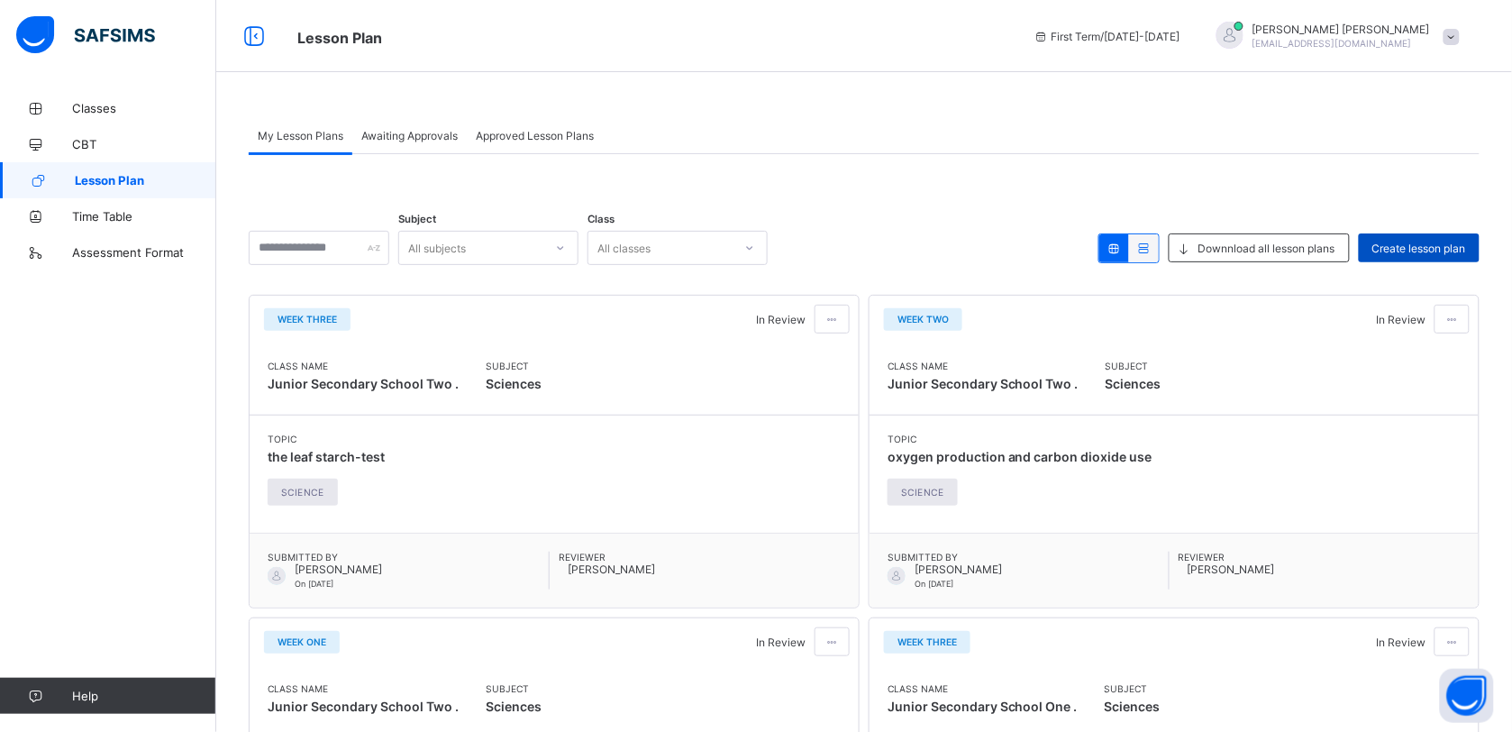
click at [1431, 249] on span "Create lesson plan" at bounding box center [1419, 248] width 94 height 14
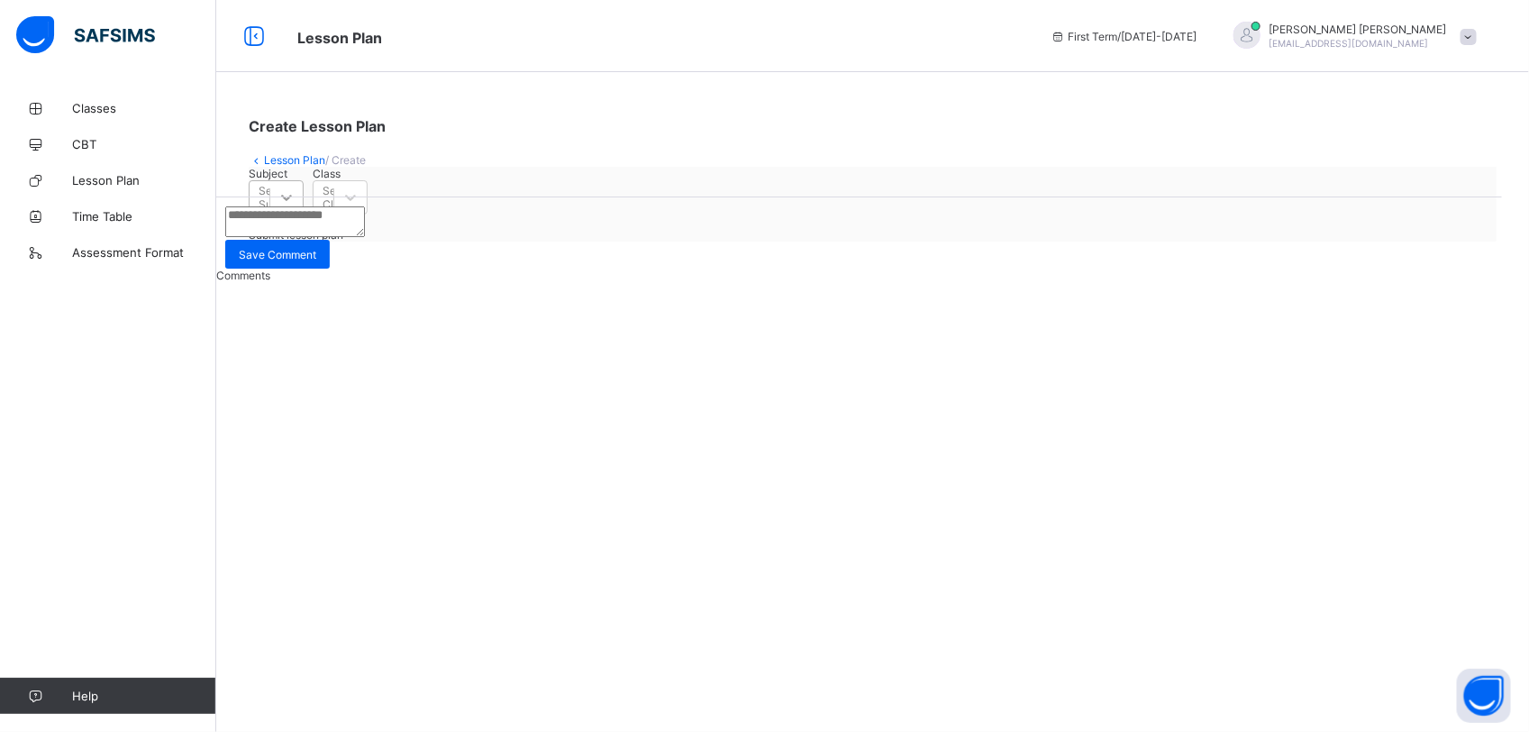
click at [303, 214] on div at bounding box center [286, 197] width 32 height 32
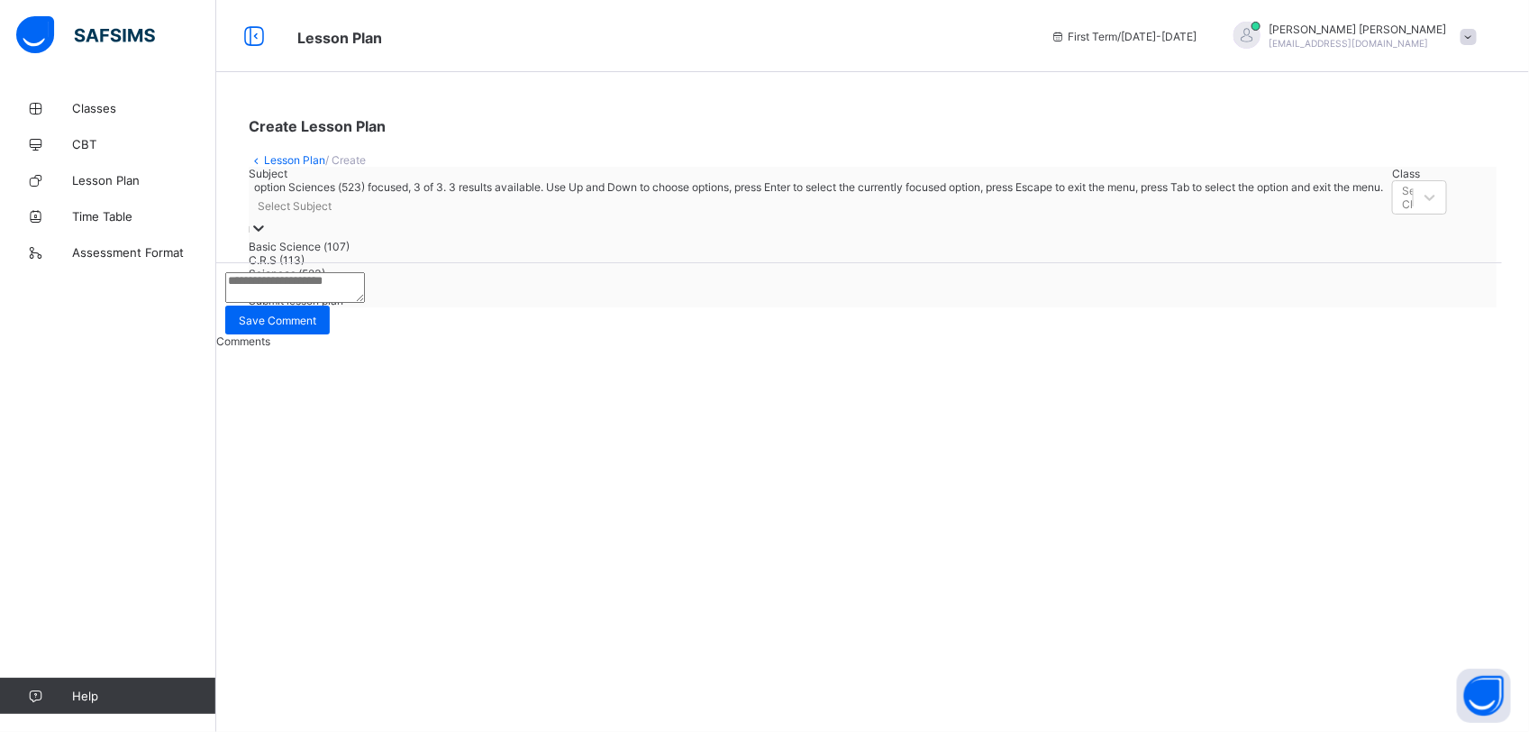
click at [349, 280] on div "Sciences (523)" at bounding box center [816, 274] width 1134 height 14
click at [383, 227] on div "Select Class" at bounding box center [351, 221] width 63 height 14
click at [269, 205] on div "Sciences (523)" at bounding box center [264, 198] width 11 height 14
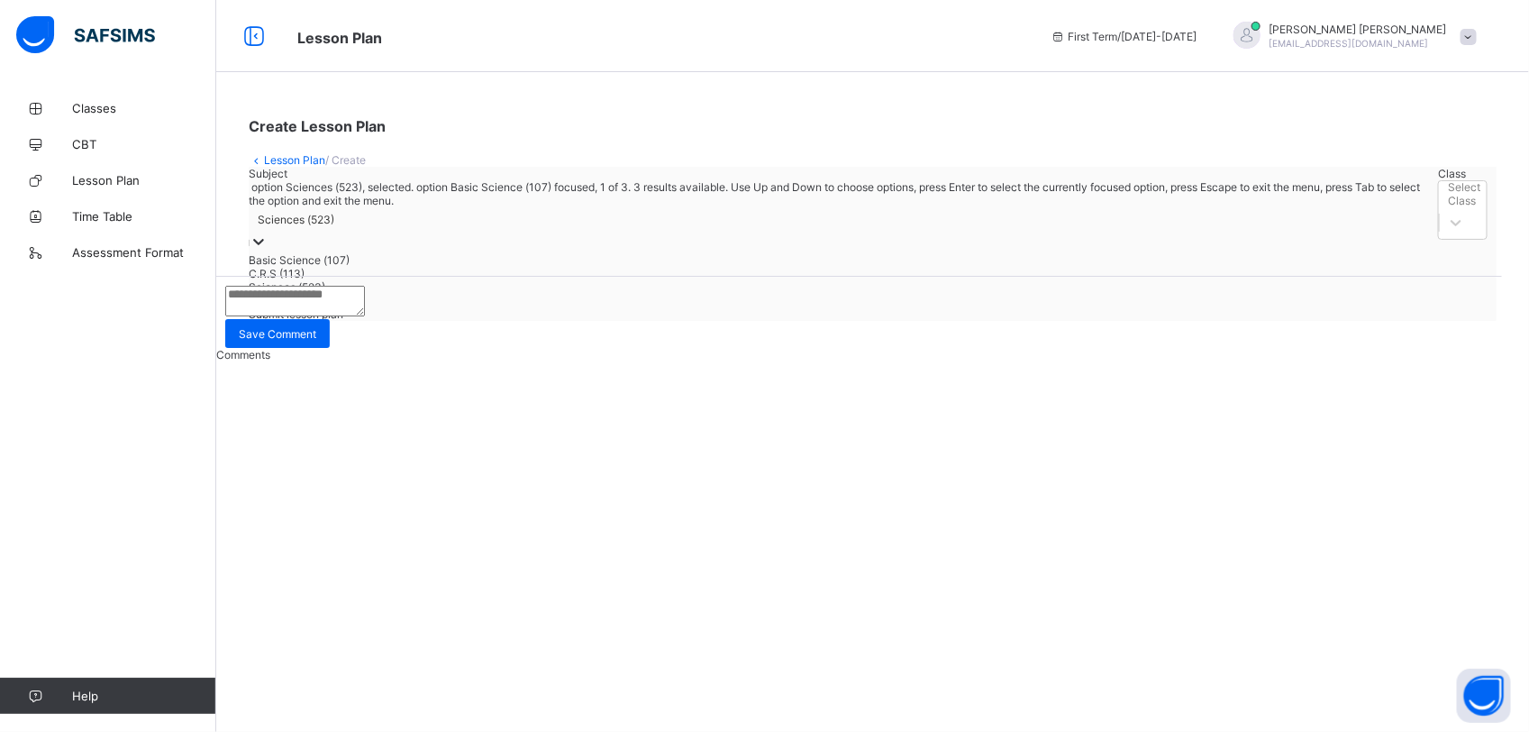
click at [376, 267] on div "Basic Science (107)" at bounding box center [839, 260] width 1180 height 14
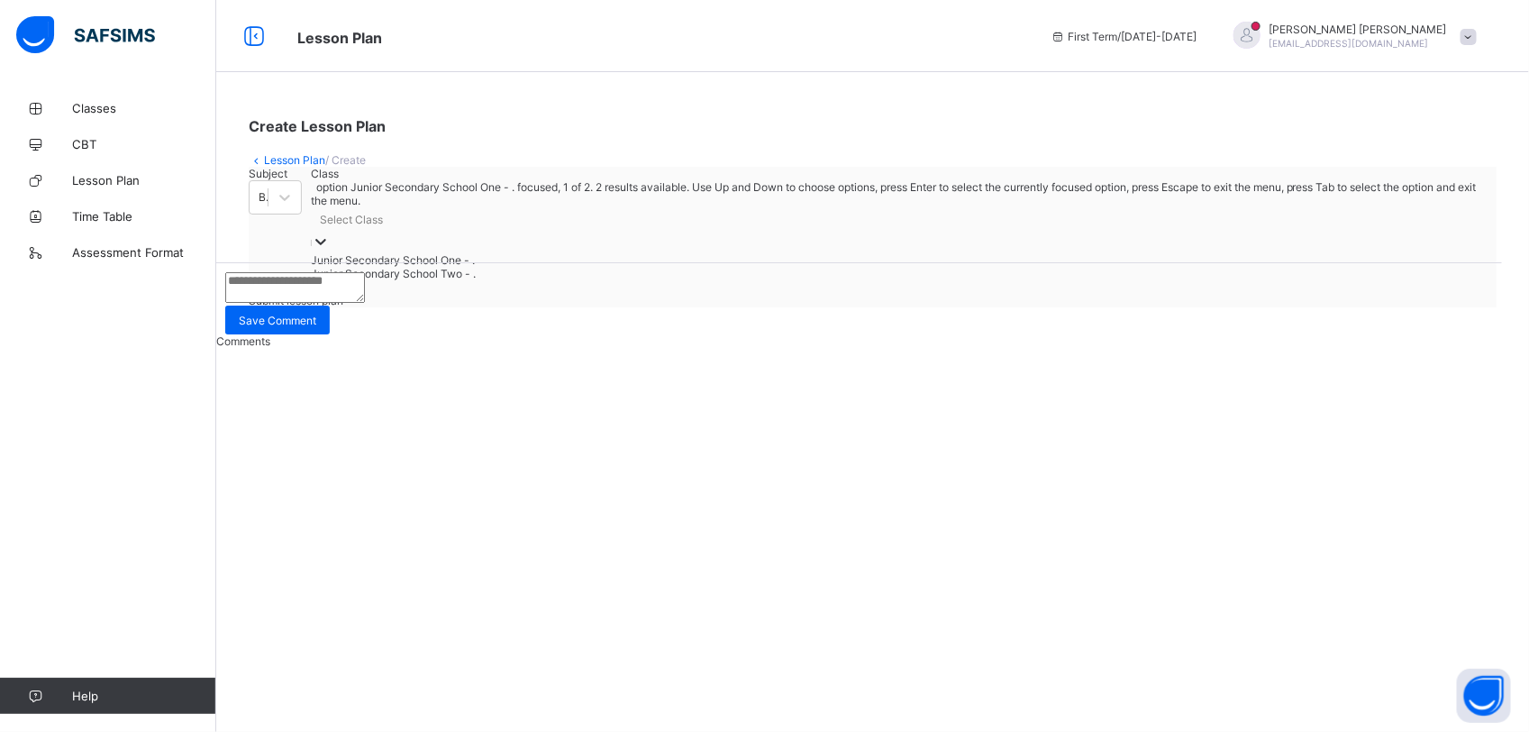
click at [541, 232] on div "Select Class" at bounding box center [899, 219] width 1177 height 25
click at [367, 298] on div "Subject Basic Science (107) Class option Junior Secondary School One - . focuse…" at bounding box center [873, 237] width 1248 height 141
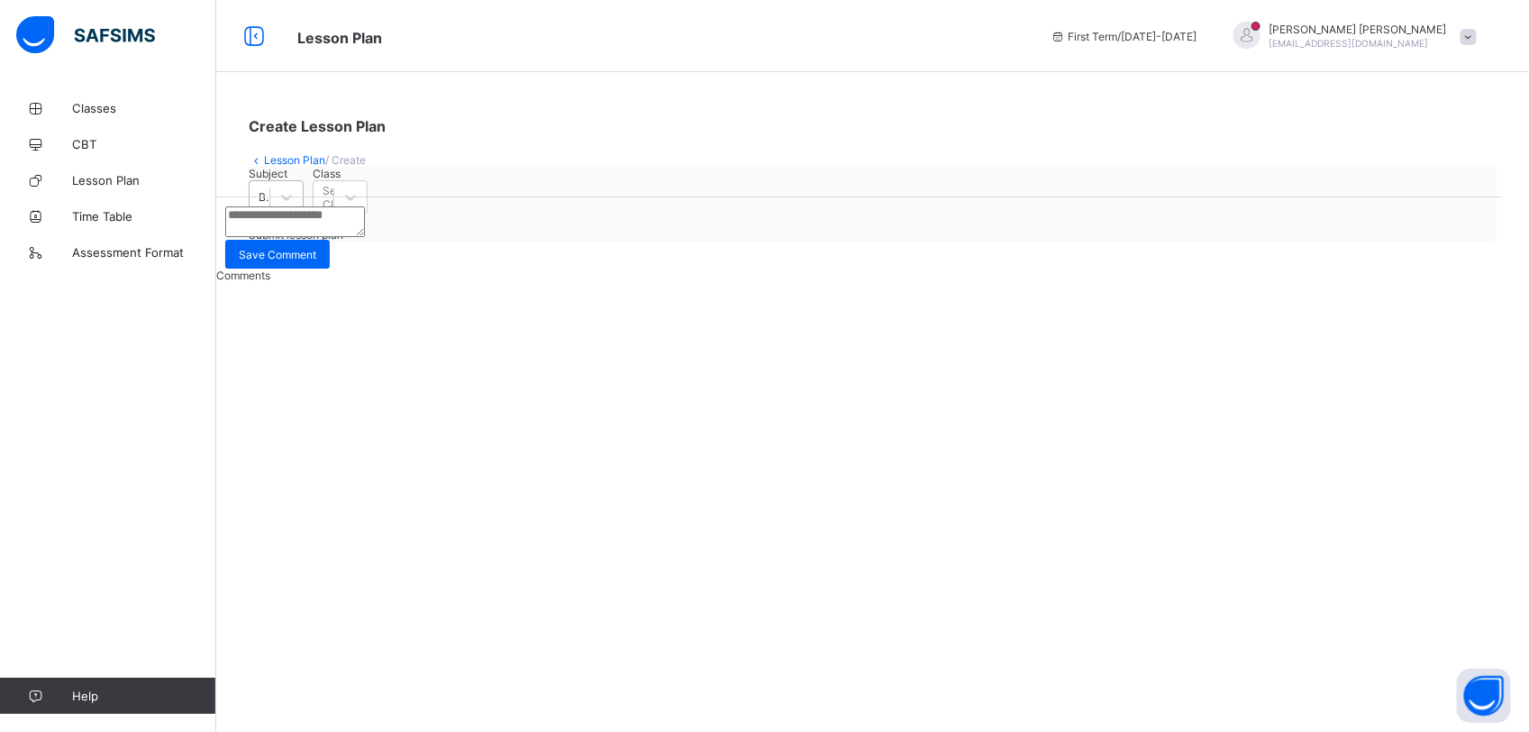
click at [271, 205] on div "Basic Science (107)" at bounding box center [265, 198] width 13 height 14
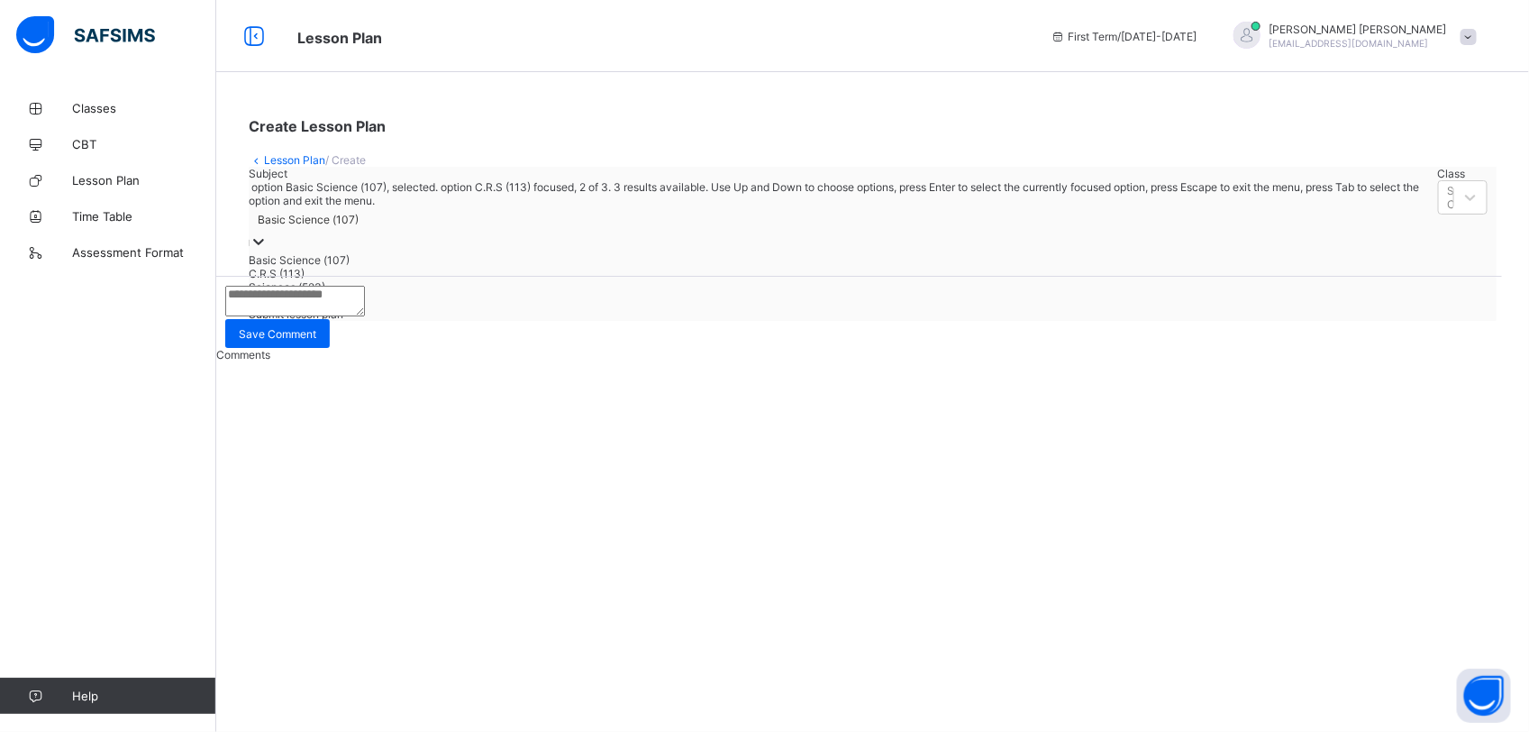
click at [353, 280] on div "C.R.S (113)" at bounding box center [839, 274] width 1180 height 14
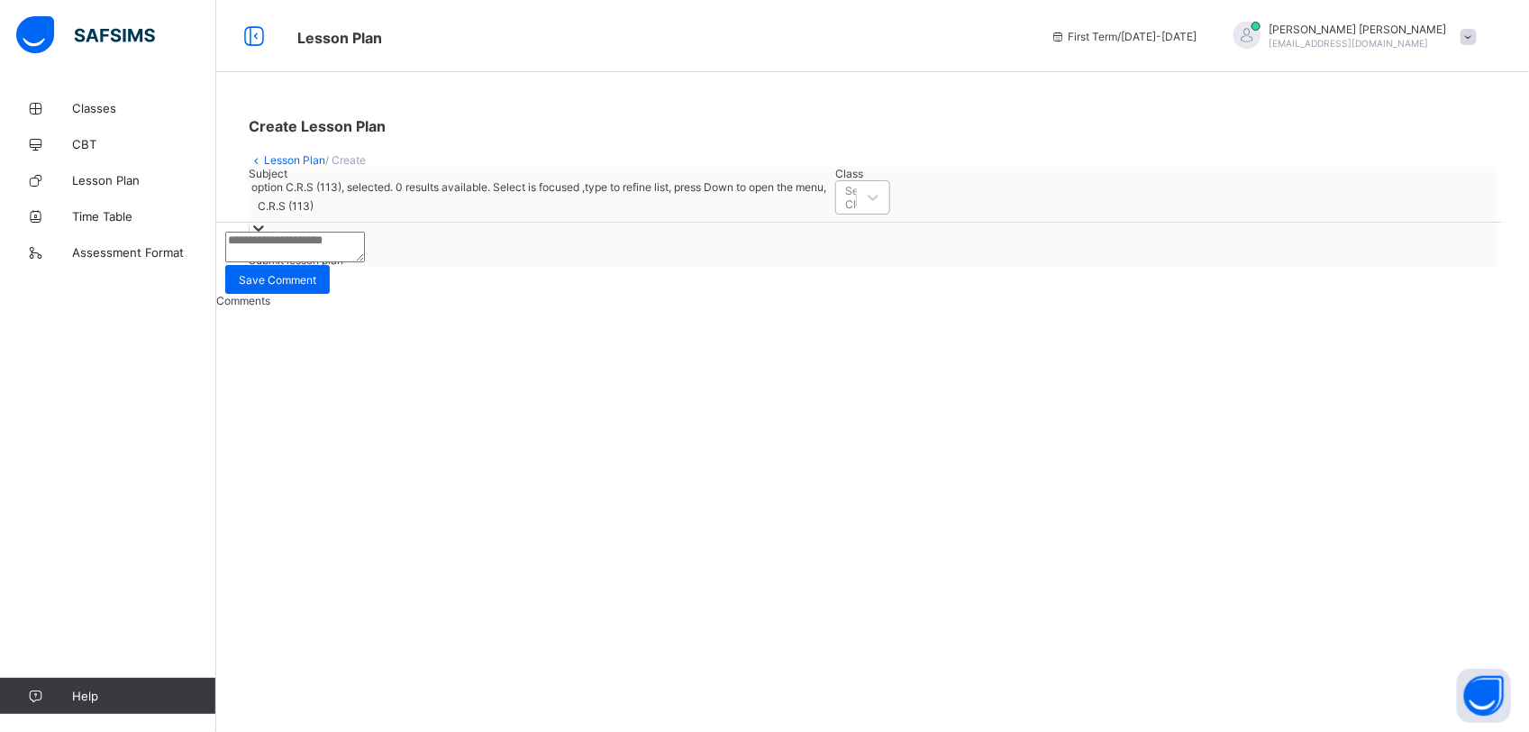
click at [836, 210] on div "Select Class" at bounding box center [846, 197] width 20 height 25
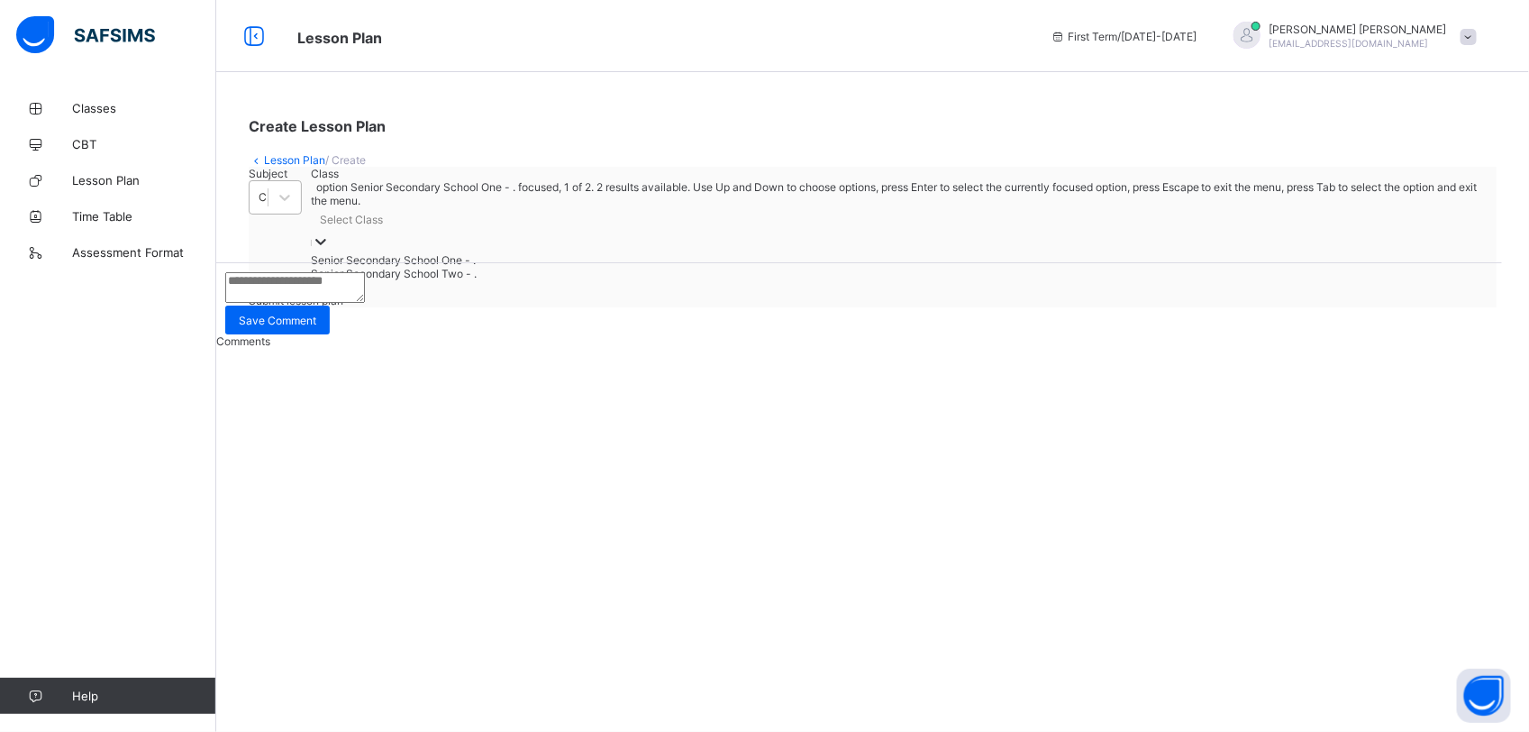
click at [269, 205] on div "C.R.S (113)" at bounding box center [264, 198] width 11 height 14
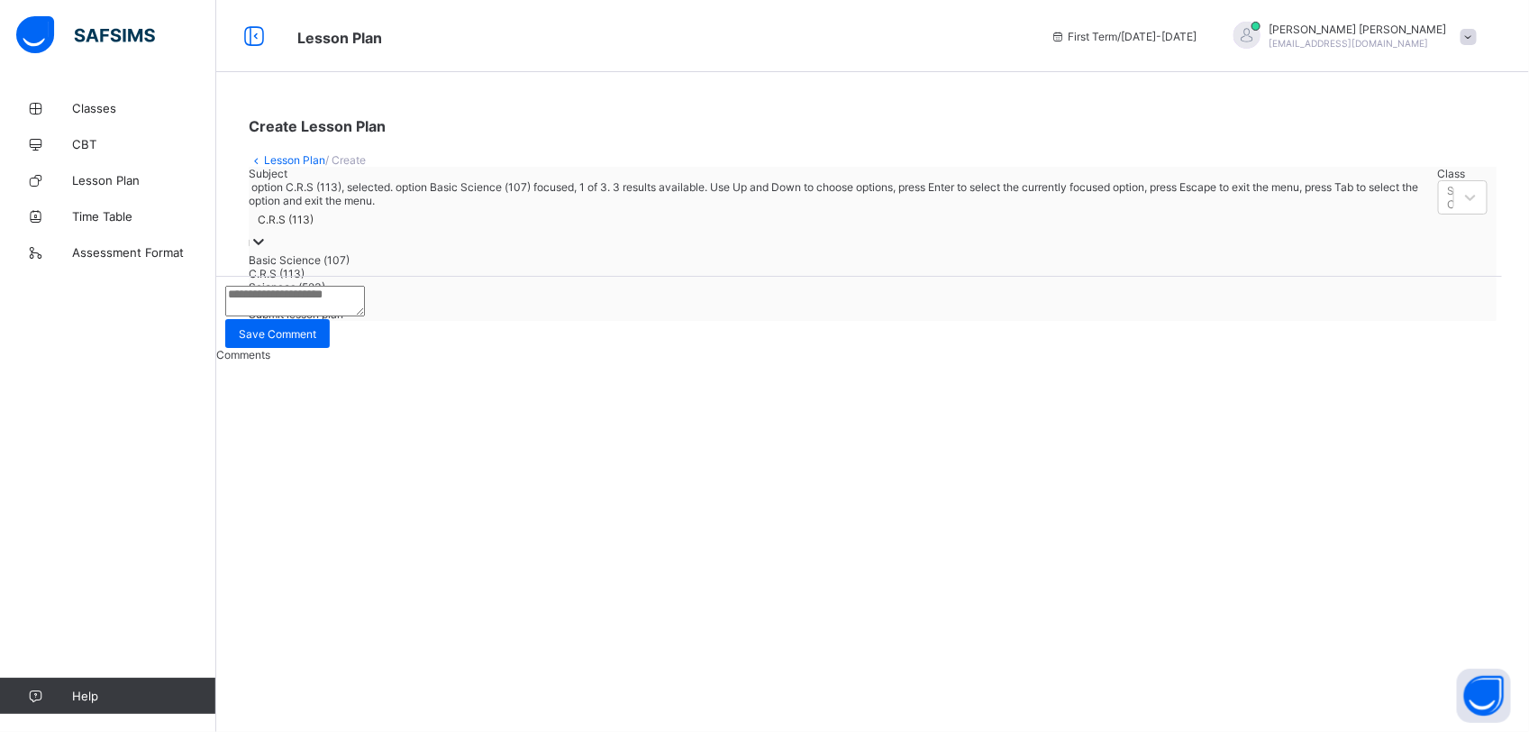
click at [370, 267] on div "Basic Science (107)" at bounding box center [839, 260] width 1180 height 14
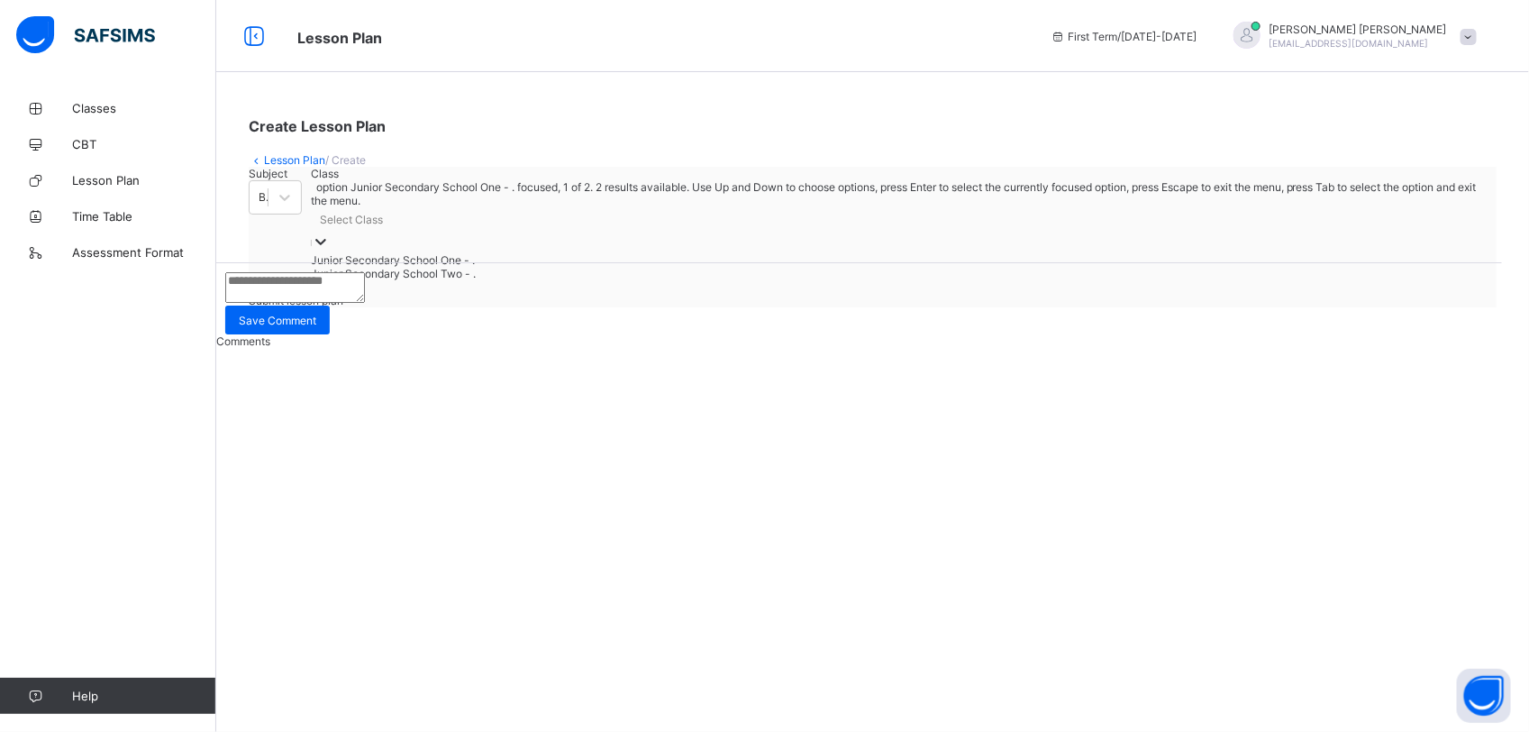
click at [383, 227] on div "Select Class" at bounding box center [351, 221] width 63 height 14
click at [529, 458] on div "Create Lesson Plan Lesson Plan / Create Subject Basic Science (107) Class optio…" at bounding box center [872, 366] width 1313 height 732
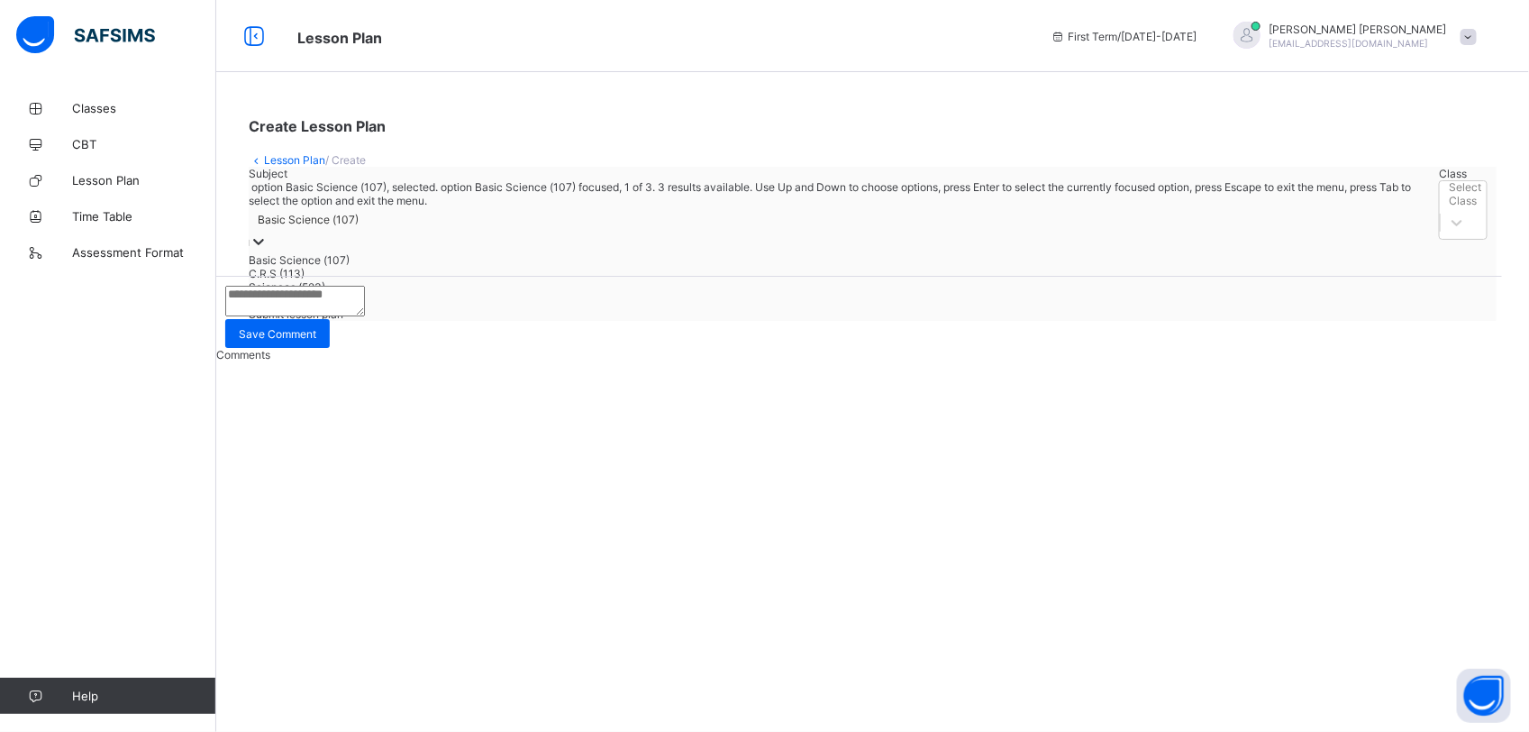
click at [359, 227] on div "Basic Science (107)" at bounding box center [308, 221] width 101 height 14
click at [361, 280] on div "C.R.S (113)" at bounding box center [839, 274] width 1180 height 14
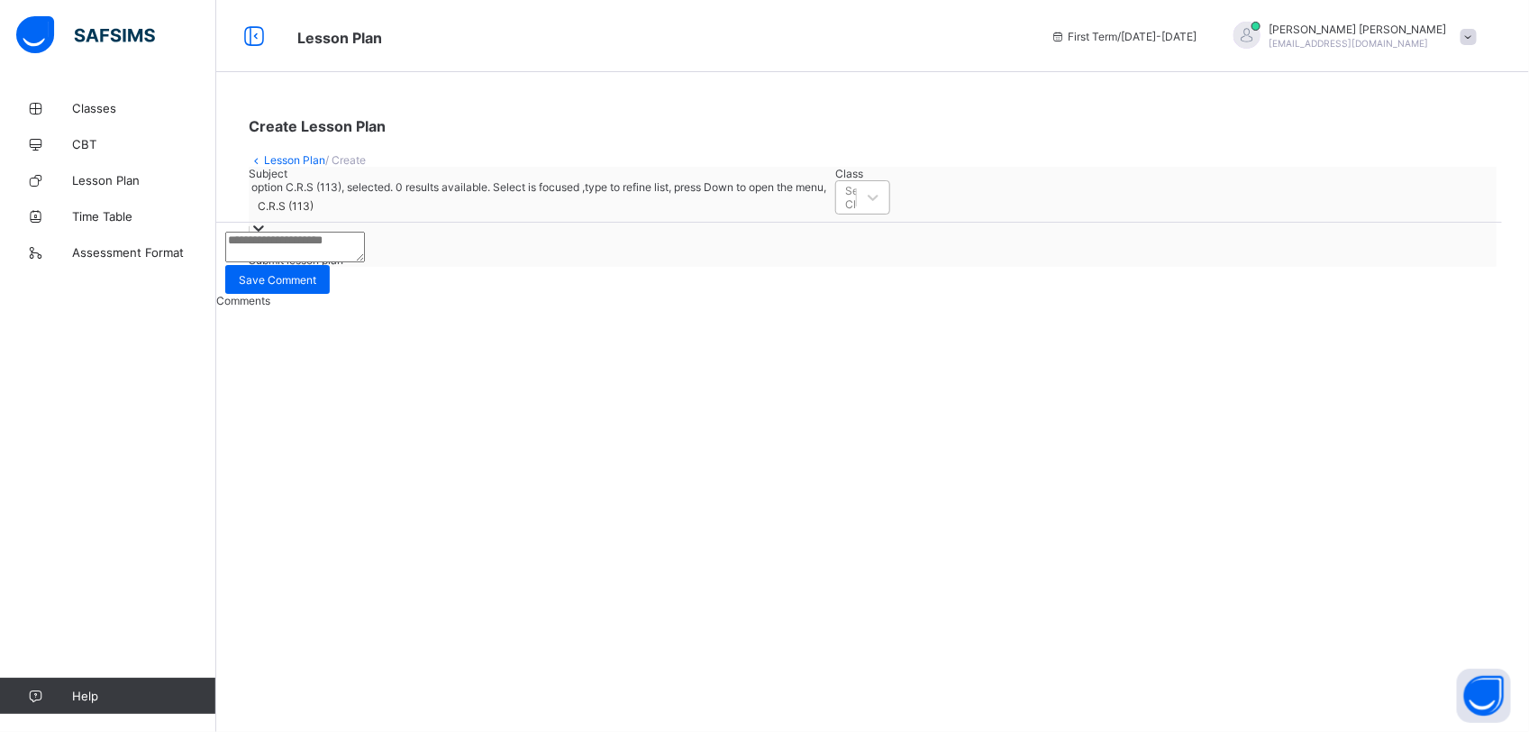
click at [845, 211] on div "Select Class" at bounding box center [861, 197] width 32 height 27
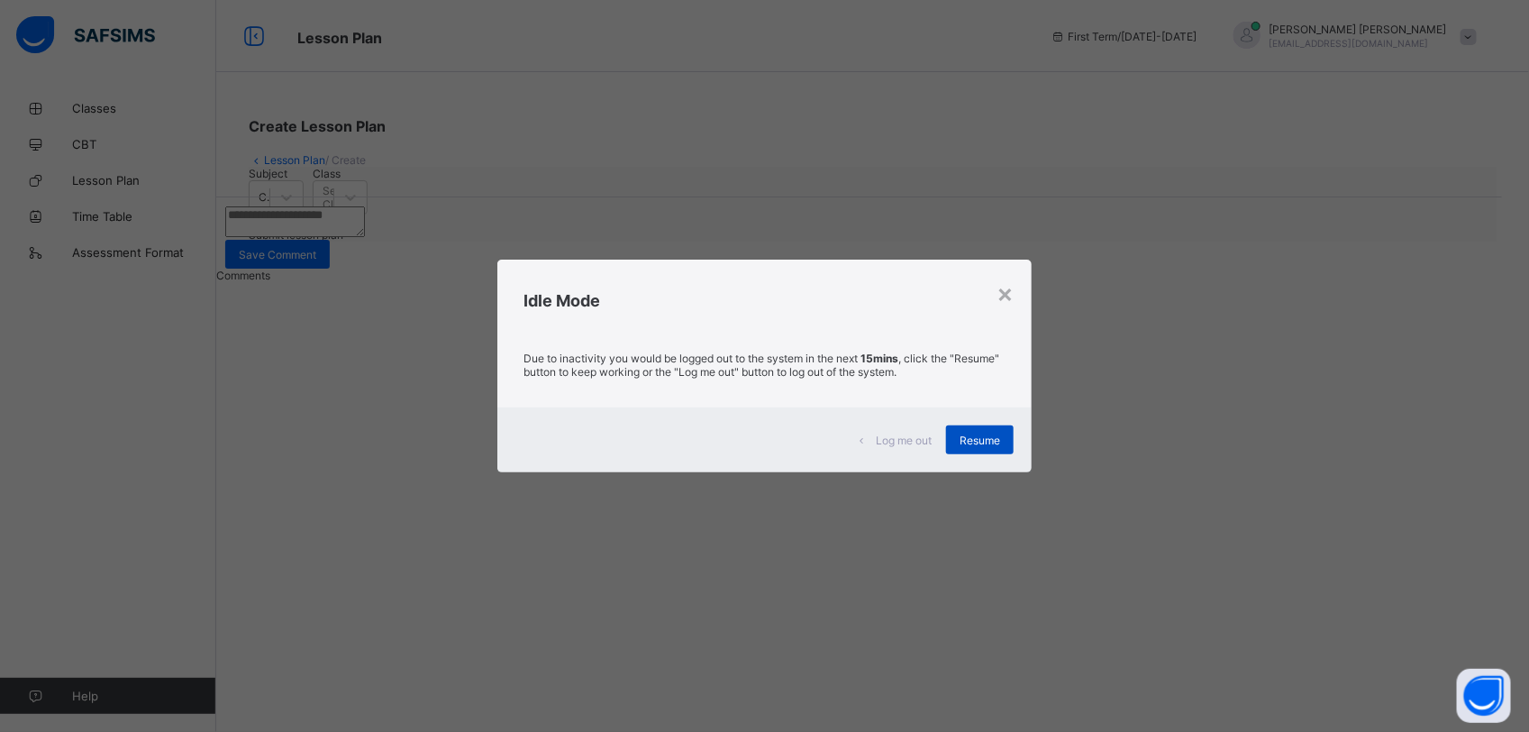
click at [970, 442] on span "Resume" at bounding box center [980, 440] width 41 height 14
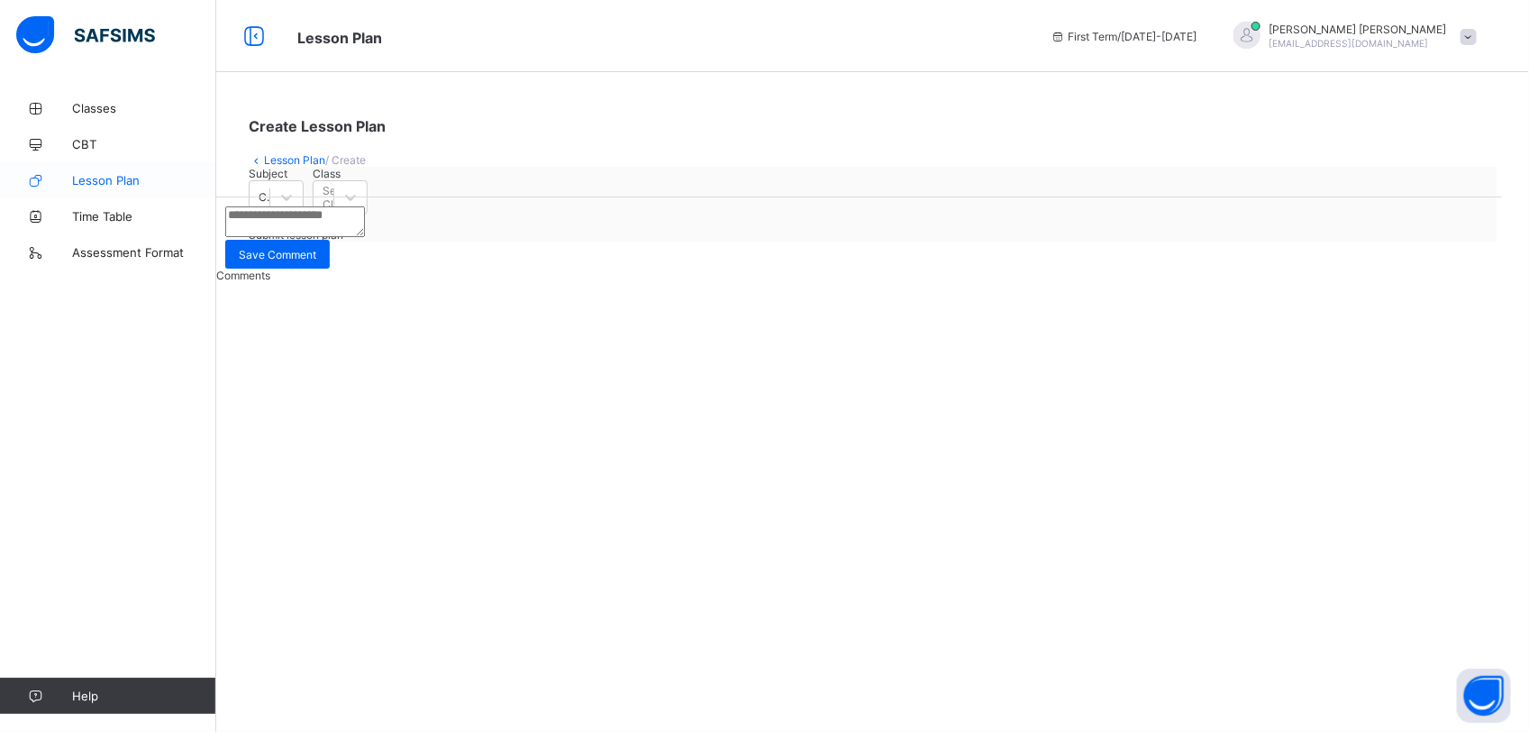
click at [136, 181] on span "Lesson Plan" at bounding box center [144, 180] width 144 height 14
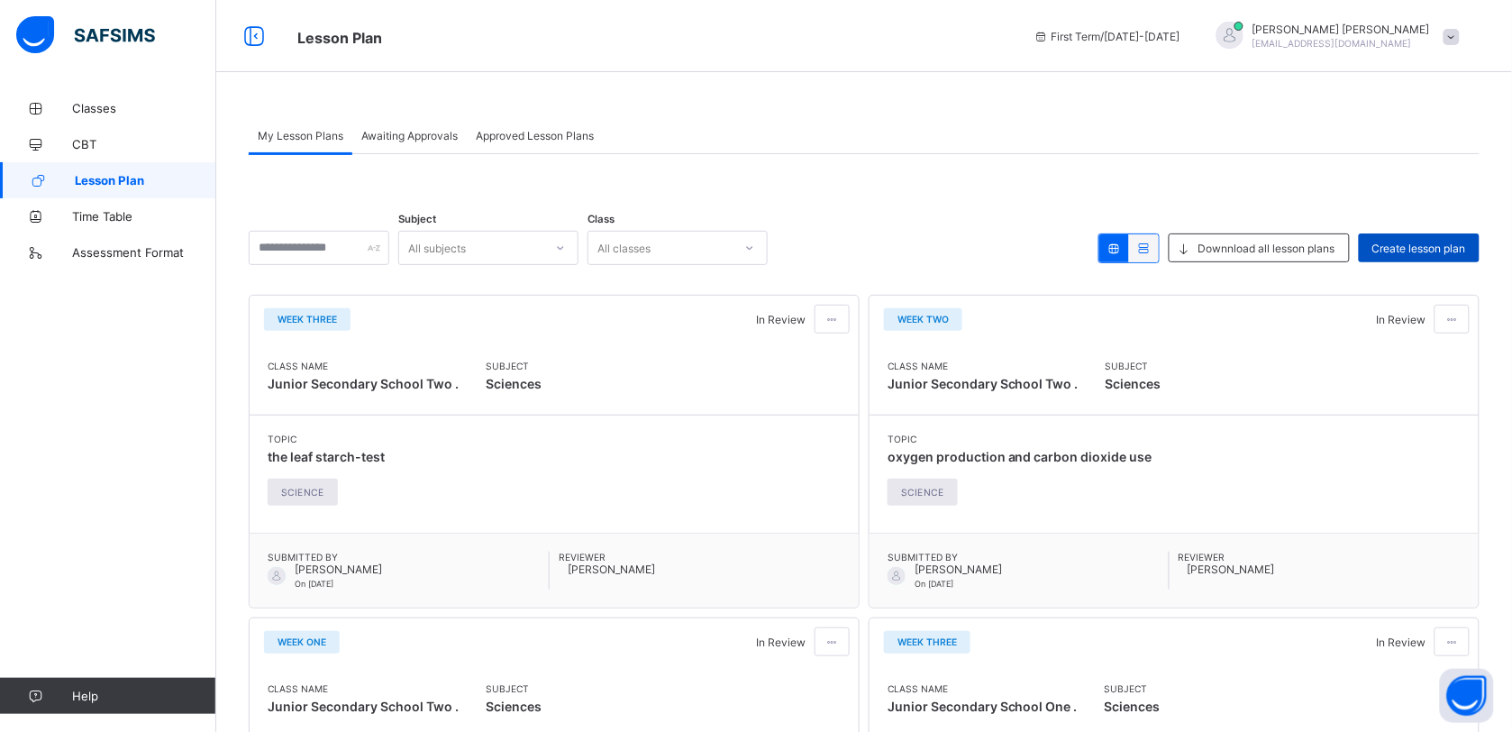
click at [1404, 246] on span "Create lesson plan" at bounding box center [1419, 248] width 94 height 14
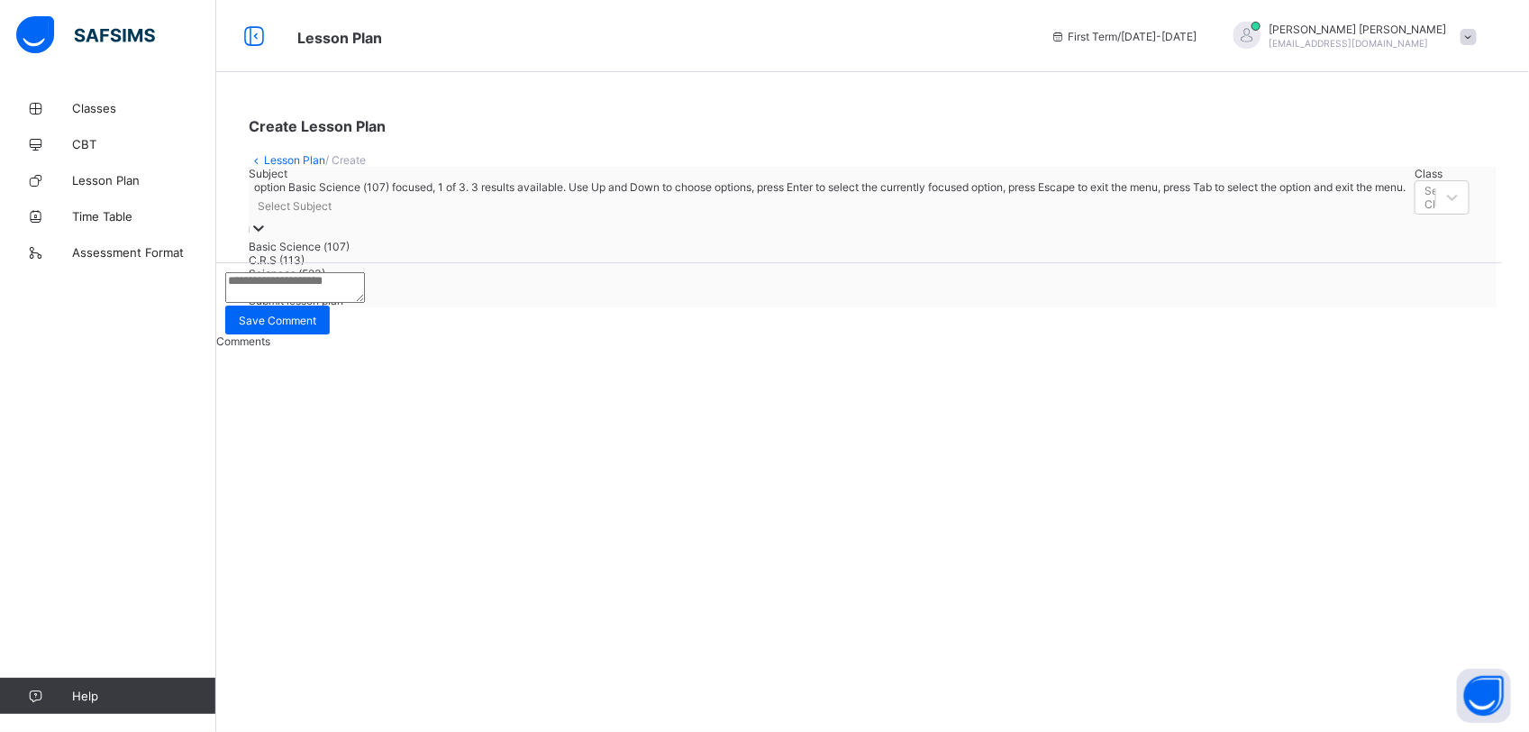
click at [392, 219] on div "Select Subject" at bounding box center [827, 206] width 1157 height 25
click at [362, 280] on div "Sciences (523)" at bounding box center [816, 274] width 1134 height 14
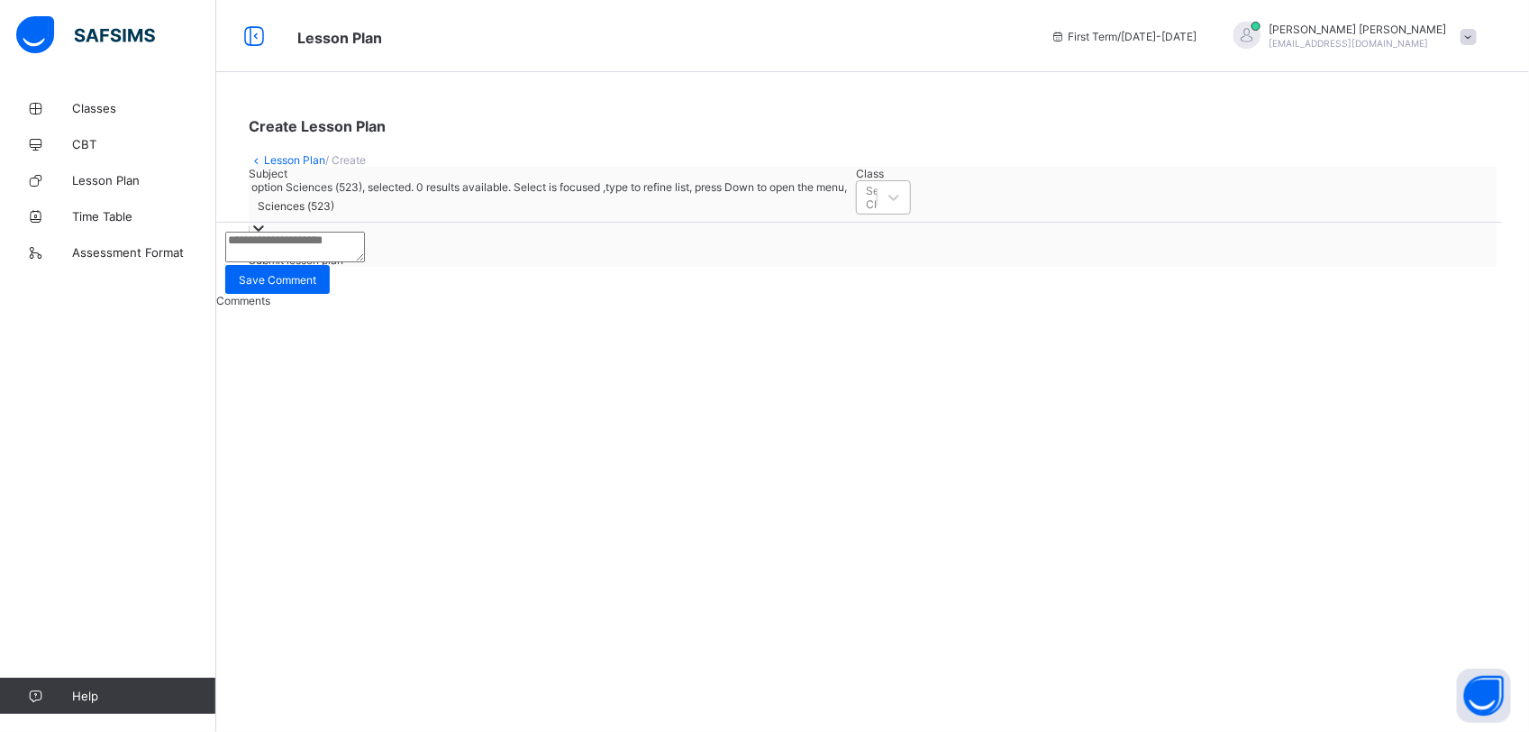
click at [857, 210] on div "Select Class" at bounding box center [867, 197] width 20 height 25
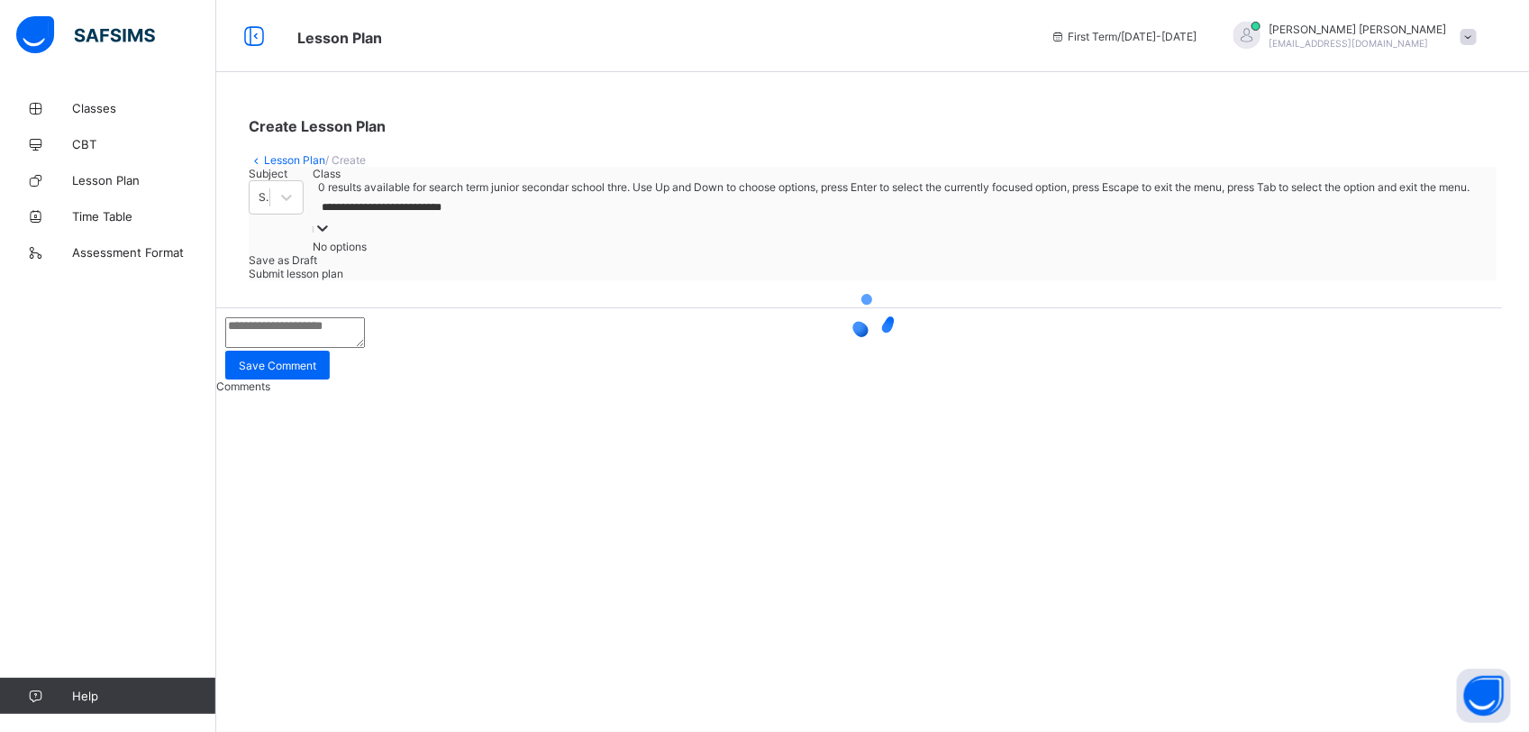
scroll to position [0, 20]
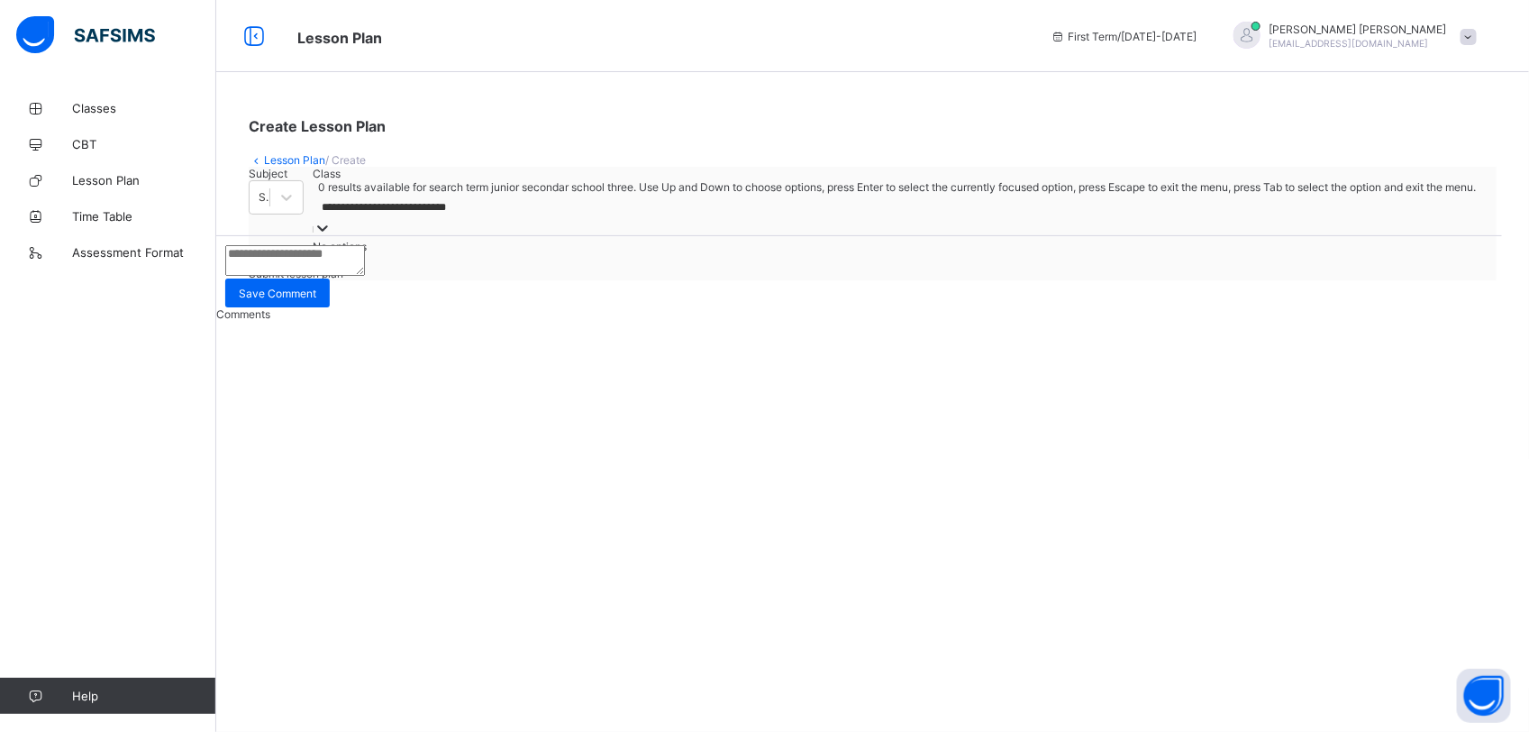
type input "**********"
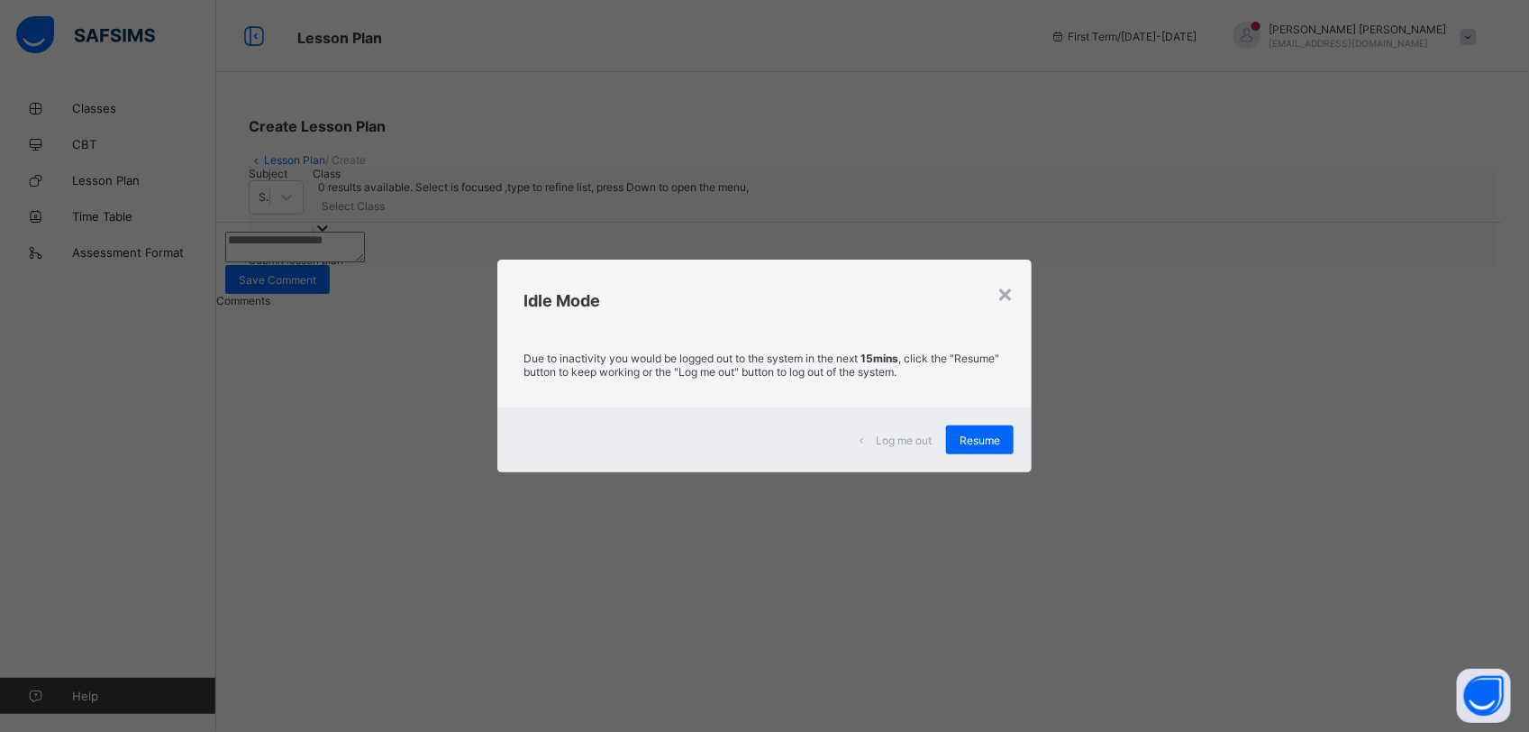
scroll to position [0, 0]
click at [988, 433] on span "Resume" at bounding box center [980, 440] width 41 height 14
